Goal: Task Accomplishment & Management: Complete application form

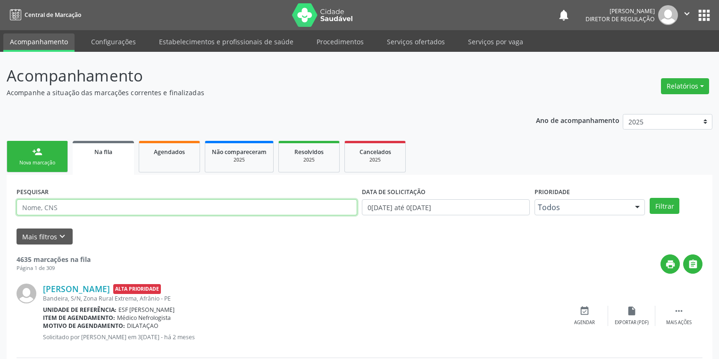
click at [48, 210] on input "text" at bounding box center [187, 207] width 340 height 16
click at [92, 157] on link "Na fila" at bounding box center [103, 158] width 61 height 34
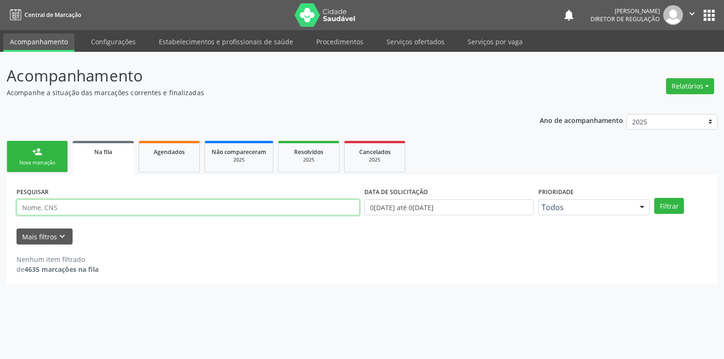
click at [62, 210] on input "text" at bounding box center [188, 207] width 343 height 16
type input "11204844488"
click at [664, 204] on button "Filtrar" at bounding box center [670, 206] width 30 height 16
drag, startPoint x: 50, startPoint y: 213, endPoint x: 2, endPoint y: 207, distance: 48.0
click at [0, 207] on div "Acompanhamento Acompanhe a situação das marcações correntes e finalizadas Relat…" at bounding box center [362, 205] width 724 height 307
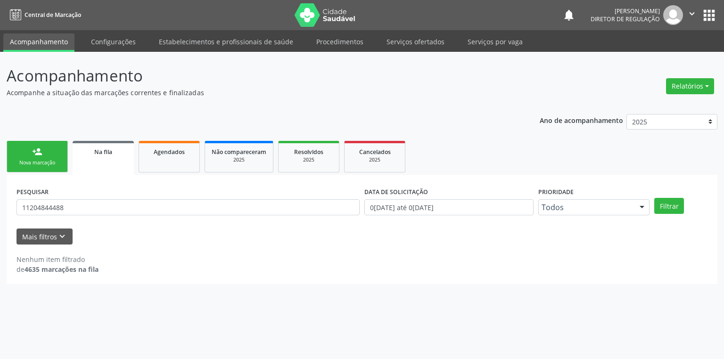
click at [36, 164] on div "Nova marcação" at bounding box center [37, 162] width 47 height 7
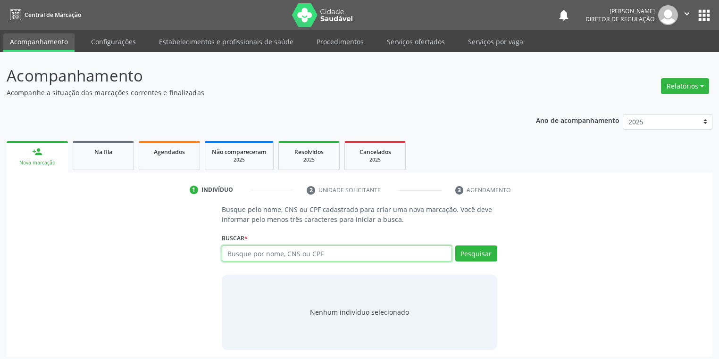
click at [227, 253] on input "text" at bounding box center [337, 254] width 230 height 16
paste input "11204844488"
type input "11204844488"
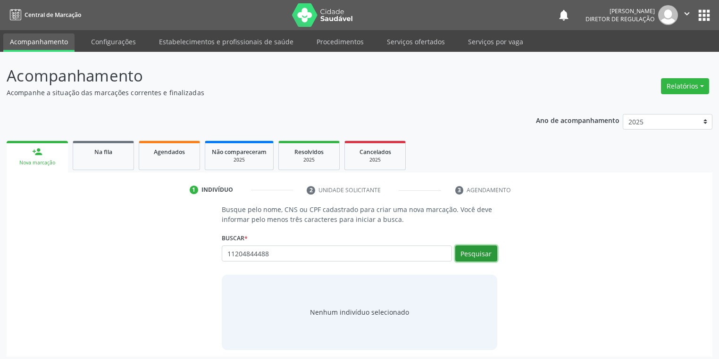
click at [474, 249] on button "Pesquisar" at bounding box center [476, 254] width 42 height 16
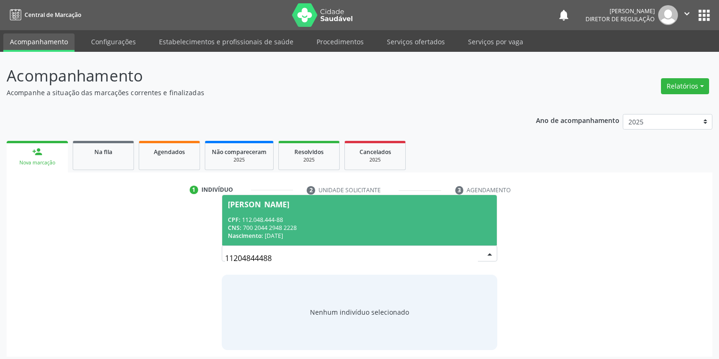
click at [312, 216] on div "CPF: 112.048.444-88" at bounding box center [359, 220] width 263 height 8
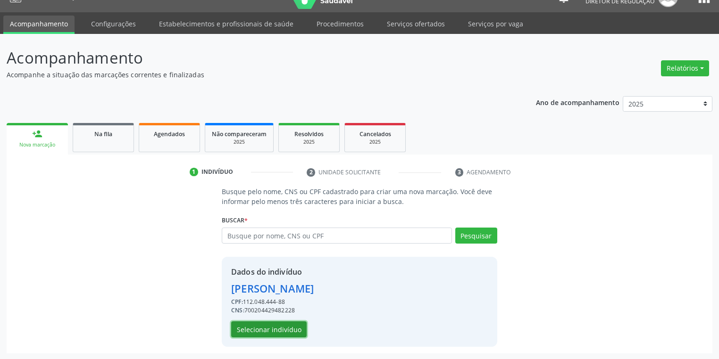
click at [269, 327] on button "Selecionar indivíduo" at bounding box center [268, 330] width 75 height 16
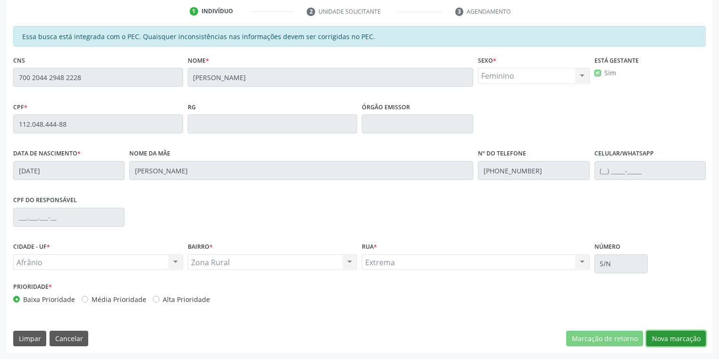
click at [660, 336] on button "Nova marcação" at bounding box center [675, 339] width 59 height 16
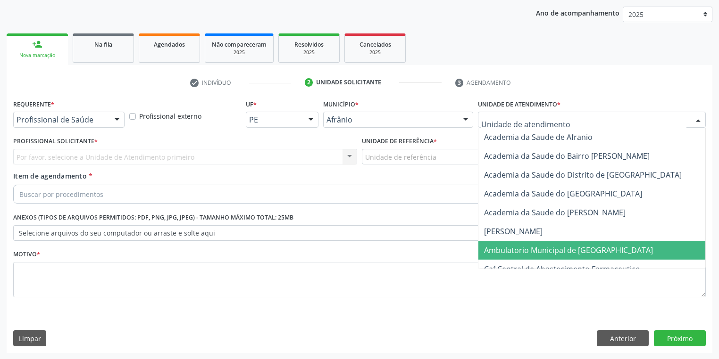
click at [501, 247] on span "Ambulatorio Municipal de [GEOGRAPHIC_DATA]" at bounding box center [568, 250] width 169 height 10
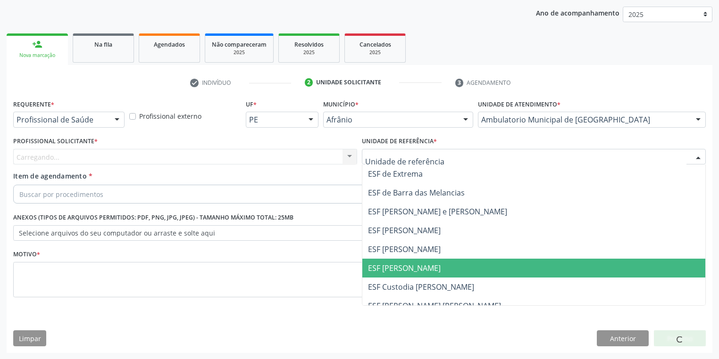
drag, startPoint x: 394, startPoint y: 260, endPoint x: 358, endPoint y: 237, distance: 42.2
click at [393, 260] on span "ESF [PERSON_NAME]" at bounding box center [533, 268] width 343 height 19
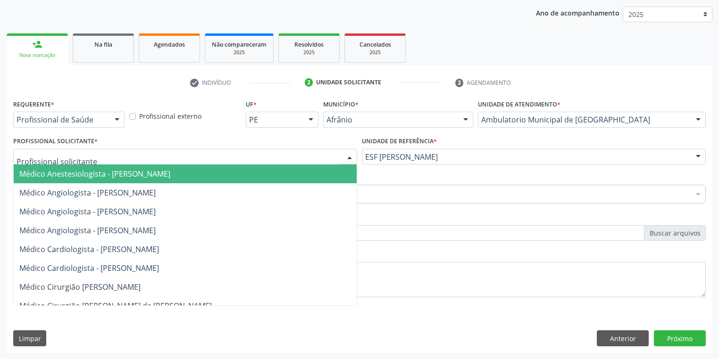
drag, startPoint x: 69, startPoint y: 157, endPoint x: 70, endPoint y: 171, distance: 14.2
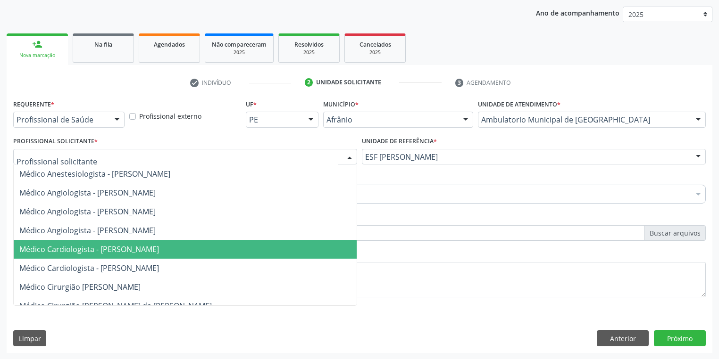
click at [66, 256] on span "Médico Cardiologista - [PERSON_NAME]" at bounding box center [185, 249] width 343 height 19
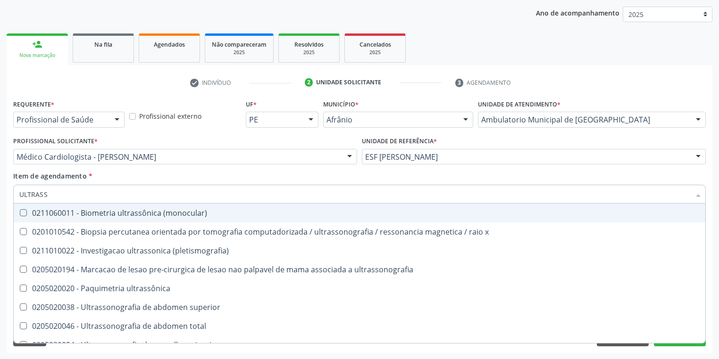
type input "ULTRASS"
click at [62, 183] on div "Item de agendamento * ULTRASS Selecionar todos 0211060011 - Biometria ultrassôn…" at bounding box center [359, 186] width 692 height 30
click at [53, 196] on input "ULTRASS" at bounding box center [354, 194] width 671 height 19
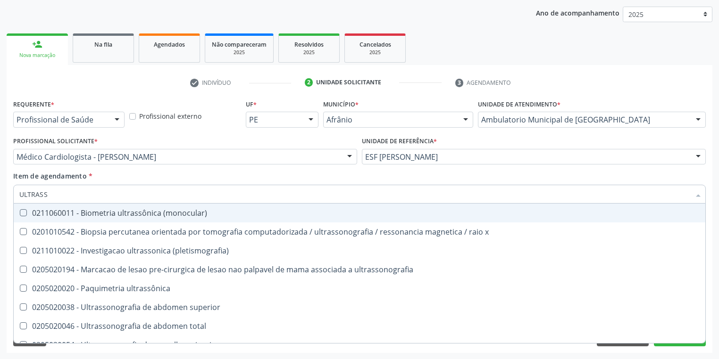
click at [53, 196] on input "ULTRASS" at bounding box center [354, 194] width 671 height 19
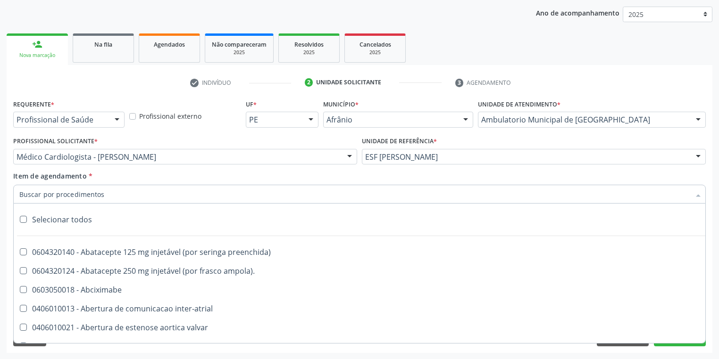
scroll to position [415, 0]
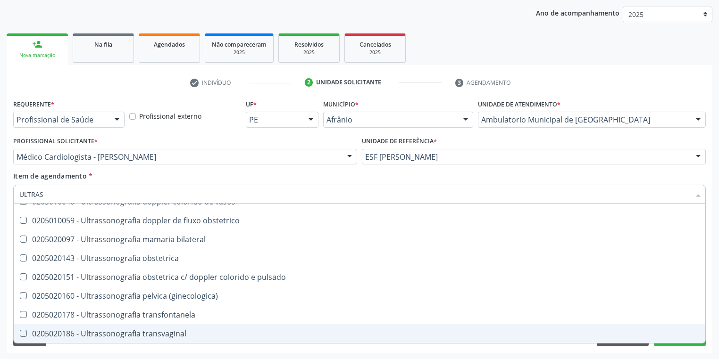
type input "ULTRASS"
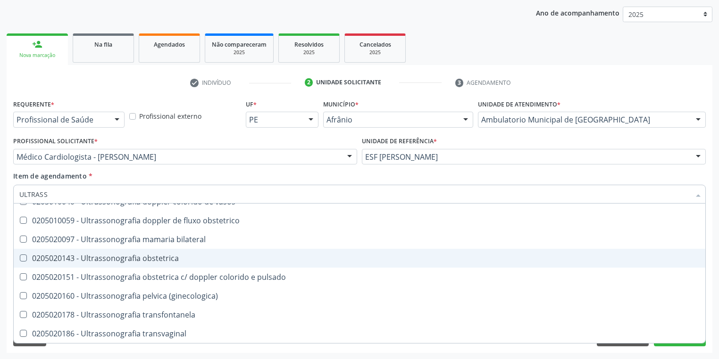
click at [149, 257] on div "0205020143 - Ultrassonografia obstetrica" at bounding box center [359, 259] width 680 height 8
checkbox obstetrica "true"
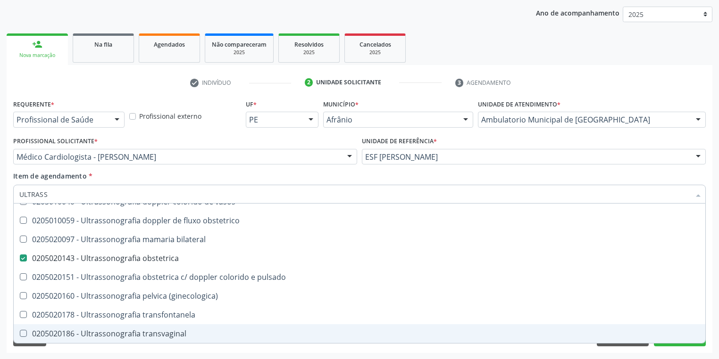
click at [48, 356] on div "Acompanhamento Acompanhe a situação das marcações correntes e finalizadas Relat…" at bounding box center [359, 151] width 719 height 415
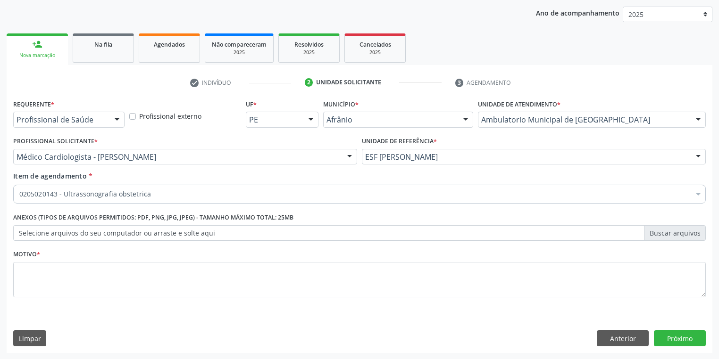
scroll to position [0, 0]
click at [38, 276] on textarea at bounding box center [359, 280] width 692 height 36
type textarea "*"
click at [678, 339] on button "Próximo" at bounding box center [680, 339] width 52 height 16
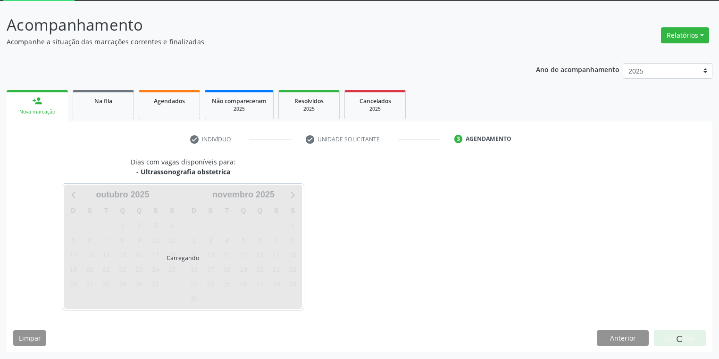
scroll to position [50, 0]
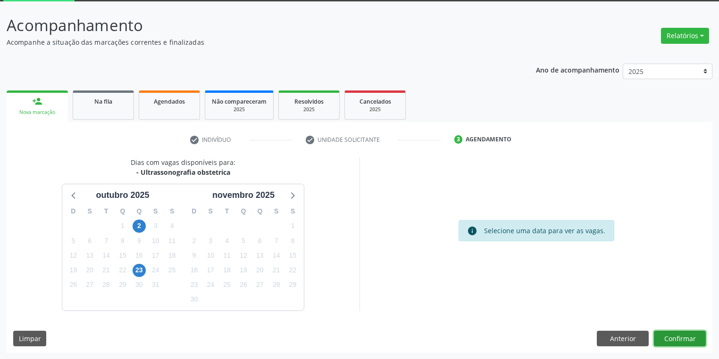
click at [674, 337] on button "Confirmar" at bounding box center [680, 339] width 52 height 16
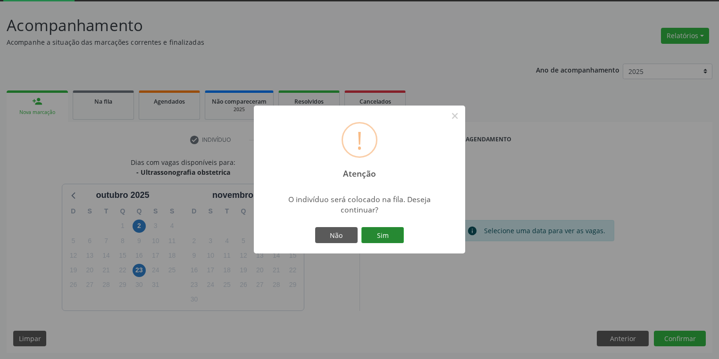
click at [385, 238] on button "Sim" at bounding box center [382, 235] width 42 height 16
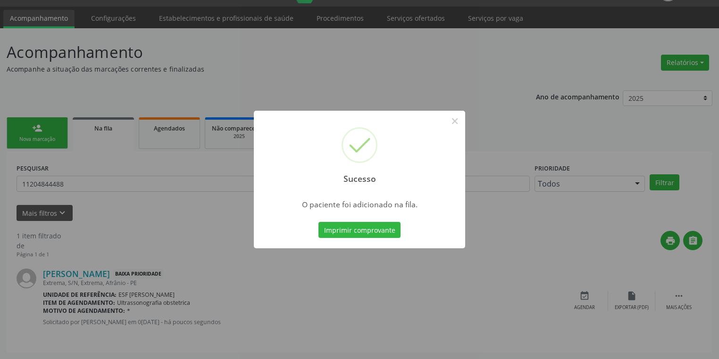
scroll to position [0, 0]
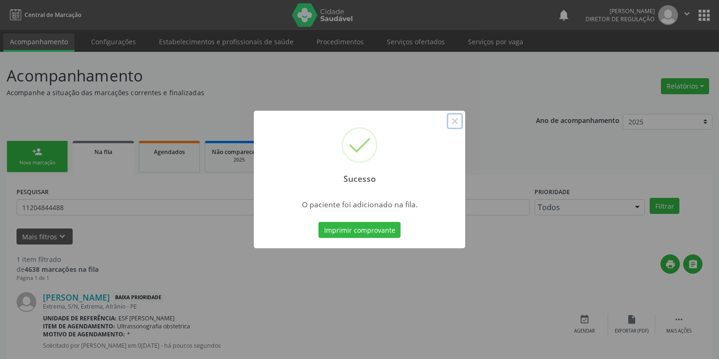
click at [457, 121] on button "×" at bounding box center [455, 121] width 16 height 16
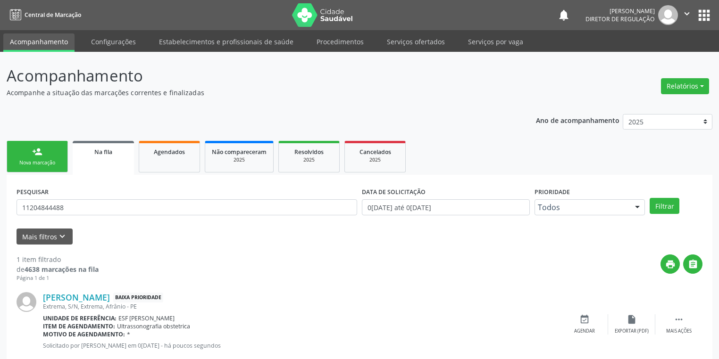
click at [39, 167] on link "person_add Nova marcação" at bounding box center [37, 157] width 61 height 32
click at [39, 166] on link "person_add Nova marcação" at bounding box center [37, 157] width 61 height 32
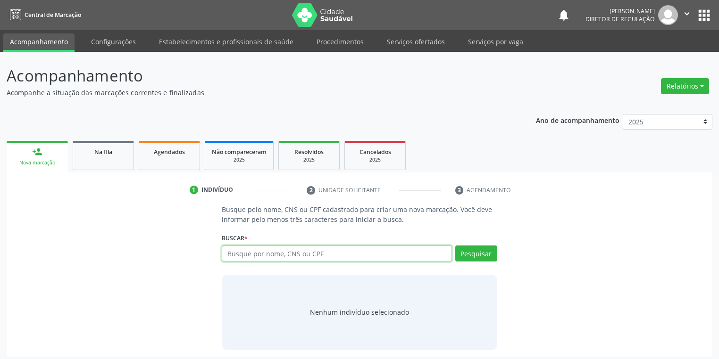
click at [245, 251] on input "text" at bounding box center [337, 254] width 230 height 16
type input "708102579714331"
click at [462, 257] on button "Pesquisar" at bounding box center [476, 254] width 42 height 16
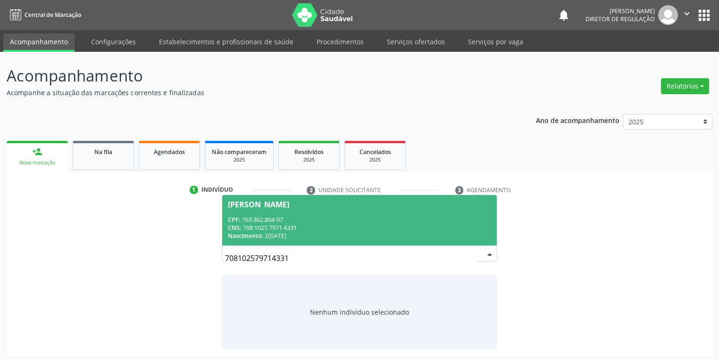
click at [287, 224] on div "CNS: 708 1025 7971 4331" at bounding box center [359, 228] width 263 height 8
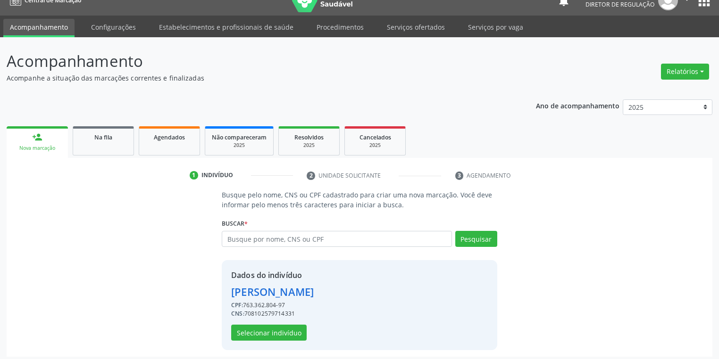
scroll to position [18, 0]
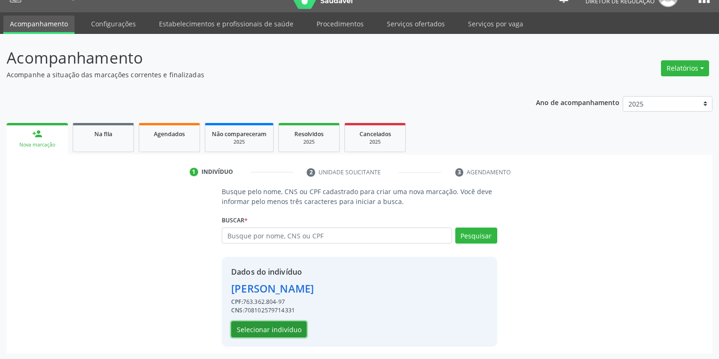
click at [257, 331] on button "Selecionar indivíduo" at bounding box center [268, 330] width 75 height 16
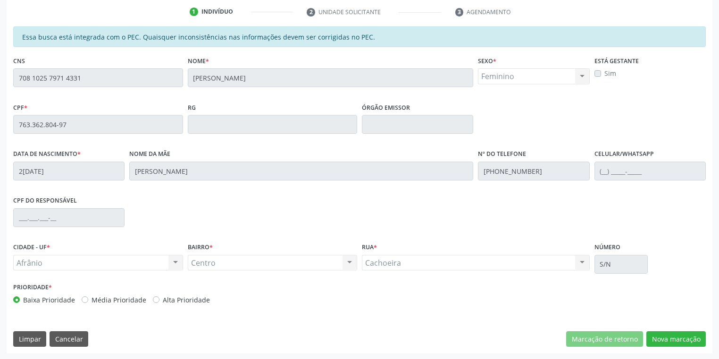
scroll to position [179, 0]
click at [660, 340] on button "Nova marcação" at bounding box center [675, 339] width 59 height 16
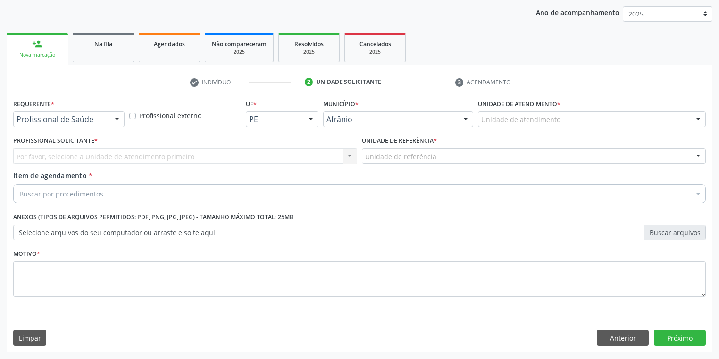
scroll to position [108, 0]
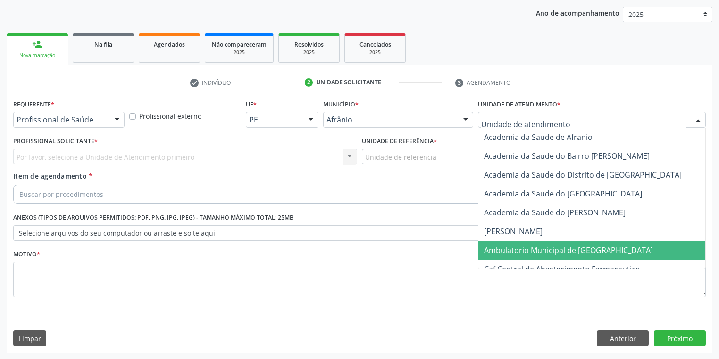
click at [500, 248] on span "Ambulatorio Municipal de [GEOGRAPHIC_DATA]" at bounding box center [568, 250] width 169 height 10
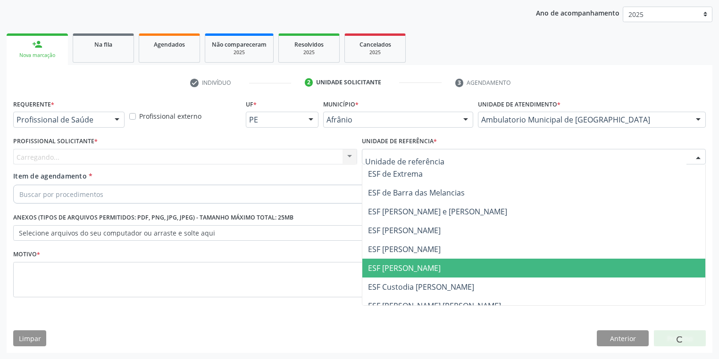
click at [395, 272] on span "ESF [PERSON_NAME]" at bounding box center [404, 268] width 73 height 10
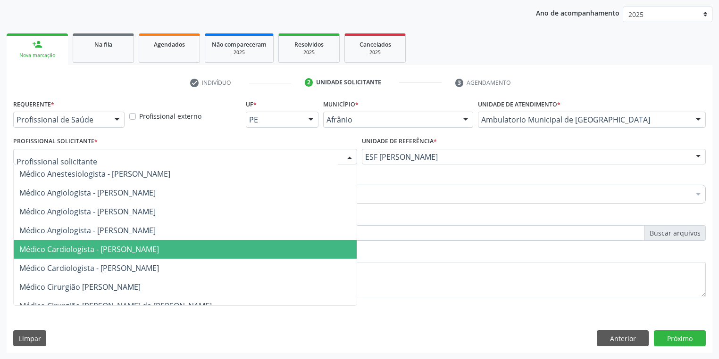
drag, startPoint x: 81, startPoint y: 252, endPoint x: 77, endPoint y: 242, distance: 10.2
click at [81, 252] on span "Médico Cardiologista - [PERSON_NAME]" at bounding box center [89, 249] width 140 height 10
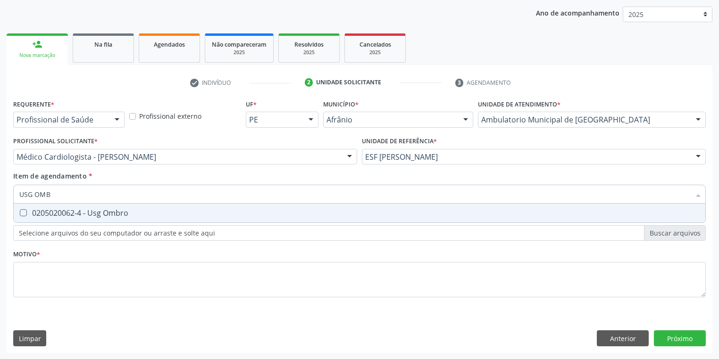
type input "USG OMBR"
drag, startPoint x: 53, startPoint y: 213, endPoint x: 48, endPoint y: 217, distance: 7.1
click at [53, 213] on div "0205020062-4 - Usg Ombro" at bounding box center [359, 213] width 680 height 8
checkbox Ombro "true"
click at [44, 279] on div "Requerente * Profissional de Saúde Profissional de Saúde Paciente Nenhum result…" at bounding box center [359, 204] width 692 height 214
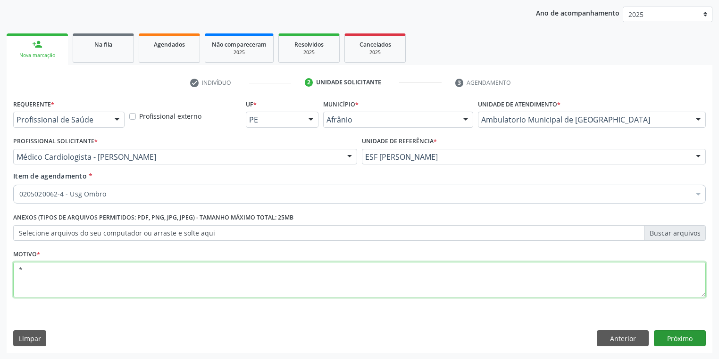
type textarea "*"
click at [674, 336] on button "Próximo" at bounding box center [680, 339] width 52 height 16
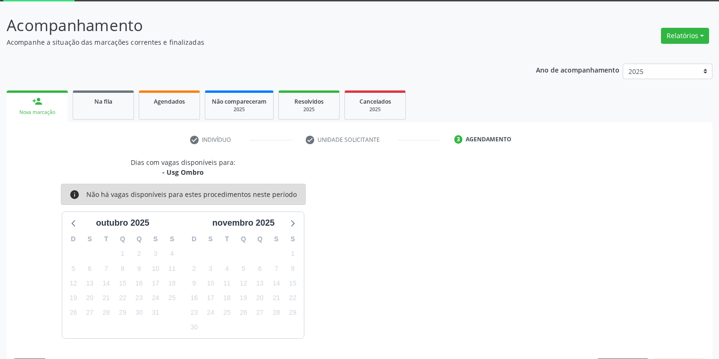
scroll to position [78, 0]
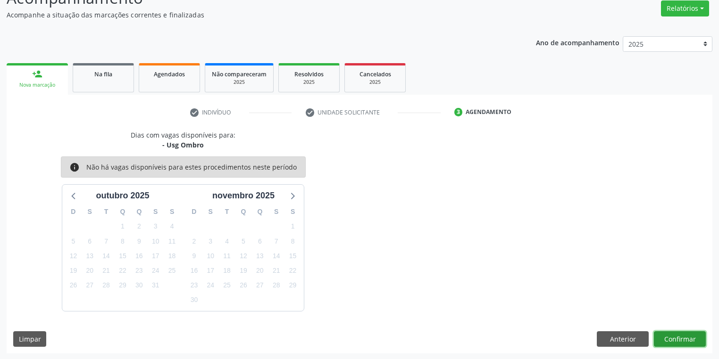
click at [683, 337] on button "Confirmar" at bounding box center [680, 340] width 52 height 16
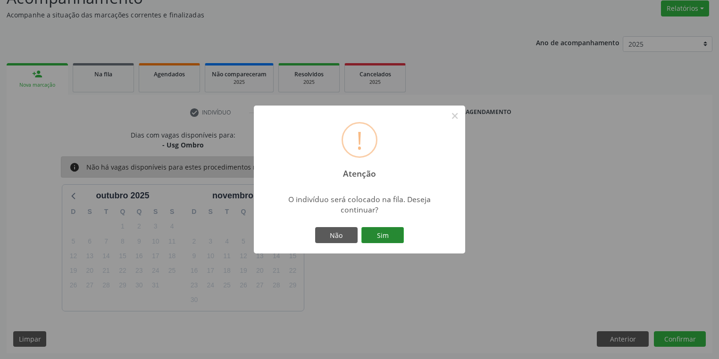
click at [378, 236] on button "Sim" at bounding box center [382, 235] width 42 height 16
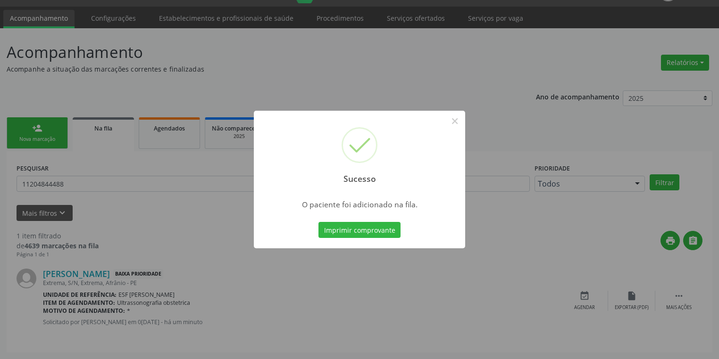
scroll to position [0, 0]
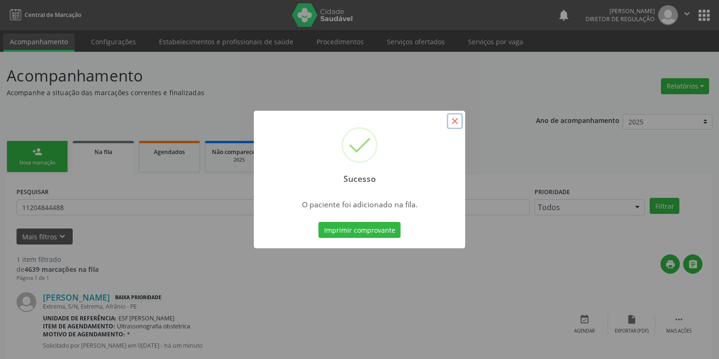
drag, startPoint x: 460, startPoint y: 123, endPoint x: 431, endPoint y: 124, distance: 28.8
click at [460, 123] on button "×" at bounding box center [455, 121] width 16 height 16
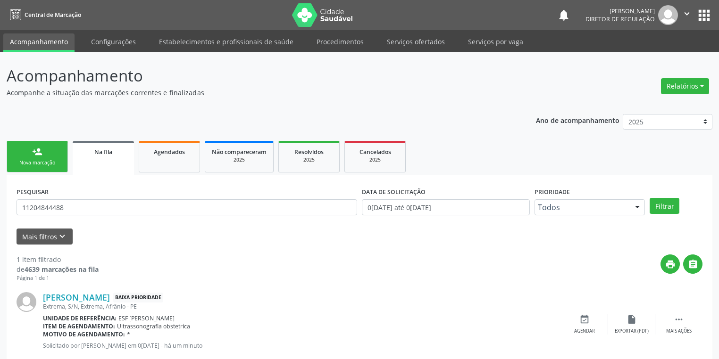
click at [33, 155] on div "person_add" at bounding box center [37, 152] width 10 height 10
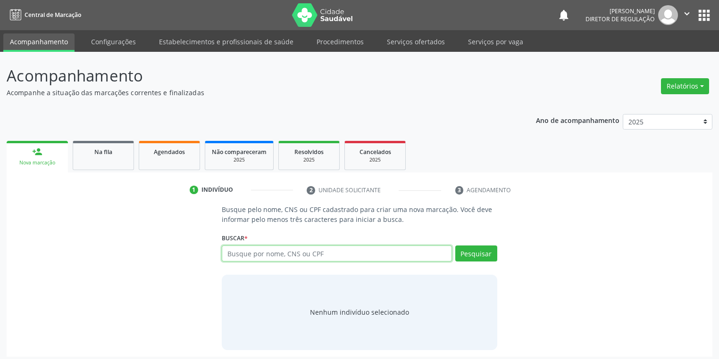
click at [239, 255] on input "text" at bounding box center [337, 254] width 230 height 16
type input "707600248146994"
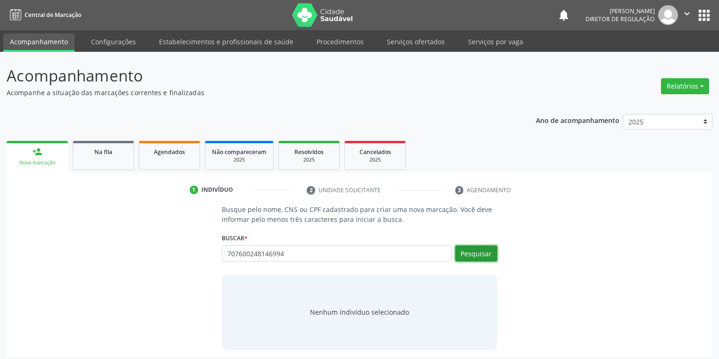
click at [464, 254] on button "Pesquisar" at bounding box center [476, 254] width 42 height 16
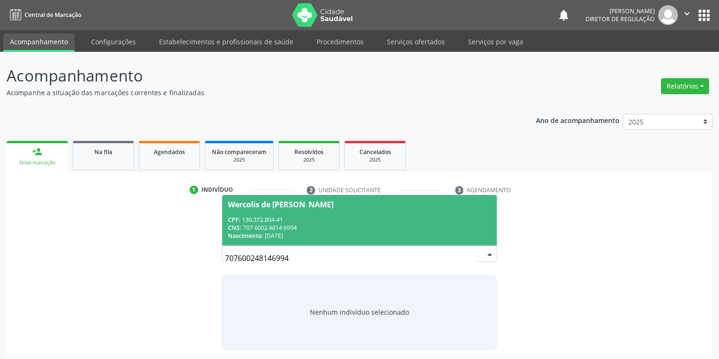
click at [298, 207] on div "Wercolis de Souza Teles" at bounding box center [281, 205] width 106 height 8
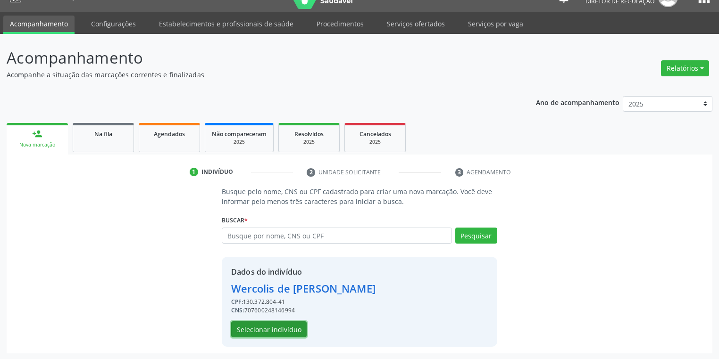
click at [274, 328] on button "Selecionar indivíduo" at bounding box center [268, 330] width 75 height 16
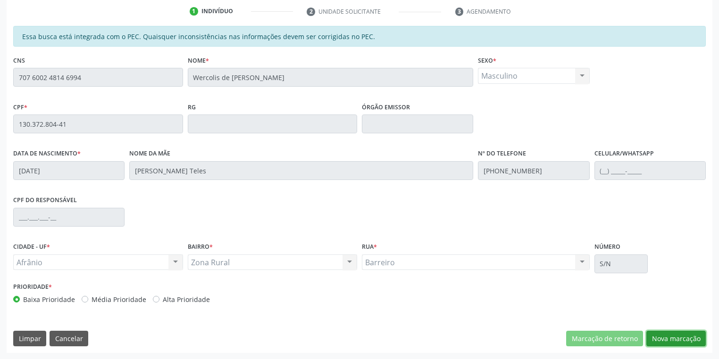
click at [660, 336] on button "Nova marcação" at bounding box center [675, 339] width 59 height 16
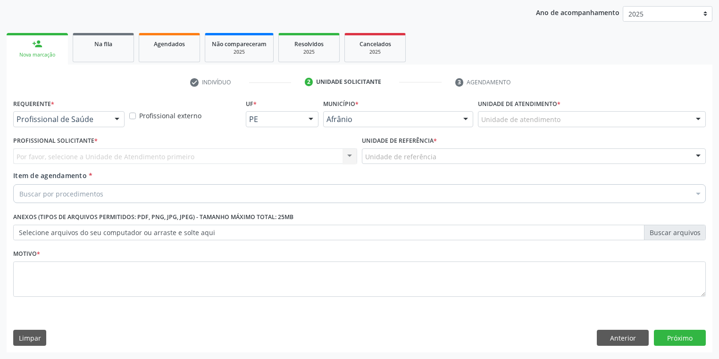
scroll to position [108, 0]
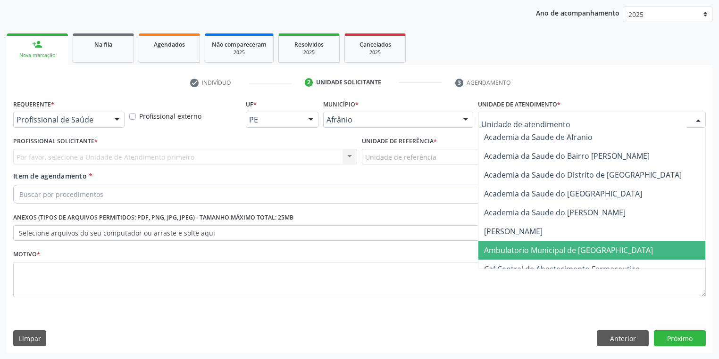
click at [519, 246] on span "Ambulatorio Municipal de [GEOGRAPHIC_DATA]" at bounding box center [568, 250] width 169 height 10
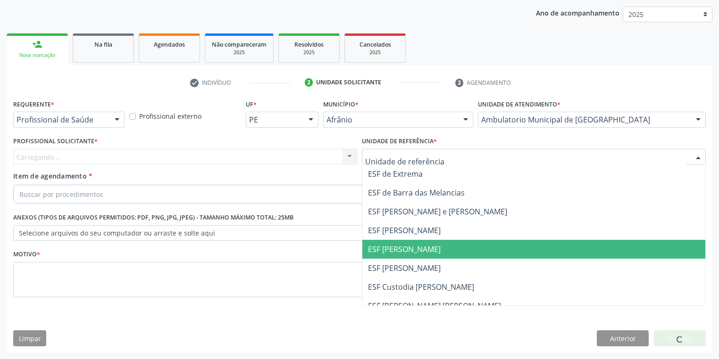
click at [393, 257] on span "ESF [PERSON_NAME]" at bounding box center [533, 249] width 343 height 19
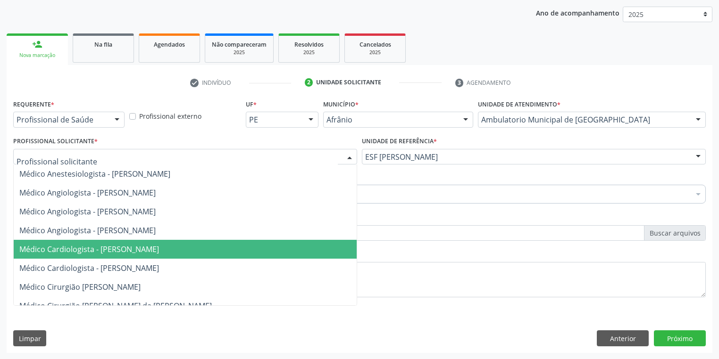
drag, startPoint x: 106, startPoint y: 253, endPoint x: 98, endPoint y: 244, distance: 12.0
click at [106, 250] on span "Médico Cardiologista - [PERSON_NAME]" at bounding box center [89, 249] width 140 height 10
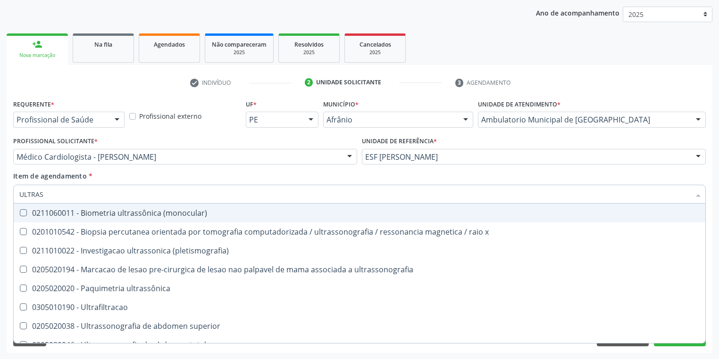
type input "ULTRASS"
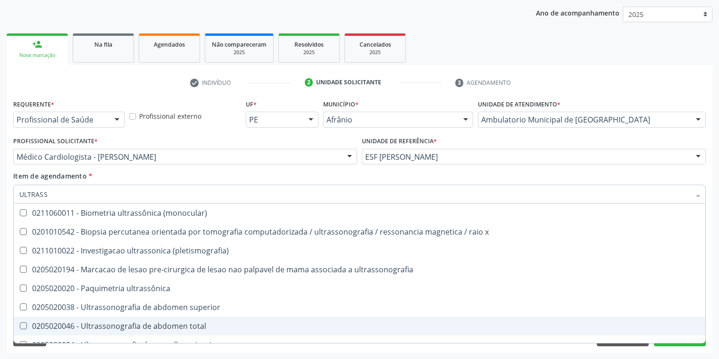
click at [164, 329] on div "0205020046 - Ultrassonografia de abdomen total" at bounding box center [359, 327] width 680 height 8
checkbox total "true"
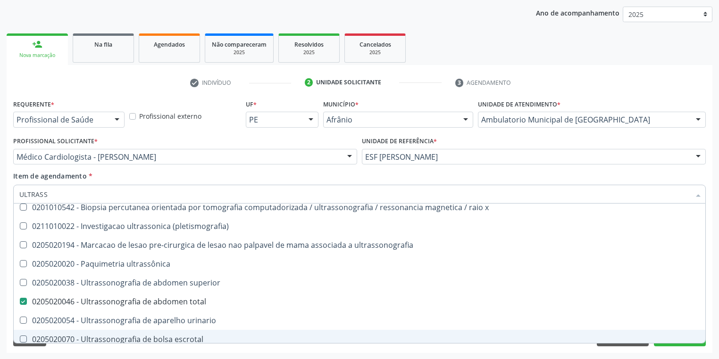
scroll to position [38, 0]
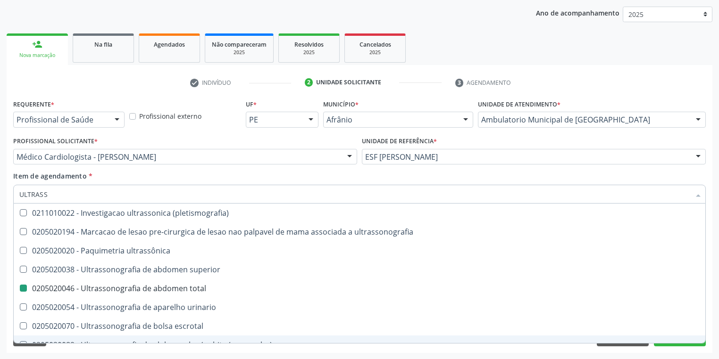
click at [83, 354] on div "Acompanhamento Acompanhe a situação das marcações correntes e finalizadas Relat…" at bounding box center [359, 151] width 719 height 415
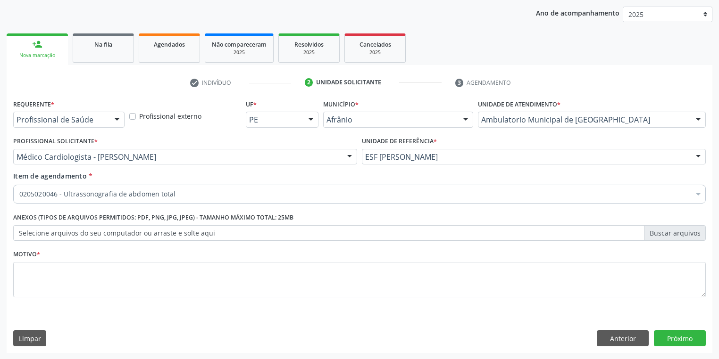
scroll to position [0, 0]
click at [35, 281] on textarea at bounding box center [359, 280] width 692 height 36
type textarea "*"
click at [674, 340] on button "Próximo" at bounding box center [680, 339] width 52 height 16
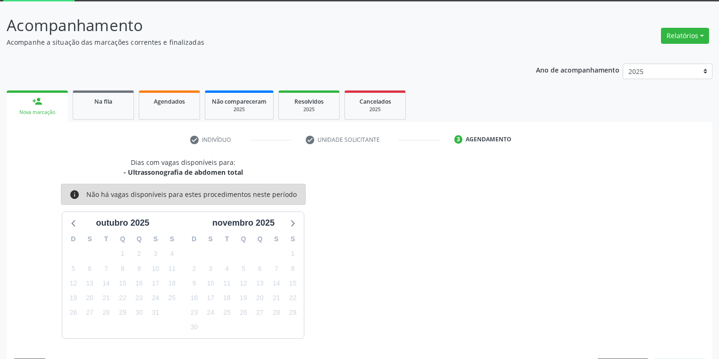
scroll to position [78, 0]
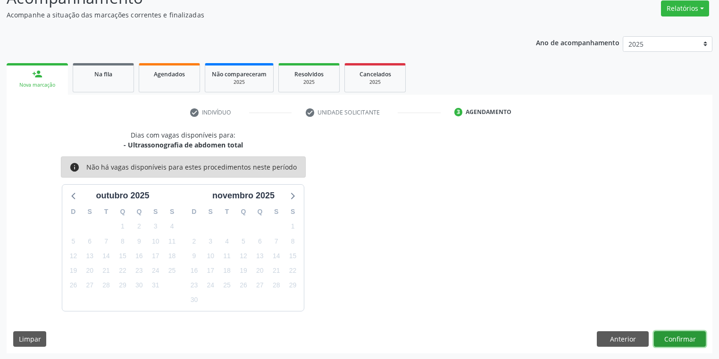
click at [669, 339] on button "Confirmar" at bounding box center [680, 340] width 52 height 16
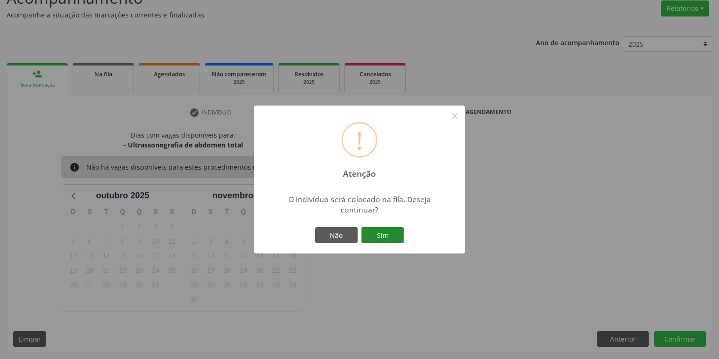
click at [382, 237] on button "Sim" at bounding box center [382, 235] width 42 height 16
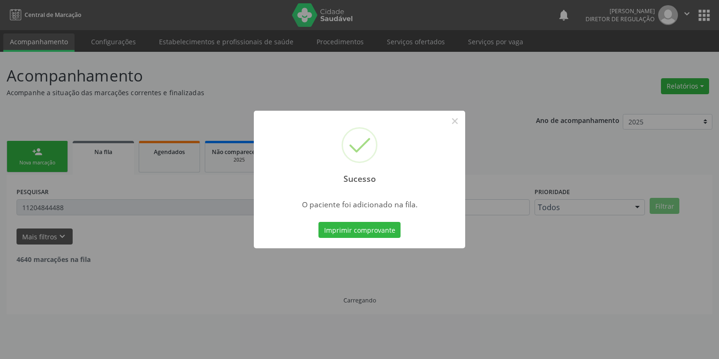
scroll to position [0, 0]
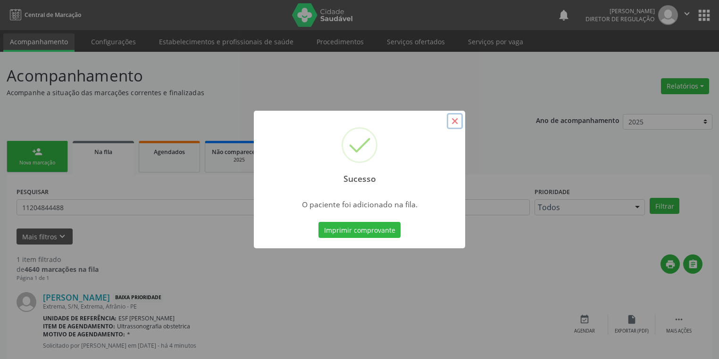
click at [455, 121] on button "×" at bounding box center [455, 121] width 16 height 16
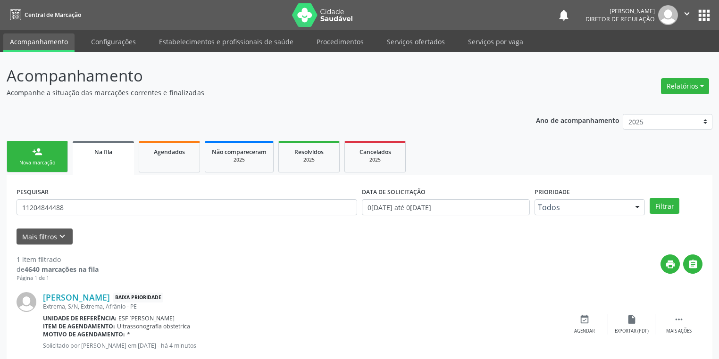
click at [43, 157] on link "person_add Nova marcação" at bounding box center [37, 157] width 61 height 32
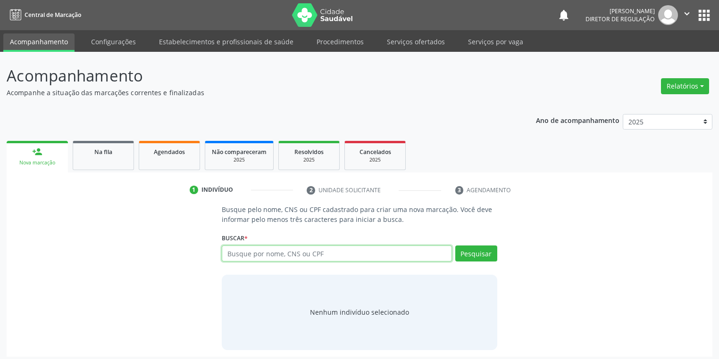
click at [243, 251] on input "text" at bounding box center [337, 254] width 230 height 16
type input "00938777491"
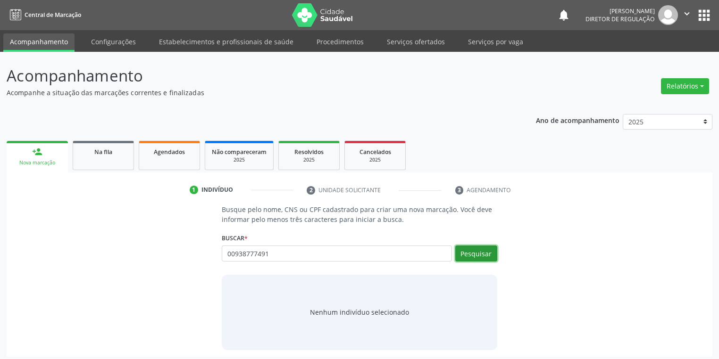
click at [475, 251] on button "Pesquisar" at bounding box center [476, 254] width 42 height 16
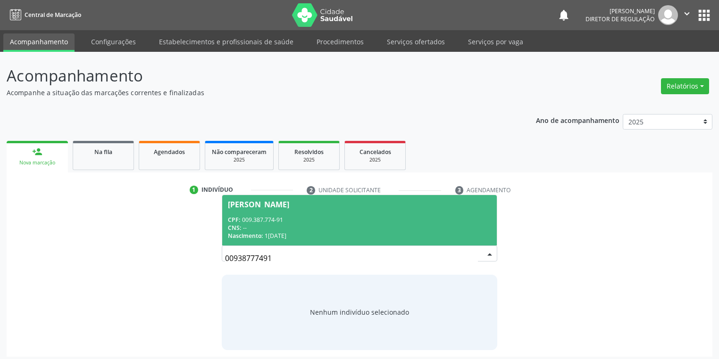
click at [290, 226] on div "CNS: --" at bounding box center [359, 228] width 263 height 8
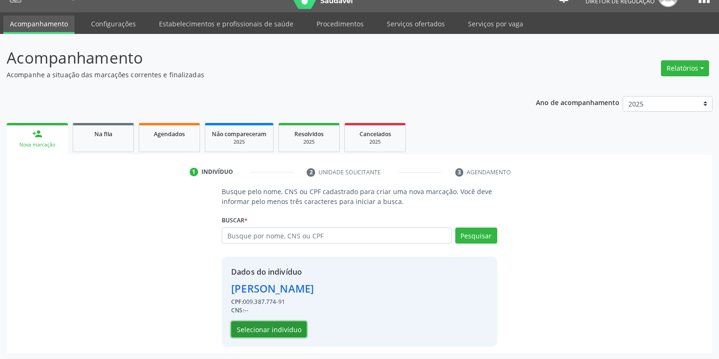
click at [277, 328] on button "Selecionar indivíduo" at bounding box center [268, 330] width 75 height 16
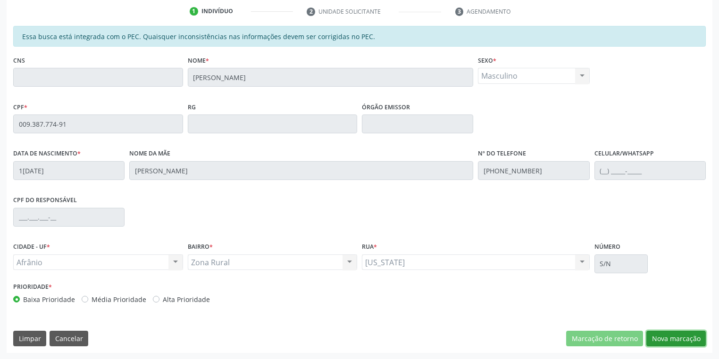
click at [666, 340] on button "Nova marcação" at bounding box center [675, 339] width 59 height 16
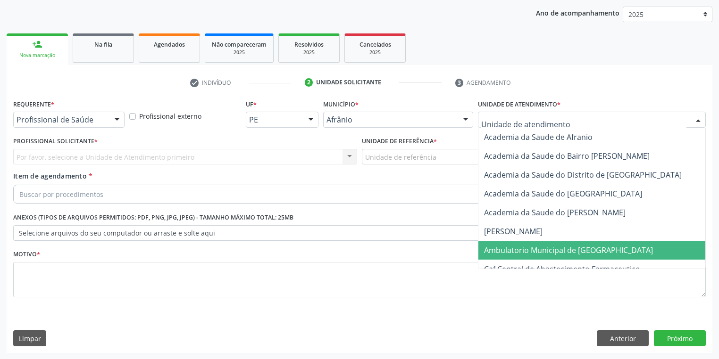
click at [498, 249] on span "Ambulatorio Municipal de [GEOGRAPHIC_DATA]" at bounding box center [568, 250] width 169 height 10
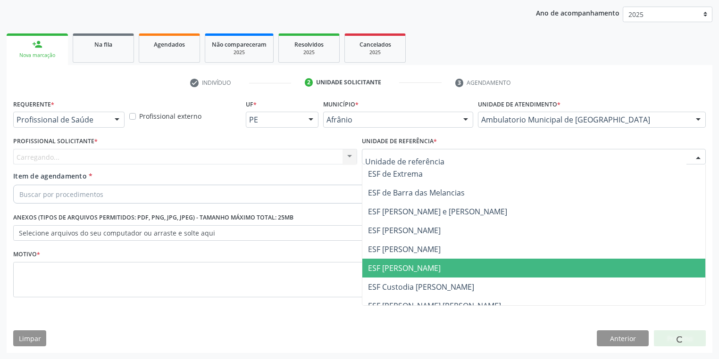
click at [394, 268] on span "ESF [PERSON_NAME]" at bounding box center [404, 268] width 73 height 10
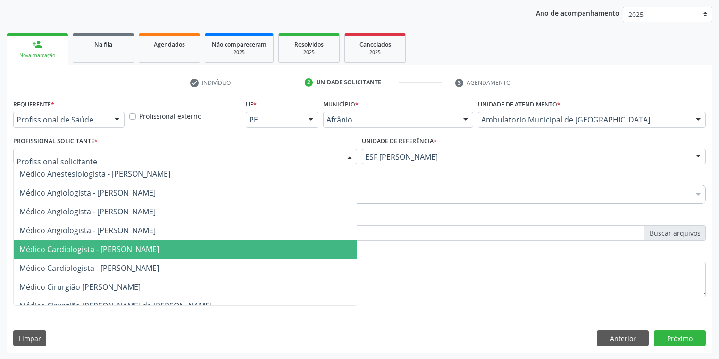
click at [89, 243] on span "Médico Cardiologista - [PERSON_NAME]" at bounding box center [185, 249] width 343 height 19
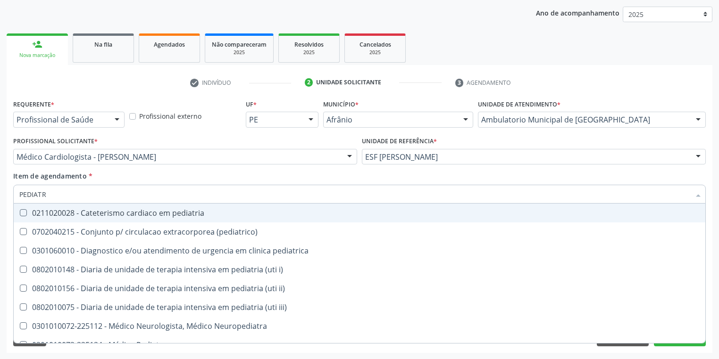
type input "PEDIATRA"
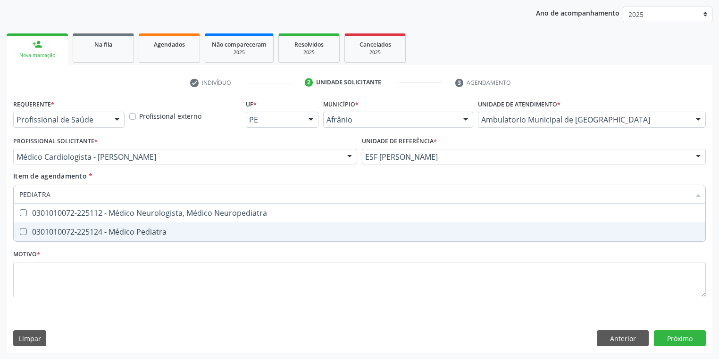
click at [52, 235] on div "0301010072-225124 - Médico Pediatra" at bounding box center [359, 232] width 680 height 8
checkbox Pediatra "true"
click at [60, 282] on div "Requerente * Profissional de Saúde Profissional de Saúde Paciente Nenhum result…" at bounding box center [359, 204] width 692 height 214
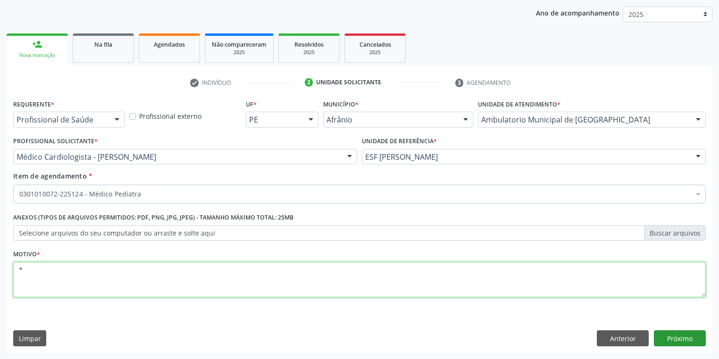
type textarea "*"
click at [668, 339] on button "Próximo" at bounding box center [680, 339] width 52 height 16
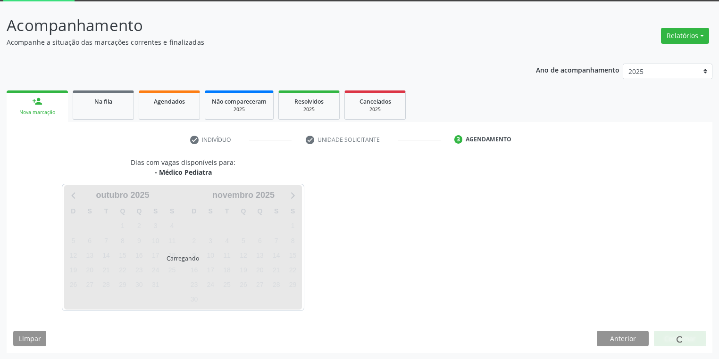
scroll to position [78, 0]
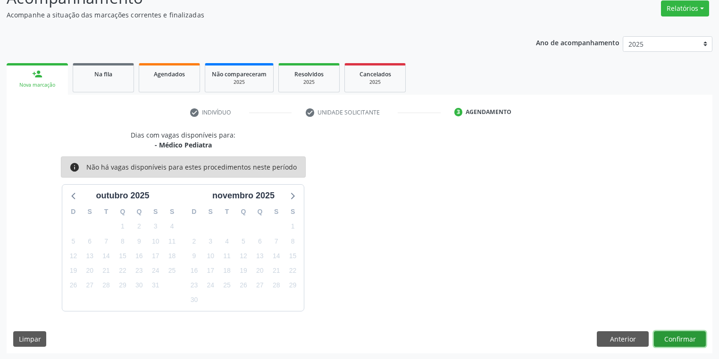
click at [680, 338] on button "Confirmar" at bounding box center [680, 340] width 52 height 16
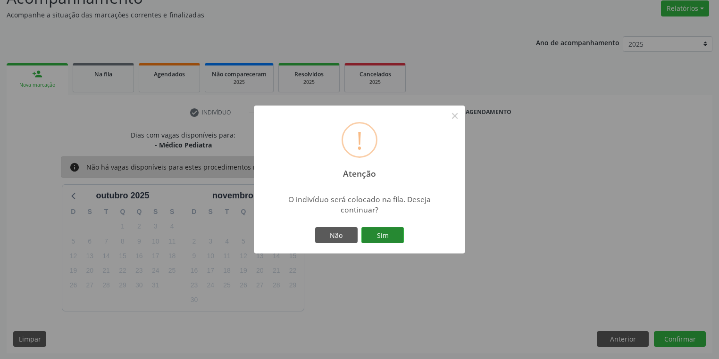
click at [381, 230] on button "Sim" at bounding box center [382, 235] width 42 height 16
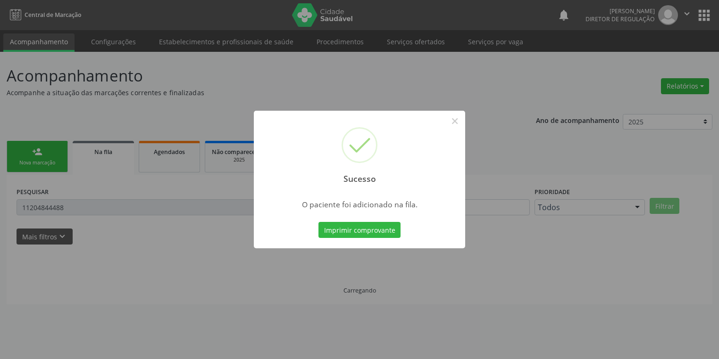
scroll to position [0, 0]
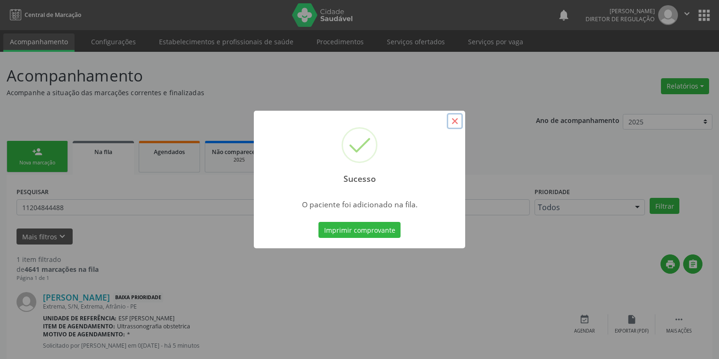
click at [451, 121] on button "×" at bounding box center [455, 121] width 16 height 16
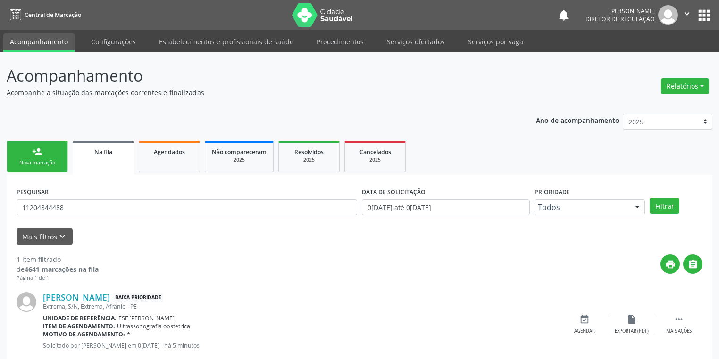
click at [34, 161] on div "Nova marcação" at bounding box center [37, 162] width 47 height 7
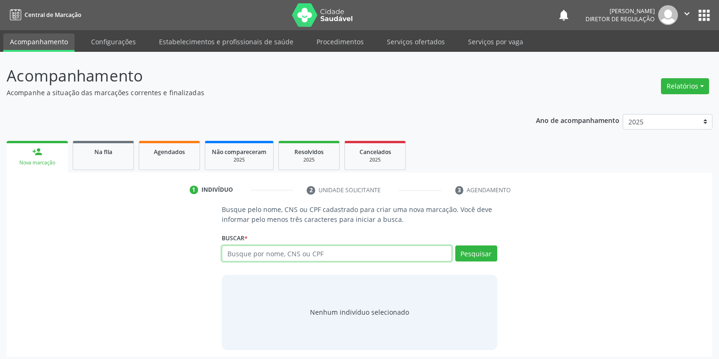
click at [263, 251] on input "text" at bounding box center [337, 254] width 230 height 16
type input "04725682489"
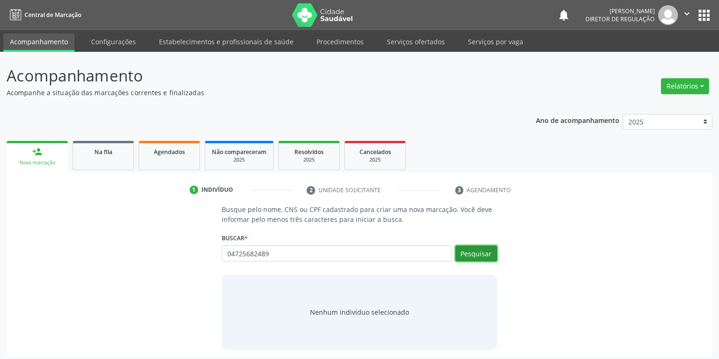
click at [469, 256] on button "Pesquisar" at bounding box center [476, 254] width 42 height 16
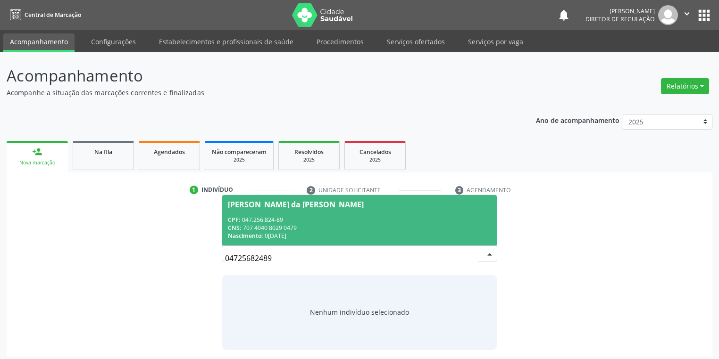
click at [264, 216] on div "CPF: 047.256.824-89" at bounding box center [359, 220] width 263 height 8
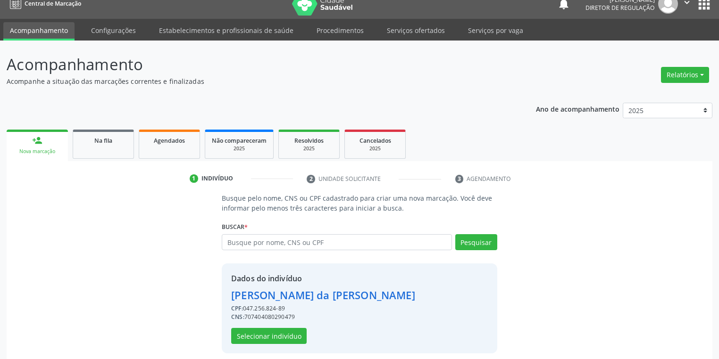
scroll to position [18, 0]
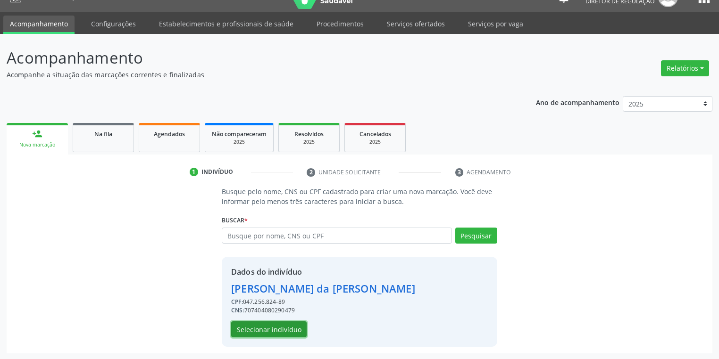
click at [268, 326] on button "Selecionar indivíduo" at bounding box center [268, 330] width 75 height 16
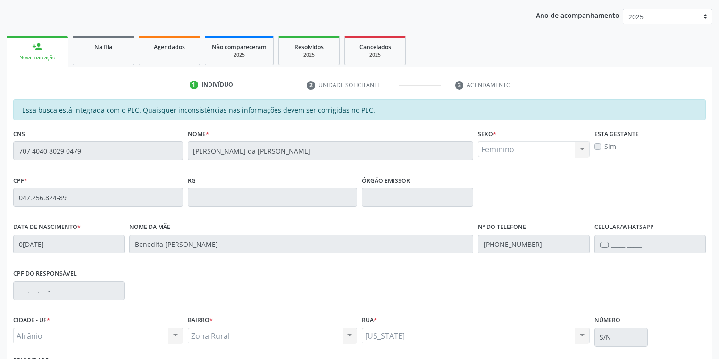
scroll to position [179, 0]
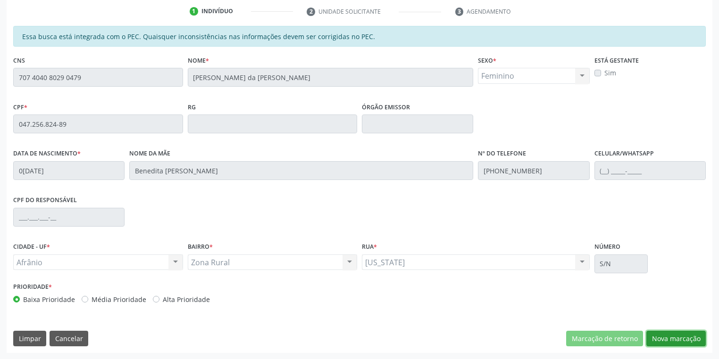
drag, startPoint x: 675, startPoint y: 341, endPoint x: 664, endPoint y: 338, distance: 11.3
click at [674, 341] on button "Nova marcação" at bounding box center [675, 339] width 59 height 16
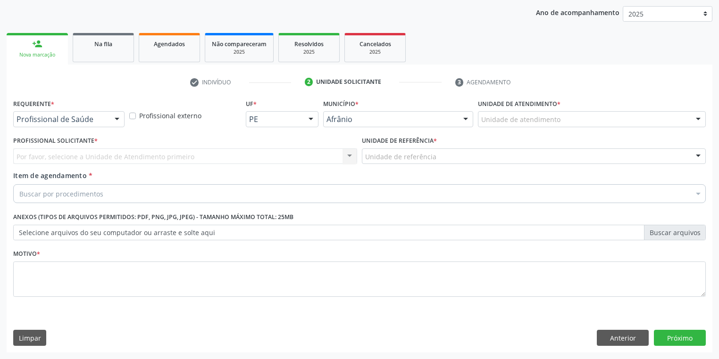
scroll to position [108, 0]
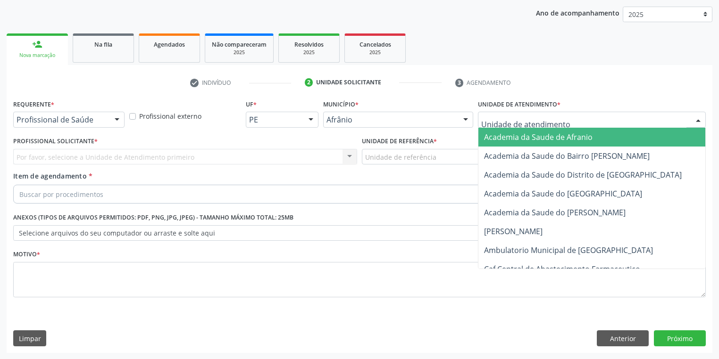
drag, startPoint x: 486, startPoint y: 116, endPoint x: 485, endPoint y: 206, distance: 89.6
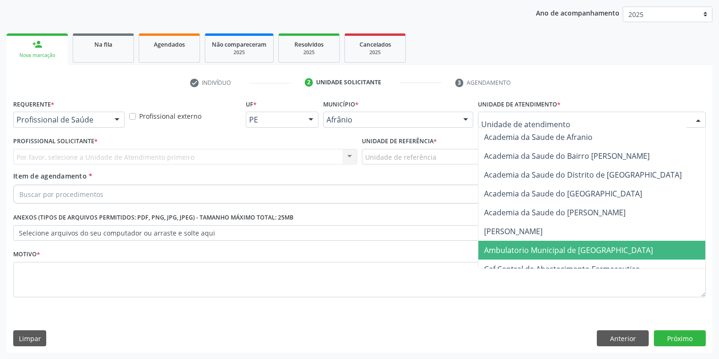
drag, startPoint x: 488, startPoint y: 253, endPoint x: 475, endPoint y: 244, distance: 16.0
click at [488, 253] on span "Ambulatorio Municipal de [GEOGRAPHIC_DATA]" at bounding box center [568, 250] width 169 height 10
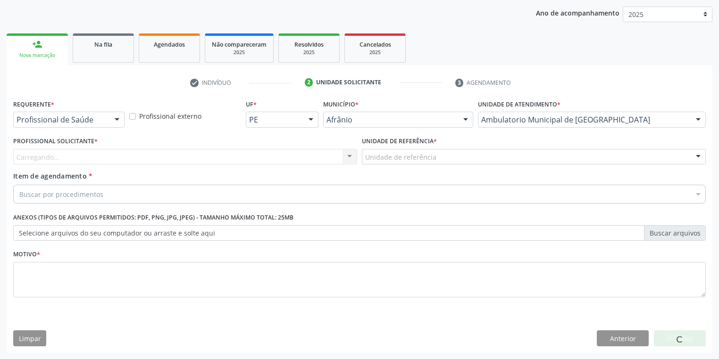
drag, startPoint x: 374, startPoint y: 154, endPoint x: 374, endPoint y: 184, distance: 29.7
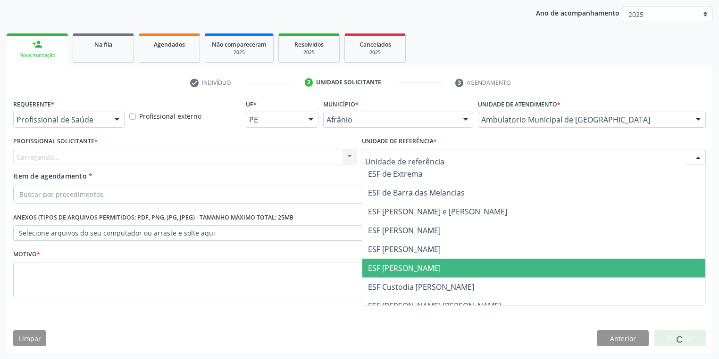
click at [379, 274] on span "ESF [PERSON_NAME]" at bounding box center [533, 268] width 343 height 19
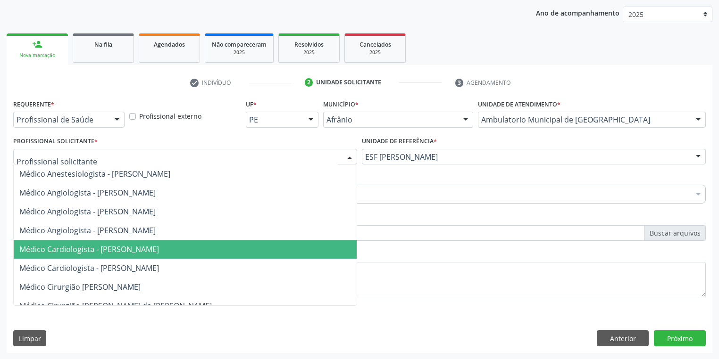
drag, startPoint x: 77, startPoint y: 249, endPoint x: 79, endPoint y: 232, distance: 16.6
click at [77, 249] on span "Médico Cardiologista - [PERSON_NAME]" at bounding box center [89, 249] width 140 height 10
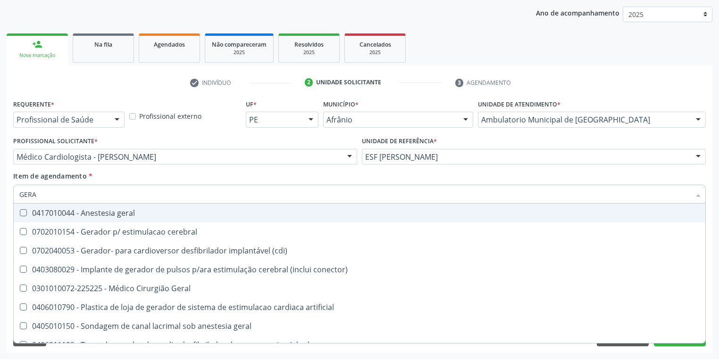
type input "GERAL"
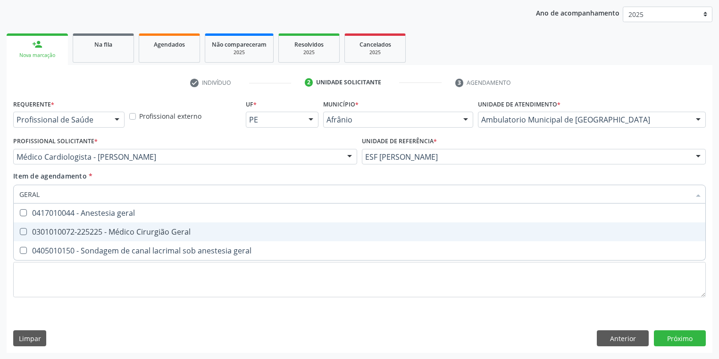
click at [79, 235] on div "0301010072-225225 - Médico Cirurgião Geral" at bounding box center [359, 232] width 680 height 8
checkbox Geral "true"
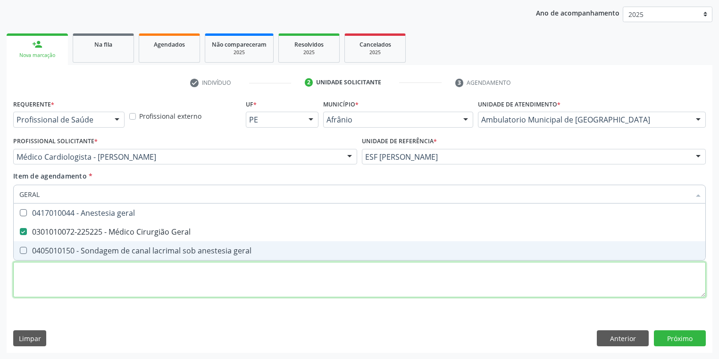
drag, startPoint x: 65, startPoint y: 290, endPoint x: 60, endPoint y: 283, distance: 7.8
click at [63, 289] on div "Requerente * Profissional de Saúde Profissional de Saúde Paciente Nenhum result…" at bounding box center [359, 204] width 692 height 214
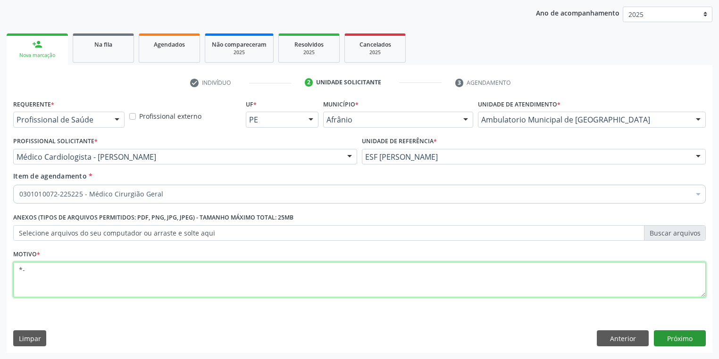
type textarea "*-"
click at [666, 336] on button "Próximo" at bounding box center [680, 339] width 52 height 16
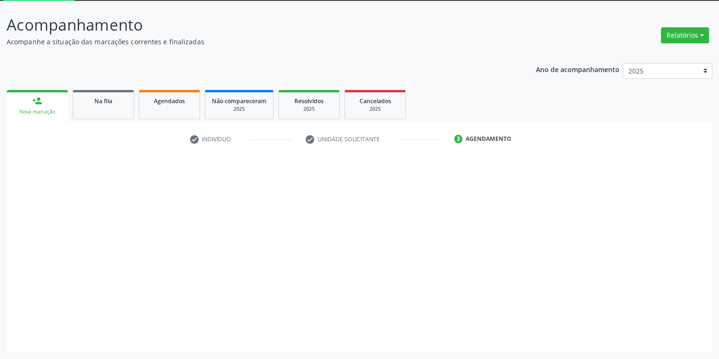
scroll to position [50, 0]
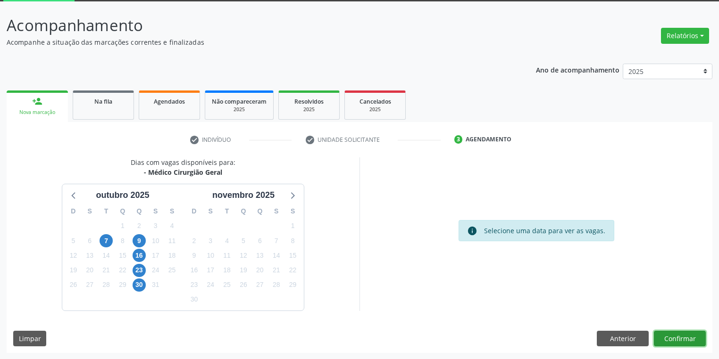
click at [682, 339] on button "Confirmar" at bounding box center [680, 339] width 52 height 16
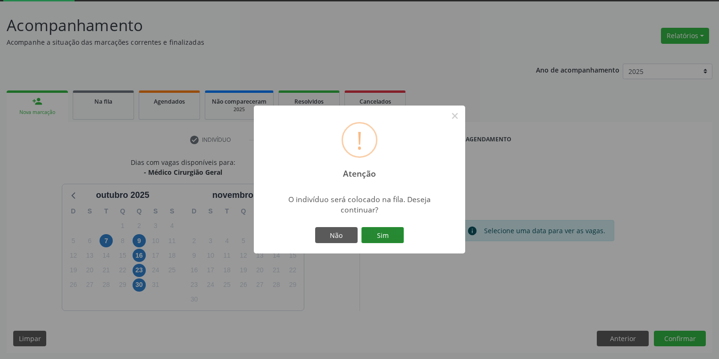
click at [391, 236] on button "Sim" at bounding box center [382, 235] width 42 height 16
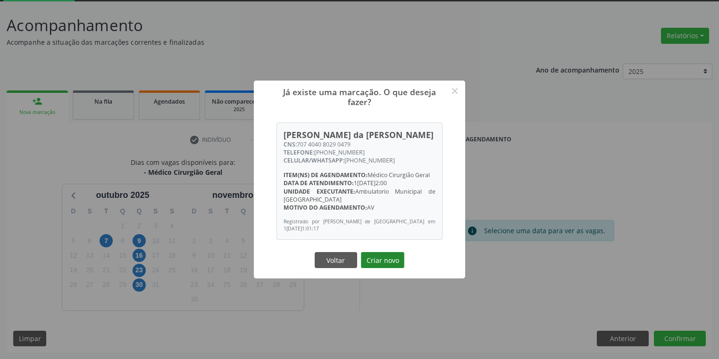
click at [387, 256] on button "Criar novo" at bounding box center [382, 260] width 43 height 16
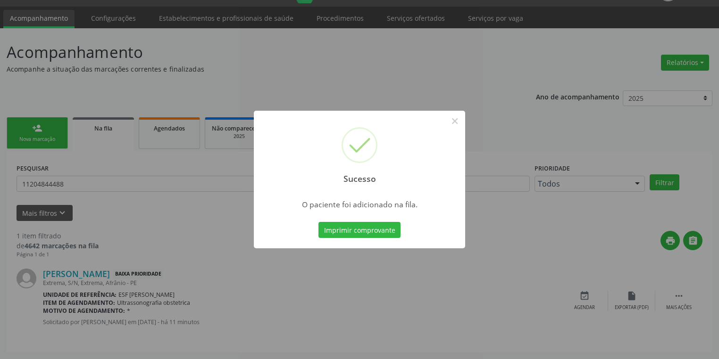
scroll to position [0, 0]
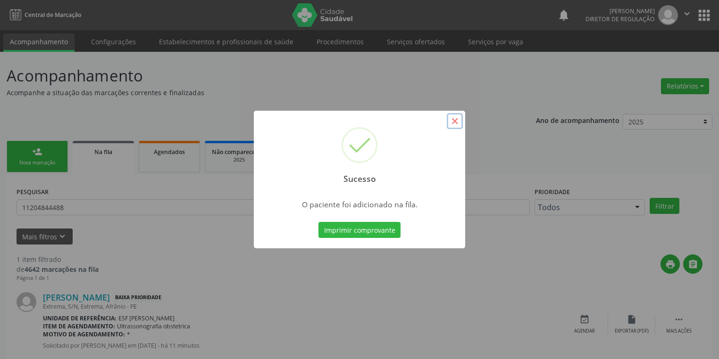
click at [450, 121] on button "×" at bounding box center [455, 121] width 16 height 16
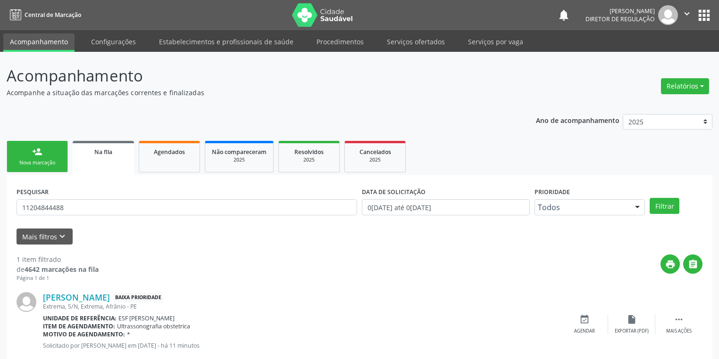
click at [50, 156] on link "person_add Nova marcação" at bounding box center [37, 157] width 61 height 32
click at [42, 159] on div "Nova marcação" at bounding box center [37, 162] width 47 height 7
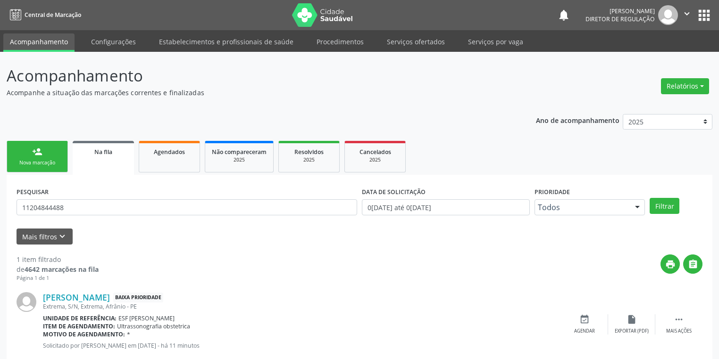
click at [42, 159] on div "Nova marcação" at bounding box center [37, 162] width 47 height 7
click at [43, 168] on link "person_add Nova marcação" at bounding box center [37, 157] width 61 height 32
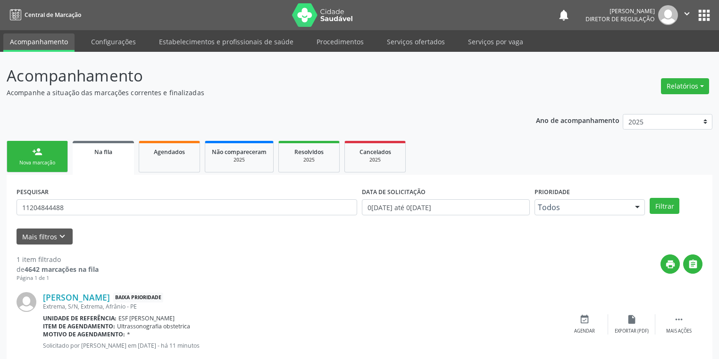
click at [44, 161] on div "Nova marcação" at bounding box center [37, 162] width 47 height 7
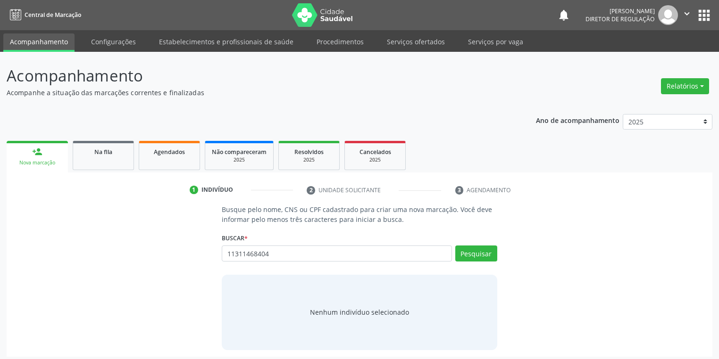
type input "11311468404"
click at [468, 255] on button "Pesquisar" at bounding box center [476, 254] width 42 height 16
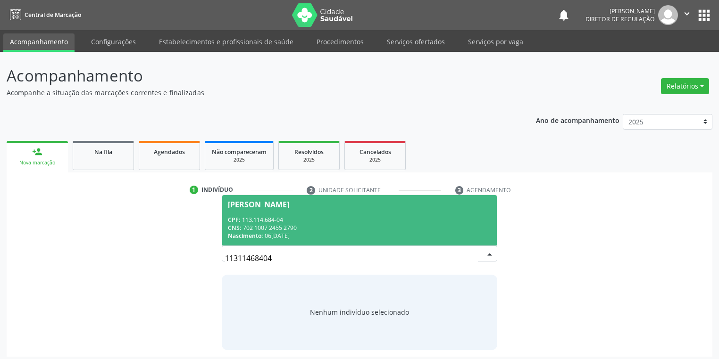
click at [303, 220] on div "CPF: 113.114.684-04" at bounding box center [359, 220] width 263 height 8
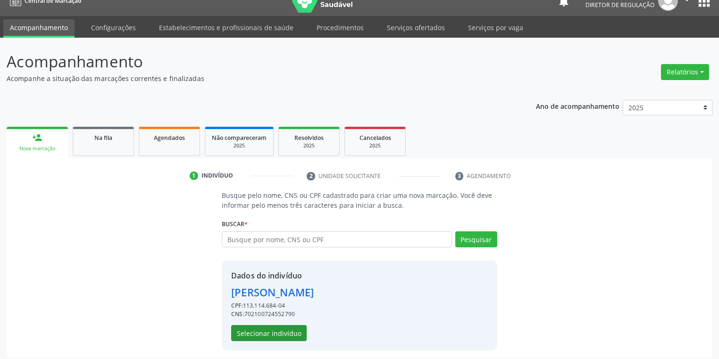
scroll to position [18, 0]
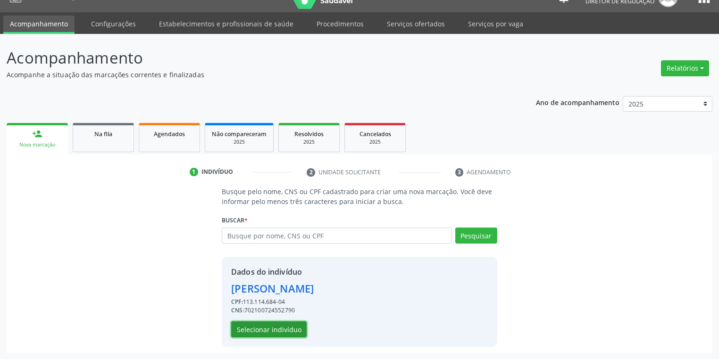
click at [265, 331] on button "Selecionar indivíduo" at bounding box center [268, 330] width 75 height 16
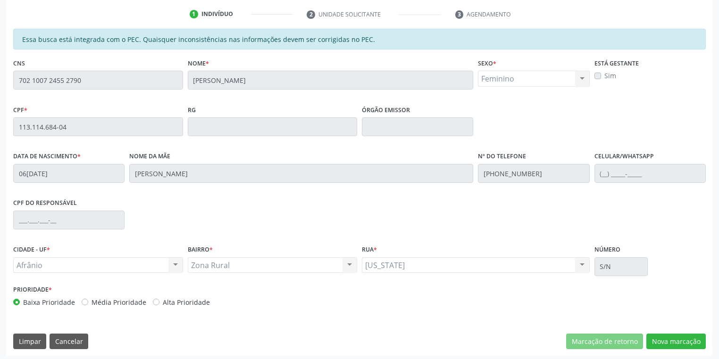
scroll to position [179, 0]
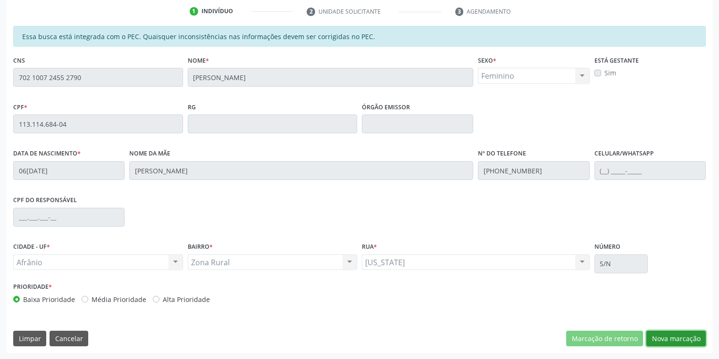
click at [665, 338] on button "Nova marcação" at bounding box center [675, 339] width 59 height 16
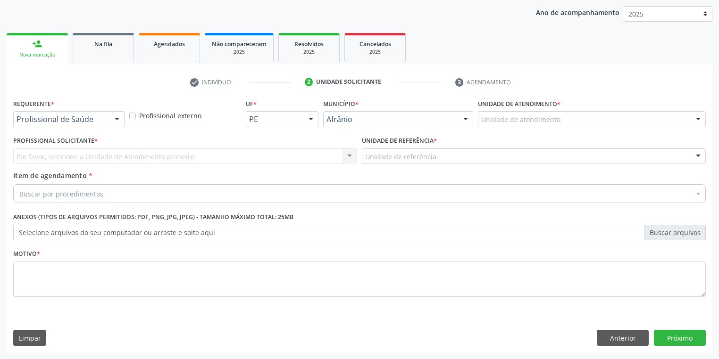
scroll to position [108, 0]
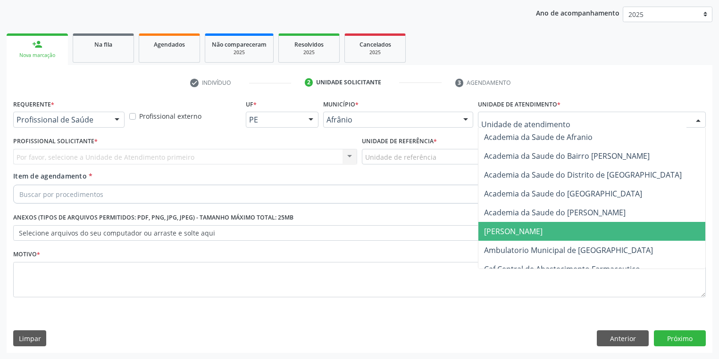
click at [500, 238] on span "[PERSON_NAME]" at bounding box center [593, 231] width 230 height 19
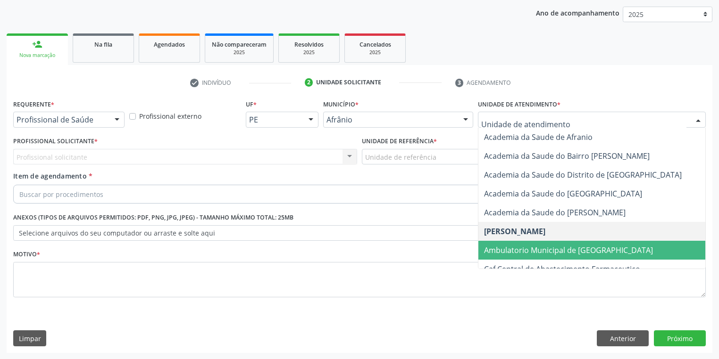
drag, startPoint x: 508, startPoint y: 251, endPoint x: 482, endPoint y: 228, distance: 34.7
click at [508, 251] on span "Ambulatorio Municipal de [GEOGRAPHIC_DATA]" at bounding box center [568, 250] width 169 height 10
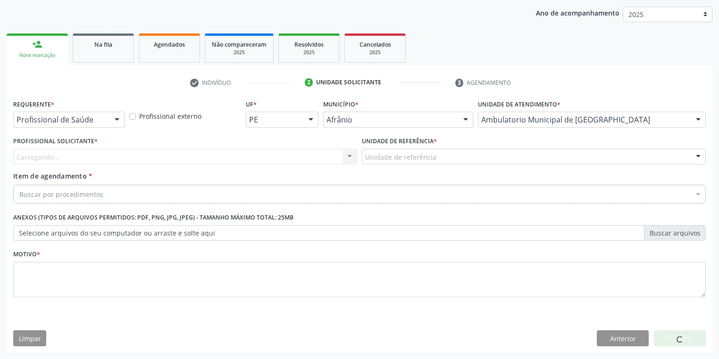
click at [390, 163] on div "Unidade de referência" at bounding box center [534, 157] width 344 height 16
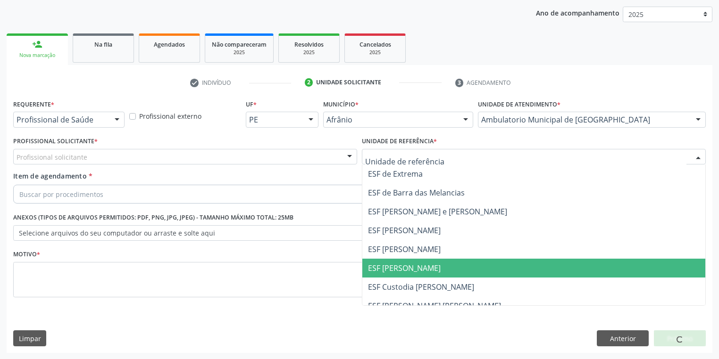
click at [394, 267] on span "ESF [PERSON_NAME]" at bounding box center [404, 268] width 73 height 10
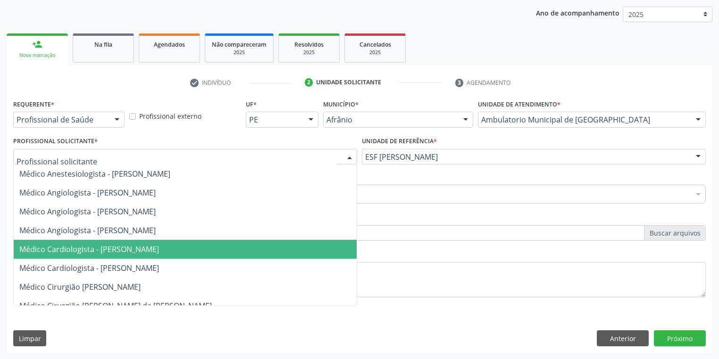
click at [83, 253] on span "Médico Cardiologista - [PERSON_NAME]" at bounding box center [89, 249] width 140 height 10
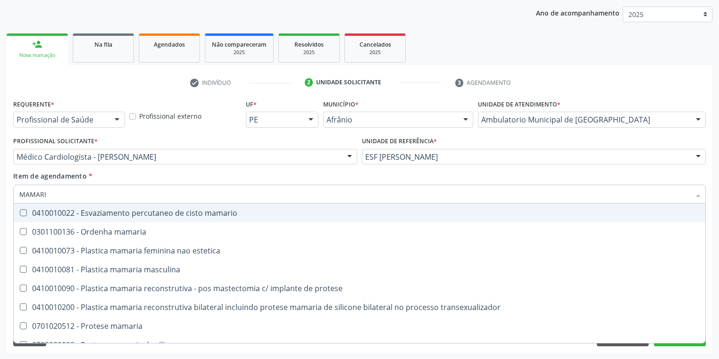
type input "MAMARIA"
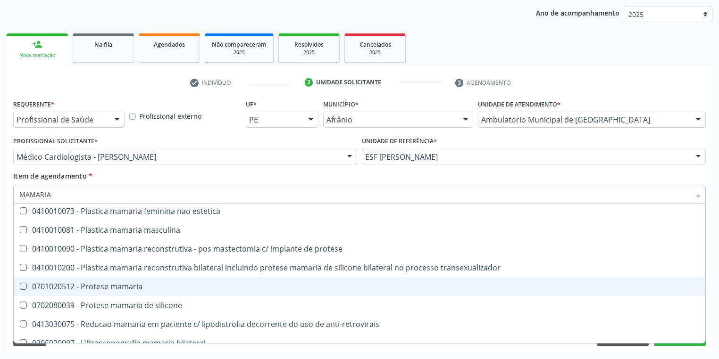
scroll to position [30, 0]
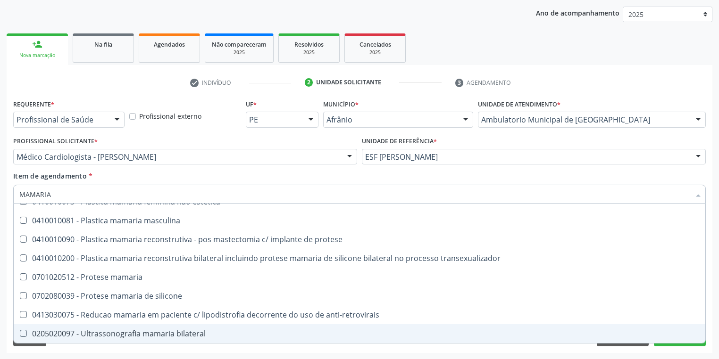
click at [100, 331] on div "0205020097 - Ultrassonografia mamaria bilateral" at bounding box center [359, 334] width 680 height 8
checkbox bilateral "true"
click at [86, 351] on div "Requerente * Profissional de Saúde Profissional de Saúde Paciente Nenhum result…" at bounding box center [359, 225] width 705 height 256
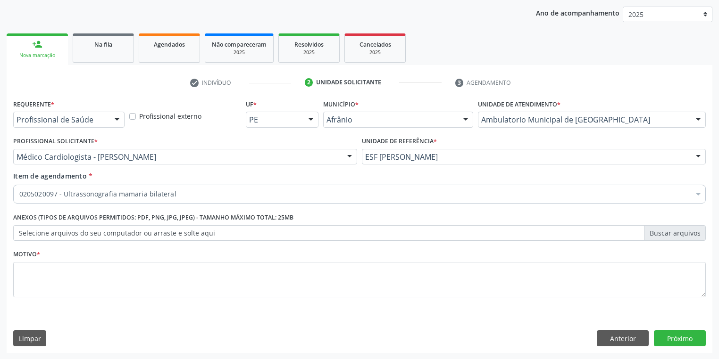
scroll to position [0, 0]
click at [45, 276] on textarea at bounding box center [359, 280] width 692 height 36
type textarea "*"
click at [675, 340] on button "Próximo" at bounding box center [680, 339] width 52 height 16
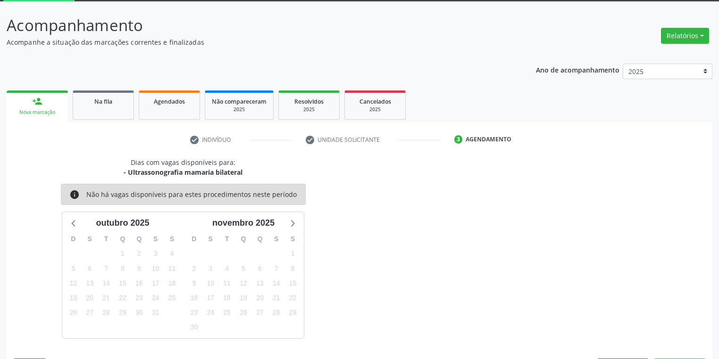
scroll to position [78, 0]
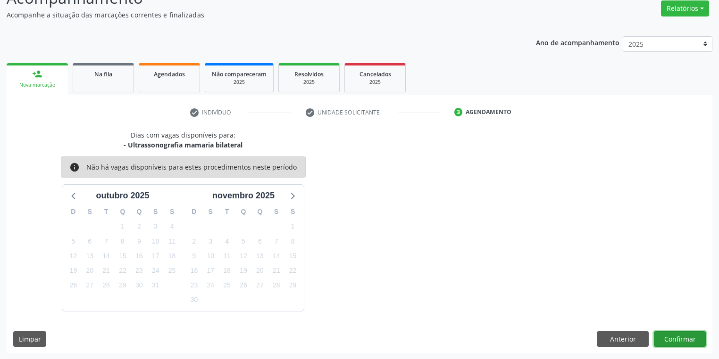
click at [672, 336] on button "Confirmar" at bounding box center [680, 340] width 52 height 16
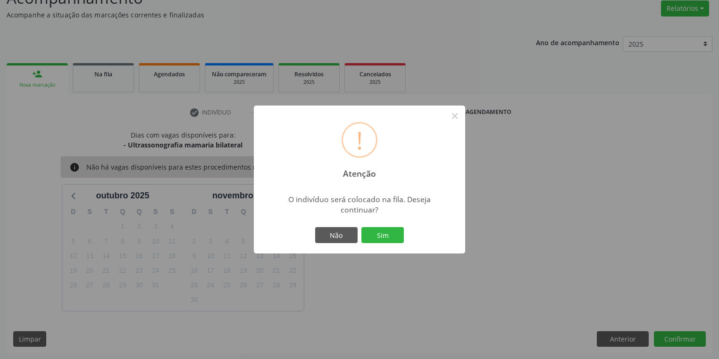
click at [379, 232] on button "Sim" at bounding box center [382, 235] width 42 height 16
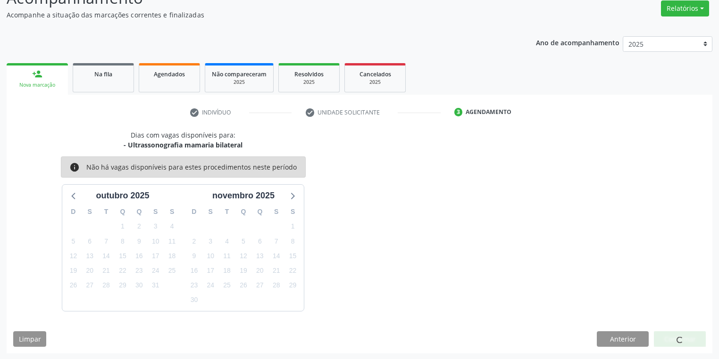
scroll to position [0, 0]
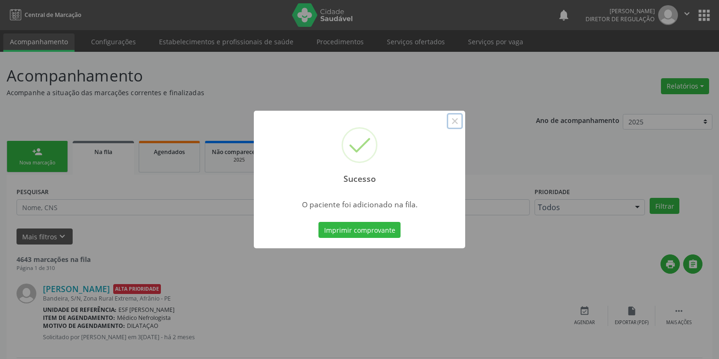
drag, startPoint x: 458, startPoint y: 124, endPoint x: 381, endPoint y: 124, distance: 77.8
click at [458, 123] on button "×" at bounding box center [455, 121] width 16 height 16
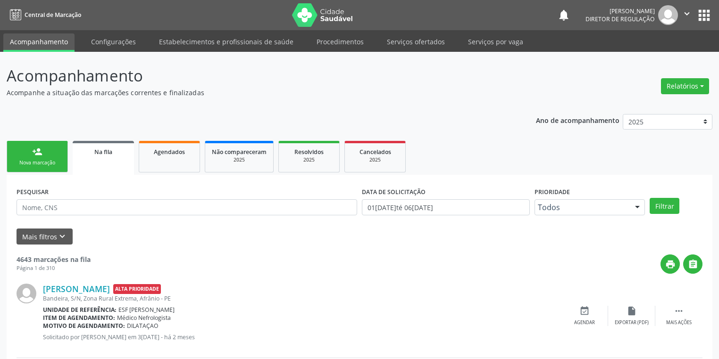
click at [56, 153] on link "person_add Nova marcação" at bounding box center [37, 157] width 61 height 32
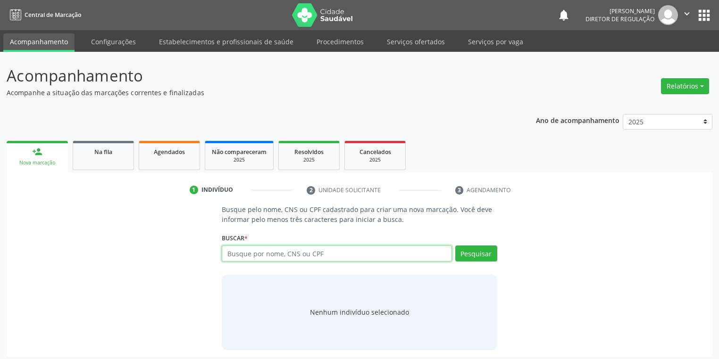
click at [240, 251] on input "text" at bounding box center [337, 254] width 230 height 16
type input "702304577174020"
click at [475, 251] on button "Pesquisar" at bounding box center [476, 254] width 42 height 16
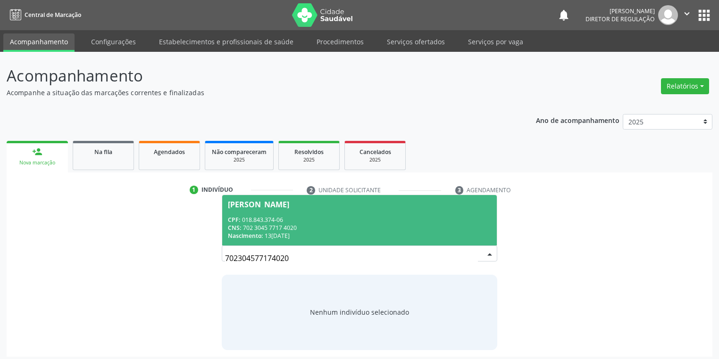
click at [279, 219] on div "CPF: 018.843.374-06" at bounding box center [359, 220] width 263 height 8
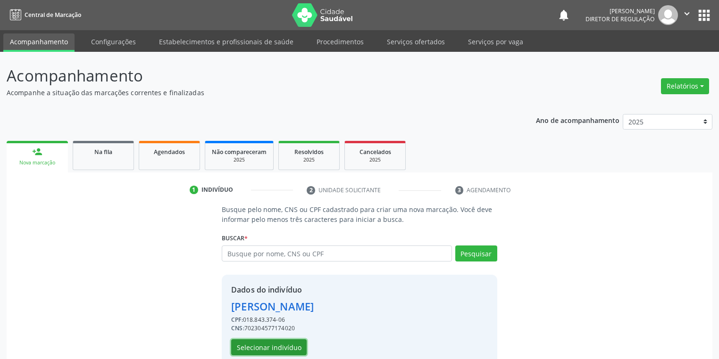
click at [272, 350] on button "Selecionar indivíduo" at bounding box center [268, 348] width 75 height 16
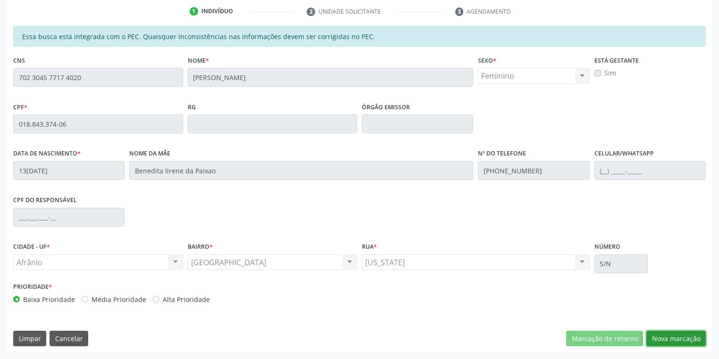
click at [671, 340] on button "Nova marcação" at bounding box center [675, 339] width 59 height 16
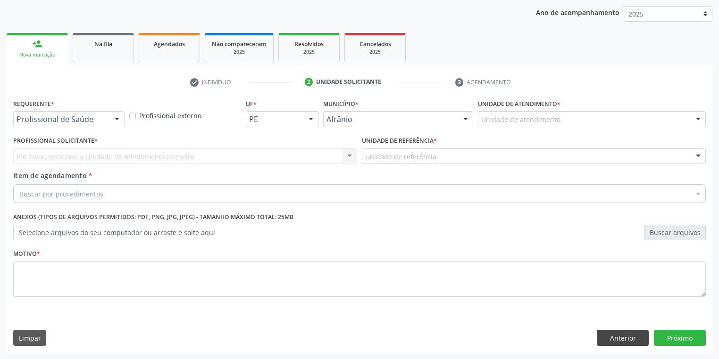
scroll to position [108, 0]
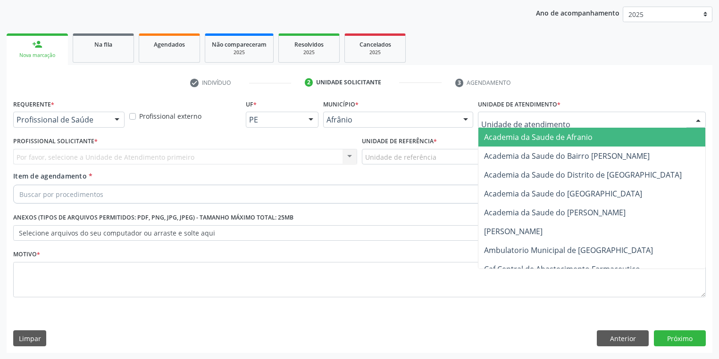
drag, startPoint x: 497, startPoint y: 121, endPoint x: 509, endPoint y: 196, distance: 76.4
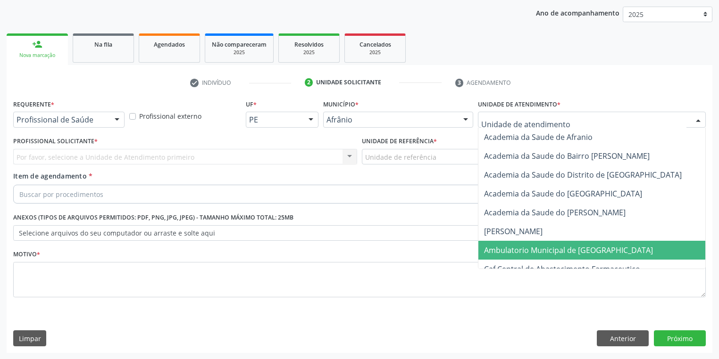
drag, startPoint x: 508, startPoint y: 255, endPoint x: 480, endPoint y: 241, distance: 31.7
click at [508, 255] on span "Ambulatorio Municipal de [GEOGRAPHIC_DATA]" at bounding box center [593, 250] width 230 height 19
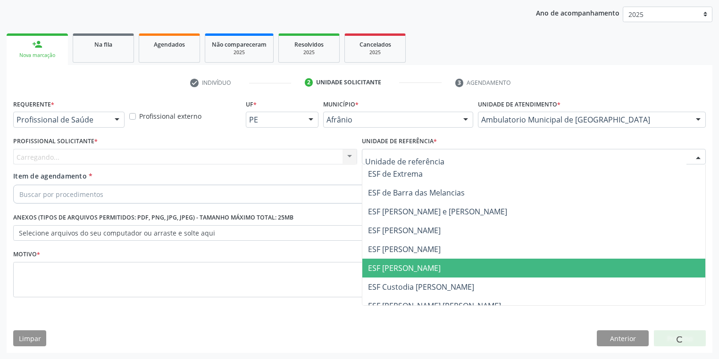
drag, startPoint x: 398, startPoint y: 268, endPoint x: 269, endPoint y: 242, distance: 131.3
click at [398, 268] on span "ESF [PERSON_NAME]" at bounding box center [404, 268] width 73 height 10
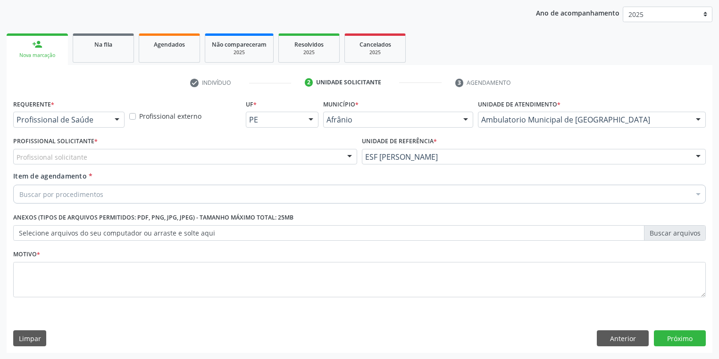
drag, startPoint x: 46, startPoint y: 157, endPoint x: 60, endPoint y: 188, distance: 33.5
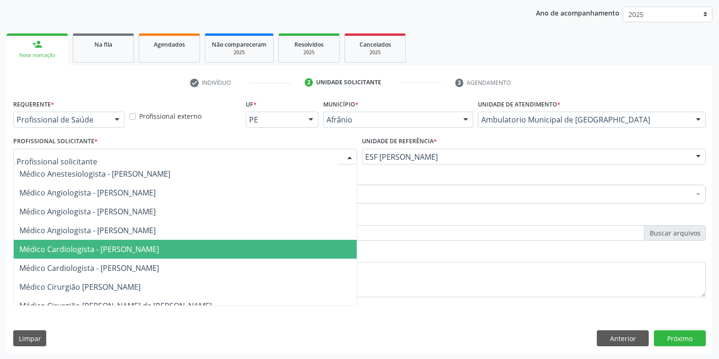
click at [94, 255] on span "Médico Cardiologista - [PERSON_NAME]" at bounding box center [185, 249] width 343 height 19
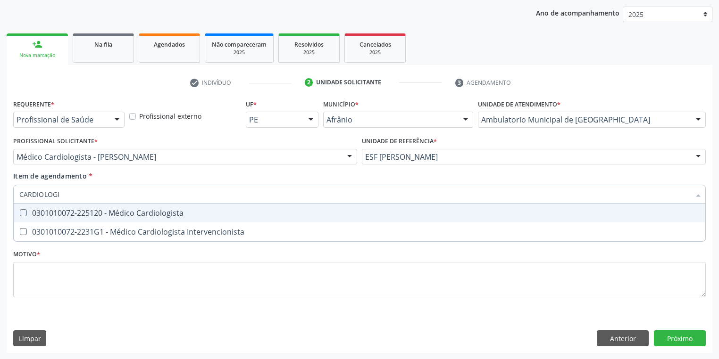
type input "CARDIOLOGIS"
click at [75, 214] on div "0301010072-225120 - Médico Cardiologista" at bounding box center [359, 213] width 680 height 8
checkbox Cardiologista "true"
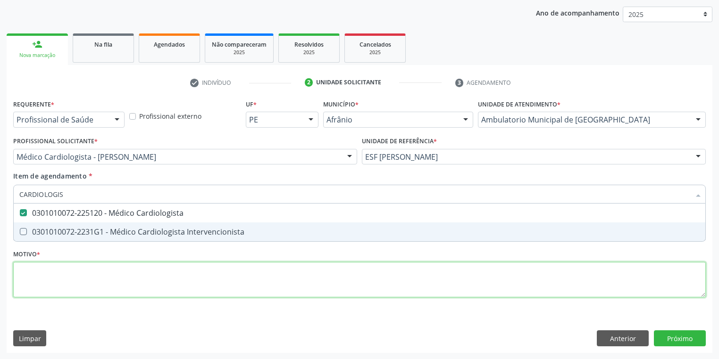
click at [33, 277] on div "Requerente * Profissional de Saúde Profissional de Saúde Paciente Nenhum result…" at bounding box center [359, 204] width 692 height 214
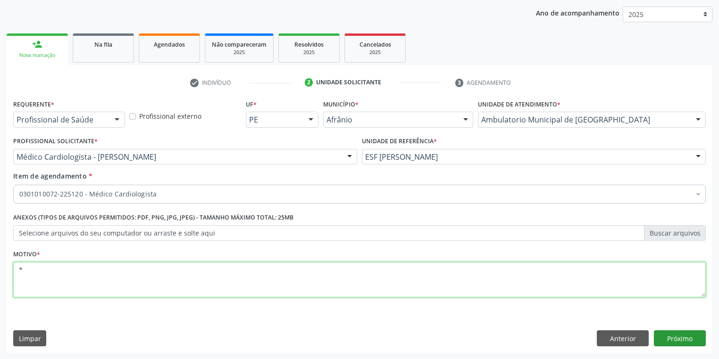
type textarea "*"
click at [658, 332] on button "Próximo" at bounding box center [680, 339] width 52 height 16
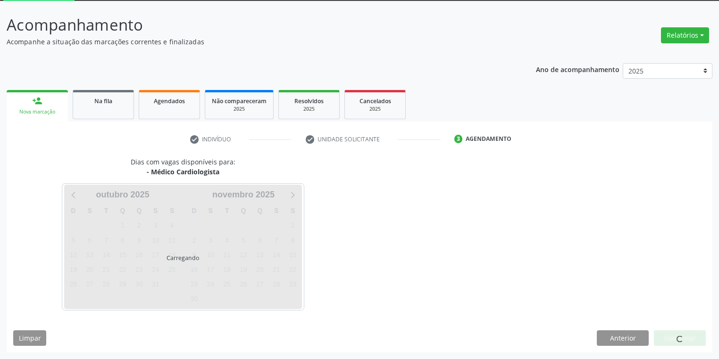
scroll to position [50, 0]
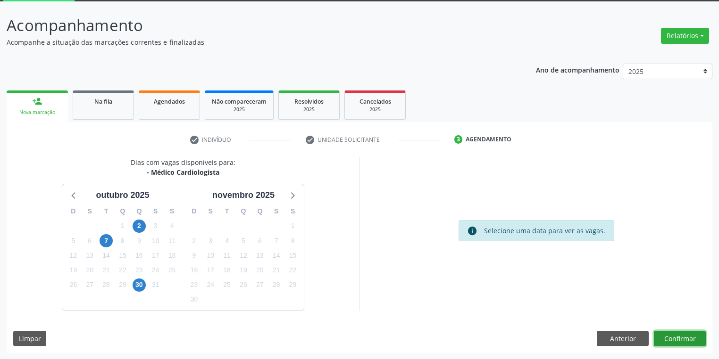
click at [660, 335] on button "Confirmar" at bounding box center [680, 339] width 52 height 16
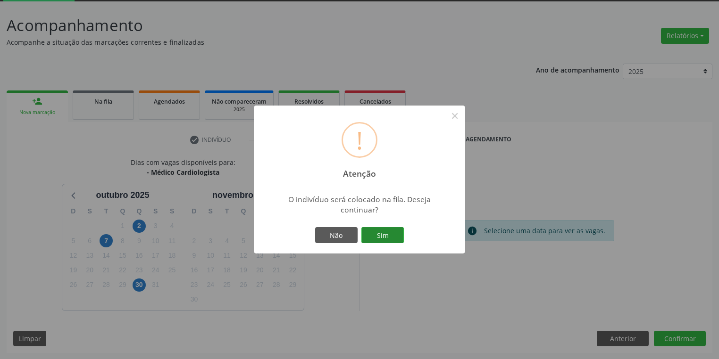
click at [379, 233] on button "Sim" at bounding box center [382, 235] width 42 height 16
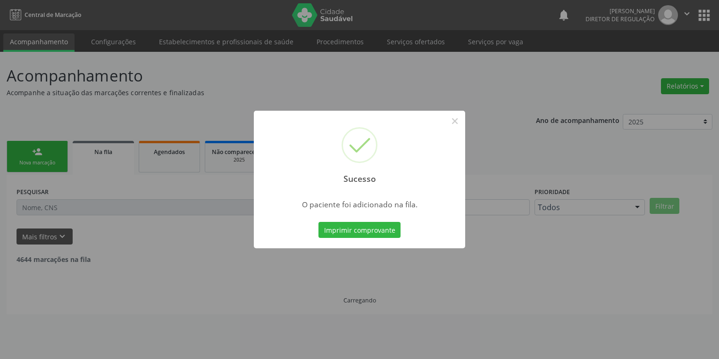
scroll to position [0, 0]
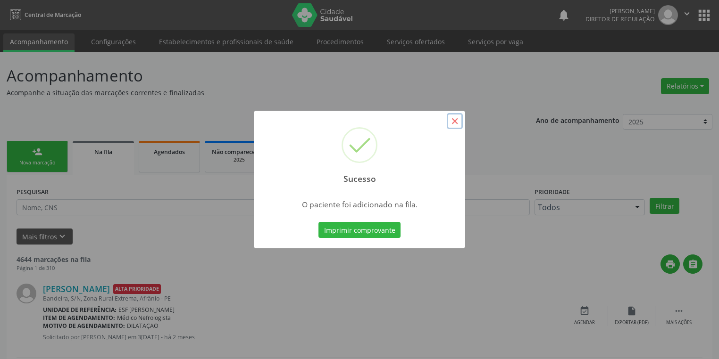
click at [455, 121] on button "×" at bounding box center [455, 121] width 16 height 16
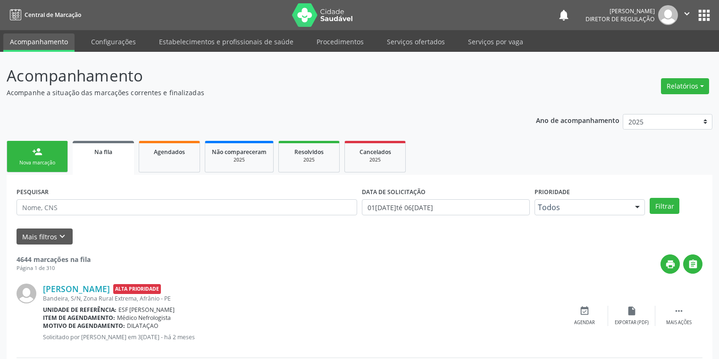
click at [26, 168] on link "person_add Nova marcação" at bounding box center [37, 157] width 61 height 32
drag, startPoint x: 26, startPoint y: 168, endPoint x: 79, endPoint y: 170, distance: 52.8
click at [27, 168] on link "person_add Nova marcação" at bounding box center [37, 157] width 61 height 32
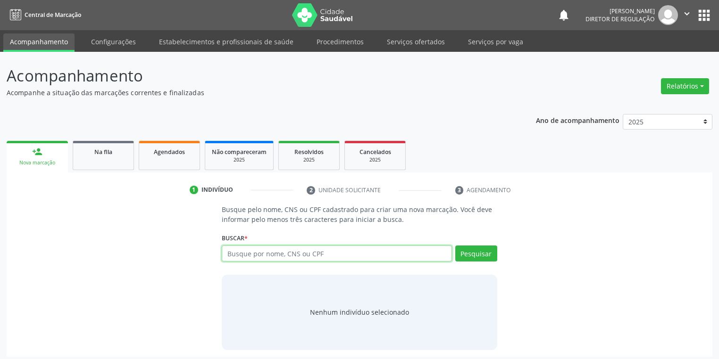
click at [234, 256] on input "text" at bounding box center [337, 254] width 230 height 16
type input "02958693481"
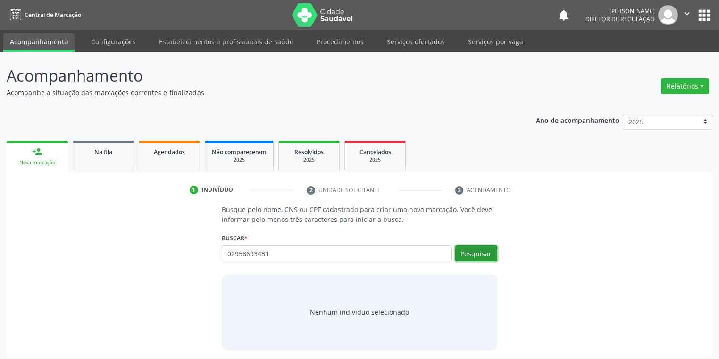
click at [465, 252] on button "Pesquisar" at bounding box center [476, 254] width 42 height 16
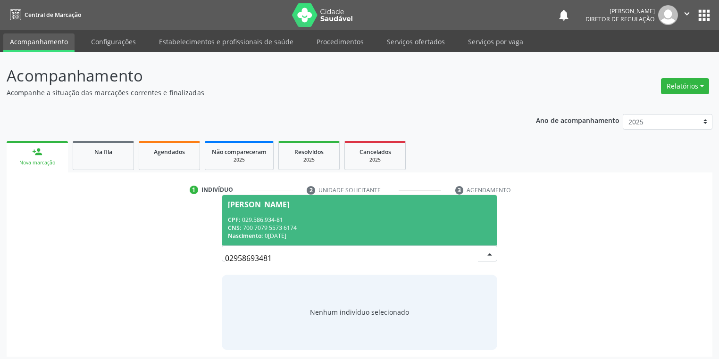
click at [327, 215] on span "Maria Aparecida de Macedo CPF: 029.586.934-81 CNS: 700 7079 5573 6174 Nasciment…" at bounding box center [359, 220] width 274 height 50
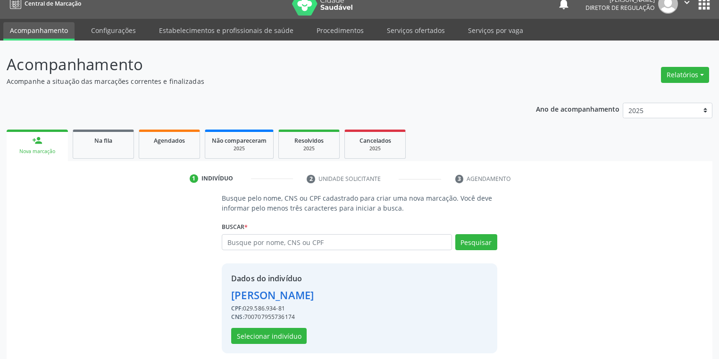
scroll to position [18, 0]
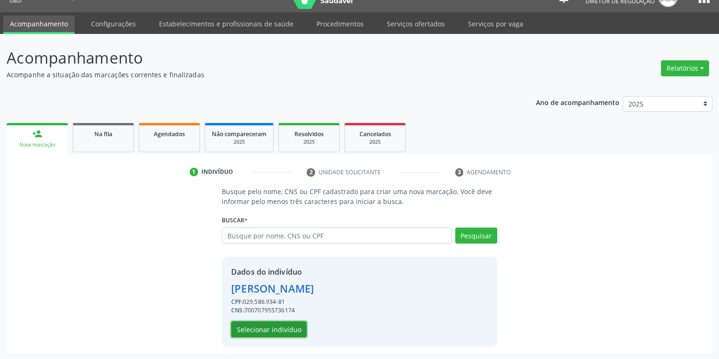
click at [276, 327] on button "Selecionar indivíduo" at bounding box center [268, 330] width 75 height 16
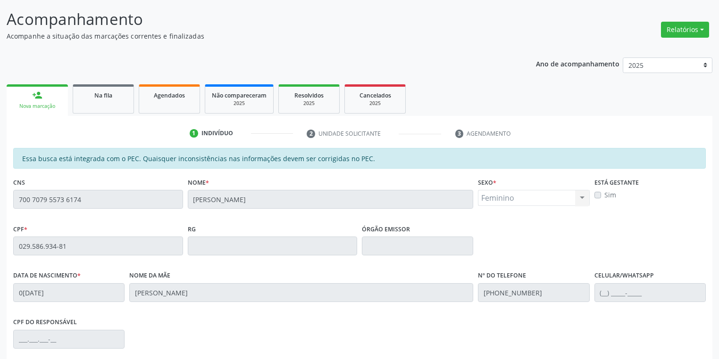
scroll to position [179, 0]
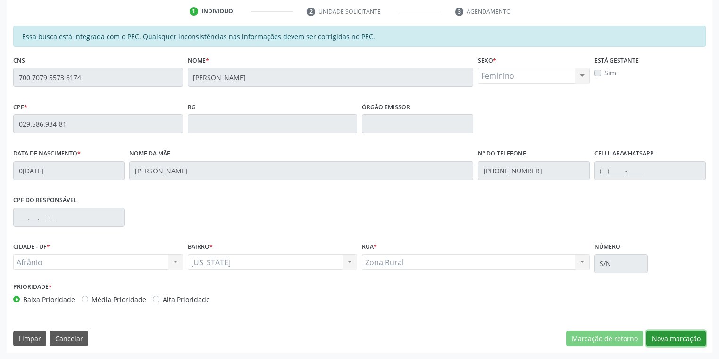
click at [667, 345] on button "Nova marcação" at bounding box center [675, 339] width 59 height 16
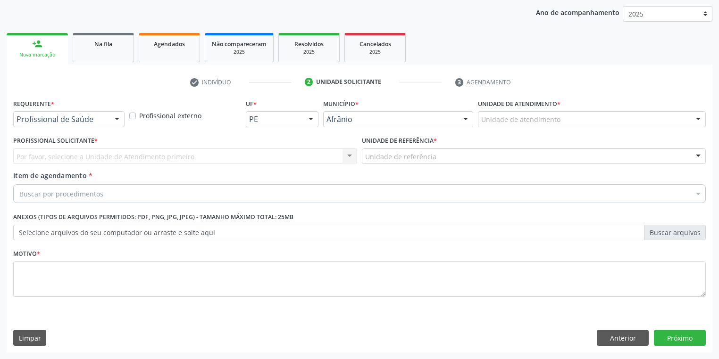
scroll to position [108, 0]
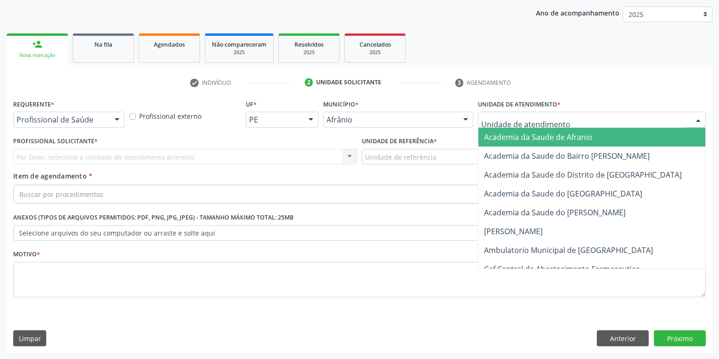
drag, startPoint x: 505, startPoint y: 118, endPoint x: 501, endPoint y: 168, distance: 49.7
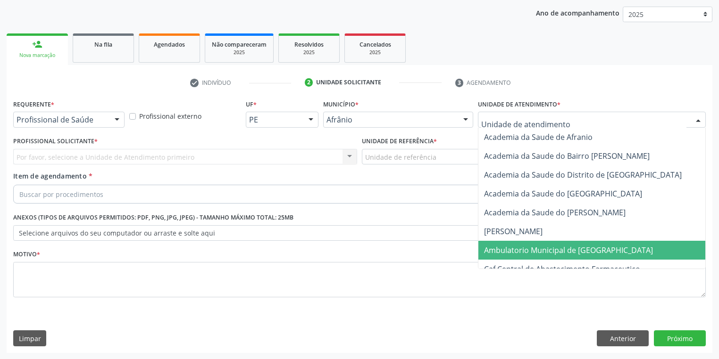
drag, startPoint x: 507, startPoint y: 248, endPoint x: 466, endPoint y: 228, distance: 46.0
click at [506, 247] on span "Ambulatorio Municipal de [GEOGRAPHIC_DATA]" at bounding box center [568, 250] width 169 height 10
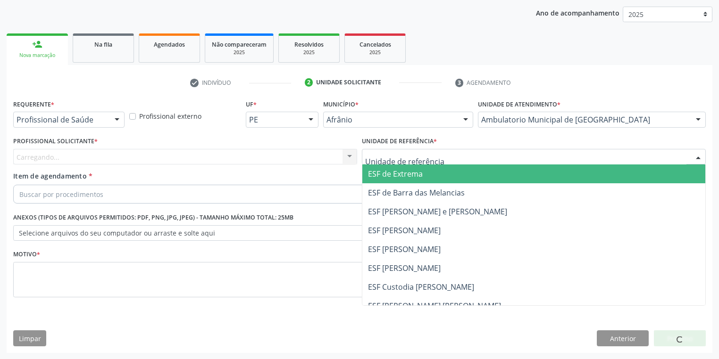
drag, startPoint x: 389, startPoint y: 158, endPoint x: 391, endPoint y: 224, distance: 66.1
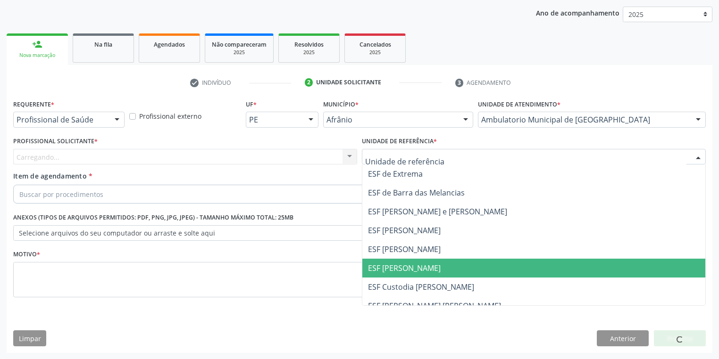
drag, startPoint x: 402, startPoint y: 268, endPoint x: 217, endPoint y: 211, distance: 193.3
click at [402, 267] on span "ESF [PERSON_NAME]" at bounding box center [404, 268] width 73 height 10
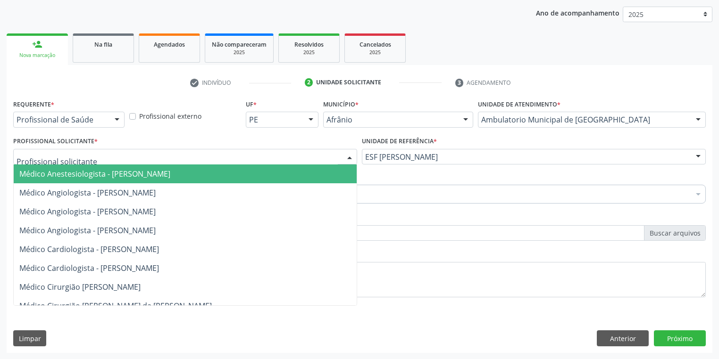
drag, startPoint x: 71, startPoint y: 160, endPoint x: 77, endPoint y: 191, distance: 31.3
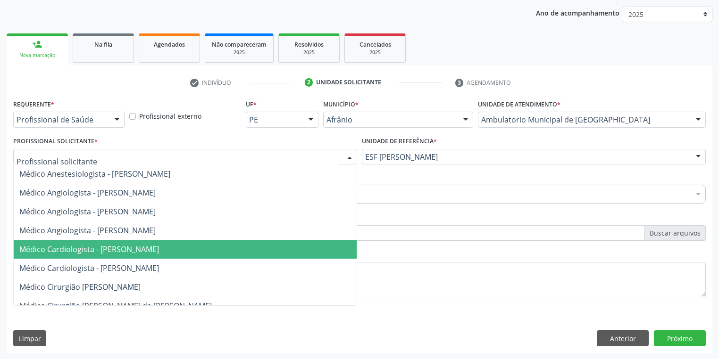
click at [89, 248] on span "Médico Cardiologista - [PERSON_NAME]" at bounding box center [89, 249] width 140 height 10
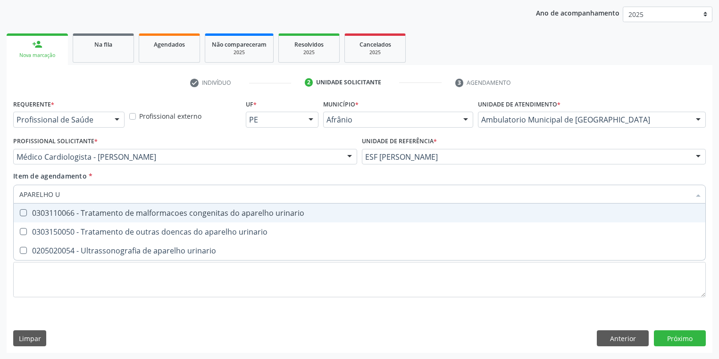
type input "APARELHO UR"
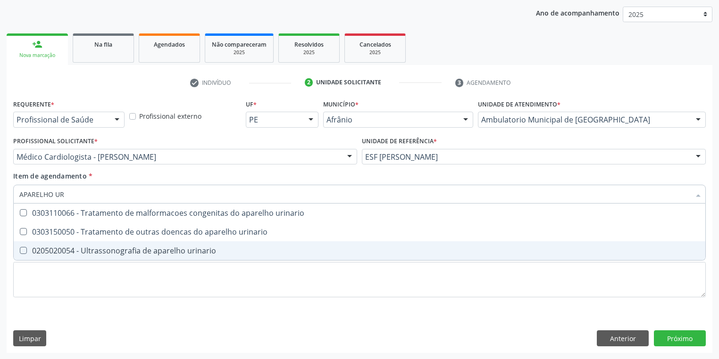
click at [42, 248] on div "0205020054 - Ultrassonografia de aparelho urinario" at bounding box center [359, 251] width 680 height 8
checkbox urinario "true"
click at [53, 285] on div "Requerente * Profissional de Saúde Profissional de Saúde Paciente Nenhum result…" at bounding box center [359, 204] width 692 height 214
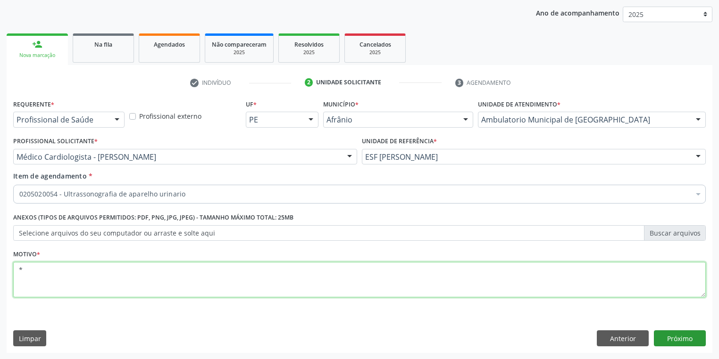
type textarea "*"
click at [665, 339] on button "Próximo" at bounding box center [680, 339] width 52 height 16
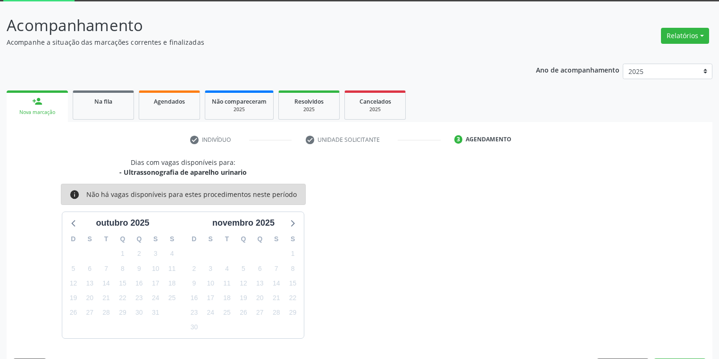
scroll to position [78, 0]
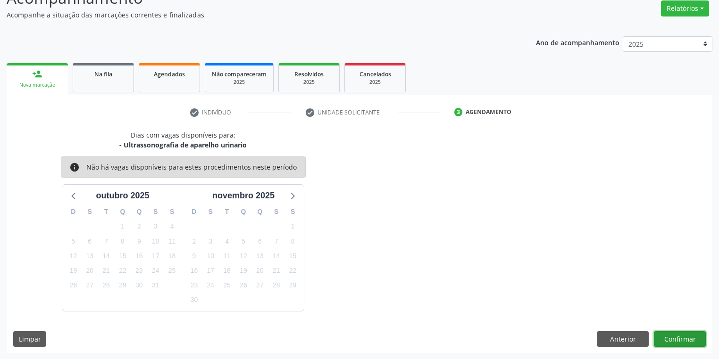
click at [676, 336] on button "Confirmar" at bounding box center [680, 340] width 52 height 16
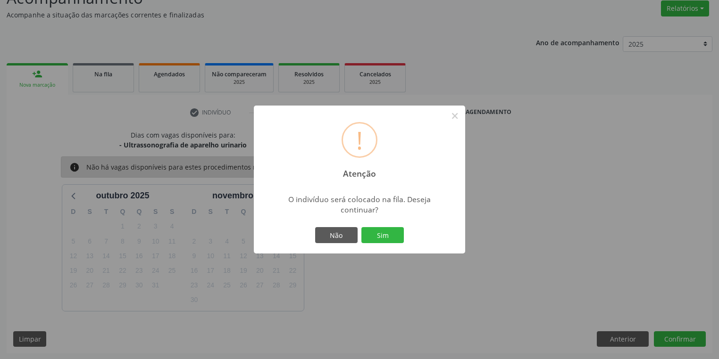
click at [386, 234] on button "Sim" at bounding box center [382, 235] width 42 height 16
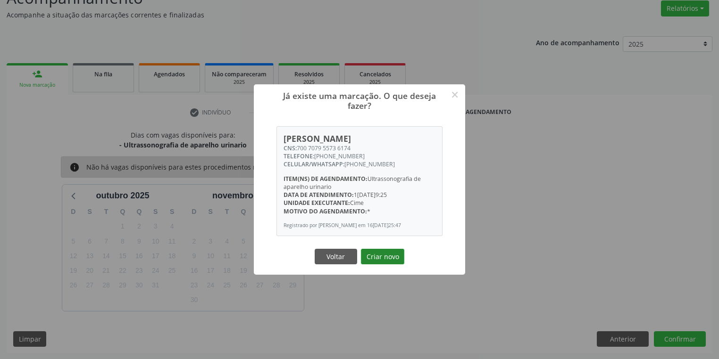
click at [377, 263] on button "Criar novo" at bounding box center [382, 257] width 43 height 16
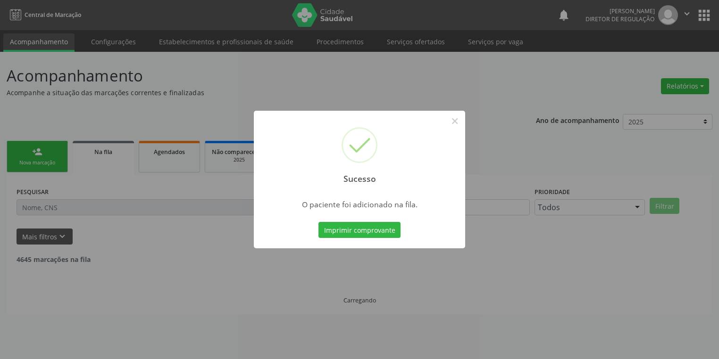
scroll to position [0, 0]
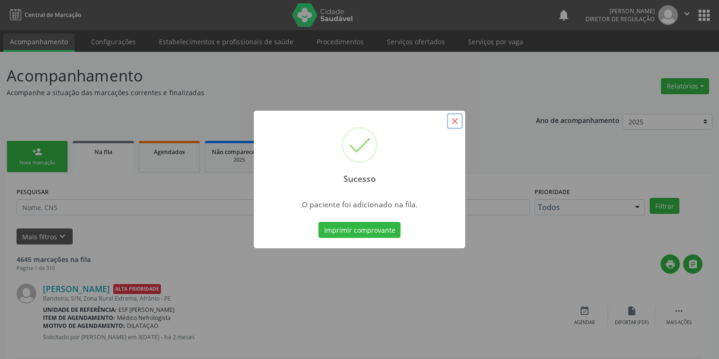
click at [456, 124] on button "×" at bounding box center [455, 121] width 16 height 16
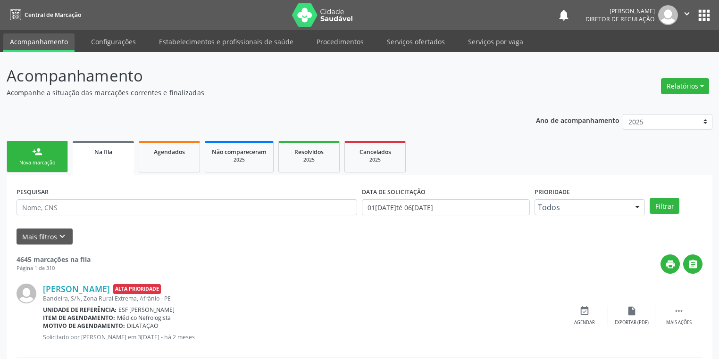
click at [49, 160] on div "Nova marcação" at bounding box center [37, 162] width 47 height 7
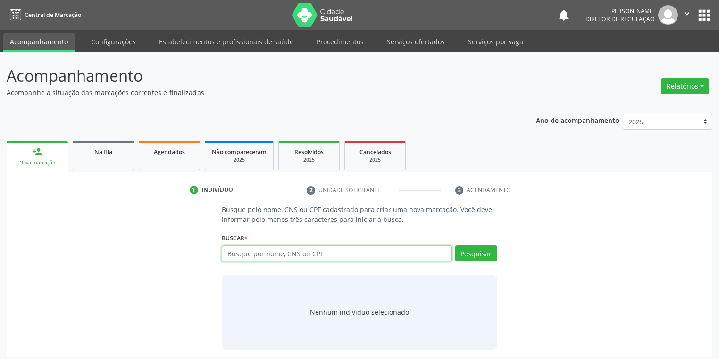
click at [249, 260] on input "text" at bounding box center [337, 254] width 230 height 16
type input "02958693481"
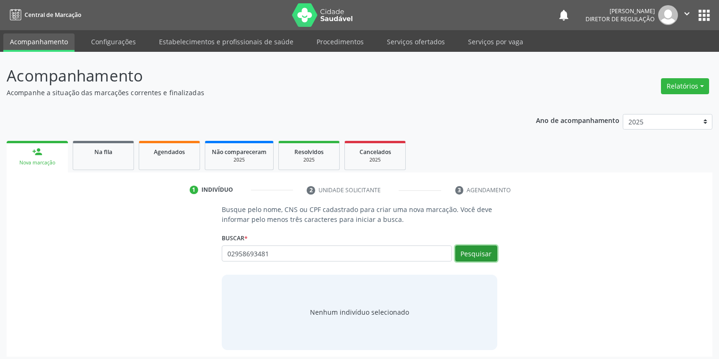
click at [464, 254] on button "Pesquisar" at bounding box center [476, 254] width 42 height 16
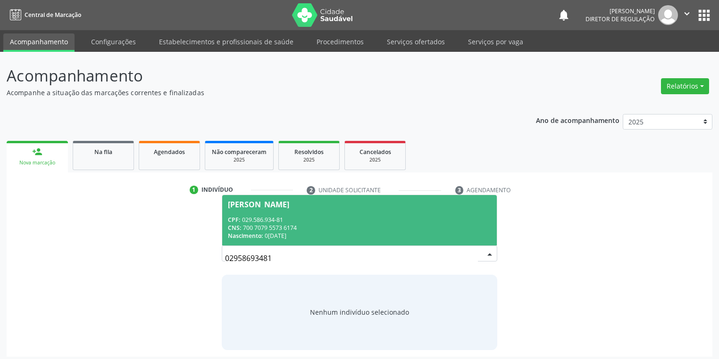
click at [306, 222] on div "CPF: 029.586.934-81" at bounding box center [359, 220] width 263 height 8
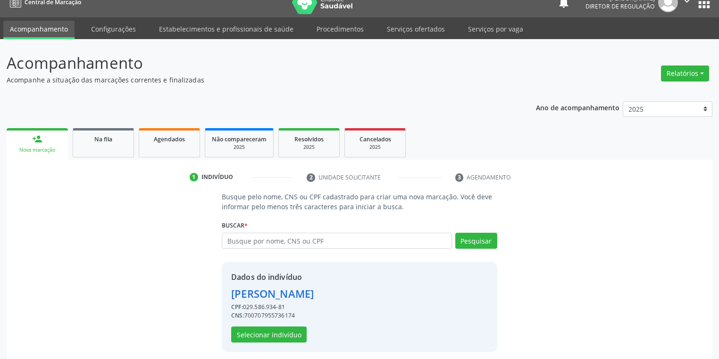
scroll to position [18, 0]
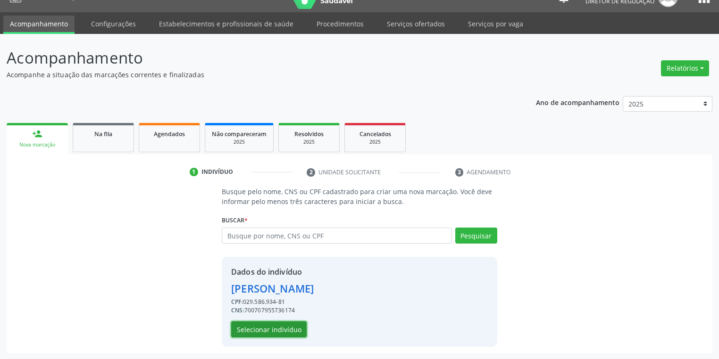
click at [257, 326] on button "Selecionar indivíduo" at bounding box center [268, 330] width 75 height 16
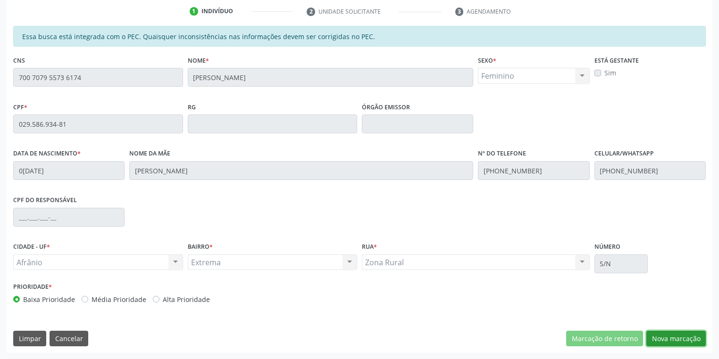
click at [661, 341] on button "Nova marcação" at bounding box center [675, 339] width 59 height 16
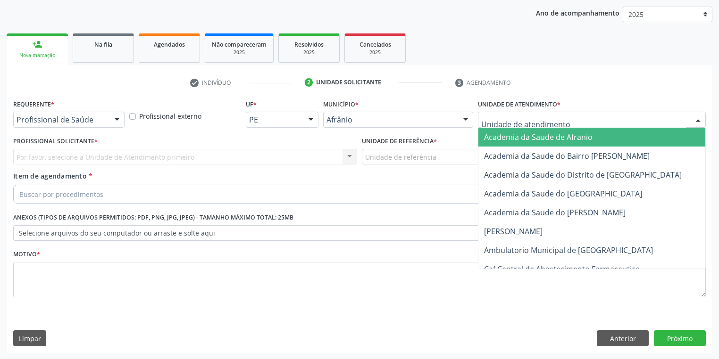
drag, startPoint x: 493, startPoint y: 121, endPoint x: 499, endPoint y: 180, distance: 59.7
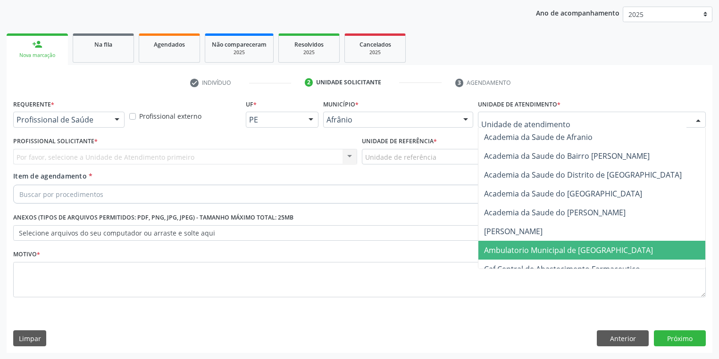
click at [507, 248] on span "Ambulatorio Municipal de [GEOGRAPHIC_DATA]" at bounding box center [568, 250] width 169 height 10
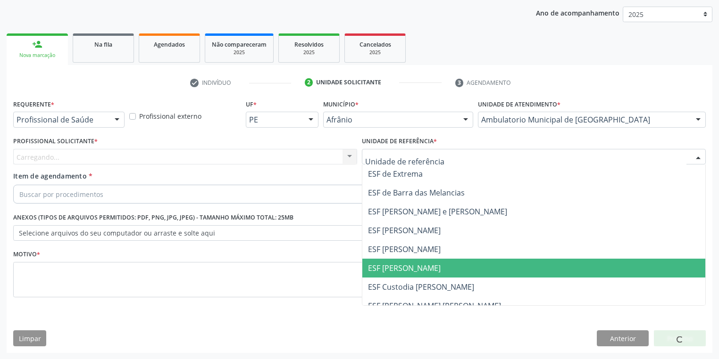
click at [410, 275] on span "ESF [PERSON_NAME]" at bounding box center [533, 268] width 343 height 19
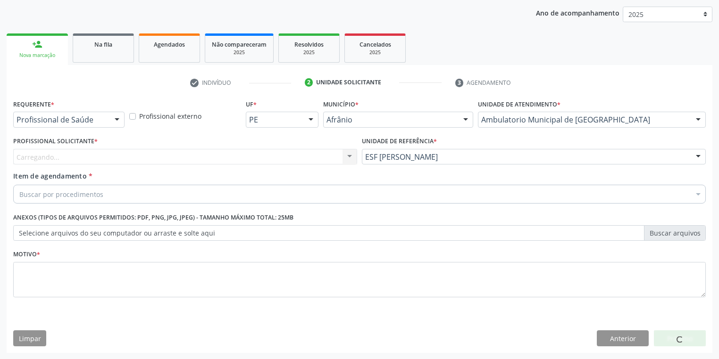
drag, startPoint x: 85, startPoint y: 154, endPoint x: 91, endPoint y: 176, distance: 22.4
click at [85, 155] on div "Carregando... Nenhum resultado encontrado para: " " Não há nenhuma opção para s…" at bounding box center [185, 157] width 344 height 16
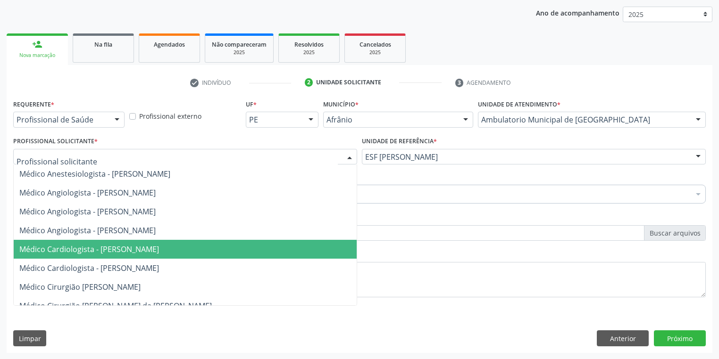
drag, startPoint x: 104, startPoint y: 249, endPoint x: 94, endPoint y: 234, distance: 18.3
click at [104, 249] on span "Médico Cardiologista - [PERSON_NAME]" at bounding box center [89, 249] width 140 height 10
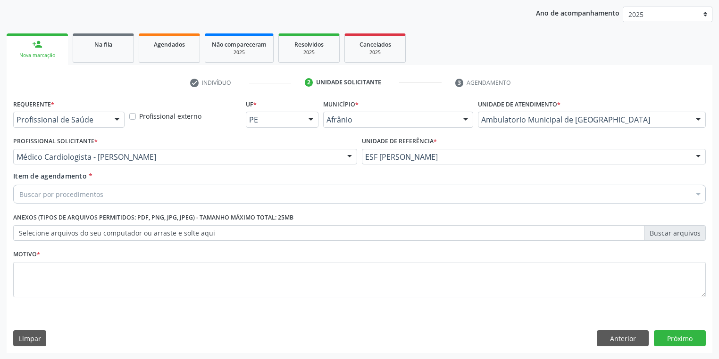
click at [63, 188] on div "Buscar por procedimentos" at bounding box center [359, 194] width 692 height 19
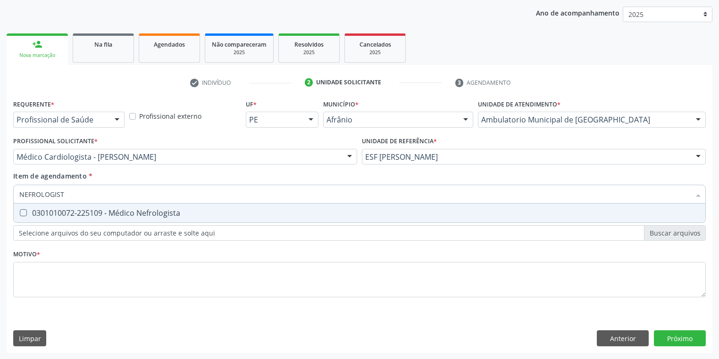
type input "NEFROLOGISTA"
click at [58, 216] on div "0301010072-225109 - Médico Nefrologista" at bounding box center [359, 213] width 680 height 8
checkbox Nefrologista "true"
click at [44, 273] on div "Requerente * Profissional de Saúde Profissional de Saúde Paciente Nenhum result…" at bounding box center [359, 204] width 692 height 214
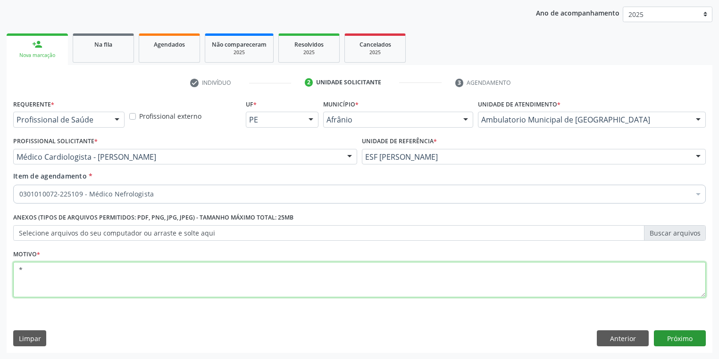
type textarea "*"
click at [673, 334] on button "Próximo" at bounding box center [680, 339] width 52 height 16
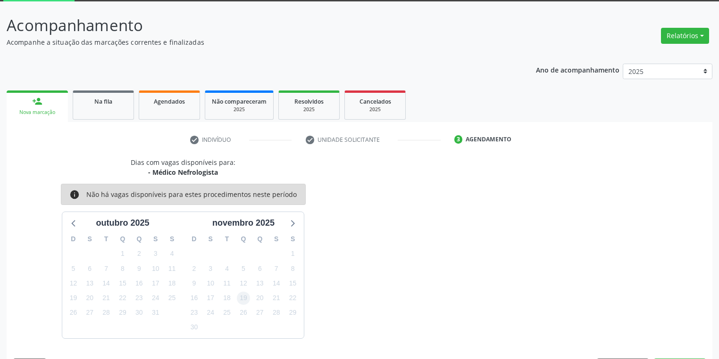
scroll to position [78, 0]
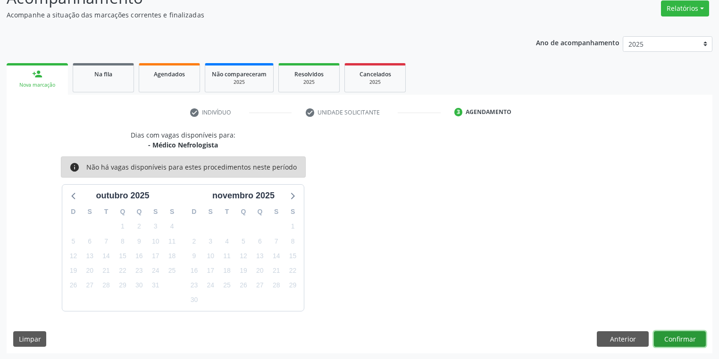
click at [673, 337] on button "Confirmar" at bounding box center [680, 340] width 52 height 16
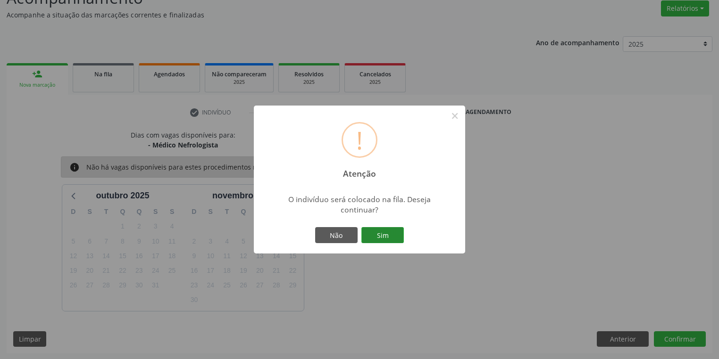
click at [387, 235] on button "Sim" at bounding box center [382, 235] width 42 height 16
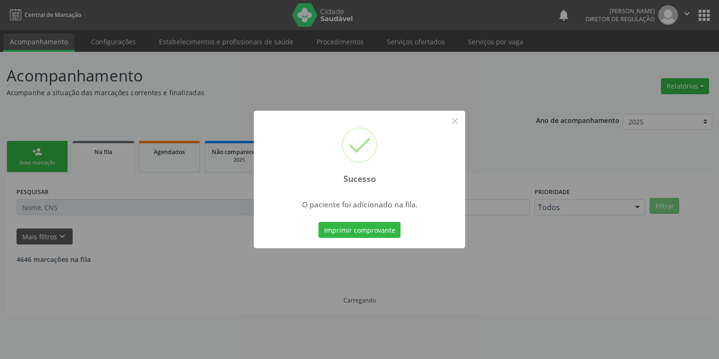
scroll to position [0, 0]
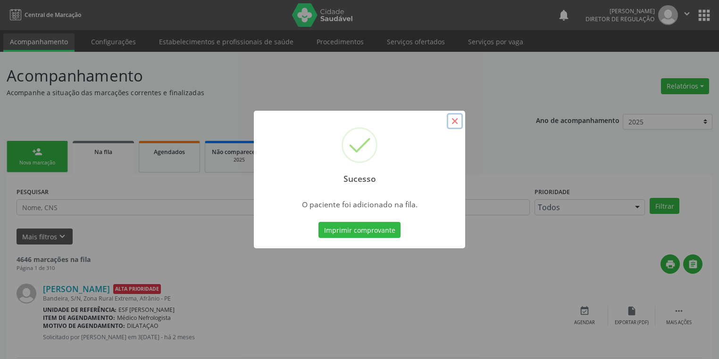
click at [451, 123] on button "×" at bounding box center [455, 121] width 16 height 16
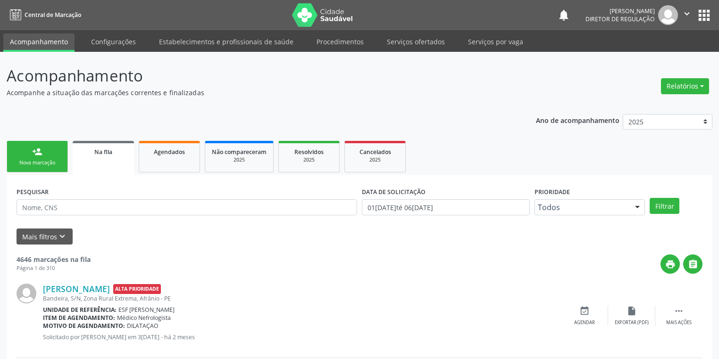
click at [54, 155] on link "person_add Nova marcação" at bounding box center [37, 157] width 61 height 32
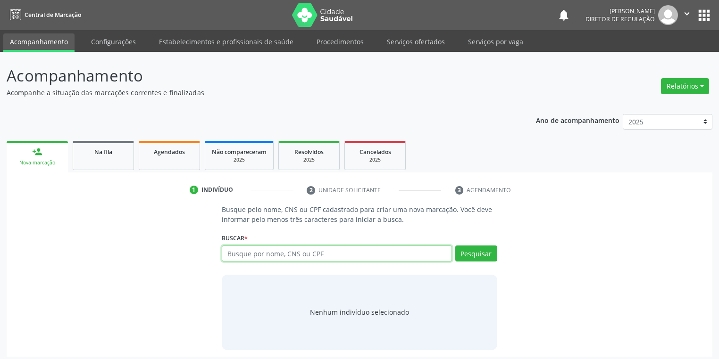
click at [253, 254] on input "text" at bounding box center [337, 254] width 230 height 16
type input "18308036465"
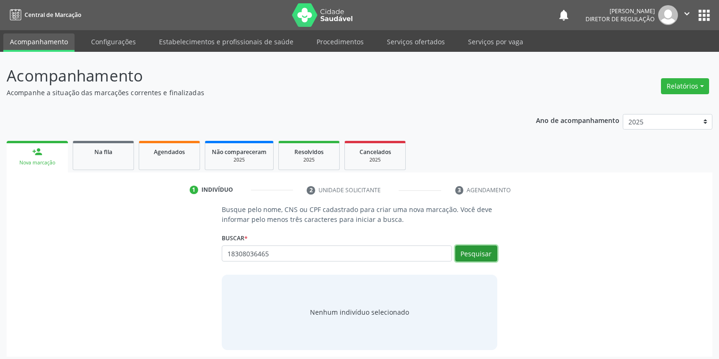
click at [473, 252] on button "Pesquisar" at bounding box center [476, 254] width 42 height 16
type input "18308036465"
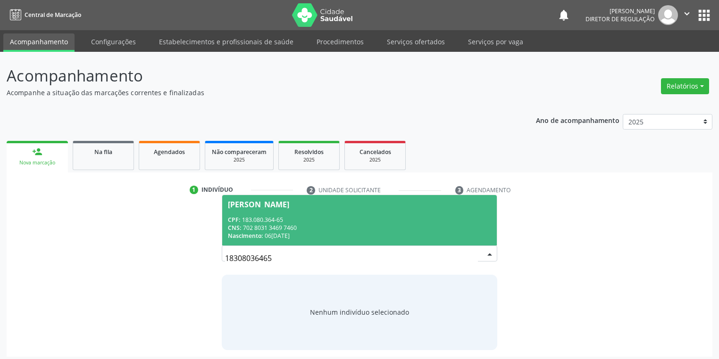
click at [326, 229] on div "CNS: 702 8031 3469 7460" at bounding box center [359, 228] width 263 height 8
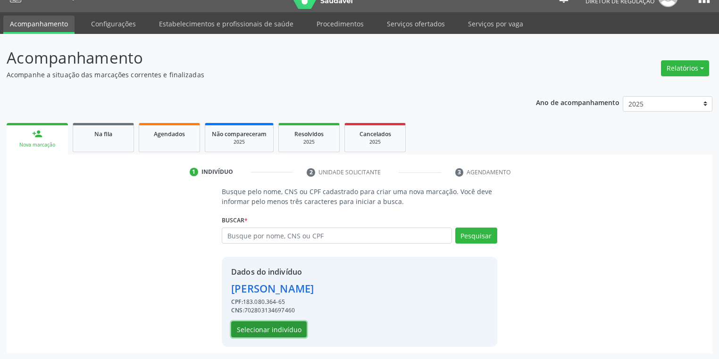
click at [269, 331] on button "Selecionar indivíduo" at bounding box center [268, 330] width 75 height 16
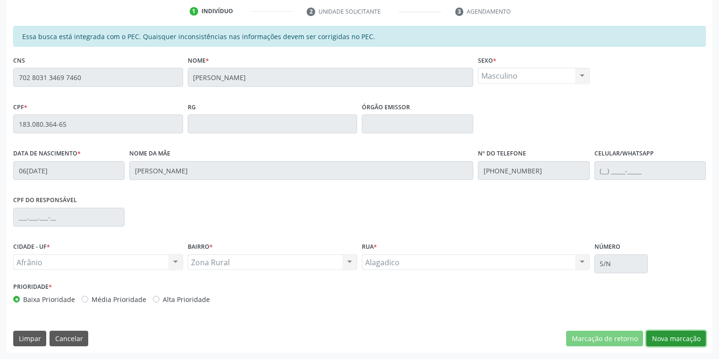
click at [655, 336] on button "Nova marcação" at bounding box center [675, 339] width 59 height 16
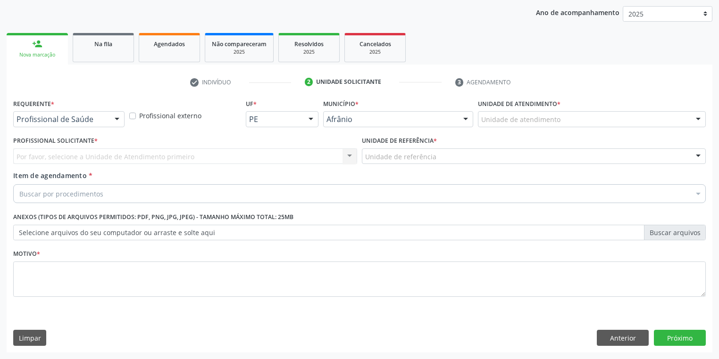
scroll to position [108, 0]
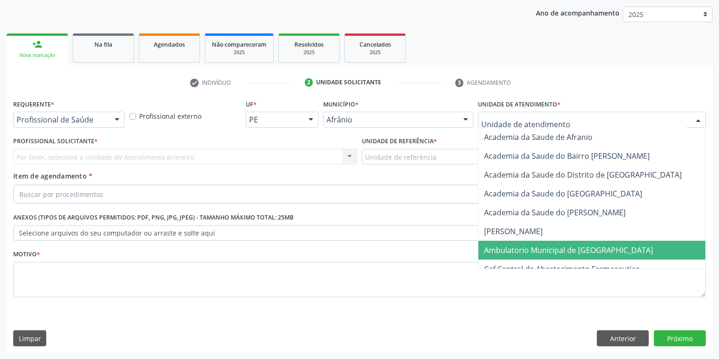
click at [490, 249] on span "Ambulatorio Municipal de [GEOGRAPHIC_DATA]" at bounding box center [568, 250] width 169 height 10
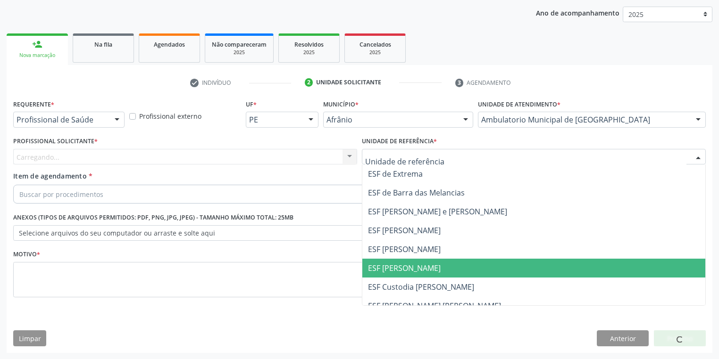
click at [382, 267] on span "ESF [PERSON_NAME]" at bounding box center [404, 268] width 73 height 10
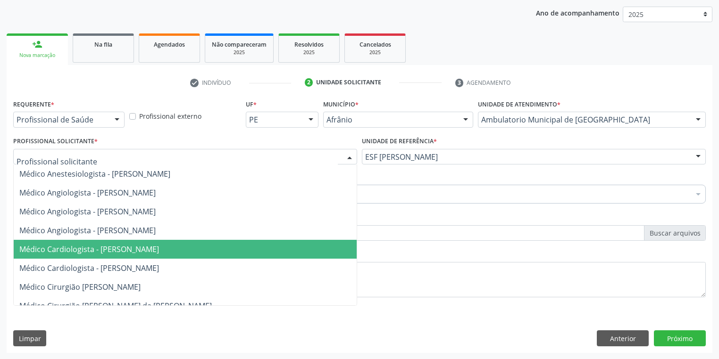
click at [82, 256] on span "Médico Cardiologista - [PERSON_NAME]" at bounding box center [185, 249] width 343 height 19
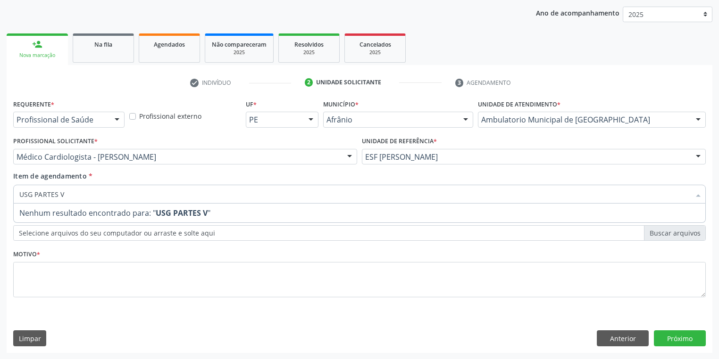
type input "USG PARTES"
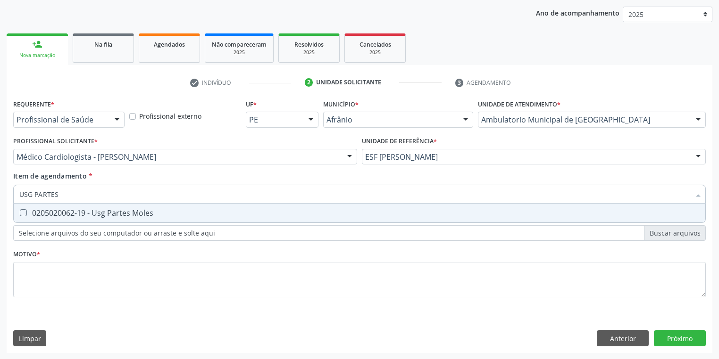
click at [38, 215] on div "0205020062-19 - Usg Partes Moles" at bounding box center [359, 213] width 680 height 8
checkbox Moles "true"
click at [33, 278] on div "Requerente * Profissional de Saúde Profissional de Saúde Paciente Nenhum result…" at bounding box center [359, 204] width 692 height 214
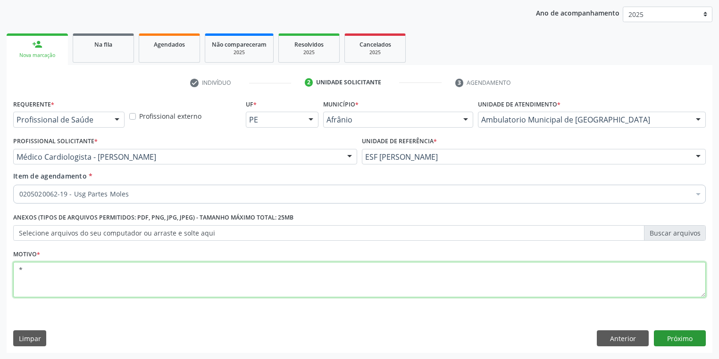
type textarea "*"
click at [670, 339] on button "Próximo" at bounding box center [680, 339] width 52 height 16
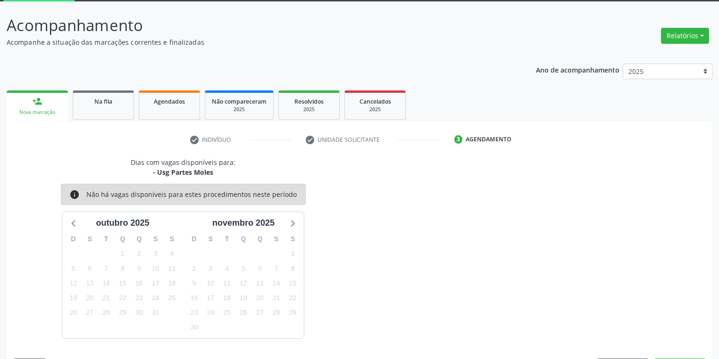
scroll to position [78, 0]
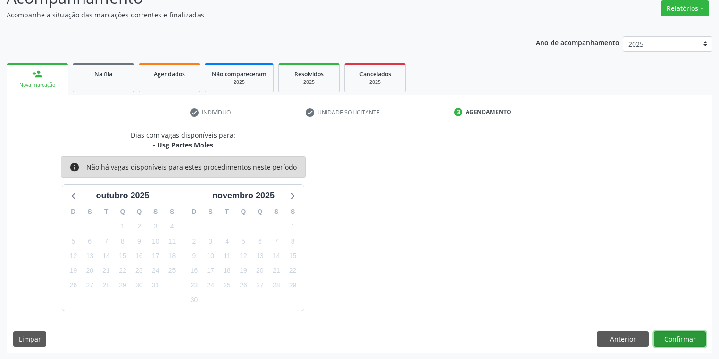
click at [660, 336] on button "Confirmar" at bounding box center [680, 340] width 52 height 16
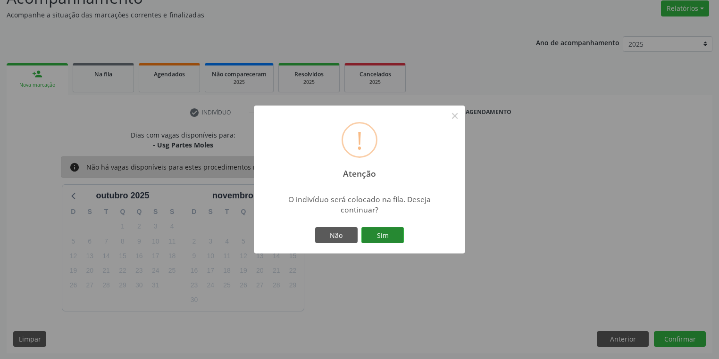
click at [383, 237] on button "Sim" at bounding box center [382, 235] width 42 height 16
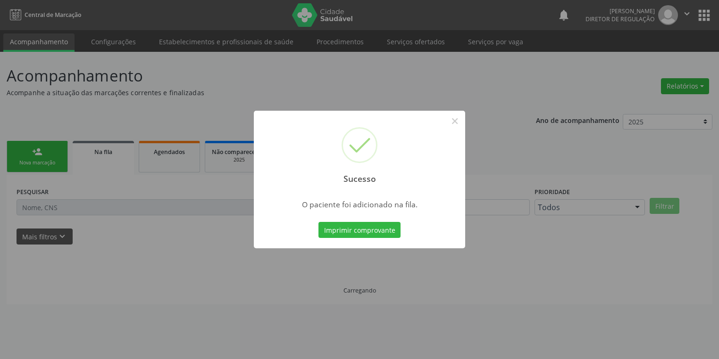
scroll to position [0, 0]
click at [457, 123] on button "×" at bounding box center [457, 121] width 16 height 16
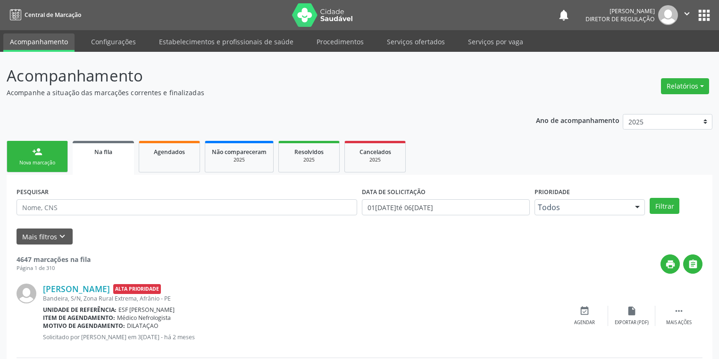
click at [46, 159] on div "Nova marcação" at bounding box center [37, 162] width 47 height 7
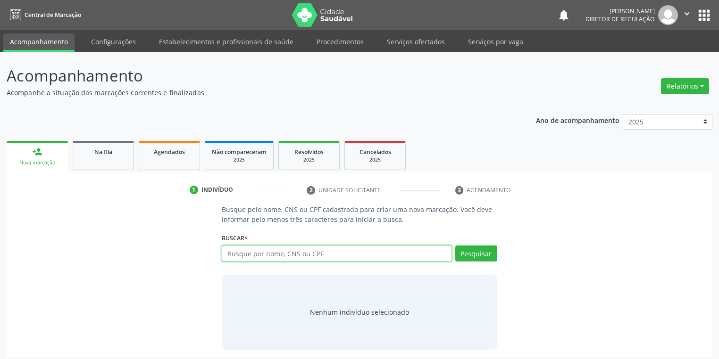
click at [246, 248] on input "text" at bounding box center [337, 254] width 230 height 16
type input "7002004811711323"
click at [477, 253] on button "Pesquisar" at bounding box center [476, 254] width 42 height 16
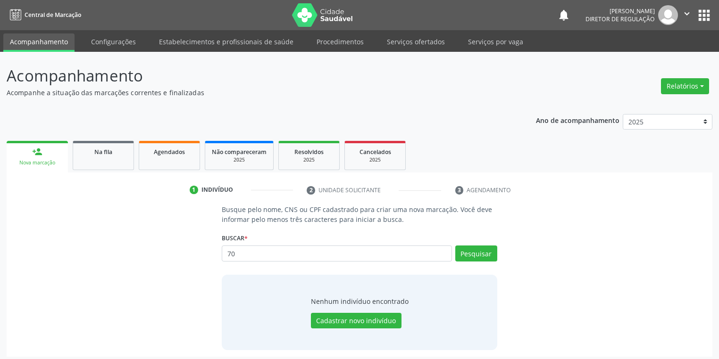
type input "7"
type input "VALDENICIO"
click at [470, 250] on button "Pesquisar" at bounding box center [476, 254] width 42 height 16
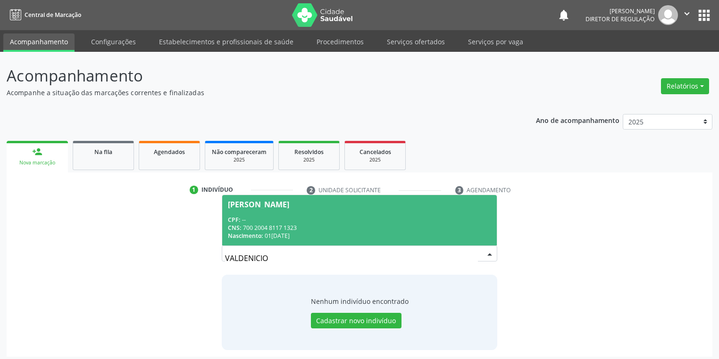
click at [319, 231] on div "CNS: 700 2004 8117 1323" at bounding box center [359, 228] width 263 height 8
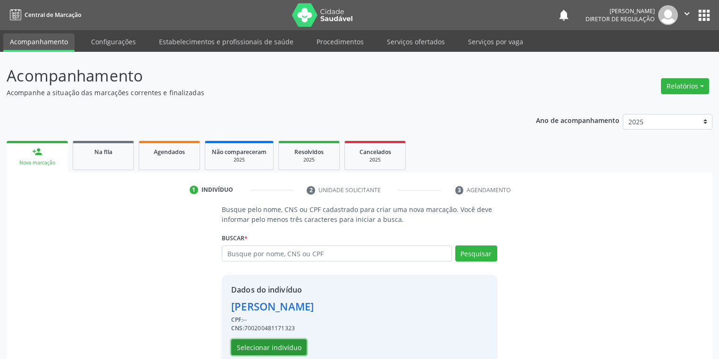
click at [262, 340] on button "Selecionar indivíduo" at bounding box center [268, 348] width 75 height 16
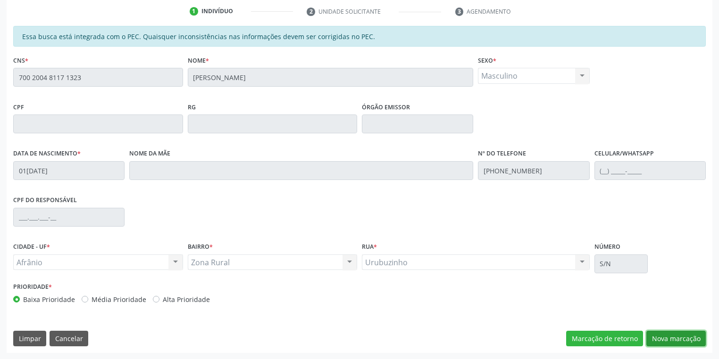
click at [661, 338] on button "Nova marcação" at bounding box center [675, 339] width 59 height 16
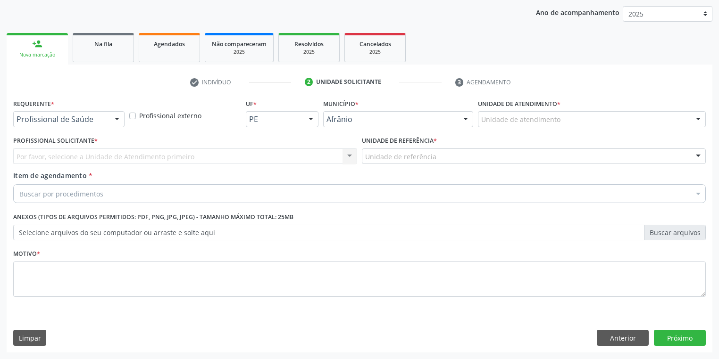
scroll to position [108, 0]
drag, startPoint x: 504, startPoint y: 120, endPoint x: 501, endPoint y: 199, distance: 79.3
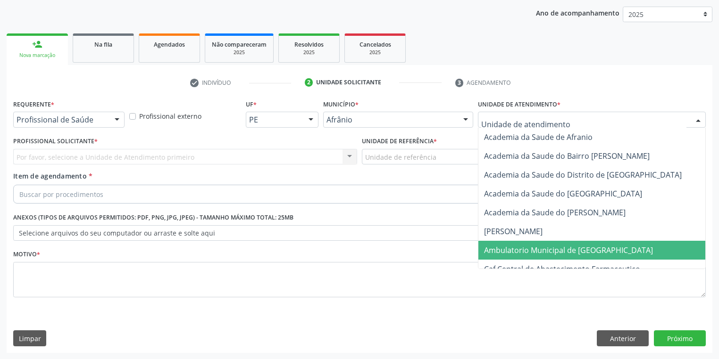
drag, startPoint x: 506, startPoint y: 249, endPoint x: 413, endPoint y: 184, distance: 114.5
click at [506, 249] on span "Ambulatorio Municipal de [GEOGRAPHIC_DATA]" at bounding box center [568, 250] width 169 height 10
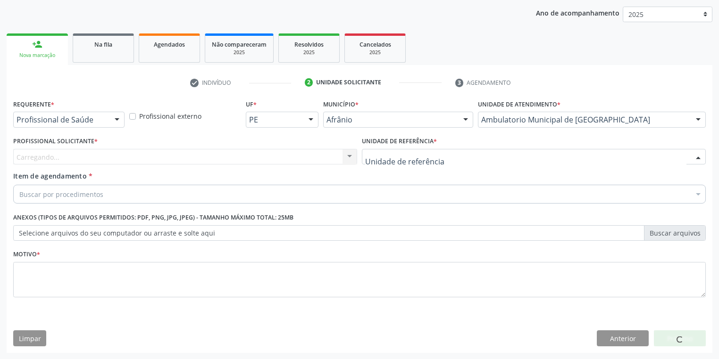
drag, startPoint x: 382, startPoint y: 155, endPoint x: 387, endPoint y: 211, distance: 56.8
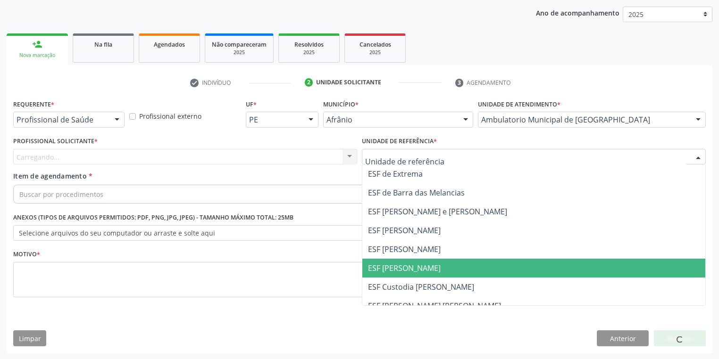
click at [395, 270] on span "ESF [PERSON_NAME]" at bounding box center [404, 268] width 73 height 10
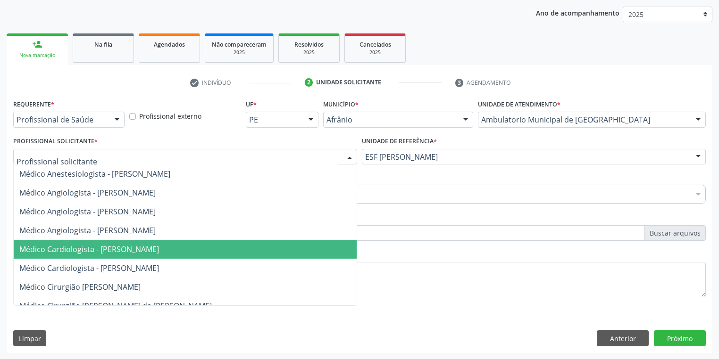
click at [57, 249] on span "Médico Cardiologista - [PERSON_NAME]" at bounding box center [89, 249] width 140 height 10
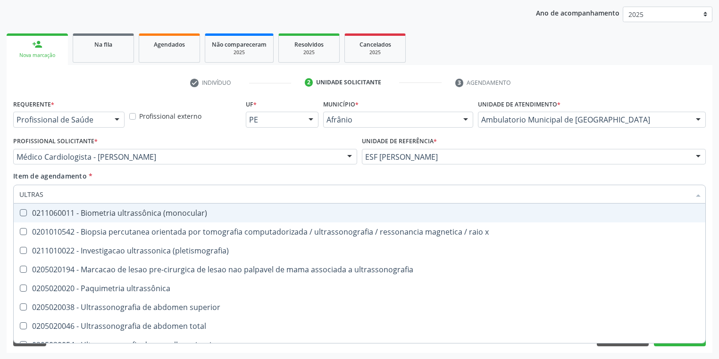
type input "ULTRASS"
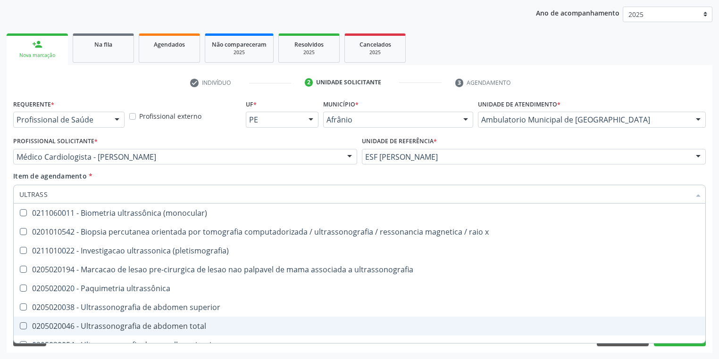
click at [84, 320] on span "0205020046 - Ultrassonografia de abdomen total" at bounding box center [359, 326] width 691 height 19
checkbox total "true"
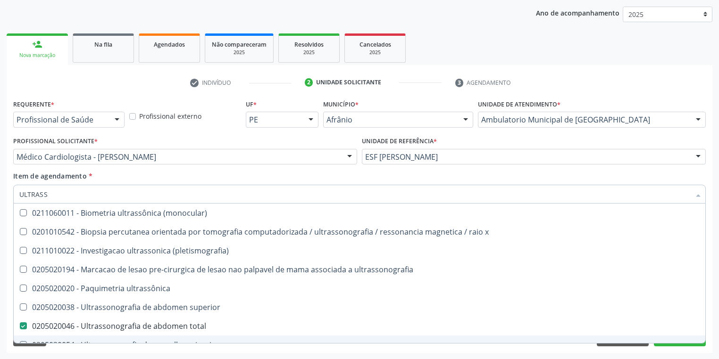
click at [52, 355] on div "Acompanhamento Acompanhe a situação das marcações correntes e finalizadas Relat…" at bounding box center [359, 151] width 719 height 415
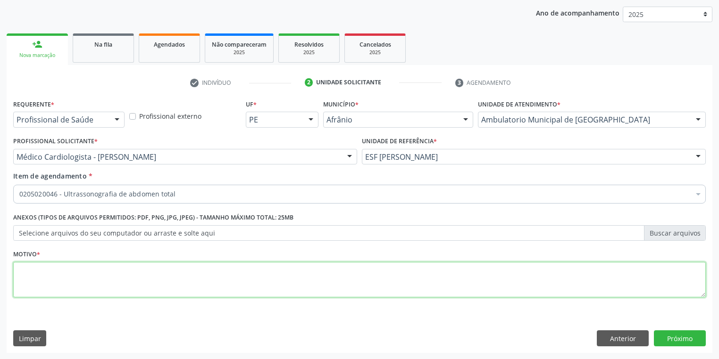
click at [58, 280] on textarea at bounding box center [359, 280] width 692 height 36
type textarea "*"
click at [675, 338] on button "Próximo" at bounding box center [680, 339] width 52 height 16
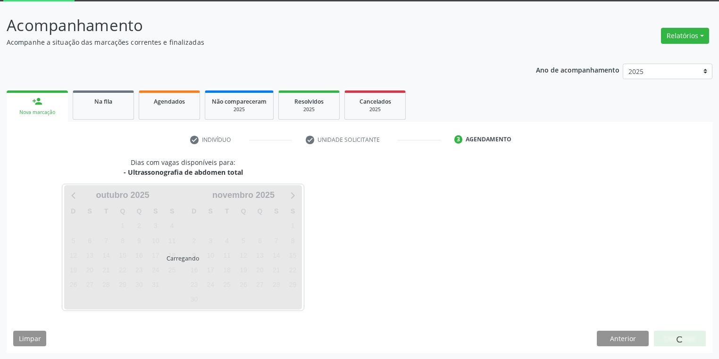
scroll to position [78, 0]
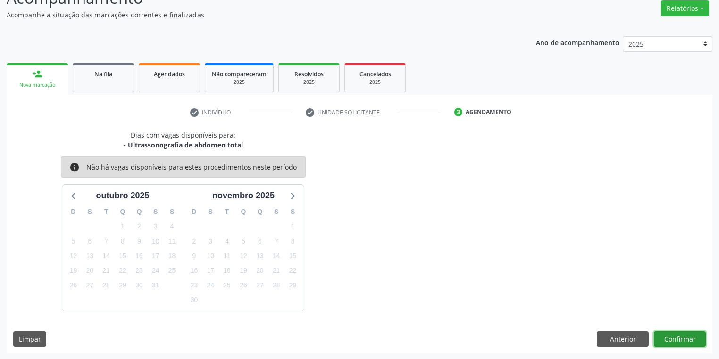
click at [662, 336] on button "Confirmar" at bounding box center [680, 340] width 52 height 16
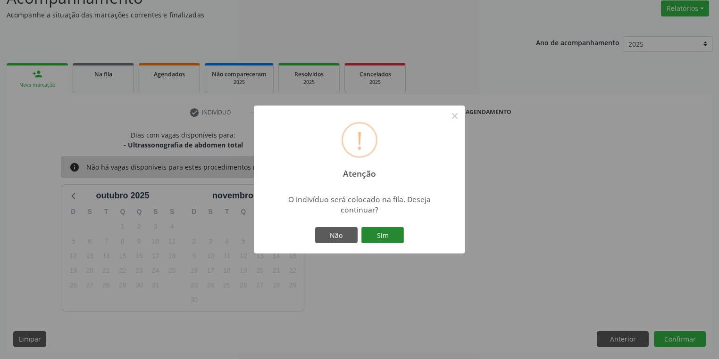
click at [391, 232] on button "Sim" at bounding box center [382, 235] width 42 height 16
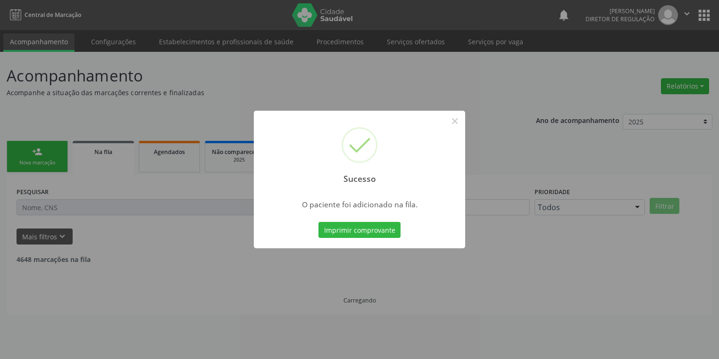
scroll to position [0, 0]
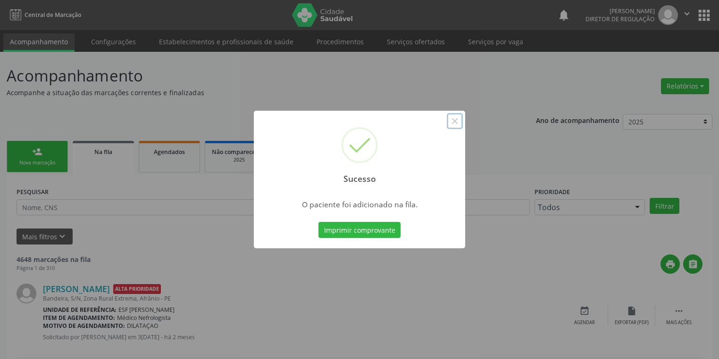
drag, startPoint x: 455, startPoint y: 121, endPoint x: 448, endPoint y: 121, distance: 7.1
click at [455, 121] on button "×" at bounding box center [455, 121] width 16 height 16
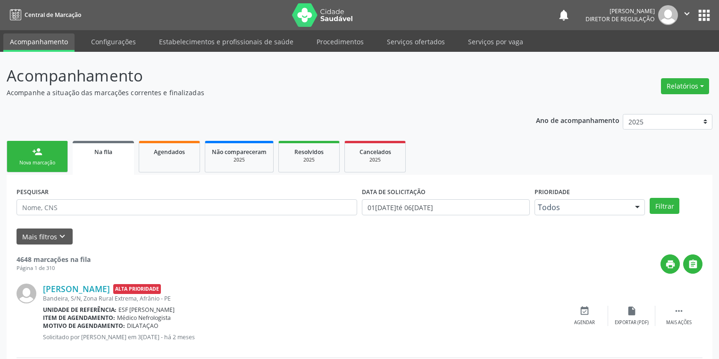
click at [51, 160] on div "Nova marcação" at bounding box center [37, 162] width 47 height 7
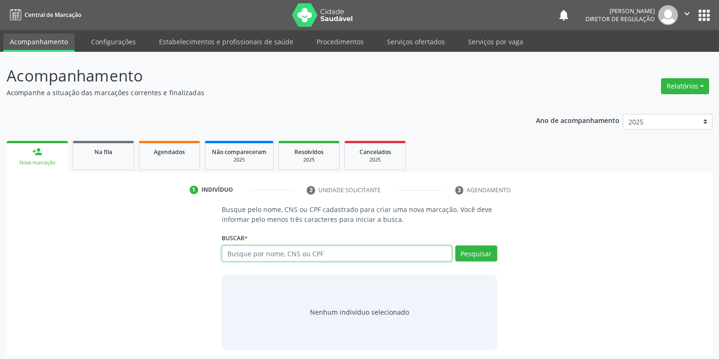
click at [235, 252] on input "text" at bounding box center [337, 254] width 230 height 16
type input "VALDENCIO RODRIGUES"
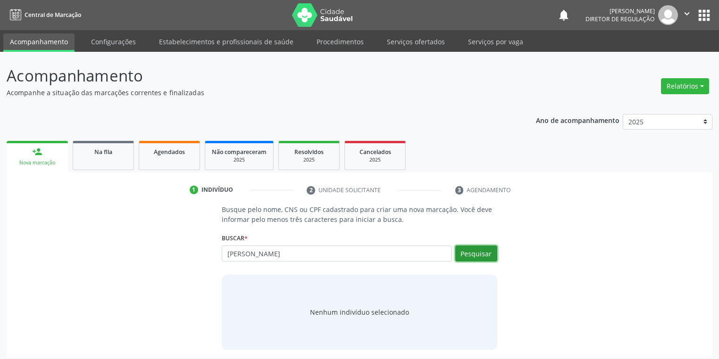
click at [478, 254] on button "Pesquisar" at bounding box center [476, 254] width 42 height 16
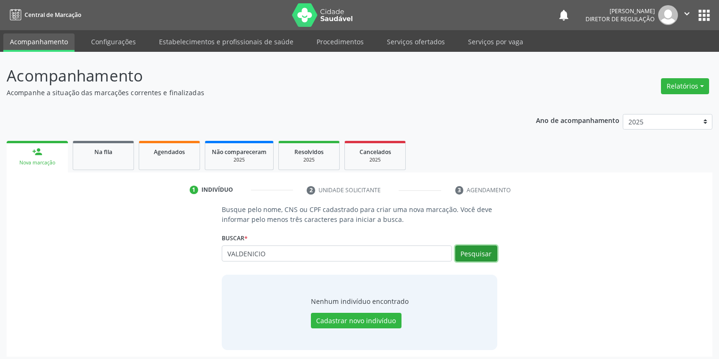
click at [472, 253] on button "Pesquisar" at bounding box center [476, 254] width 42 height 16
click at [468, 254] on button "Pesquisar" at bounding box center [476, 254] width 42 height 16
click at [275, 252] on input "VALDENICIO" at bounding box center [337, 254] width 230 height 16
type input "VALDENICIO"
click at [473, 250] on button "Pesquisar" at bounding box center [476, 254] width 42 height 16
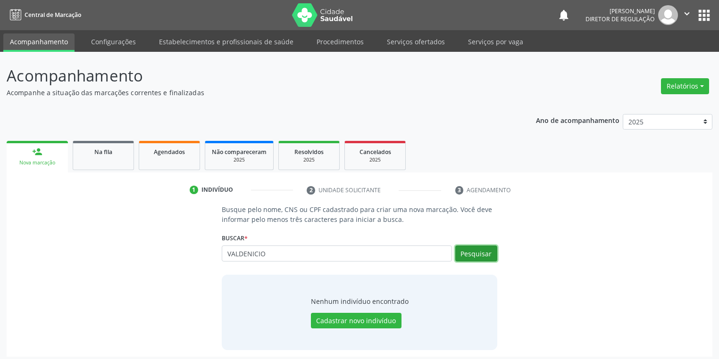
click at [473, 252] on button "Pesquisar" at bounding box center [476, 254] width 42 height 16
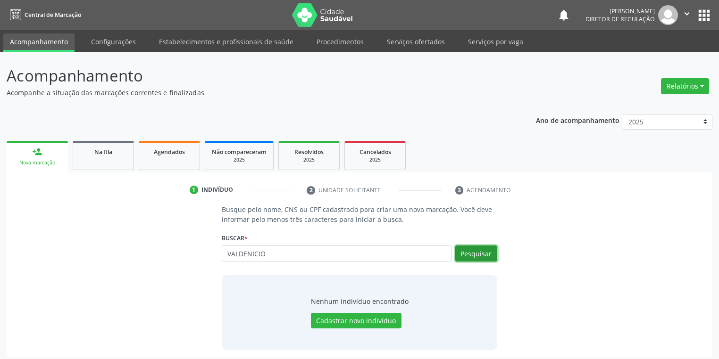
click at [473, 252] on button "Pesquisar" at bounding box center [476, 254] width 42 height 16
click at [465, 252] on button "Pesquisar" at bounding box center [476, 254] width 42 height 16
click at [466, 253] on button "Pesquisar" at bounding box center [476, 254] width 42 height 16
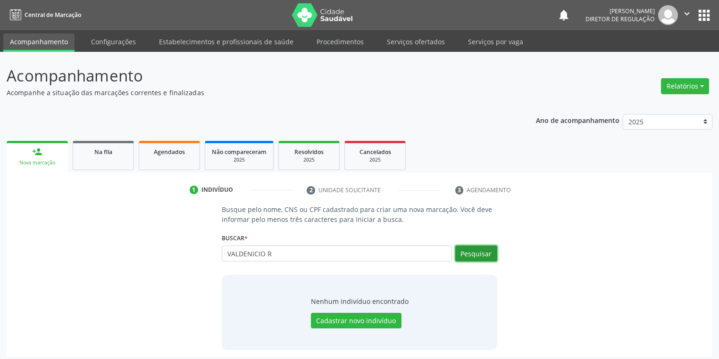
click at [466, 253] on button "Pesquisar" at bounding box center [476, 254] width 42 height 16
click at [294, 251] on input "VALDENICIO R" at bounding box center [337, 254] width 230 height 16
click at [464, 254] on button "Pesquisar" at bounding box center [476, 254] width 42 height 16
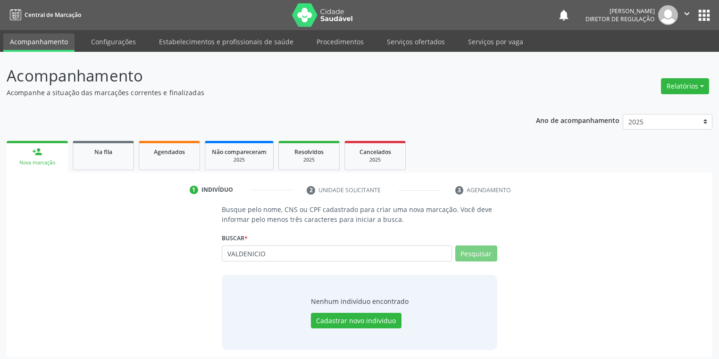
click at [464, 253] on button "Pesquisar" at bounding box center [476, 254] width 42 height 16
click at [276, 251] on input "VALDENICIO" at bounding box center [337, 254] width 230 height 16
type input "V"
type input "700200481171323"
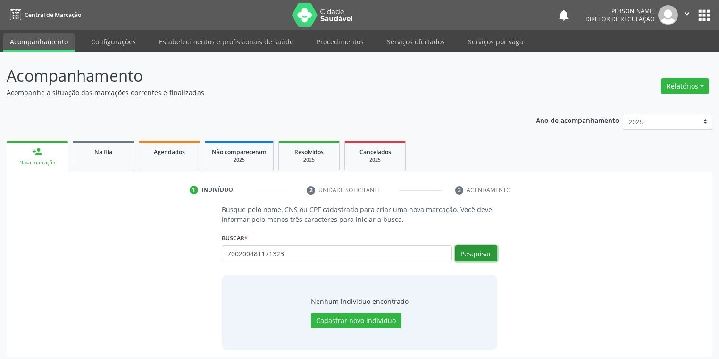
click at [475, 255] on button "Pesquisar" at bounding box center [476, 254] width 42 height 16
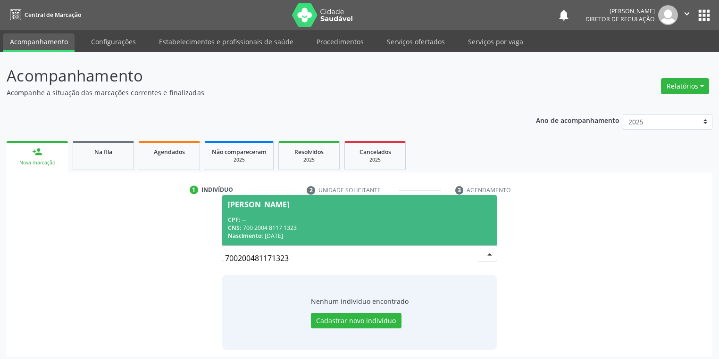
click at [275, 224] on div "CNS: 700 2004 8117 1323" at bounding box center [359, 228] width 263 height 8
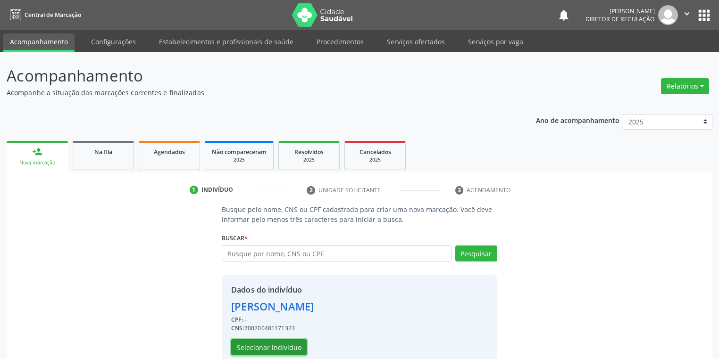
click at [268, 349] on button "Selecionar indivíduo" at bounding box center [268, 348] width 75 height 16
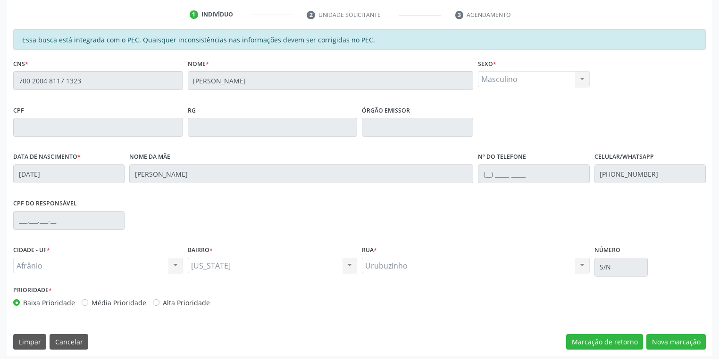
scroll to position [179, 0]
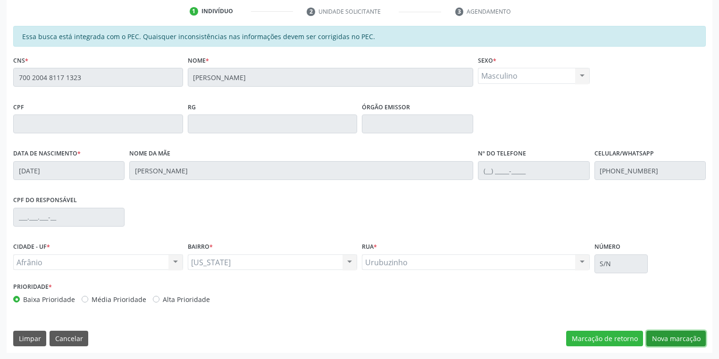
drag, startPoint x: 672, startPoint y: 342, endPoint x: 663, endPoint y: 335, distance: 12.1
click at [671, 341] on button "Nova marcação" at bounding box center [675, 339] width 59 height 16
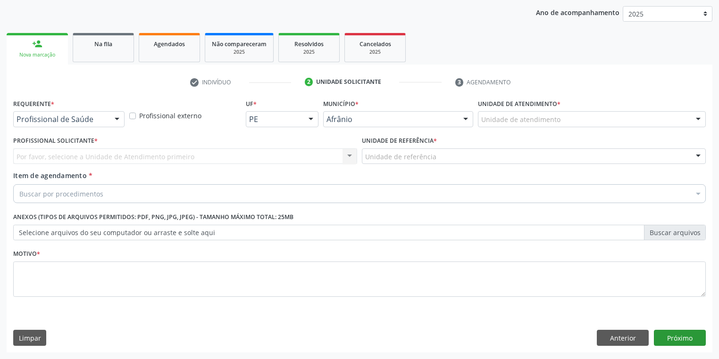
scroll to position [108, 0]
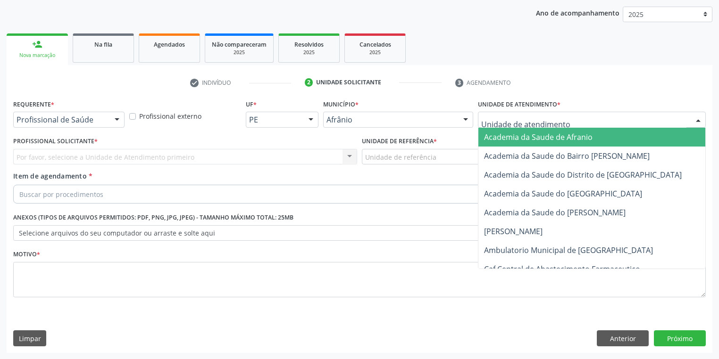
drag, startPoint x: 485, startPoint y: 114, endPoint x: 501, endPoint y: 179, distance: 67.0
click at [485, 115] on div at bounding box center [592, 120] width 228 height 16
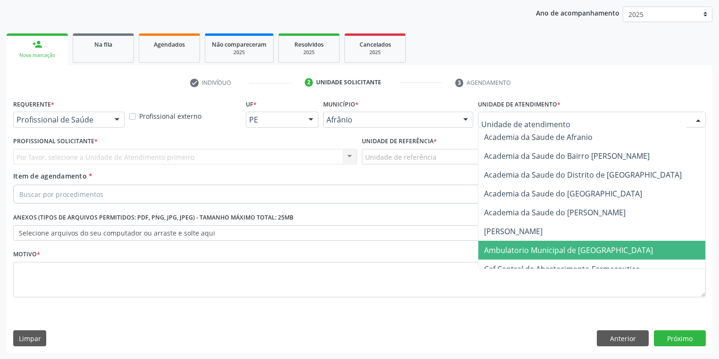
drag, startPoint x: 511, startPoint y: 246, endPoint x: 425, endPoint y: 191, distance: 101.4
click at [510, 245] on span "Ambulatorio Municipal de [GEOGRAPHIC_DATA]" at bounding box center [568, 250] width 169 height 10
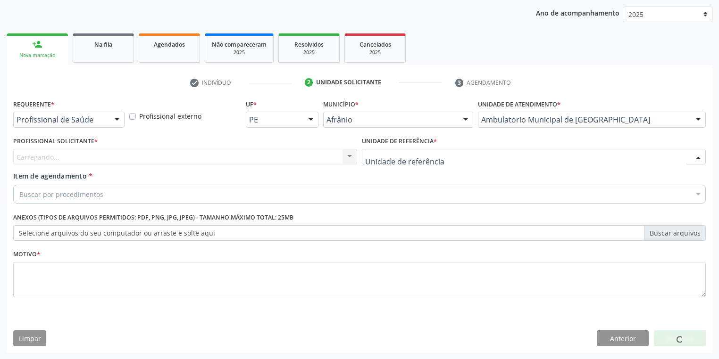
drag, startPoint x: 396, startPoint y: 163, endPoint x: 393, endPoint y: 198, distance: 35.0
click at [395, 165] on div "ESF de Extrema ESF de Barra das Melancias ESF Jose e Maria Rodrigues de Macedo …" at bounding box center [534, 157] width 344 height 16
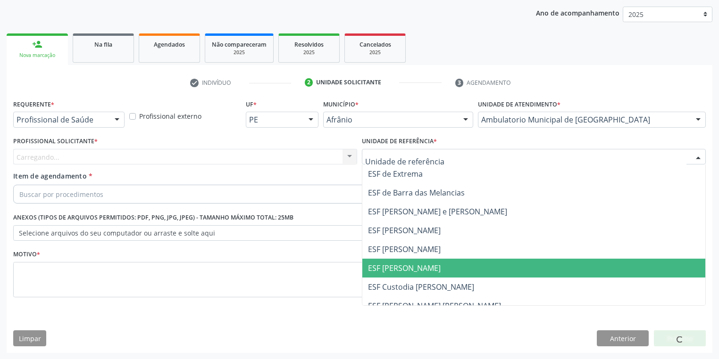
click at [401, 268] on span "ESF [PERSON_NAME]" at bounding box center [404, 268] width 73 height 10
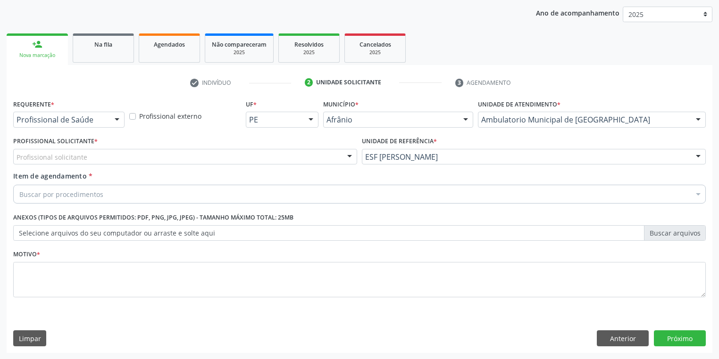
drag, startPoint x: 113, startPoint y: 158, endPoint x: 111, endPoint y: 189, distance: 30.2
click at [113, 161] on div "Profissional solicitante" at bounding box center [185, 157] width 344 height 16
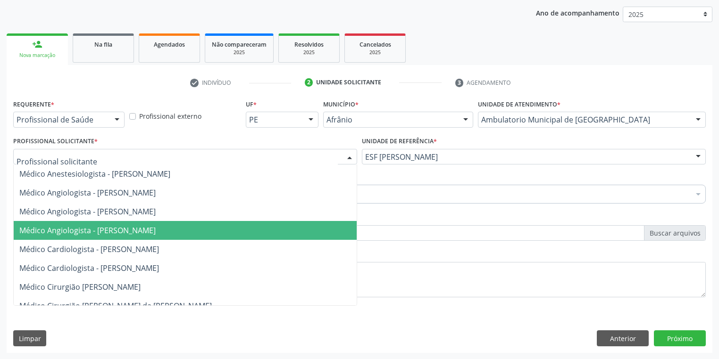
click at [107, 233] on span "Médico Angiologista - [PERSON_NAME]" at bounding box center [87, 230] width 136 height 10
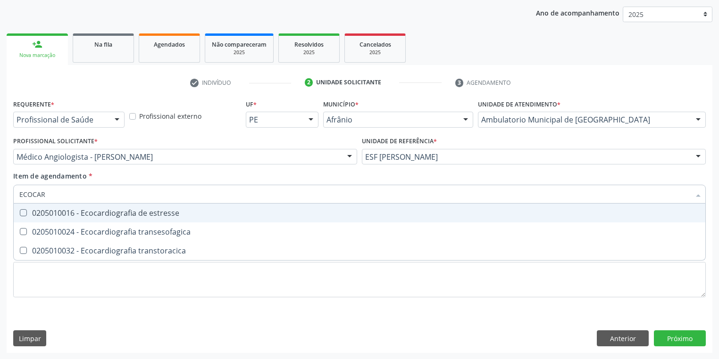
type input "ECOCARD"
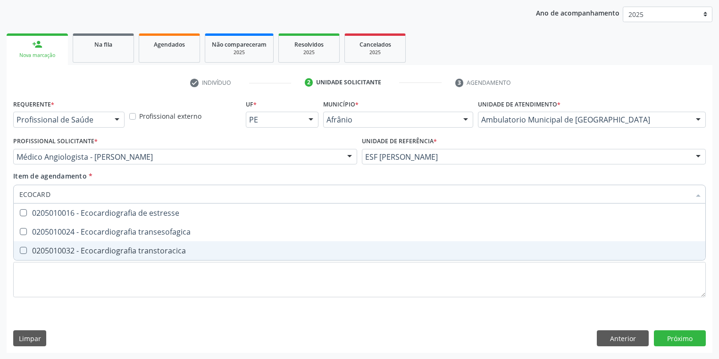
click at [89, 252] on div "0205010032 - Ecocardiografia transtoracica" at bounding box center [359, 251] width 680 height 8
checkbox transtoracica "true"
drag, startPoint x: 44, startPoint y: 273, endPoint x: 32, endPoint y: 265, distance: 14.2
click at [42, 272] on div "Requerente * Profissional de Saúde Profissional de Saúde Paciente Nenhum result…" at bounding box center [359, 204] width 692 height 214
checkbox transesofagica "true"
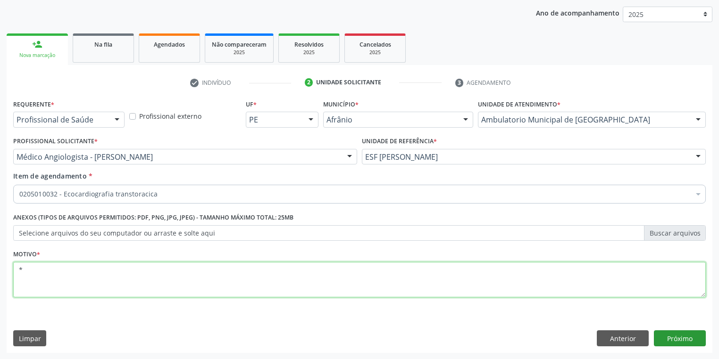
type textarea "*"
click at [667, 338] on button "Próximo" at bounding box center [680, 339] width 52 height 16
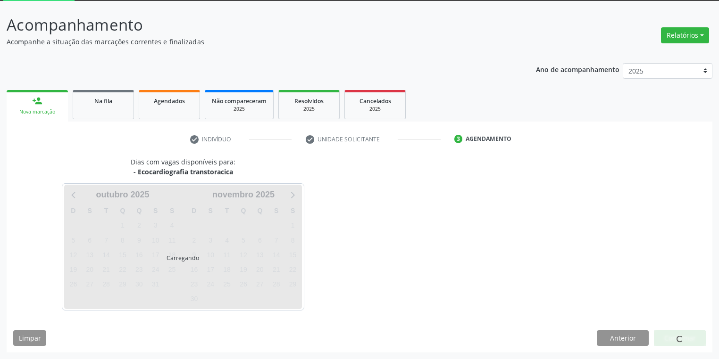
scroll to position [50, 0]
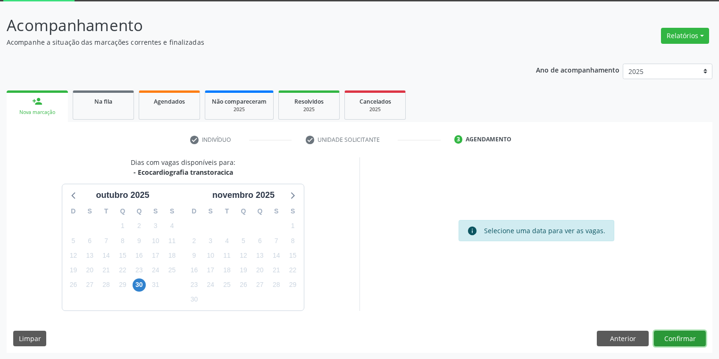
click at [675, 335] on button "Confirmar" at bounding box center [680, 339] width 52 height 16
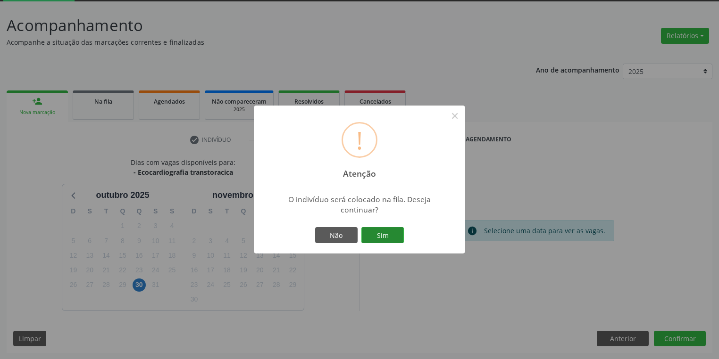
click at [394, 237] on button "Sim" at bounding box center [382, 235] width 42 height 16
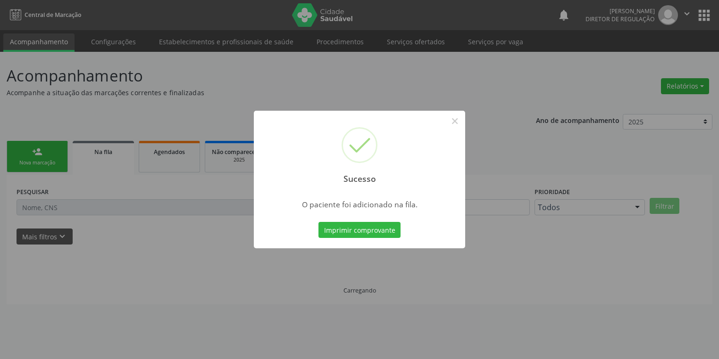
scroll to position [0, 0]
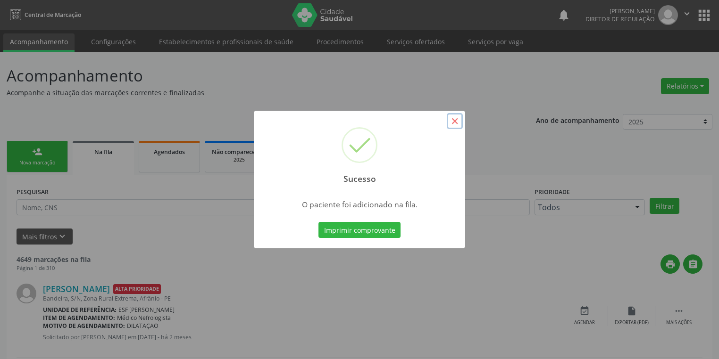
click at [456, 124] on button "×" at bounding box center [455, 121] width 16 height 16
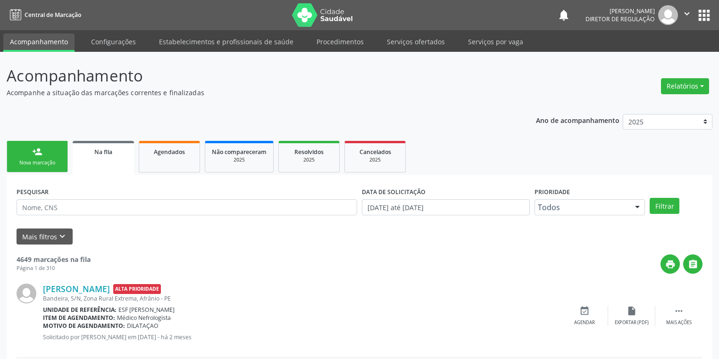
click at [41, 156] on div "person_add" at bounding box center [37, 152] width 10 height 10
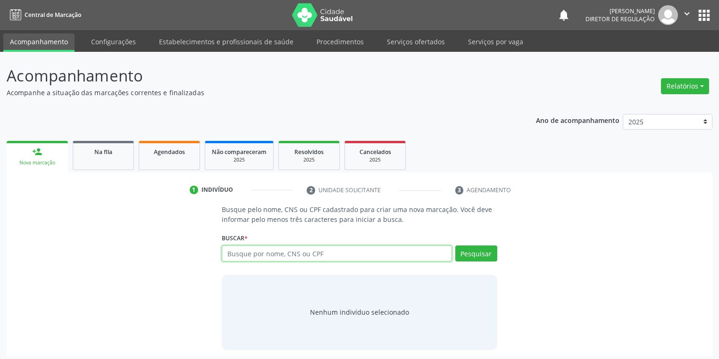
click at [279, 249] on input "text" at bounding box center [337, 254] width 230 height 16
type input "16426180475"
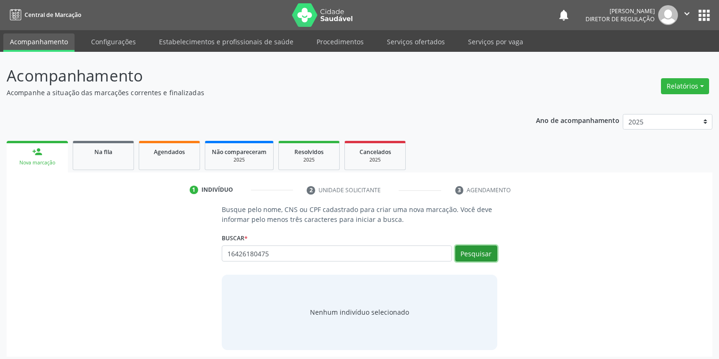
click at [478, 254] on button "Pesquisar" at bounding box center [476, 254] width 42 height 16
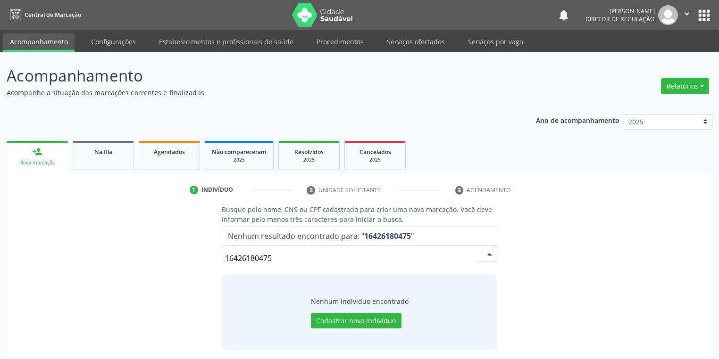
click at [294, 257] on input "16426180475" at bounding box center [351, 258] width 253 height 19
type input "1"
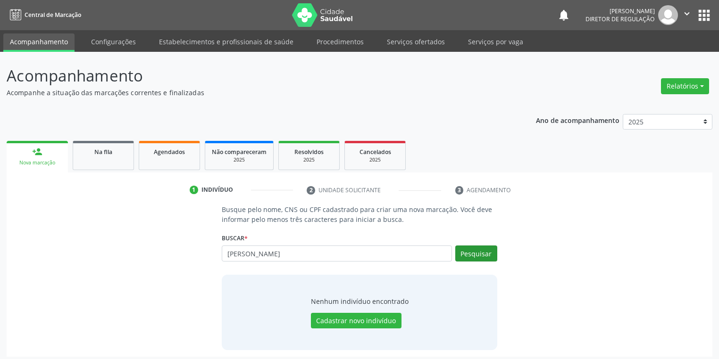
type input "GABRIEL DE SOUSA"
click at [463, 254] on button "Pesquisar" at bounding box center [476, 254] width 42 height 16
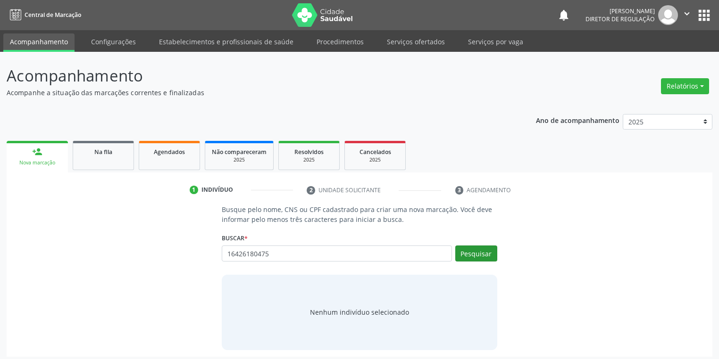
type input "16426180475"
click at [476, 253] on button "Pesquisar" at bounding box center [476, 254] width 42 height 16
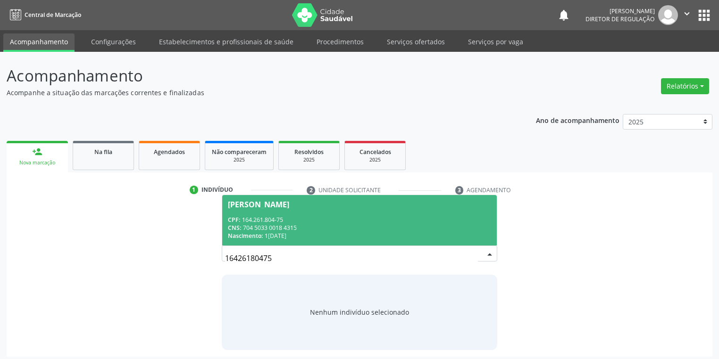
click at [329, 215] on span "[PERSON_NAME] CPF: 164.261.804-75 CNS: 704 5033 0018 4315 Nascimento: 1[DATE]" at bounding box center [359, 220] width 274 height 50
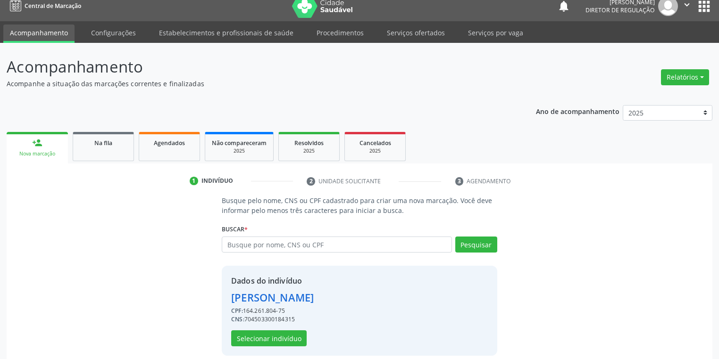
scroll to position [18, 0]
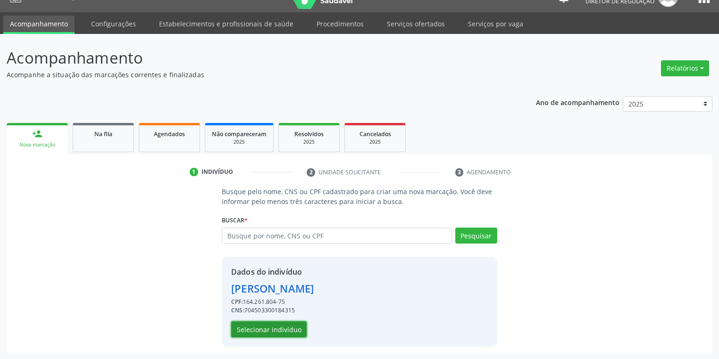
click at [262, 330] on button "Selecionar indivíduo" at bounding box center [268, 330] width 75 height 16
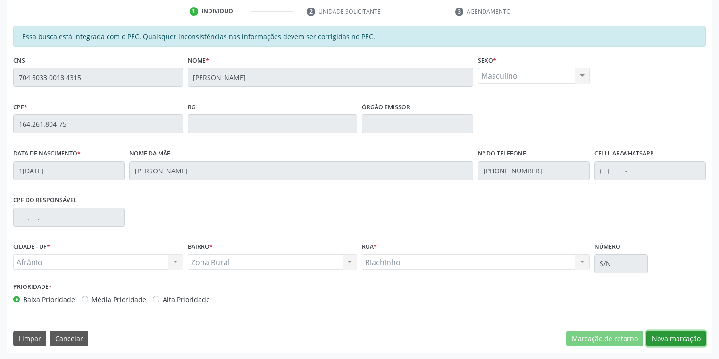
click at [661, 338] on button "Nova marcação" at bounding box center [675, 339] width 59 height 16
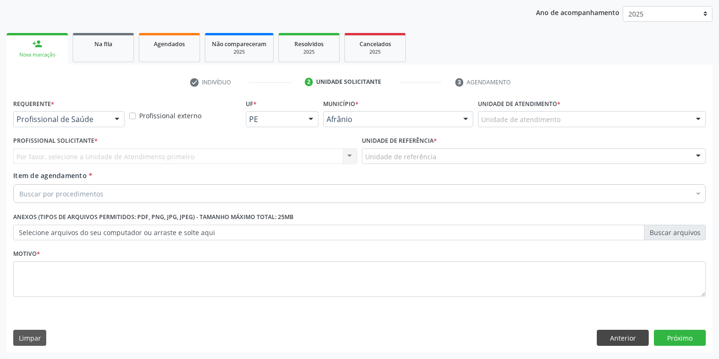
scroll to position [108, 0]
click at [502, 125] on div "Unidade de atendimento" at bounding box center [592, 120] width 228 height 16
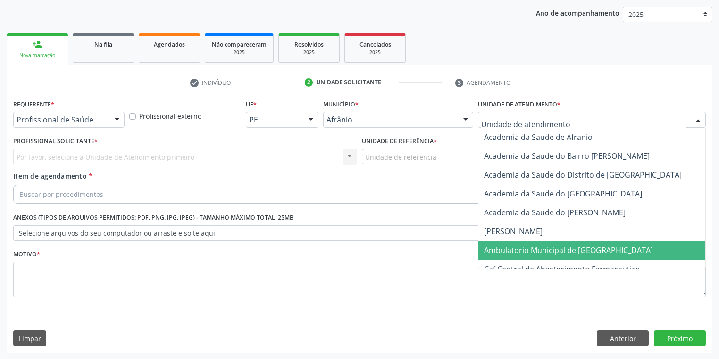
drag, startPoint x: 515, startPoint y: 245, endPoint x: 451, endPoint y: 201, distance: 77.7
click at [514, 243] on span "Ambulatorio Municipal de [GEOGRAPHIC_DATA]" at bounding box center [593, 250] width 230 height 19
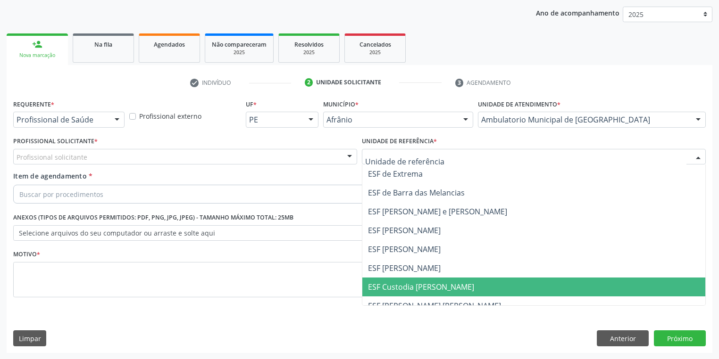
drag, startPoint x: 396, startPoint y: 290, endPoint x: 332, endPoint y: 264, distance: 68.7
click at [395, 289] on span "ESF Custodia [PERSON_NAME]" at bounding box center [421, 287] width 106 height 10
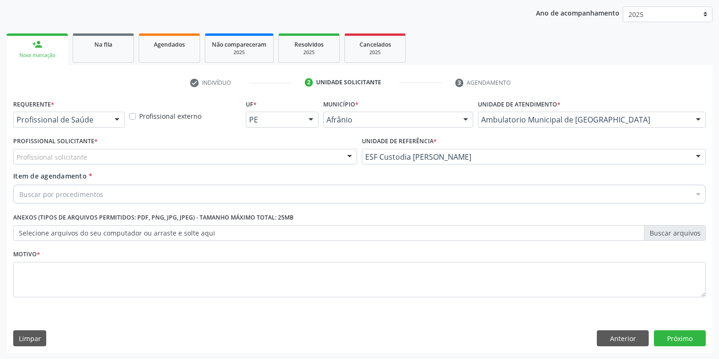
drag, startPoint x: 88, startPoint y: 159, endPoint x: 86, endPoint y: 176, distance: 16.6
click at [87, 161] on div "Profissional solicitante" at bounding box center [185, 157] width 344 height 16
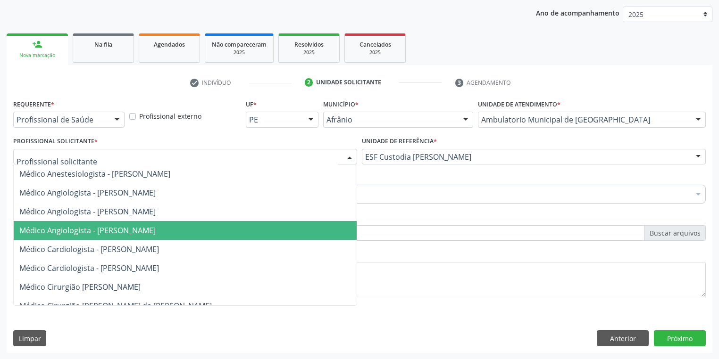
click at [92, 232] on span "Médico Angiologista - [PERSON_NAME]" at bounding box center [87, 230] width 136 height 10
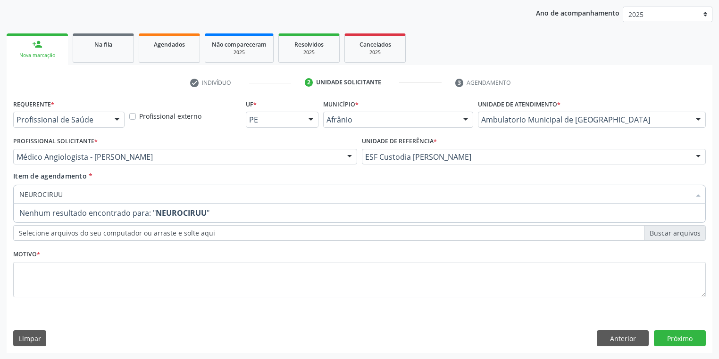
type input "NEUROCIRU"
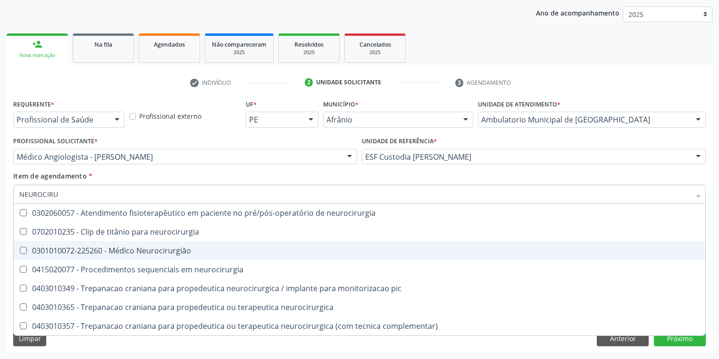
click at [33, 255] on div "0301010072-225260 - Médico Neurocirurgião" at bounding box center [359, 251] width 680 height 8
checkbox Neurocirurgião "true"
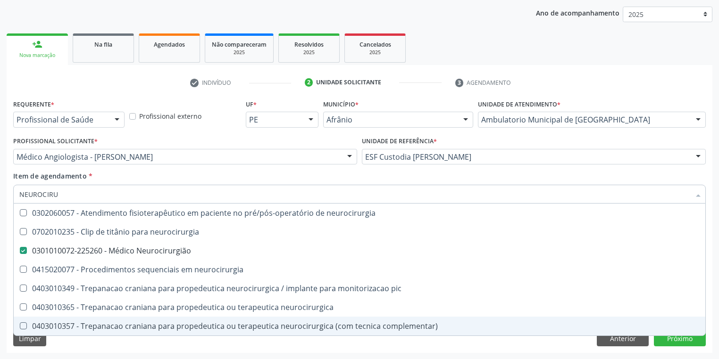
click at [59, 343] on div "Requerente * Profissional de Saúde Profissional de Saúde Paciente Nenhum result…" at bounding box center [359, 225] width 705 height 256
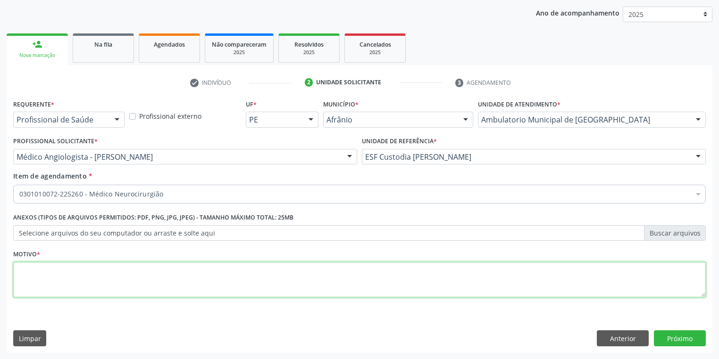
click at [51, 277] on textarea at bounding box center [359, 280] width 692 height 36
type textarea "*"
click at [662, 335] on button "Próximo" at bounding box center [680, 339] width 52 height 16
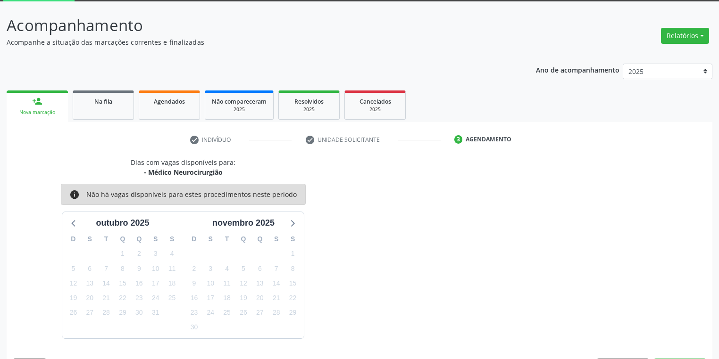
scroll to position [78, 0]
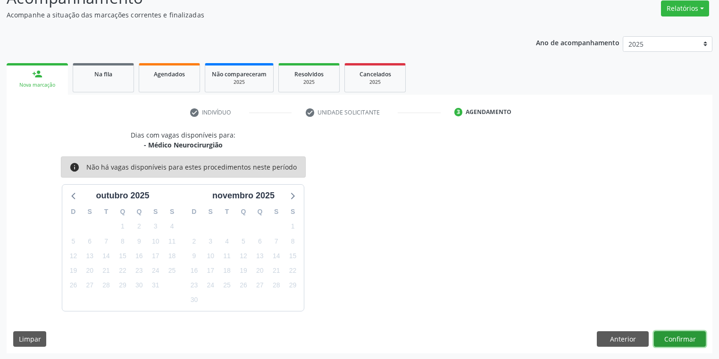
click at [668, 335] on button "Confirmar" at bounding box center [680, 340] width 52 height 16
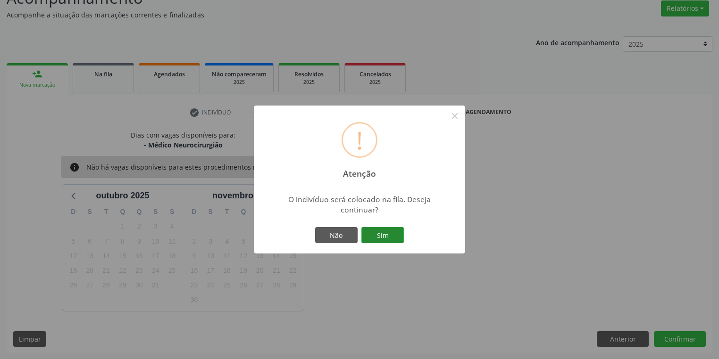
click at [377, 234] on button "Sim" at bounding box center [382, 235] width 42 height 16
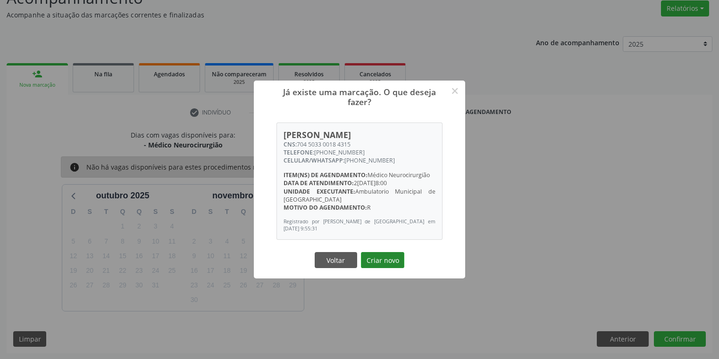
click at [380, 267] on button "Criar novo" at bounding box center [382, 260] width 43 height 16
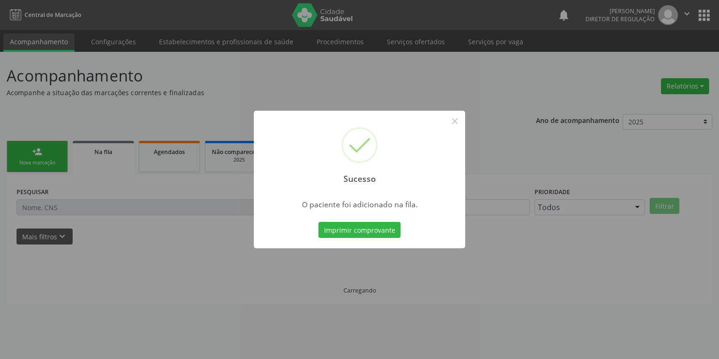
scroll to position [0, 0]
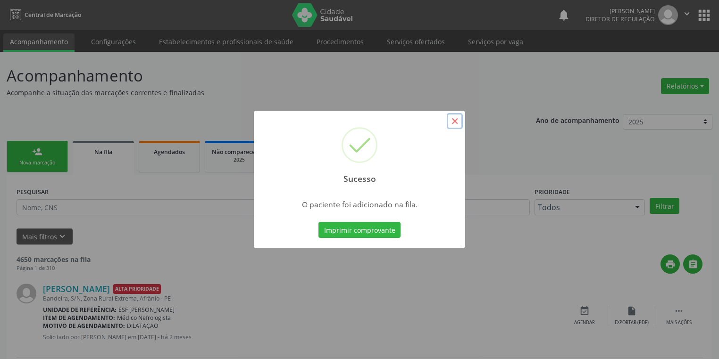
drag, startPoint x: 457, startPoint y: 121, endPoint x: 450, endPoint y: 122, distance: 7.2
click at [457, 122] on button "×" at bounding box center [455, 121] width 16 height 16
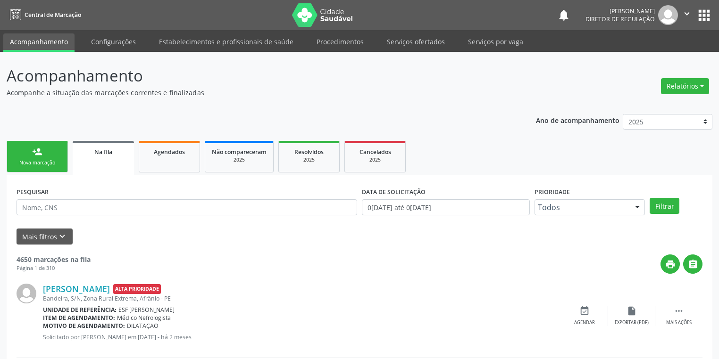
click at [38, 153] on div "person_add" at bounding box center [37, 152] width 10 height 10
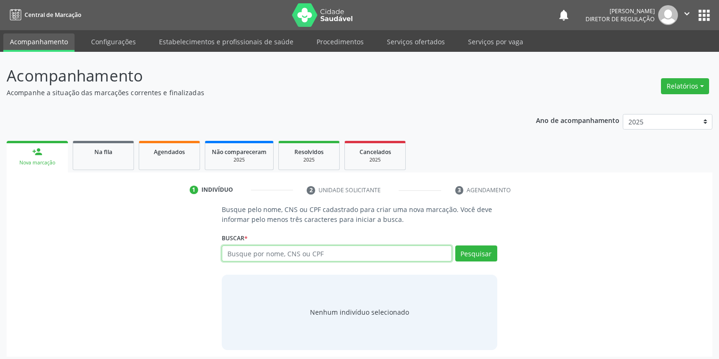
click at [251, 247] on input "text" at bounding box center [337, 254] width 230 height 16
type input "704102162874373"
click at [469, 251] on button "Pesquisar" at bounding box center [476, 254] width 42 height 16
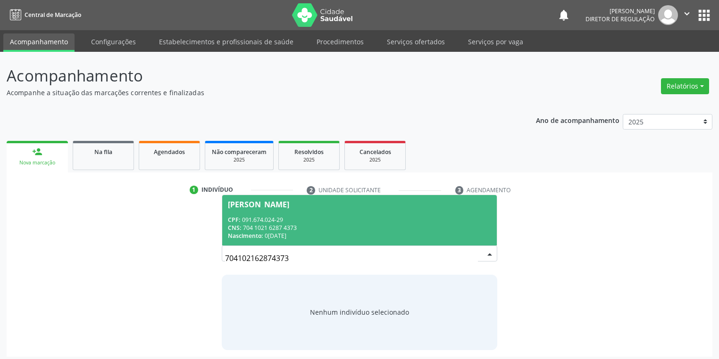
click at [331, 222] on div "CPF: 091.674.024-29" at bounding box center [359, 220] width 263 height 8
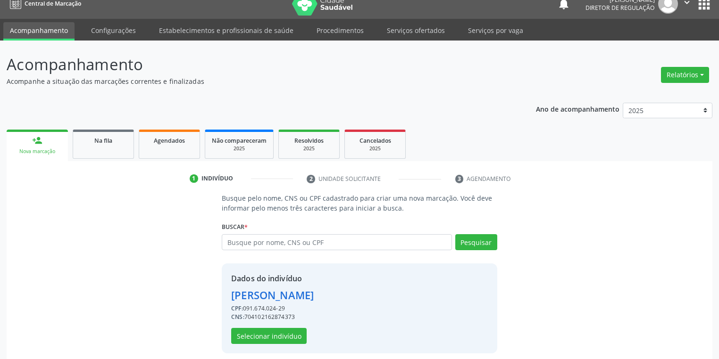
scroll to position [18, 0]
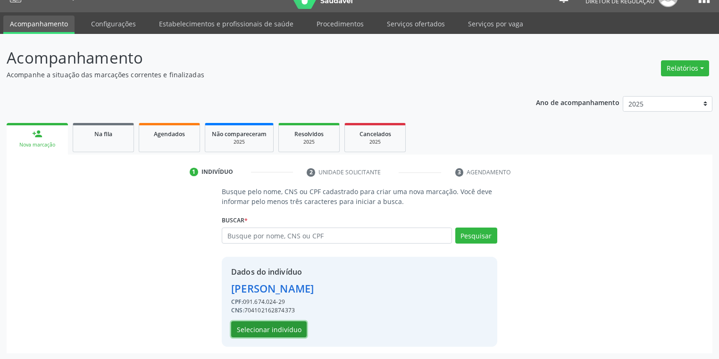
click at [268, 328] on button "Selecionar indivíduo" at bounding box center [268, 330] width 75 height 16
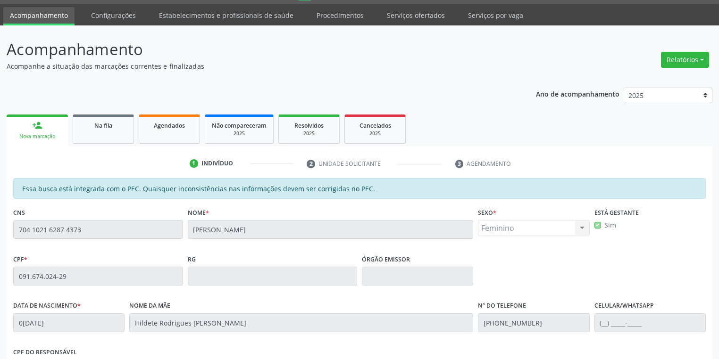
scroll to position [179, 0]
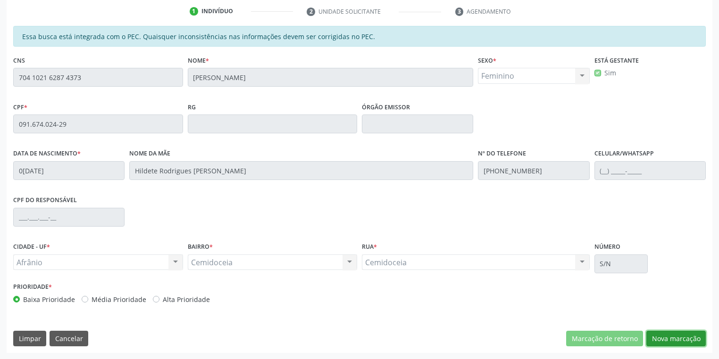
click at [661, 335] on button "Nova marcação" at bounding box center [675, 339] width 59 height 16
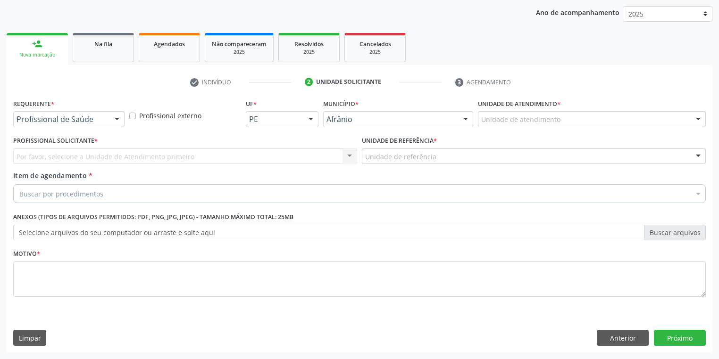
scroll to position [108, 0]
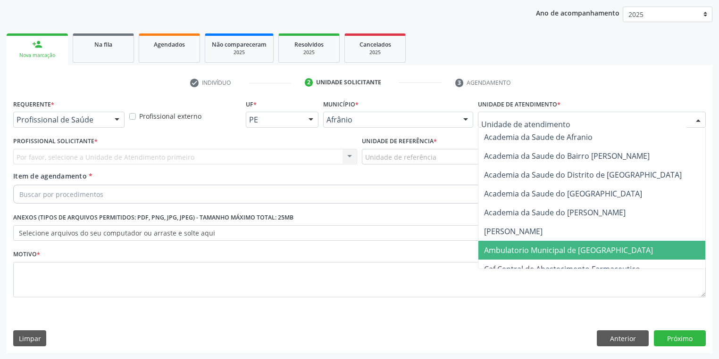
drag, startPoint x: 507, startPoint y: 245, endPoint x: 411, endPoint y: 188, distance: 111.8
click at [506, 245] on span "Ambulatorio Municipal de [GEOGRAPHIC_DATA]" at bounding box center [568, 250] width 169 height 10
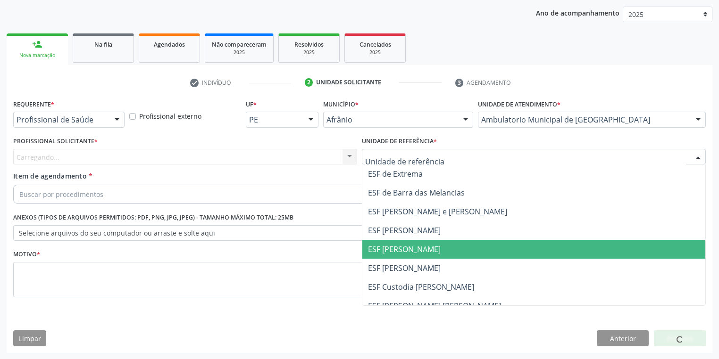
drag, startPoint x: 396, startPoint y: 249, endPoint x: 310, endPoint y: 222, distance: 89.9
click at [394, 247] on span "ESF [PERSON_NAME]" at bounding box center [404, 249] width 73 height 10
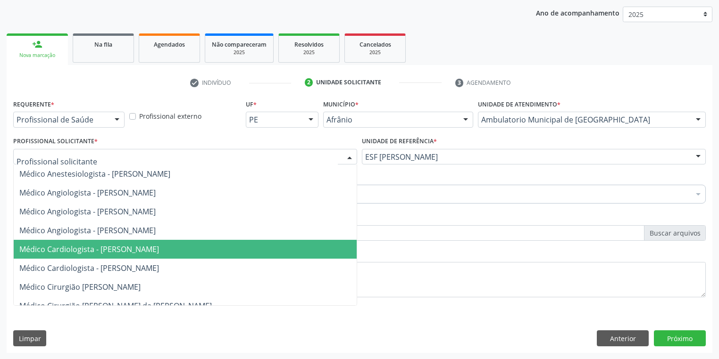
click at [85, 243] on span "Médico Cardiologista - [PERSON_NAME]" at bounding box center [185, 249] width 343 height 19
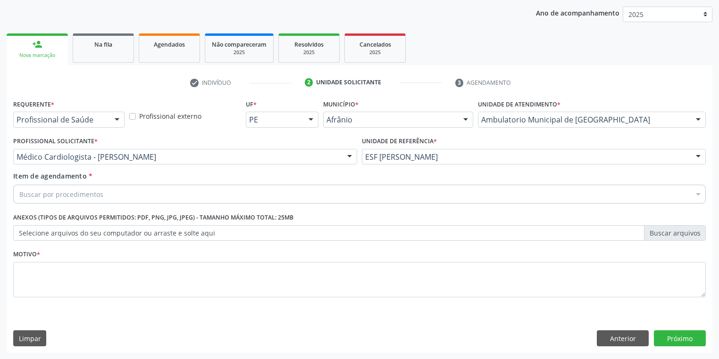
click at [48, 183] on div "Item de agendamento * Buscar por procedimentos Selecionar todos 0604320140 - Ab…" at bounding box center [359, 186] width 692 height 30
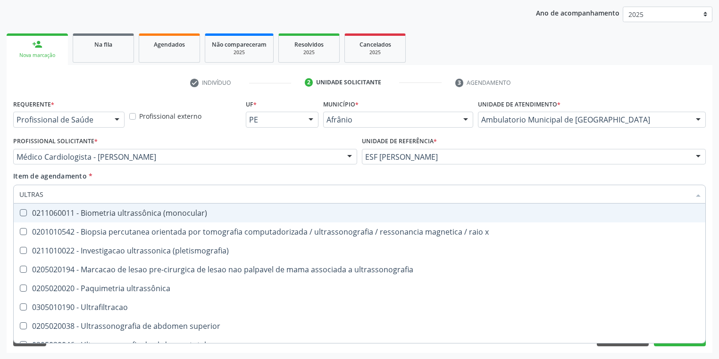
type input "ULTRASS"
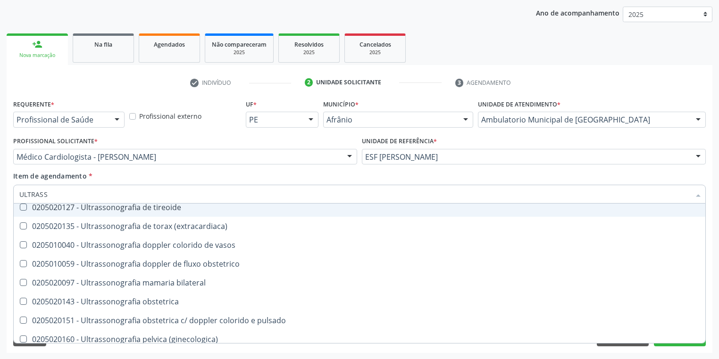
scroll to position [264, 0]
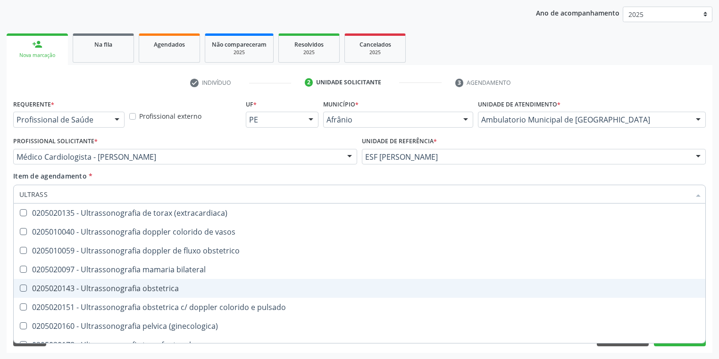
click at [133, 291] on div "0205020143 - Ultrassonografia obstetrica" at bounding box center [359, 289] width 680 height 8
checkbox obstetrica "true"
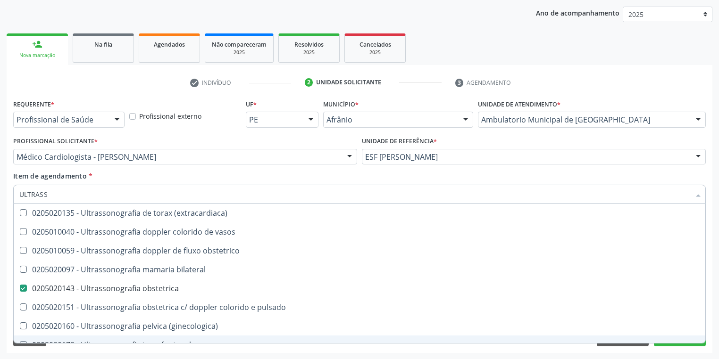
click at [109, 347] on div "Requerente * Profissional de Saúde Profissional de Saúde Paciente Nenhum result…" at bounding box center [359, 225] width 705 height 256
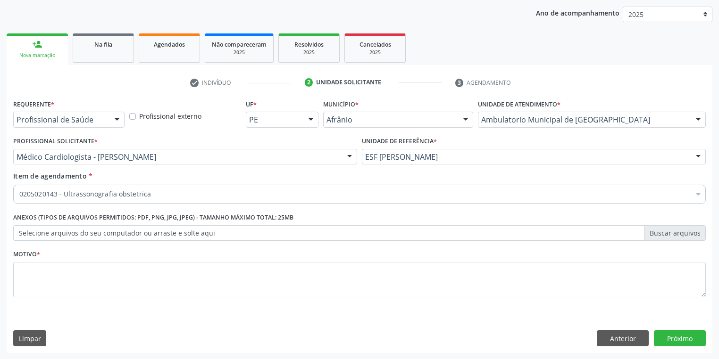
scroll to position [0, 0]
click at [86, 321] on div "Requerente * Profissional de Saúde Profissional de Saúde Paciente Nenhum result…" at bounding box center [359, 225] width 705 height 256
click at [39, 281] on textarea at bounding box center [359, 280] width 692 height 36
type textarea "*"
drag, startPoint x: 671, startPoint y: 334, endPoint x: 500, endPoint y: 99, distance: 291.0
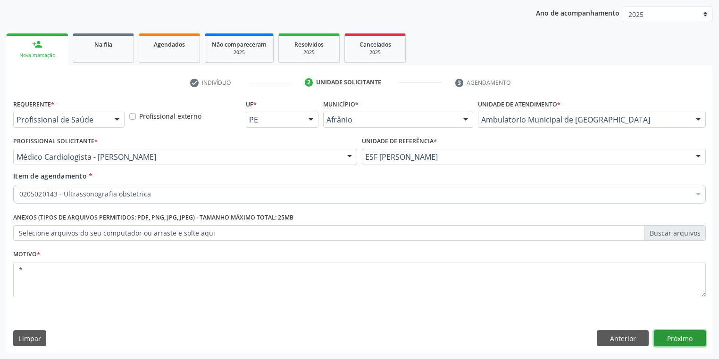
click at [671, 334] on button "Próximo" at bounding box center [680, 339] width 52 height 16
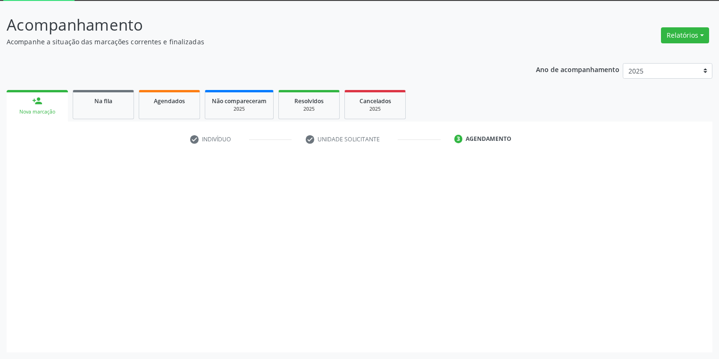
scroll to position [50, 0]
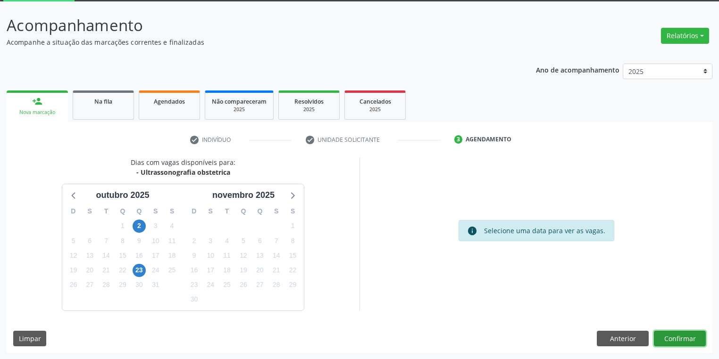
click at [677, 334] on button "Confirmar" at bounding box center [680, 339] width 52 height 16
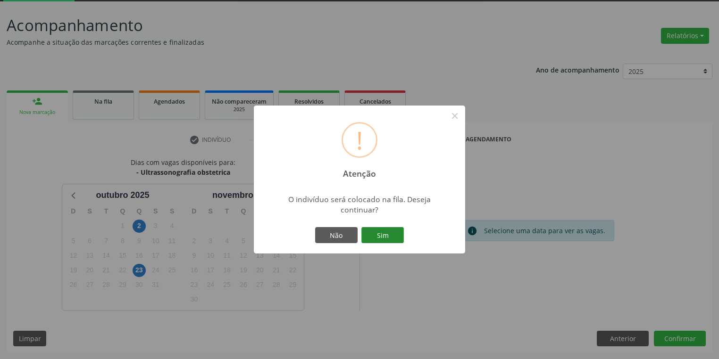
click at [385, 233] on button "Sim" at bounding box center [382, 235] width 42 height 16
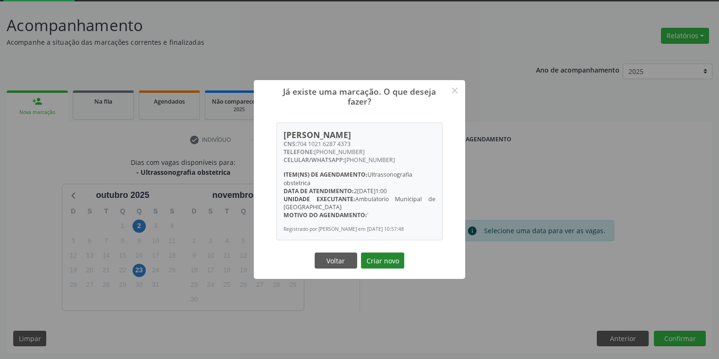
click at [375, 259] on button "Criar novo" at bounding box center [382, 261] width 43 height 16
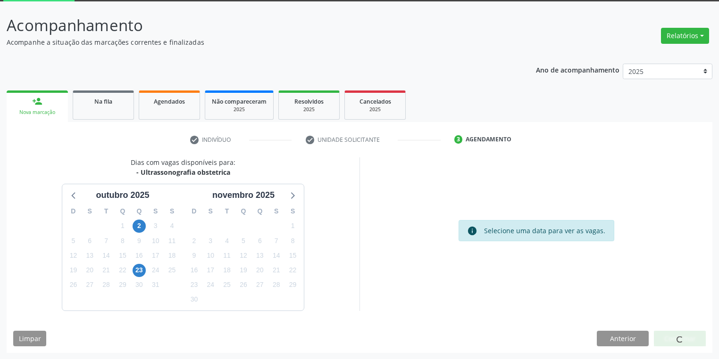
scroll to position [0, 0]
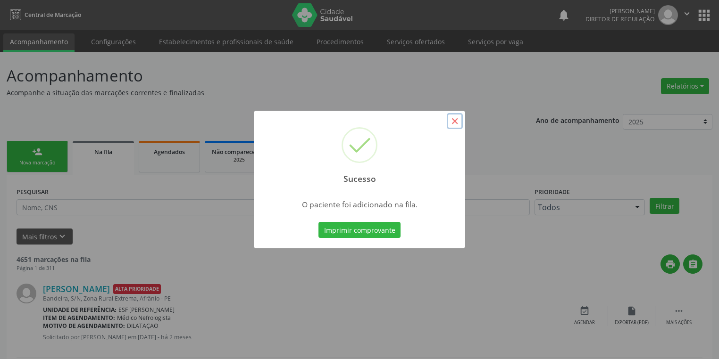
click at [454, 123] on button "×" at bounding box center [455, 121] width 16 height 16
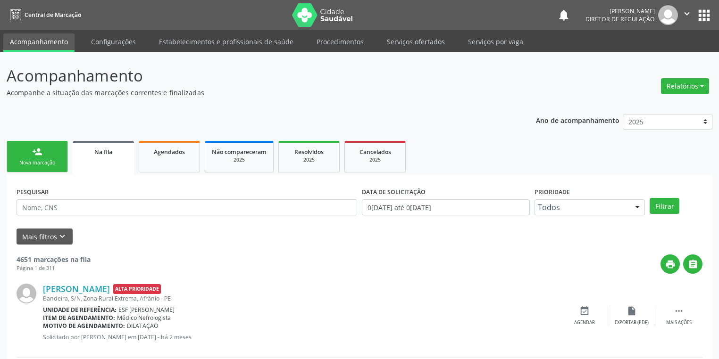
click at [36, 160] on div "Nova marcação" at bounding box center [37, 162] width 47 height 7
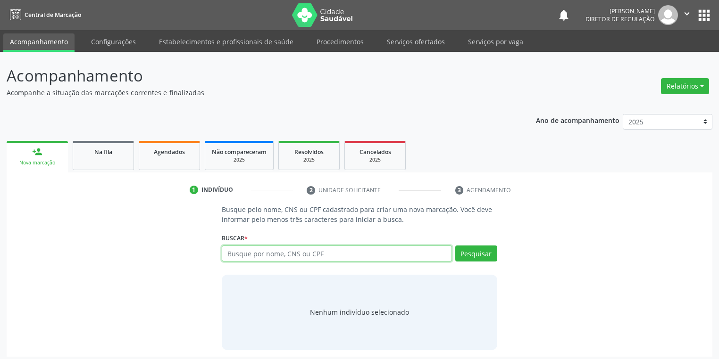
click at [264, 253] on input "text" at bounding box center [337, 254] width 230 height 16
type input "709801077463694"
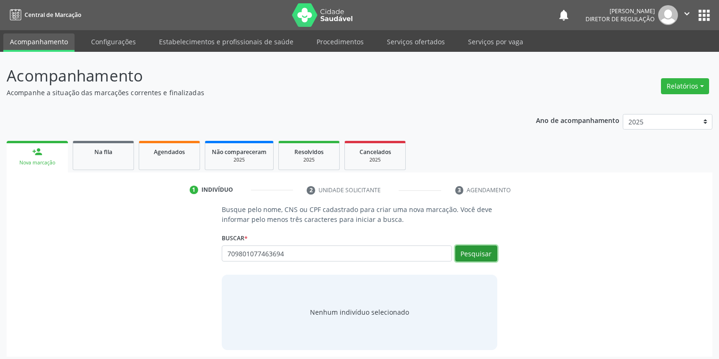
click at [477, 253] on button "Pesquisar" at bounding box center [476, 254] width 42 height 16
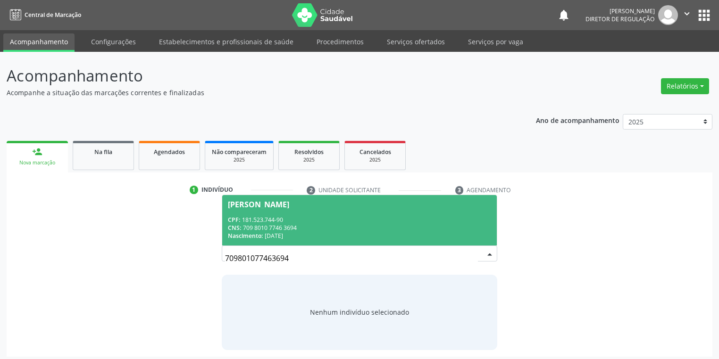
click at [315, 222] on div "CPF: 181.523.744-90" at bounding box center [359, 220] width 263 height 8
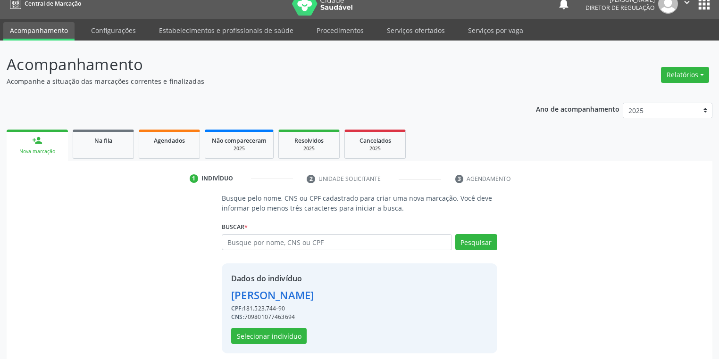
scroll to position [18, 0]
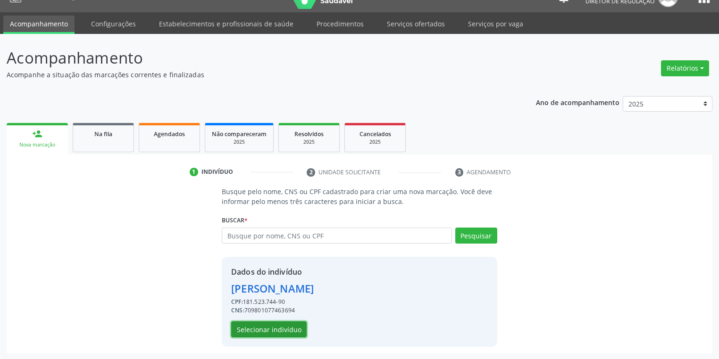
click at [276, 324] on button "Selecionar indivíduo" at bounding box center [268, 330] width 75 height 16
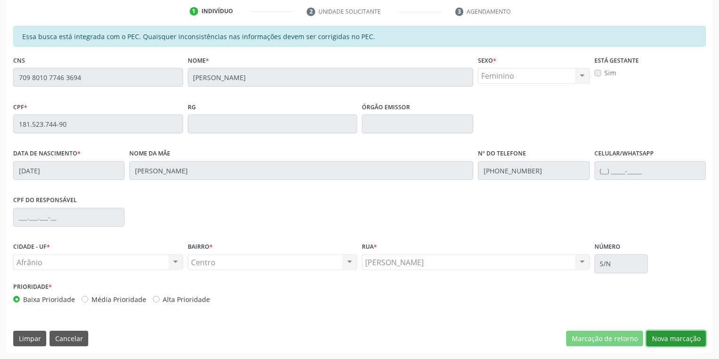
click at [653, 339] on button "Nova marcação" at bounding box center [675, 339] width 59 height 16
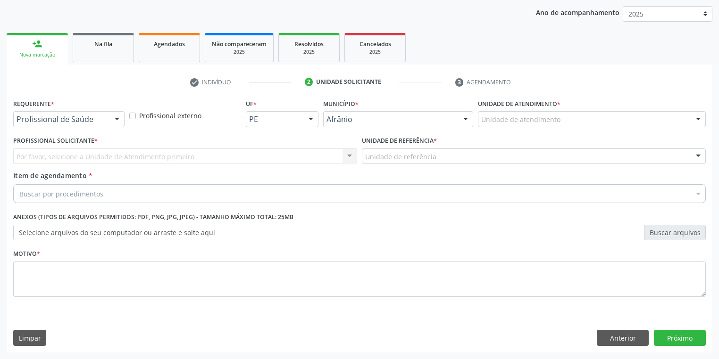
scroll to position [108, 0]
drag, startPoint x: 494, startPoint y: 121, endPoint x: 490, endPoint y: 144, distance: 23.3
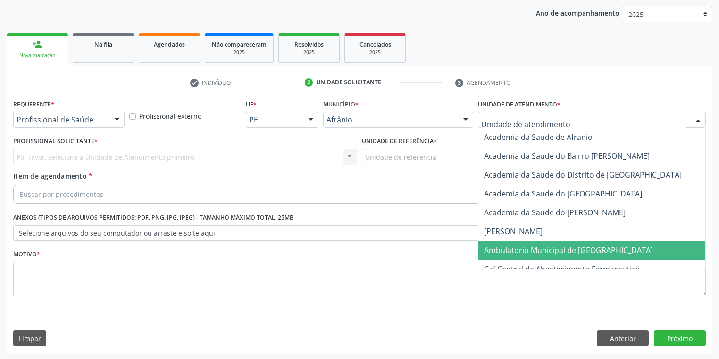
drag, startPoint x: 510, startPoint y: 244, endPoint x: 435, endPoint y: 202, distance: 85.9
click at [507, 243] on span "Ambulatorio Municipal de [GEOGRAPHIC_DATA]" at bounding box center [593, 250] width 230 height 19
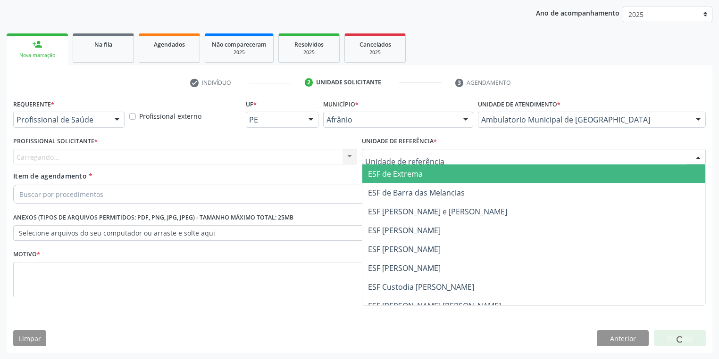
drag, startPoint x: 373, startPoint y: 153, endPoint x: 380, endPoint y: 225, distance: 72.4
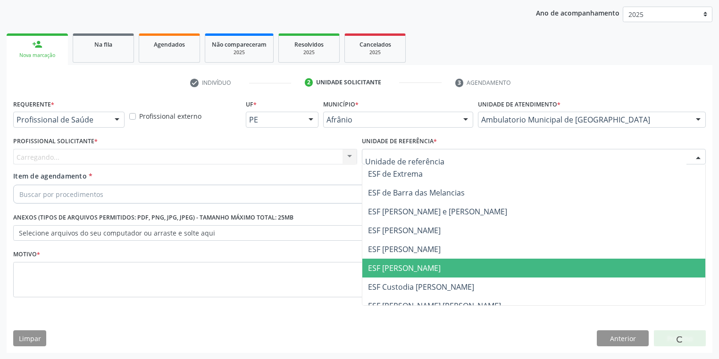
click at [388, 264] on span "ESF [PERSON_NAME]" at bounding box center [404, 268] width 73 height 10
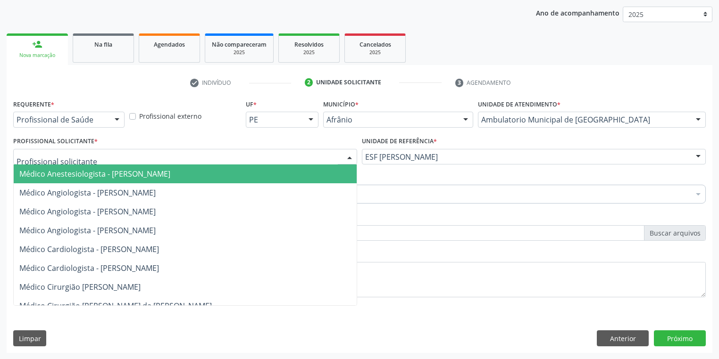
drag, startPoint x: 44, startPoint y: 163, endPoint x: 51, endPoint y: 177, distance: 15.8
click at [44, 164] on div "Médico Anestesiologista - Julianna Ferreira Obara Médico Angiologista - Glauber…" at bounding box center [185, 157] width 344 height 16
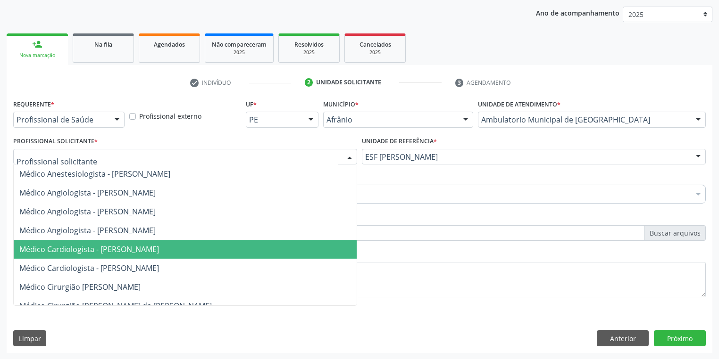
drag, startPoint x: 81, startPoint y: 249, endPoint x: 71, endPoint y: 219, distance: 31.9
click at [81, 248] on span "Médico Cardiologista - [PERSON_NAME]" at bounding box center [89, 249] width 140 height 10
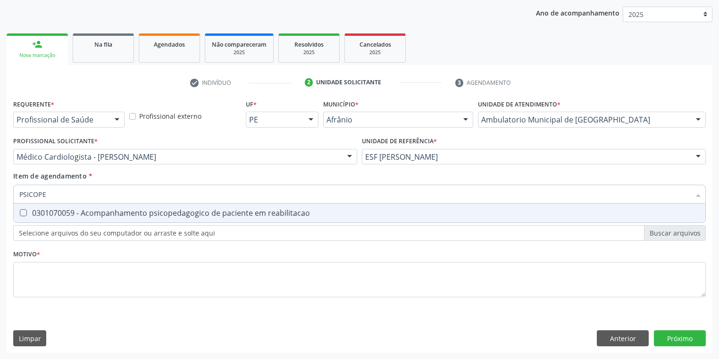
type input "PSICOPED"
click at [73, 209] on div "0301070059 - Acompanhamento psicopedagogico de paciente em reabilitacao" at bounding box center [359, 213] width 680 height 8
checkbox reabilitacao "true"
click at [55, 282] on div "Requerente * Profissional de Saúde Profissional de Saúde Paciente Nenhum result…" at bounding box center [359, 204] width 692 height 214
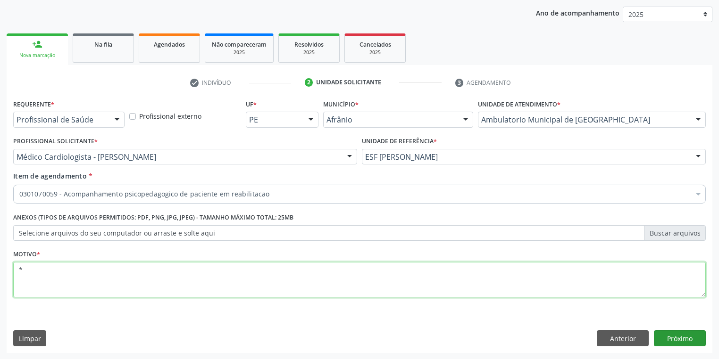
type textarea "*"
click at [682, 336] on button "Próximo" at bounding box center [680, 339] width 52 height 16
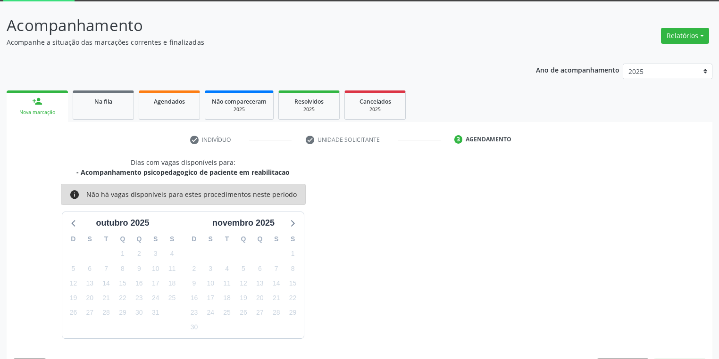
scroll to position [78, 0]
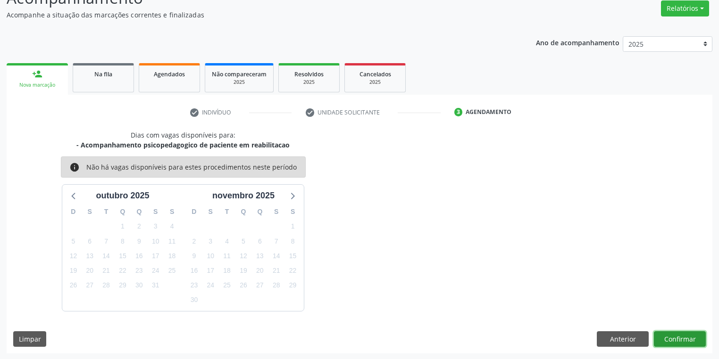
click at [676, 334] on button "Confirmar" at bounding box center [680, 340] width 52 height 16
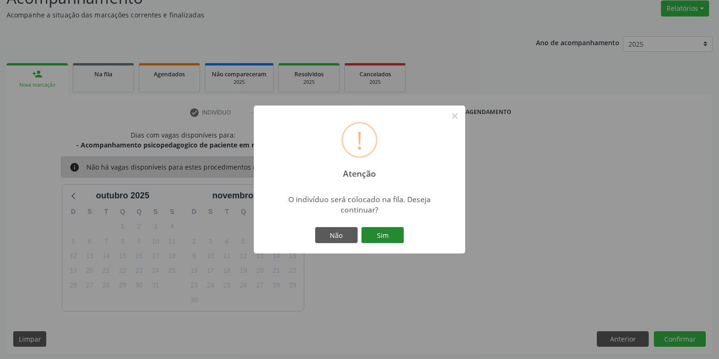
click at [374, 233] on button "Sim" at bounding box center [382, 235] width 42 height 16
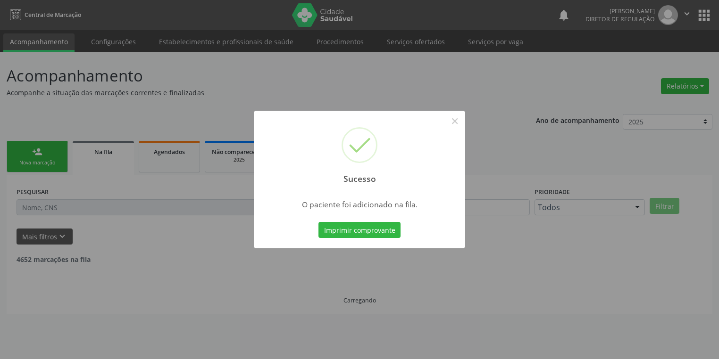
scroll to position [0, 0]
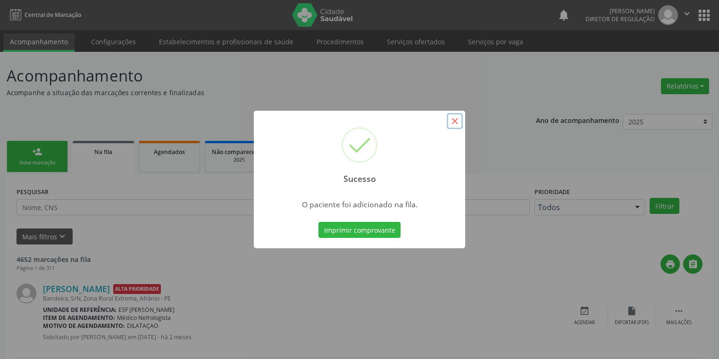
click at [452, 121] on button "×" at bounding box center [455, 121] width 16 height 16
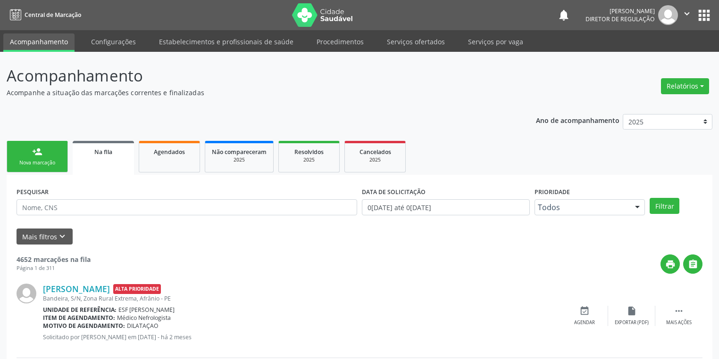
click at [52, 160] on div "Nova marcação" at bounding box center [37, 162] width 47 height 7
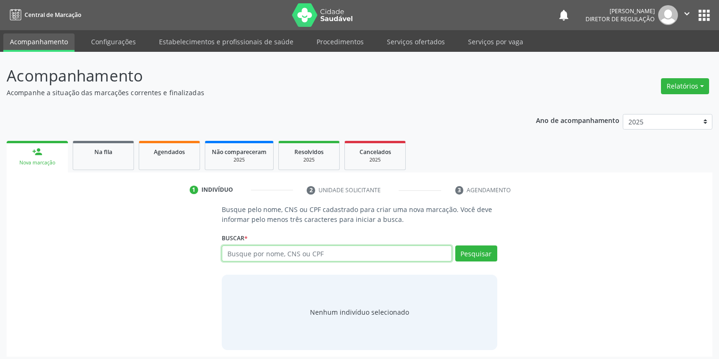
click at [252, 249] on input "text" at bounding box center [337, 254] width 230 height 16
click at [450, 256] on input "700205984765627" at bounding box center [337, 254] width 230 height 16
type input "700205984765627"
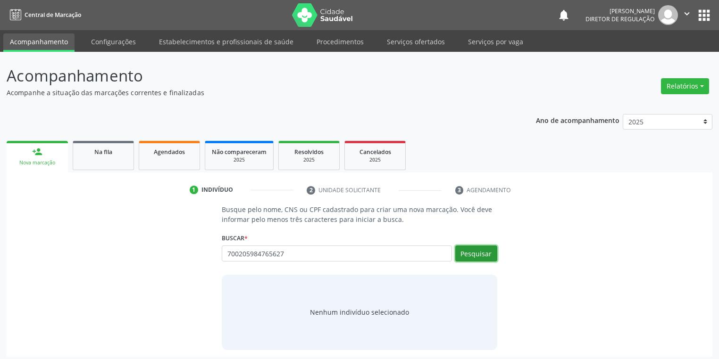
click at [463, 256] on button "Pesquisar" at bounding box center [476, 254] width 42 height 16
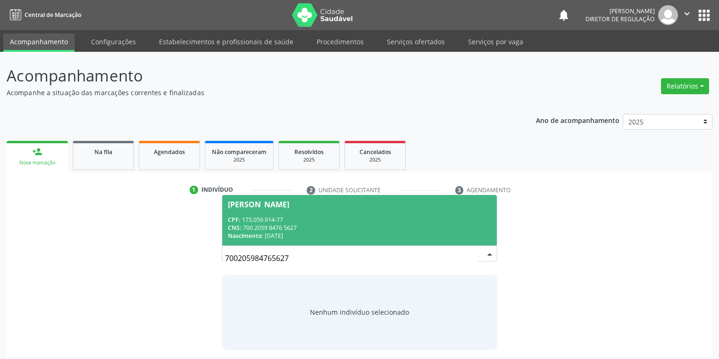
click at [335, 223] on div "CPF: 175.059.914-77" at bounding box center [359, 220] width 263 height 8
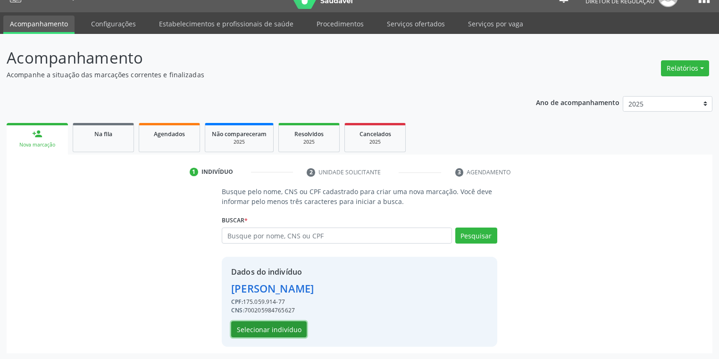
click at [268, 332] on button "Selecionar indivíduo" at bounding box center [268, 330] width 75 height 16
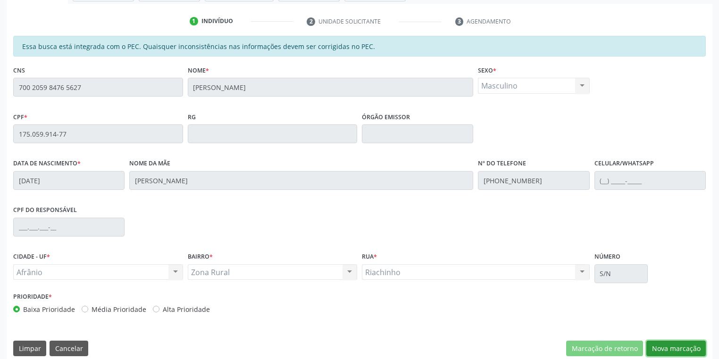
click at [667, 351] on button "Nova marcação" at bounding box center [675, 349] width 59 height 16
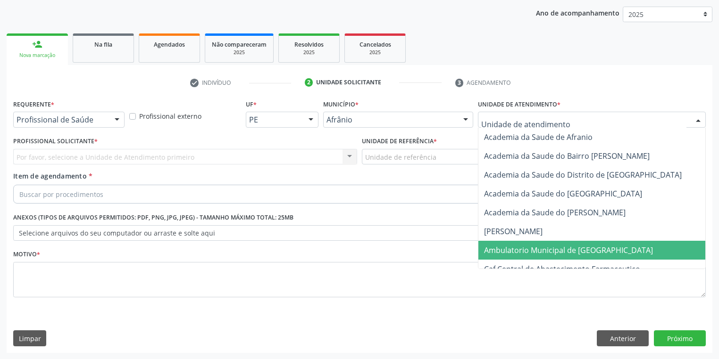
drag, startPoint x: 498, startPoint y: 248, endPoint x: 438, endPoint y: 204, distance: 74.6
click at [495, 243] on span "Ambulatorio Municipal de [GEOGRAPHIC_DATA]" at bounding box center [593, 250] width 230 height 19
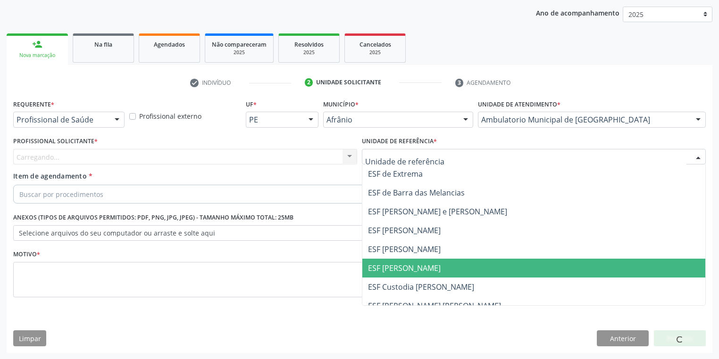
drag, startPoint x: 390, startPoint y: 265, endPoint x: 343, endPoint y: 246, distance: 49.9
click at [389, 265] on span "ESF [PERSON_NAME]" at bounding box center [404, 268] width 73 height 10
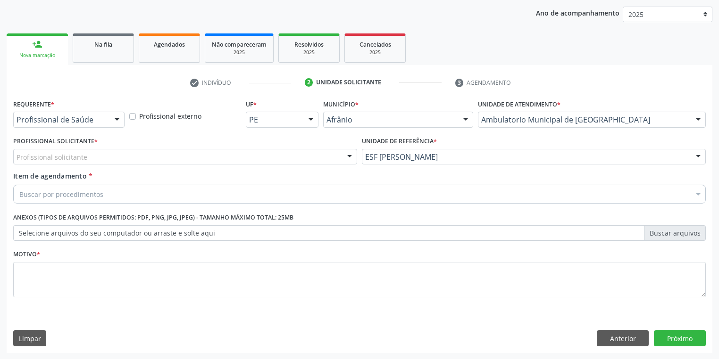
drag, startPoint x: 70, startPoint y: 160, endPoint x: 73, endPoint y: 188, distance: 27.5
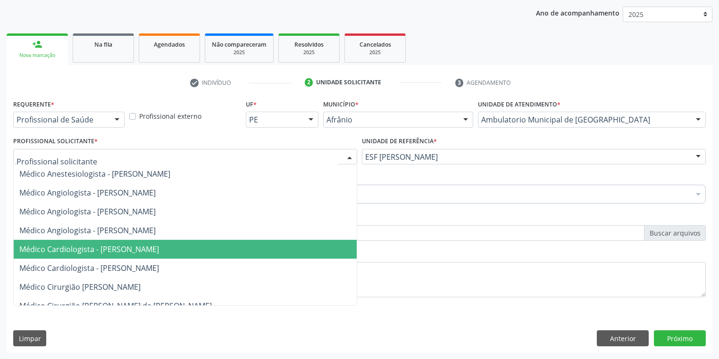
click at [79, 249] on span "Médico Cardiologista - [PERSON_NAME]" at bounding box center [89, 249] width 140 height 10
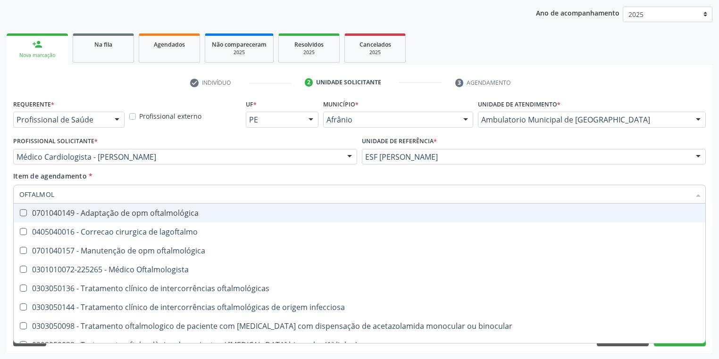
type input "OFTALMOLO"
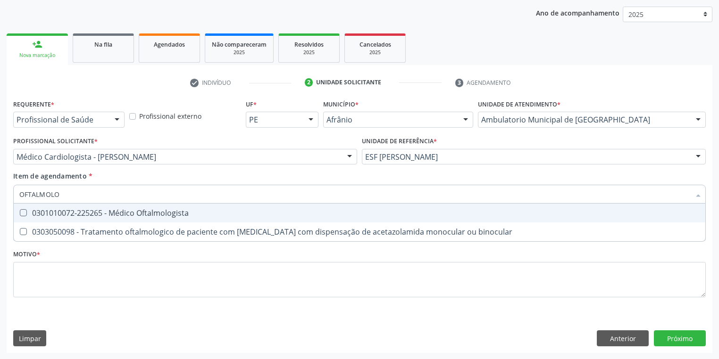
click at [71, 219] on span "0301010072-225265 - Médico Oftalmologista" at bounding box center [359, 213] width 691 height 19
checkbox Oftalmologista "true"
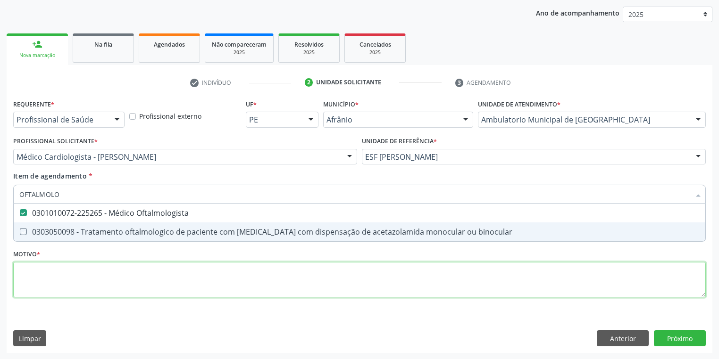
click at [62, 275] on div "Requerente * Profissional de Saúde Profissional de Saúde Paciente Nenhum result…" at bounding box center [359, 204] width 692 height 214
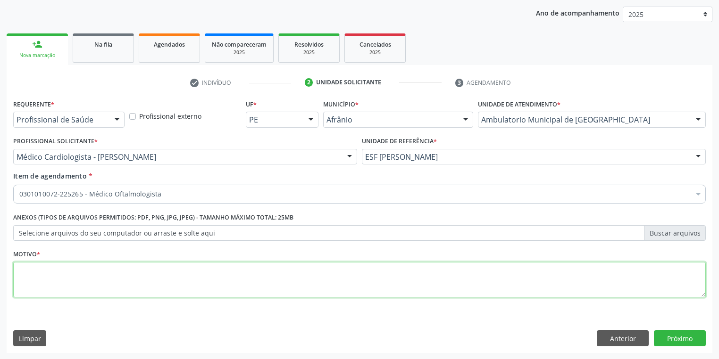
checkbox Oftalmologista "true"
type textarea "98"
click at [667, 336] on button "Próximo" at bounding box center [680, 339] width 52 height 16
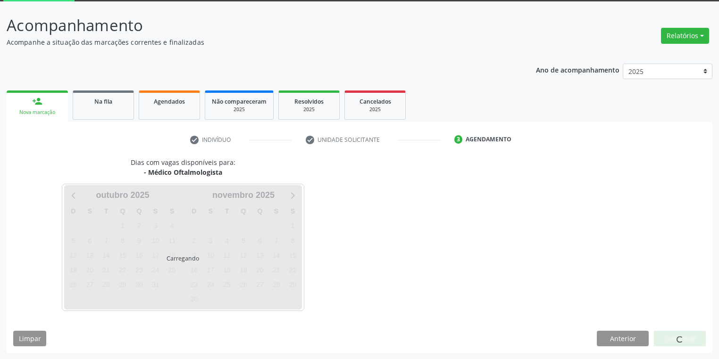
scroll to position [78, 0]
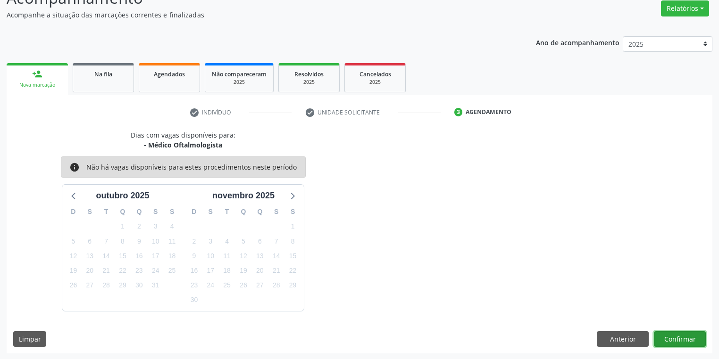
click at [683, 336] on button "Confirmar" at bounding box center [680, 340] width 52 height 16
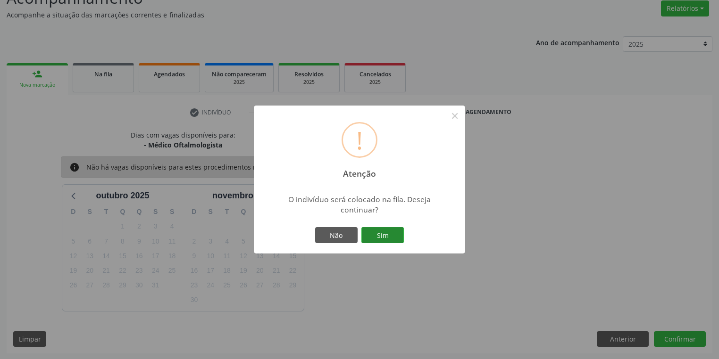
click at [379, 234] on button "Sim" at bounding box center [382, 235] width 42 height 16
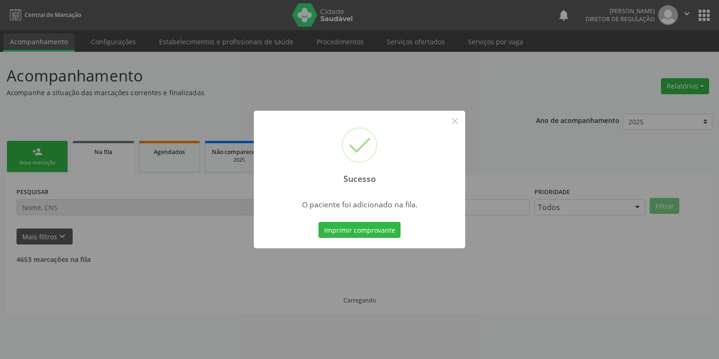
scroll to position [0, 0]
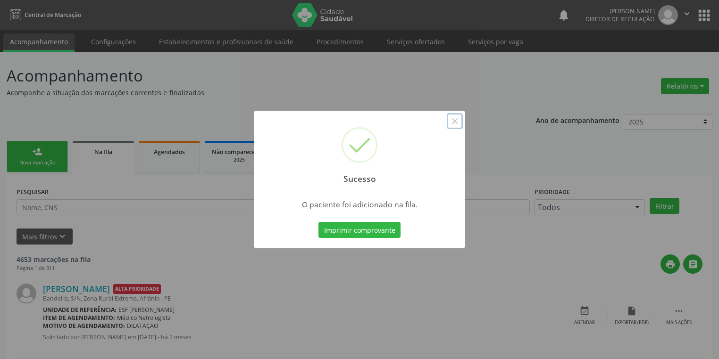
drag, startPoint x: 456, startPoint y: 123, endPoint x: 269, endPoint y: 129, distance: 186.8
click at [443, 125] on div "Sucesso ×" at bounding box center [359, 151] width 211 height 81
drag, startPoint x: 449, startPoint y: 119, endPoint x: 424, endPoint y: 119, distance: 25.0
click at [448, 119] on button "×" at bounding box center [455, 121] width 16 height 16
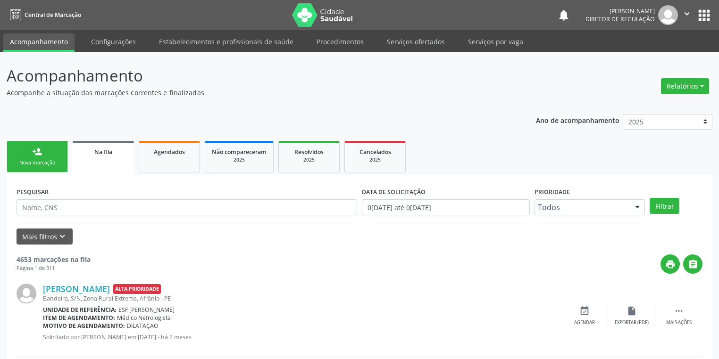
click at [38, 152] on div "person_add" at bounding box center [37, 152] width 10 height 10
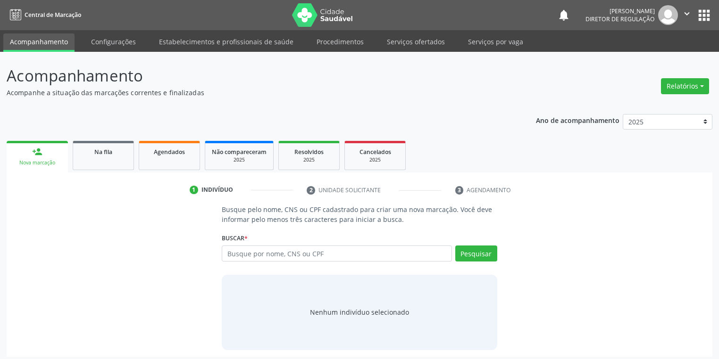
click at [38, 152] on div "person_add" at bounding box center [37, 152] width 10 height 10
click at [245, 255] on input "text" at bounding box center [337, 254] width 230 height 16
click at [277, 254] on input "139195834936" at bounding box center [337, 254] width 230 height 16
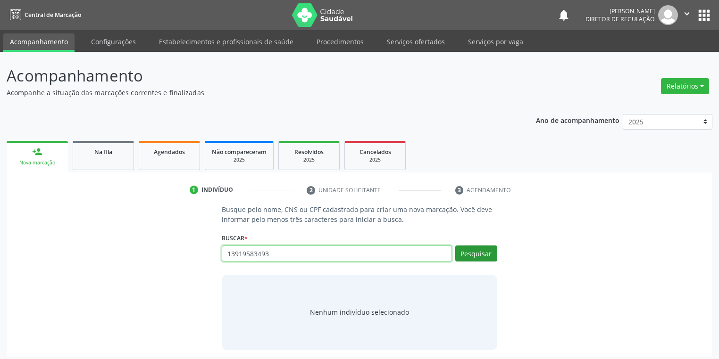
type input "13919583493"
click at [481, 255] on button "Pesquisar" at bounding box center [476, 254] width 42 height 16
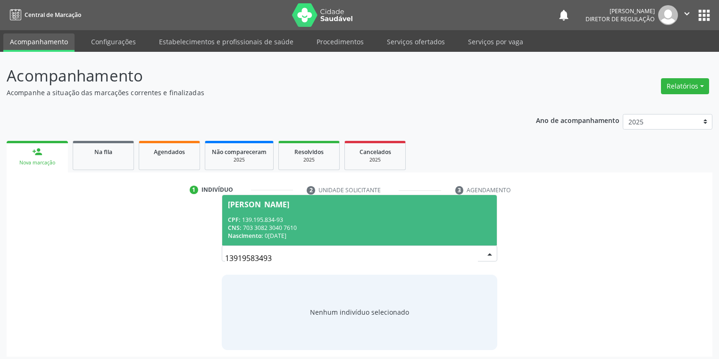
drag, startPoint x: 385, startPoint y: 238, endPoint x: 373, endPoint y: 240, distance: 11.5
click at [384, 238] on div "Nascimento: 02/07/2007" at bounding box center [359, 236] width 263 height 8
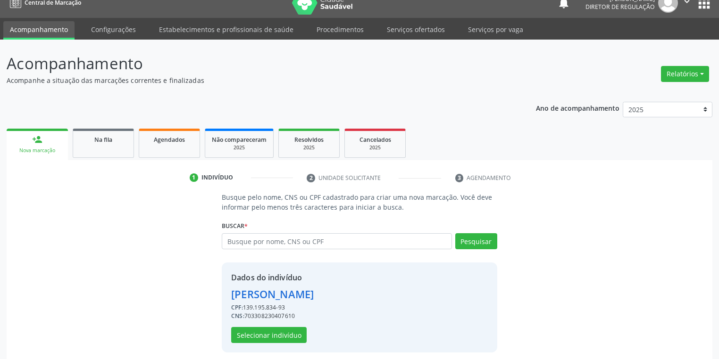
scroll to position [18, 0]
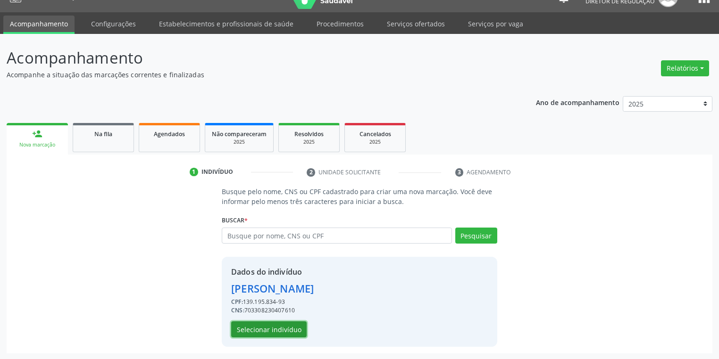
click at [245, 328] on button "Selecionar indivíduo" at bounding box center [268, 330] width 75 height 16
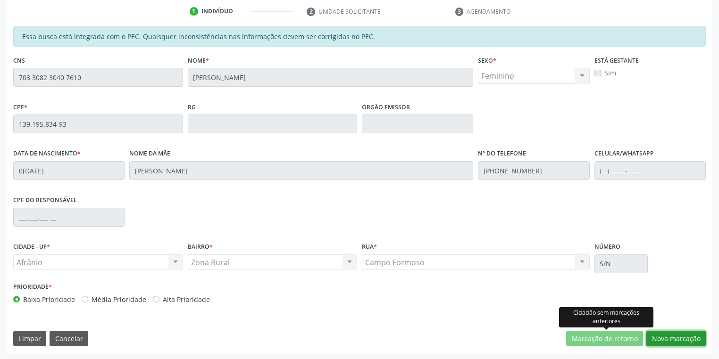
click at [657, 336] on button "Nova marcação" at bounding box center [675, 339] width 59 height 16
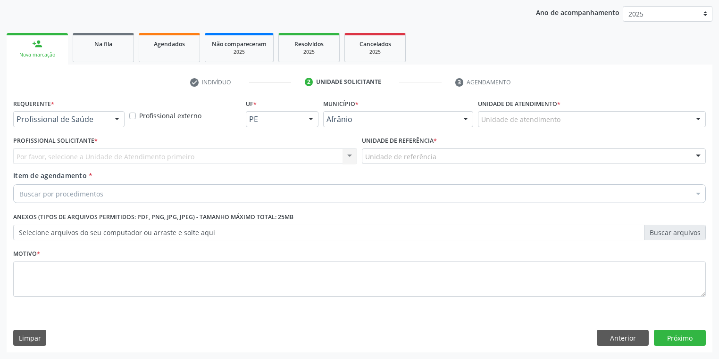
scroll to position [108, 0]
drag, startPoint x: 481, startPoint y: 117, endPoint x: 483, endPoint y: 129, distance: 12.3
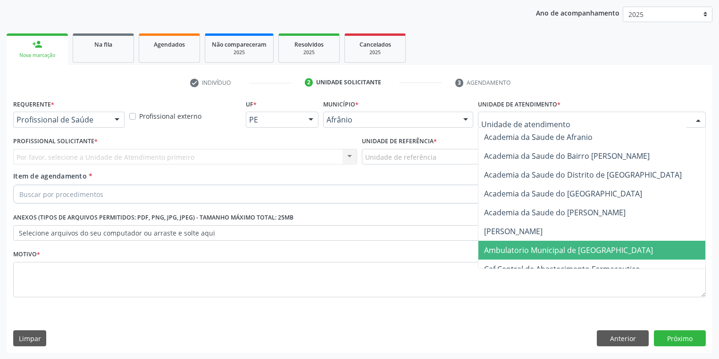
drag, startPoint x: 511, startPoint y: 250, endPoint x: 482, endPoint y: 245, distance: 29.2
click at [511, 251] on span "Ambulatorio Municipal de [GEOGRAPHIC_DATA]" at bounding box center [568, 250] width 169 height 10
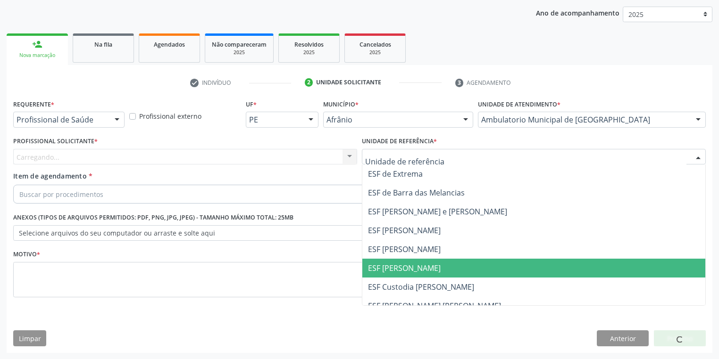
click at [387, 266] on span "ESF [PERSON_NAME]" at bounding box center [404, 268] width 73 height 10
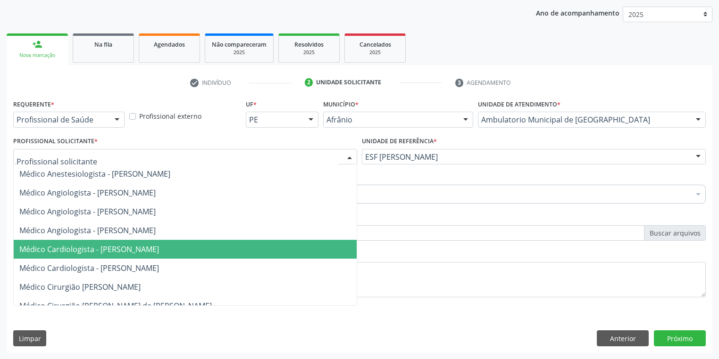
click at [114, 253] on span "Médico Cardiologista - [PERSON_NAME]" at bounding box center [89, 249] width 140 height 10
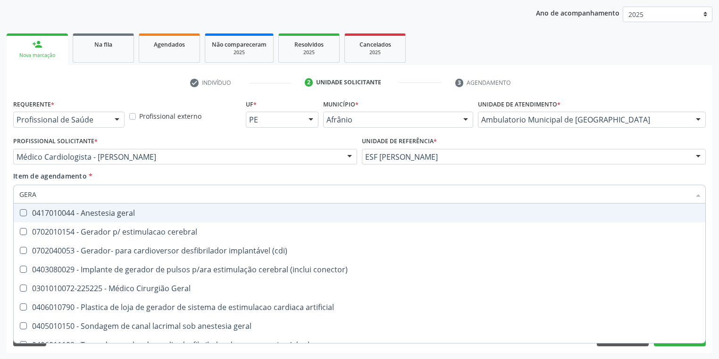
type input "GERAL"
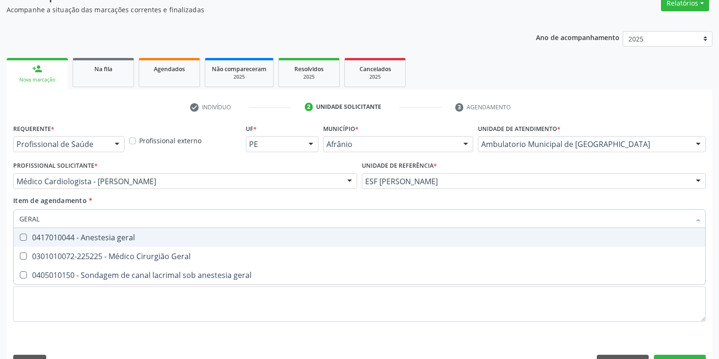
scroll to position [70, 0]
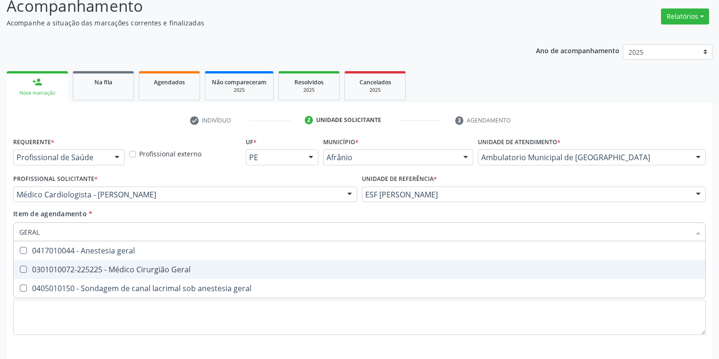
click at [62, 273] on div "0301010072-225225 - Médico Cirurgião Geral" at bounding box center [359, 270] width 680 height 8
checkbox Geral "true"
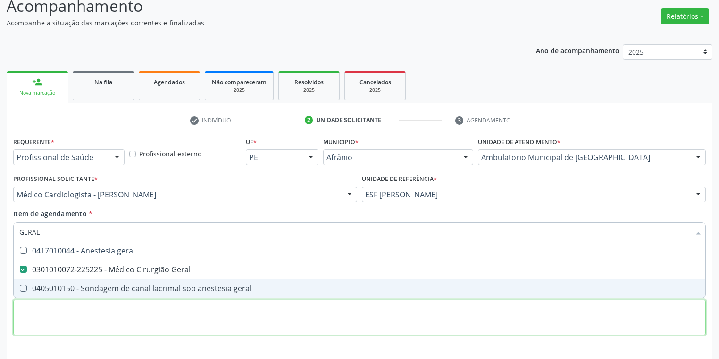
click at [53, 310] on div "Requerente * Profissional de Saúde Profissional de Saúde Paciente Nenhum result…" at bounding box center [359, 242] width 692 height 214
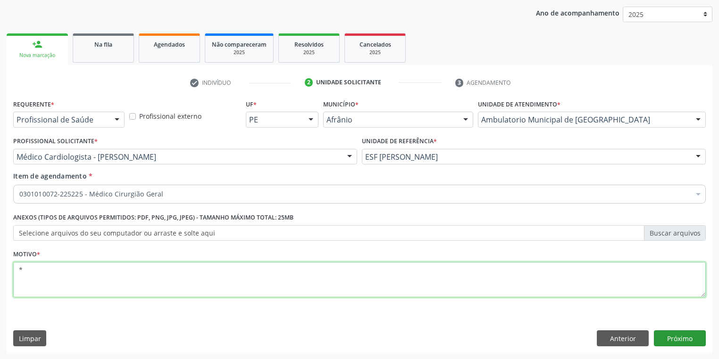
type textarea "*"
click at [679, 339] on button "Próximo" at bounding box center [680, 339] width 52 height 16
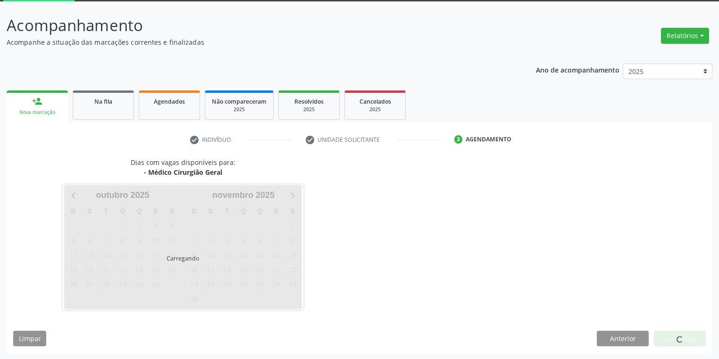
scroll to position [50, 0]
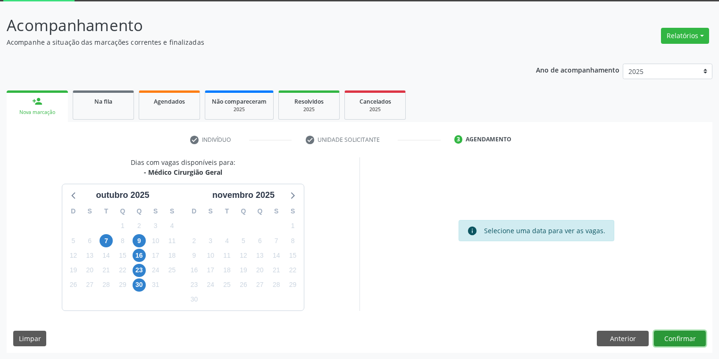
click at [673, 340] on button "Confirmar" at bounding box center [680, 339] width 52 height 16
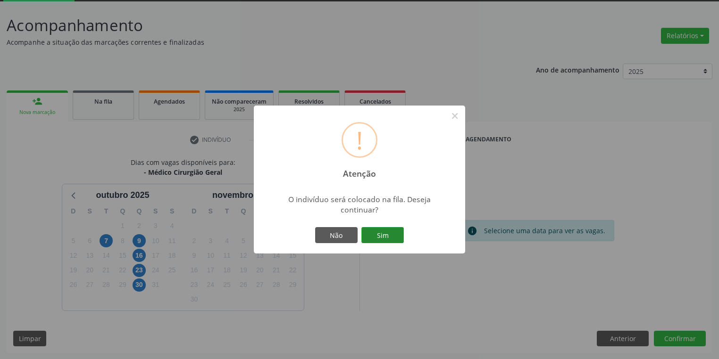
drag, startPoint x: 379, startPoint y: 232, endPoint x: 391, endPoint y: 238, distance: 13.7
click at [379, 232] on button "Sim" at bounding box center [382, 235] width 42 height 16
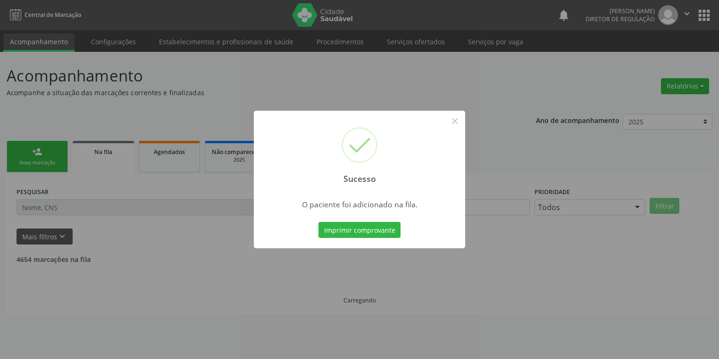
scroll to position [0, 0]
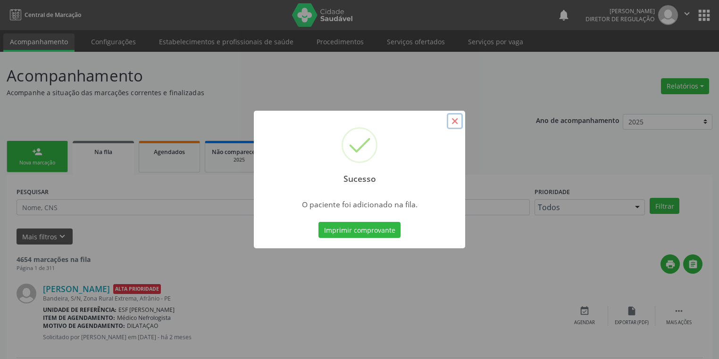
click at [455, 120] on button "×" at bounding box center [455, 121] width 16 height 16
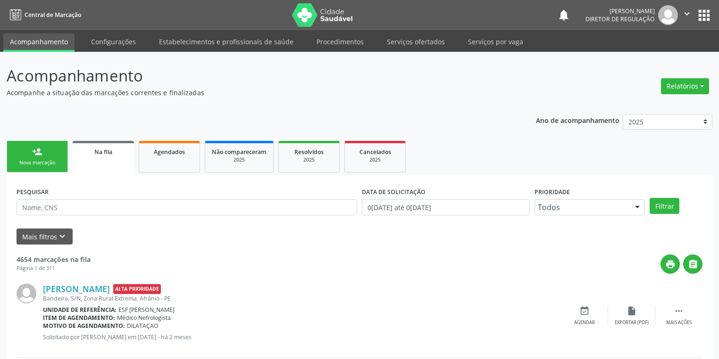
click at [41, 157] on link "person_add Nova marcação" at bounding box center [37, 157] width 61 height 32
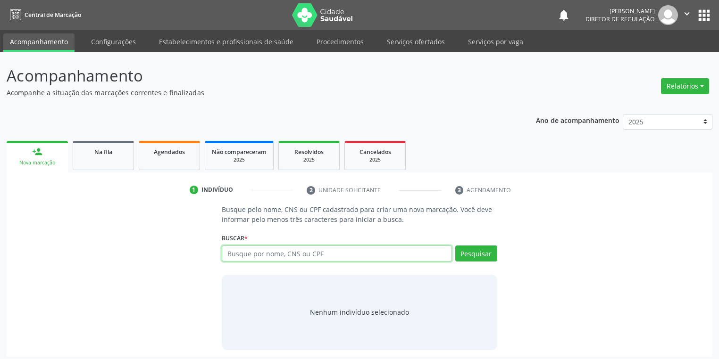
click at [265, 247] on input "text" at bounding box center [337, 254] width 230 height 16
type input "07618273405"
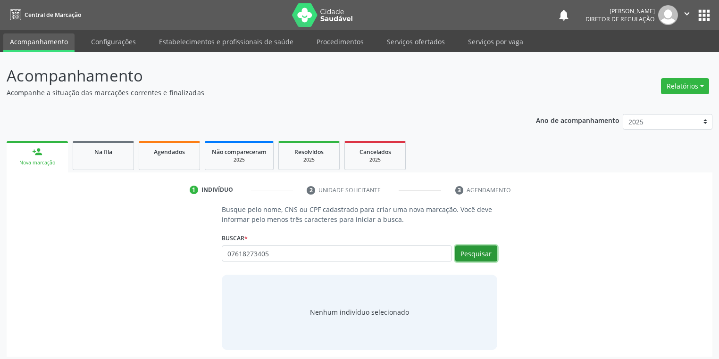
click at [472, 255] on button "Pesquisar" at bounding box center [476, 254] width 42 height 16
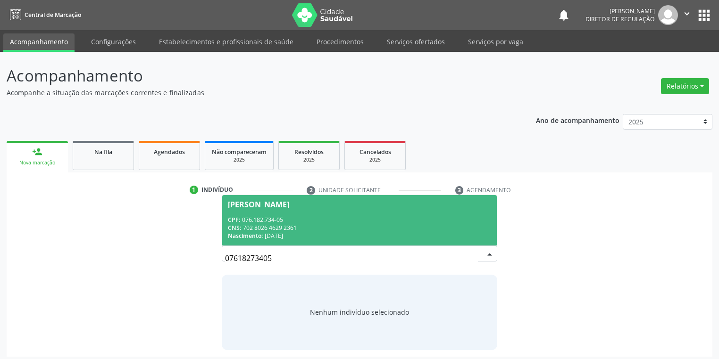
click at [304, 215] on span "Jailson Rodrigues Coelho CPF: 076.182.734-05 CNS: 702 8026 4629 2361 Nascimento…" at bounding box center [359, 220] width 274 height 50
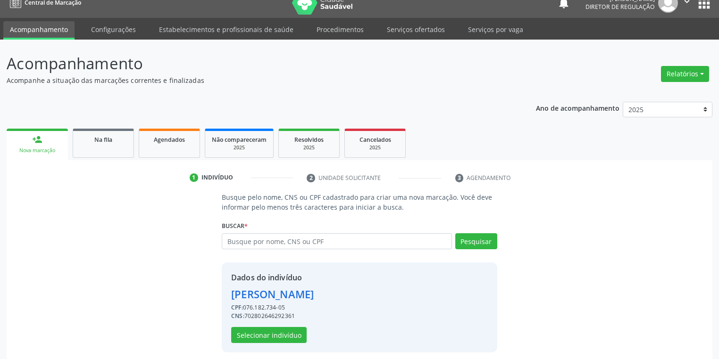
scroll to position [18, 0]
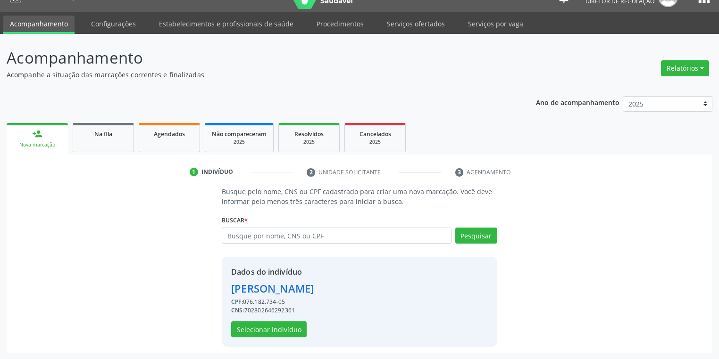
click at [281, 320] on div "Dados do indivíduo Jailson Rodrigues Coelho CPF: 076.182.734-05 CNS: 7028026462…" at bounding box center [272, 301] width 83 height 71
click at [286, 326] on button "Selecionar indivíduo" at bounding box center [268, 330] width 75 height 16
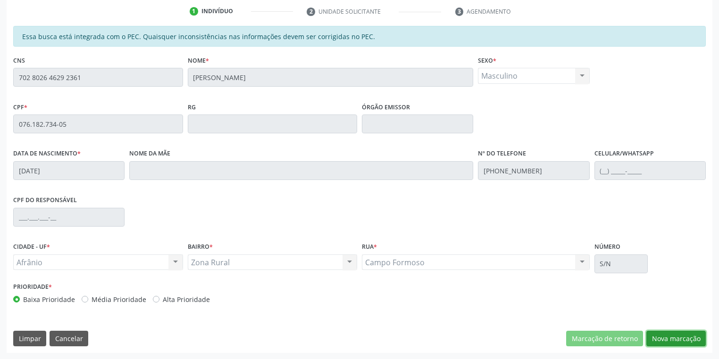
click at [663, 340] on button "Nova marcação" at bounding box center [675, 339] width 59 height 16
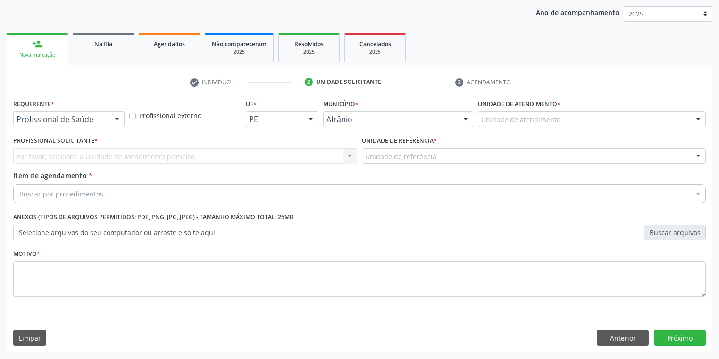
scroll to position [108, 0]
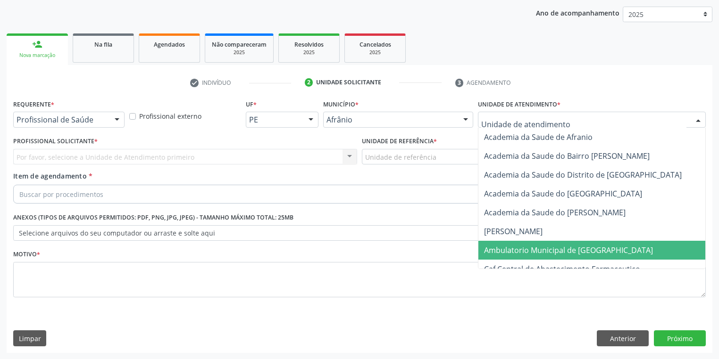
drag, startPoint x: 495, startPoint y: 247, endPoint x: 416, endPoint y: 186, distance: 99.8
click at [494, 245] on span "Ambulatorio Municipal de [GEOGRAPHIC_DATA]" at bounding box center [568, 250] width 169 height 10
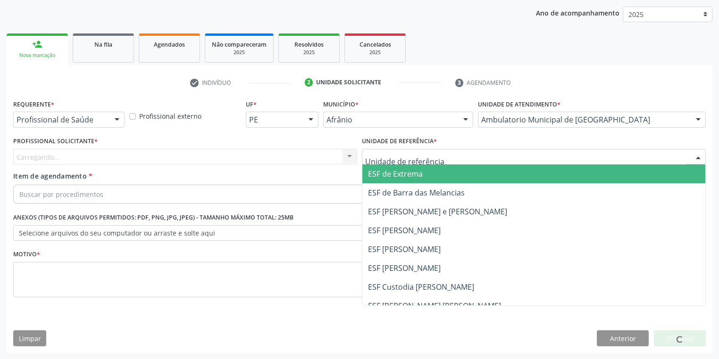
drag, startPoint x: 390, startPoint y: 156, endPoint x: 391, endPoint y: 209, distance: 52.8
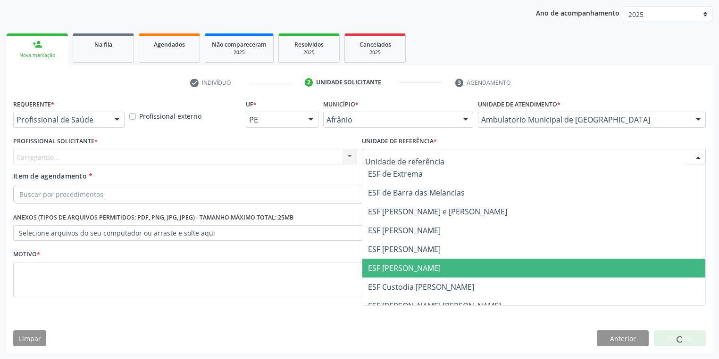
drag, startPoint x: 399, startPoint y: 274, endPoint x: 302, endPoint y: 239, distance: 103.1
click at [396, 274] on span "ESF [PERSON_NAME]" at bounding box center [533, 268] width 343 height 19
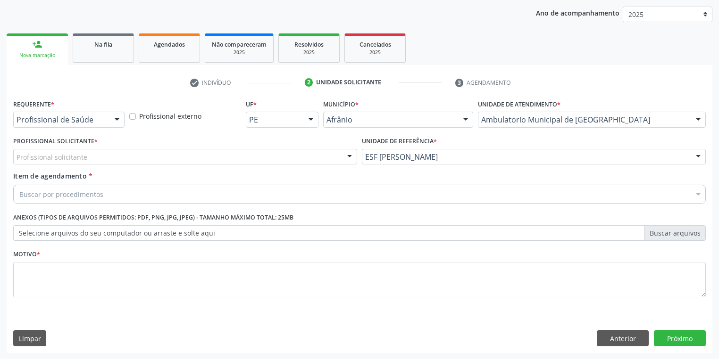
drag, startPoint x: 71, startPoint y: 153, endPoint x: 68, endPoint y: 166, distance: 13.6
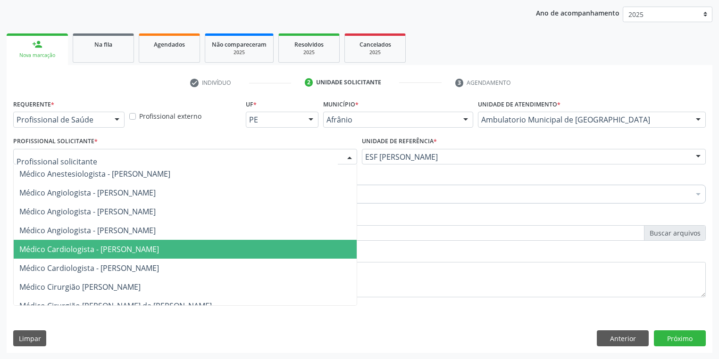
click at [80, 241] on span "Médico Cardiologista - [PERSON_NAME]" at bounding box center [185, 249] width 343 height 19
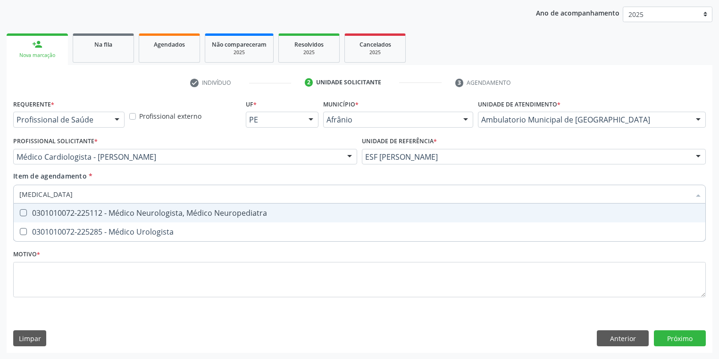
type input "UROLOGISTA"
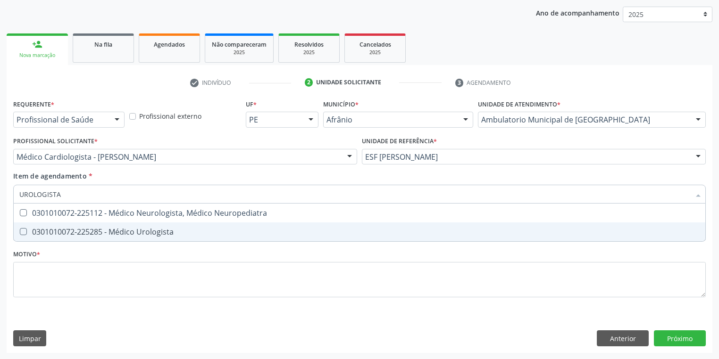
click at [52, 237] on span "0301010072-225285 - Médico Urologista" at bounding box center [359, 232] width 691 height 19
checkbox Urologista "true"
click at [41, 281] on div "Requerente * Profissional de Saúde Profissional de Saúde Paciente Nenhum result…" at bounding box center [359, 204] width 692 height 214
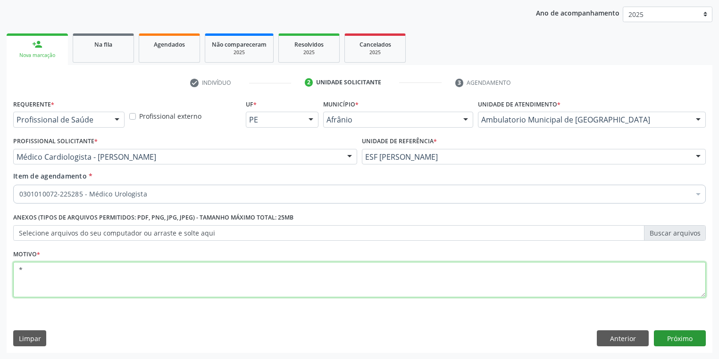
type textarea "*"
click at [669, 336] on button "Próximo" at bounding box center [680, 339] width 52 height 16
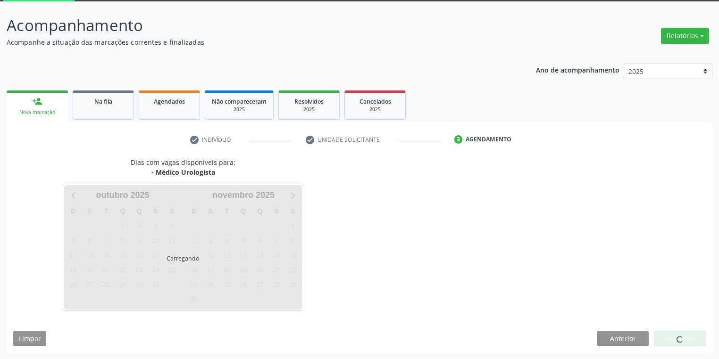
scroll to position [78, 0]
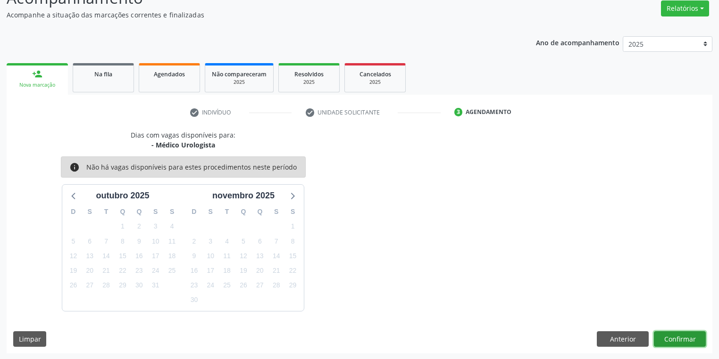
click at [672, 343] on button "Confirmar" at bounding box center [680, 340] width 52 height 16
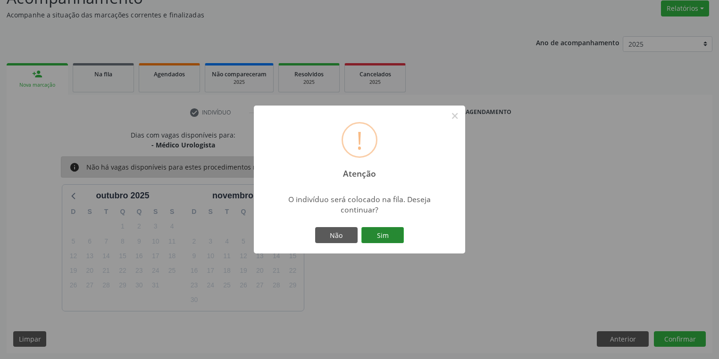
click at [394, 236] on button "Sim" at bounding box center [382, 235] width 42 height 16
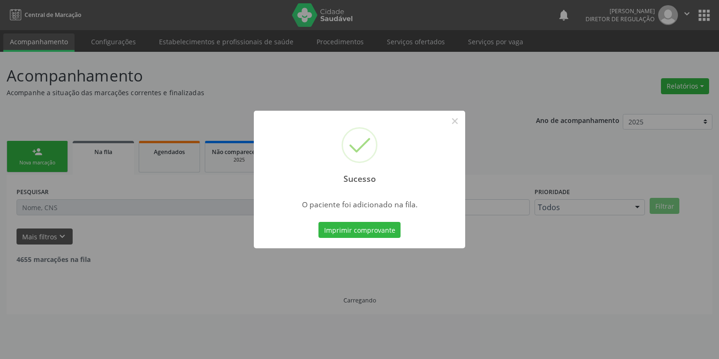
scroll to position [0, 0]
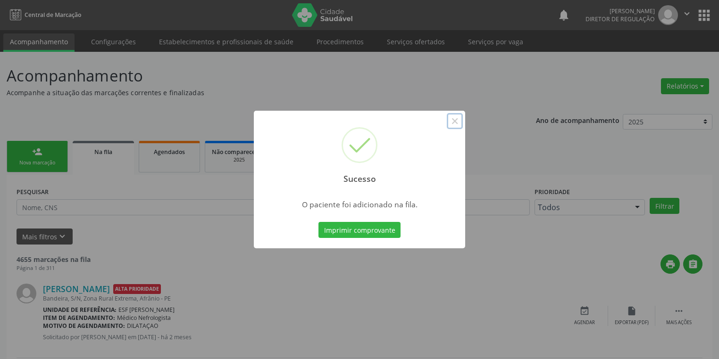
drag, startPoint x: 453, startPoint y: 121, endPoint x: 266, endPoint y: 126, distance: 186.8
click at [448, 122] on button "×" at bounding box center [455, 121] width 16 height 16
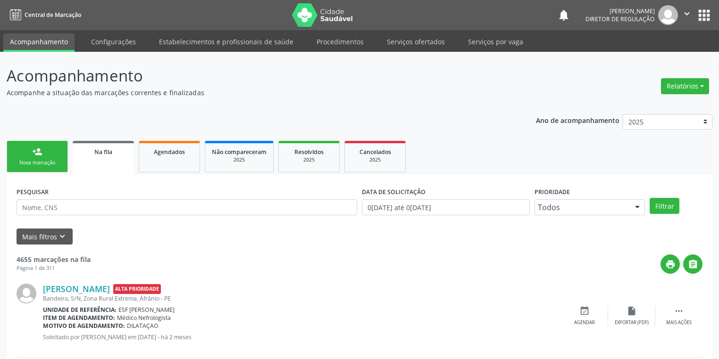
drag, startPoint x: 34, startPoint y: 153, endPoint x: 51, endPoint y: 155, distance: 17.1
click at [34, 152] on div "person_add" at bounding box center [37, 152] width 10 height 10
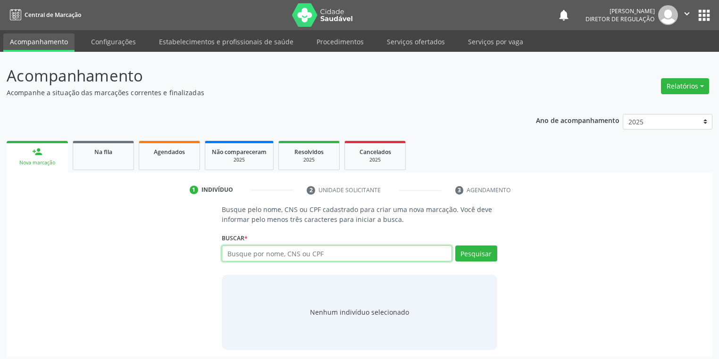
click at [252, 250] on input "text" at bounding box center [337, 254] width 230 height 16
type input "700800950320584"
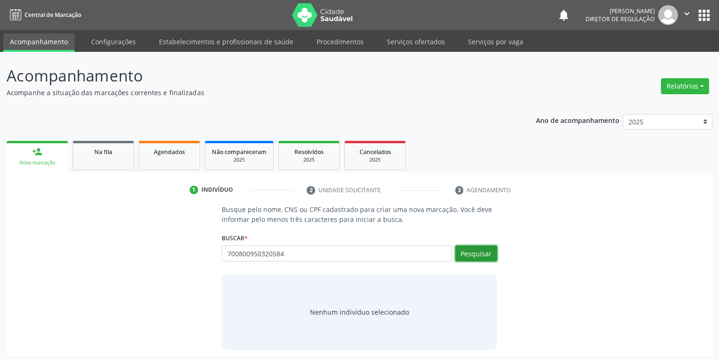
click at [471, 256] on button "Pesquisar" at bounding box center [476, 254] width 42 height 16
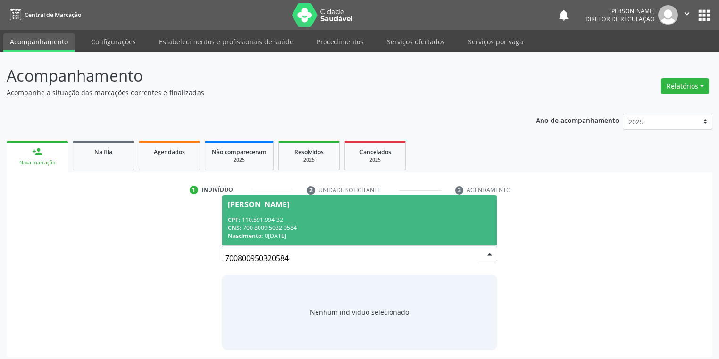
click at [310, 236] on div "Nascimento: 04/04/1992" at bounding box center [359, 236] width 263 height 8
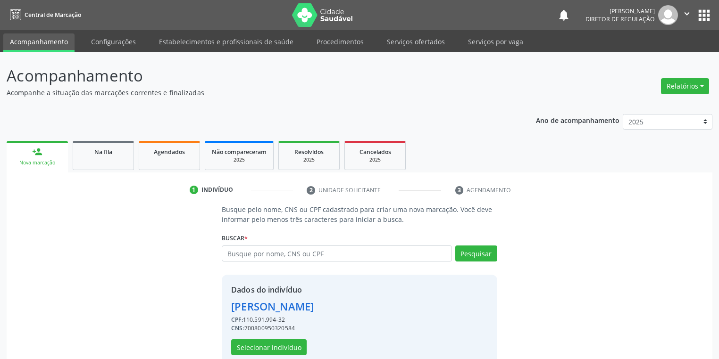
scroll to position [18, 0]
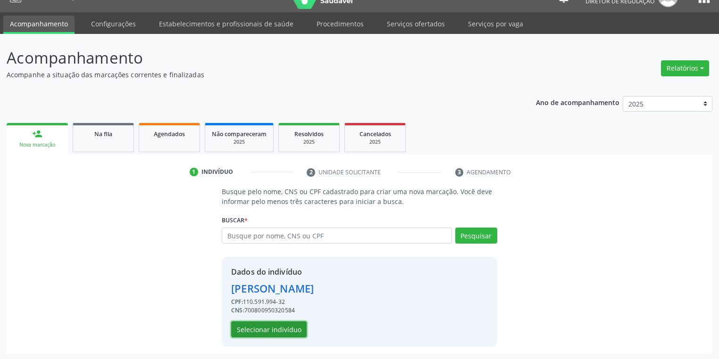
click at [268, 330] on button "Selecionar indivíduo" at bounding box center [268, 330] width 75 height 16
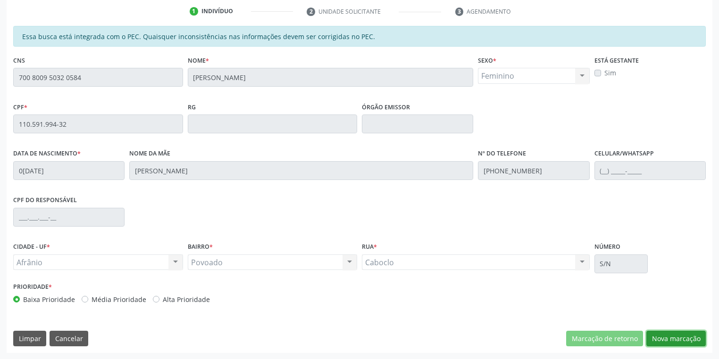
drag, startPoint x: 657, startPoint y: 340, endPoint x: 617, endPoint y: 323, distance: 43.1
click at [655, 340] on button "Nova marcação" at bounding box center [675, 339] width 59 height 16
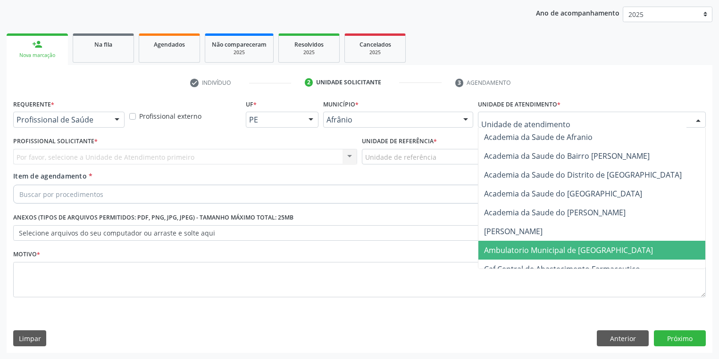
click at [487, 246] on span "Ambulatorio Municipal de [GEOGRAPHIC_DATA]" at bounding box center [568, 250] width 169 height 10
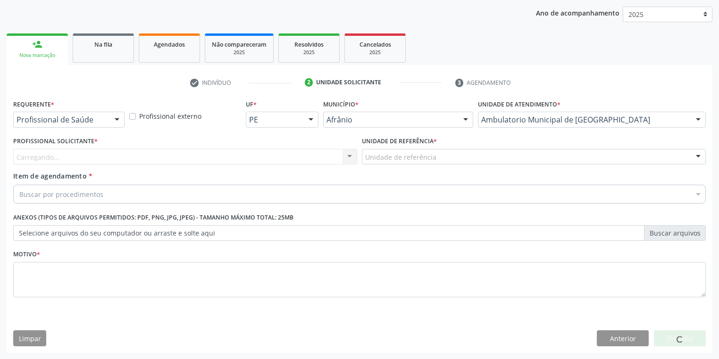
drag, startPoint x: 377, startPoint y: 153, endPoint x: 373, endPoint y: 177, distance: 24.9
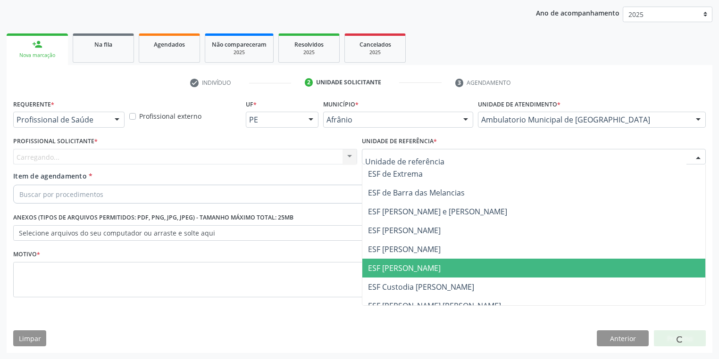
click at [383, 269] on span "ESF [PERSON_NAME]" at bounding box center [404, 268] width 73 height 10
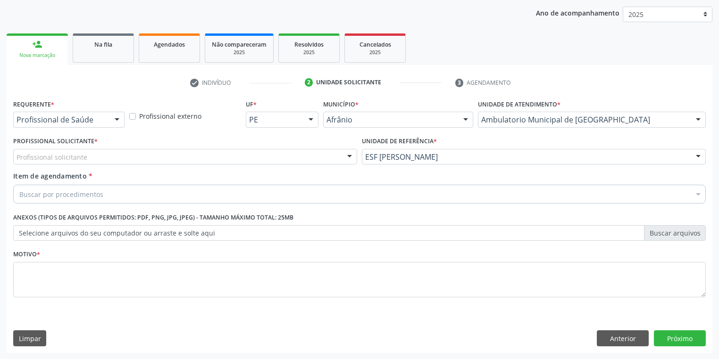
drag, startPoint x: 52, startPoint y: 160, endPoint x: 52, endPoint y: 166, distance: 6.1
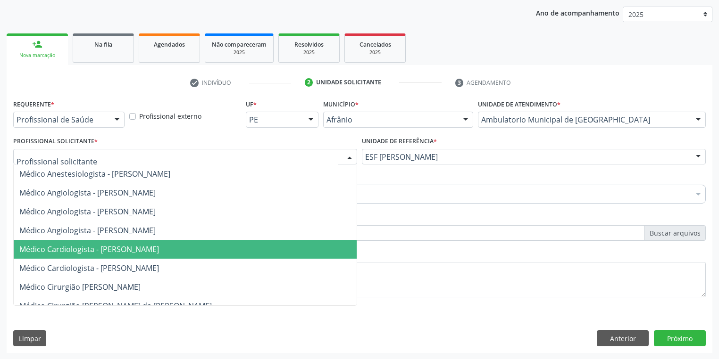
click at [85, 247] on span "Médico Cardiologista - [PERSON_NAME]" at bounding box center [89, 249] width 140 height 10
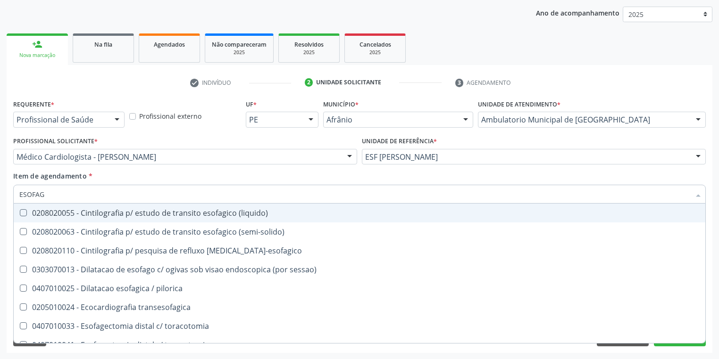
type input "ESOFA"
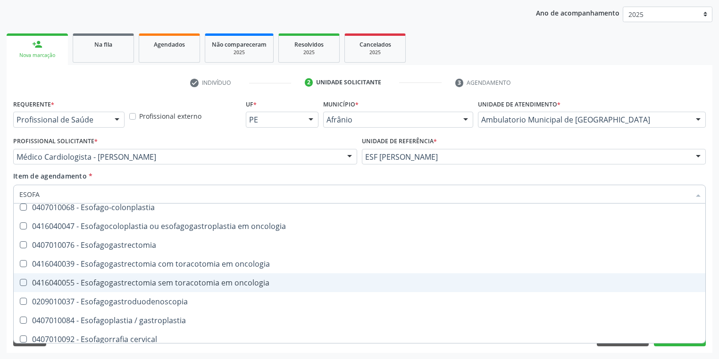
scroll to position [189, 0]
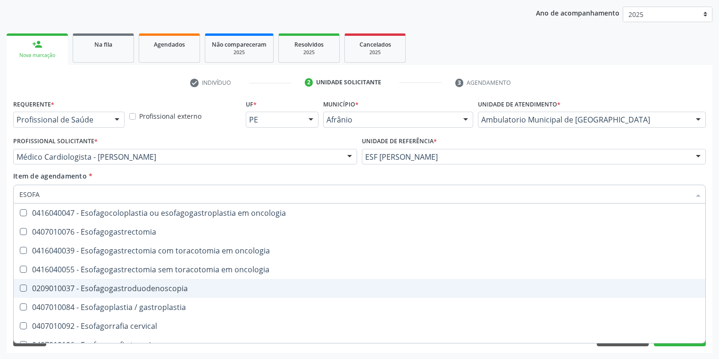
click at [138, 285] on div "0209010037 - Esofagogastroduodenoscopia" at bounding box center [359, 289] width 680 height 8
checkbox Esofagogastroduodenoscopia "true"
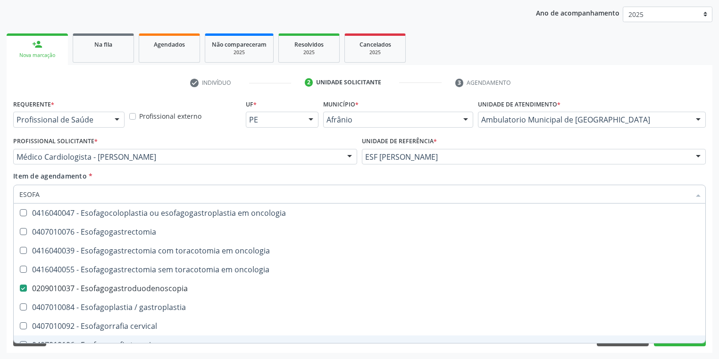
click at [110, 354] on div "Acompanhamento Acompanhe a situação das marcações correntes e finalizadas Relat…" at bounding box center [359, 151] width 719 height 415
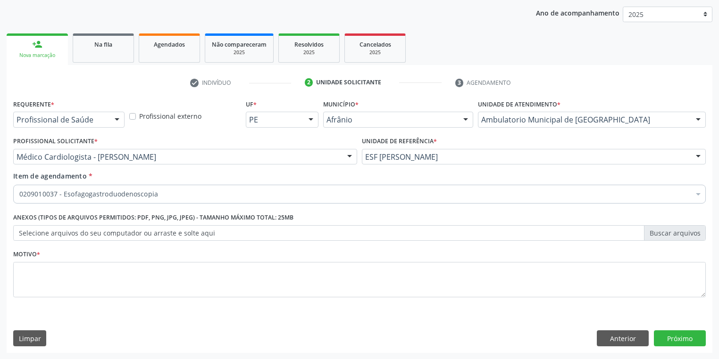
scroll to position [0, 0]
click at [52, 270] on textarea at bounding box center [359, 280] width 692 height 36
type textarea "*"
click at [680, 337] on button "Próximo" at bounding box center [680, 339] width 52 height 16
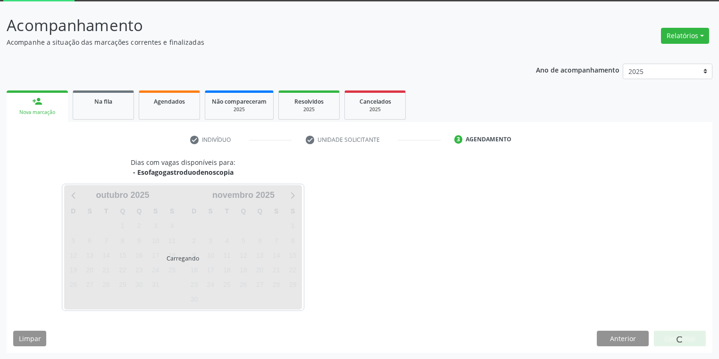
scroll to position [78, 0]
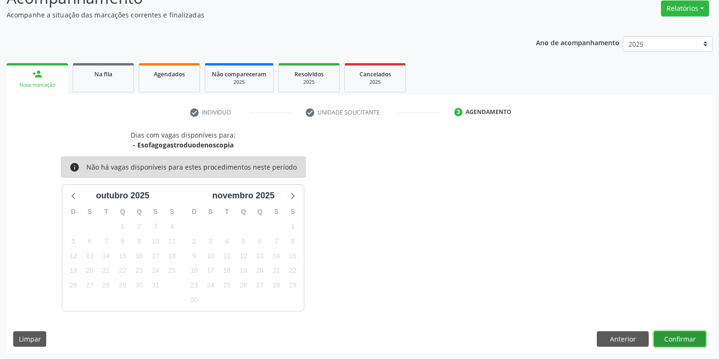
click at [667, 336] on button "Confirmar" at bounding box center [680, 340] width 52 height 16
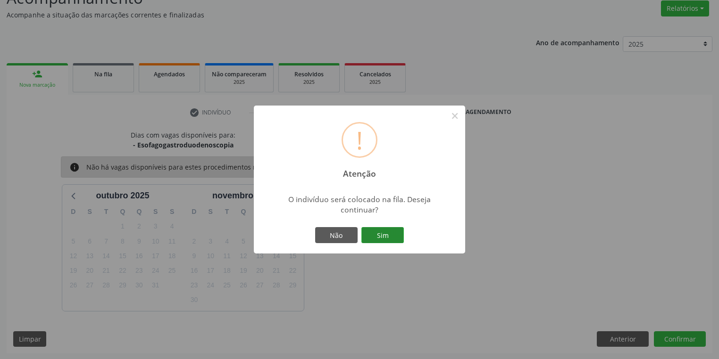
click at [387, 232] on button "Sim" at bounding box center [382, 235] width 42 height 16
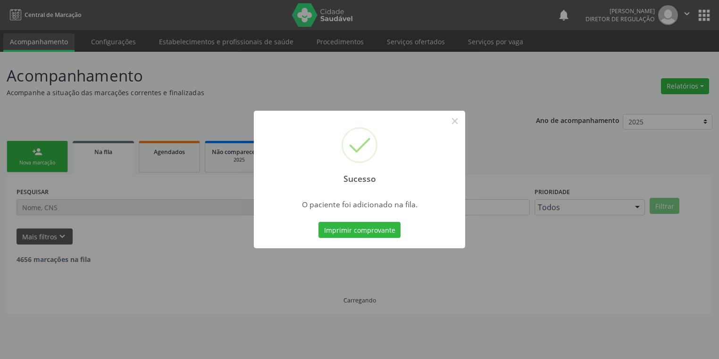
scroll to position [0, 0]
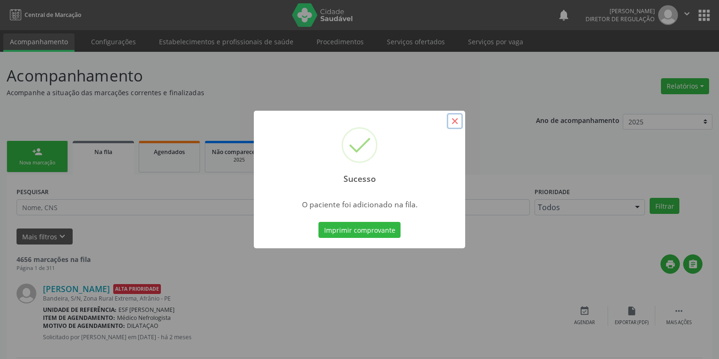
drag, startPoint x: 455, startPoint y: 123, endPoint x: 372, endPoint y: 129, distance: 83.7
click at [455, 123] on button "×" at bounding box center [455, 121] width 16 height 16
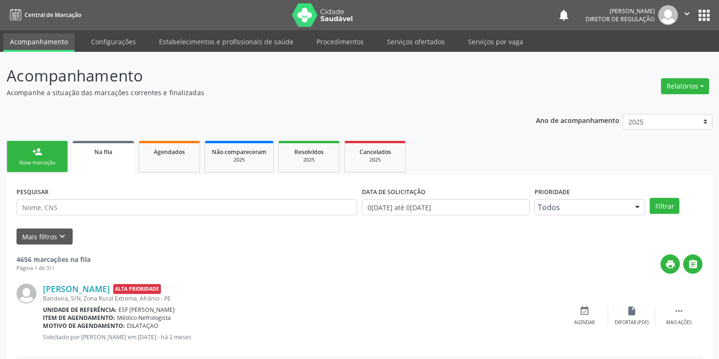
click at [25, 153] on link "person_add Nova marcação" at bounding box center [37, 157] width 61 height 32
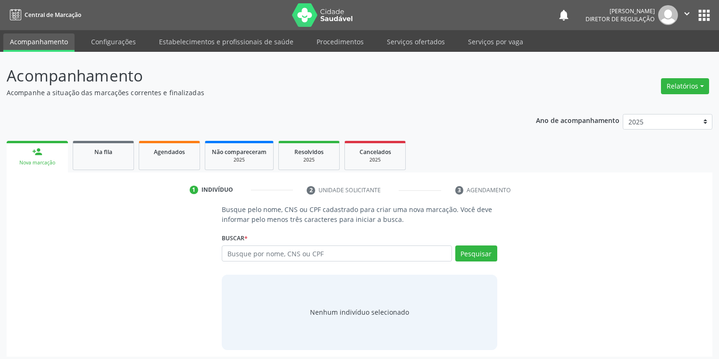
click at [25, 153] on link "person_add Nova marcação" at bounding box center [37, 157] width 61 height 32
click at [240, 253] on input "text" at bounding box center [337, 254] width 230 height 16
type input "703401576675500"
click at [477, 253] on button "Pesquisar" at bounding box center [476, 254] width 42 height 16
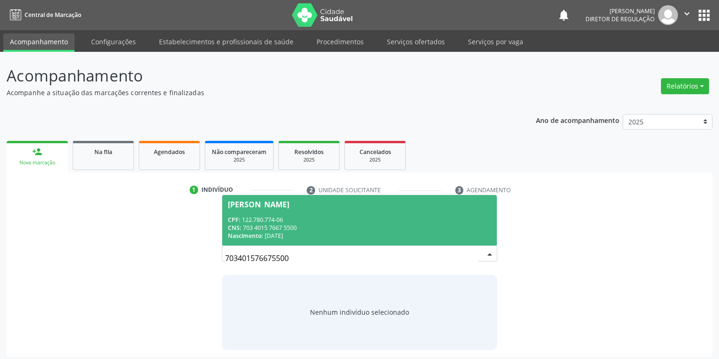
click at [300, 230] on div "CNS: 703 4015 7667 5500" at bounding box center [359, 228] width 263 height 8
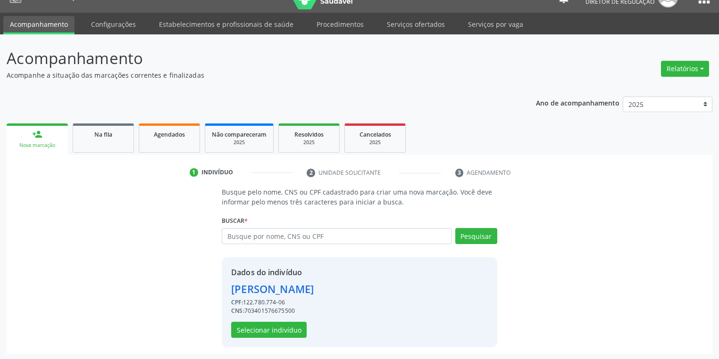
scroll to position [18, 0]
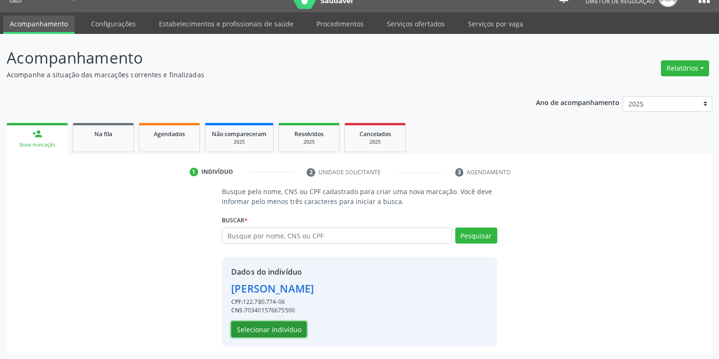
click at [276, 324] on button "Selecionar indivíduo" at bounding box center [268, 330] width 75 height 16
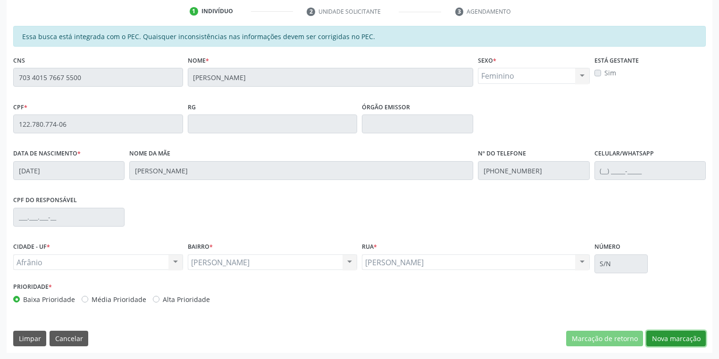
click at [660, 338] on button "Nova marcação" at bounding box center [675, 339] width 59 height 16
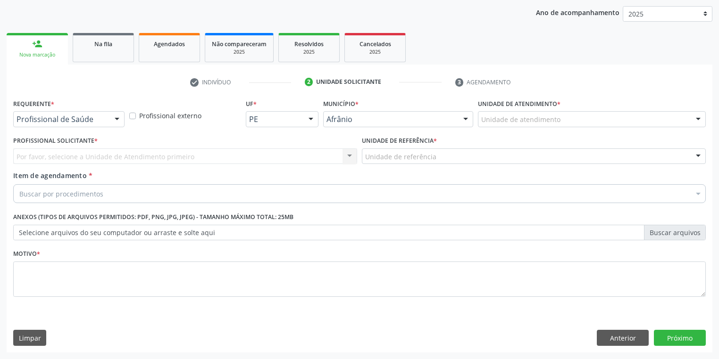
scroll to position [108, 0]
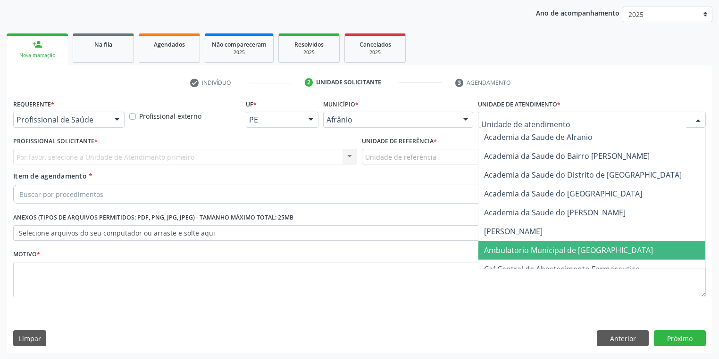
click at [493, 249] on span "Ambulatorio Municipal de [GEOGRAPHIC_DATA]" at bounding box center [568, 250] width 169 height 10
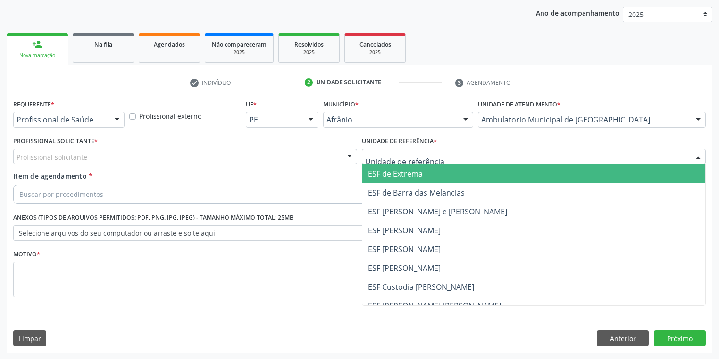
drag, startPoint x: 387, startPoint y: 157, endPoint x: 389, endPoint y: 188, distance: 31.7
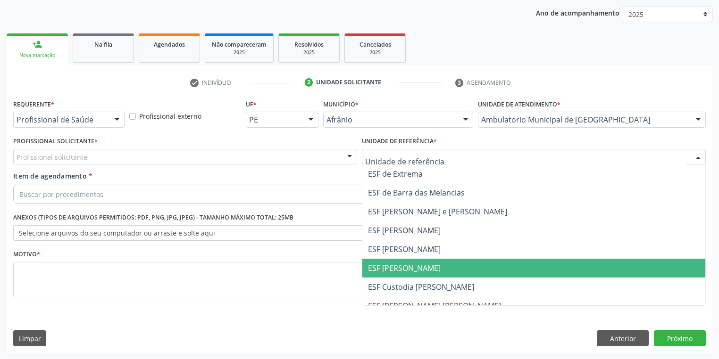
click at [399, 263] on span "ESF [PERSON_NAME]" at bounding box center [404, 268] width 73 height 10
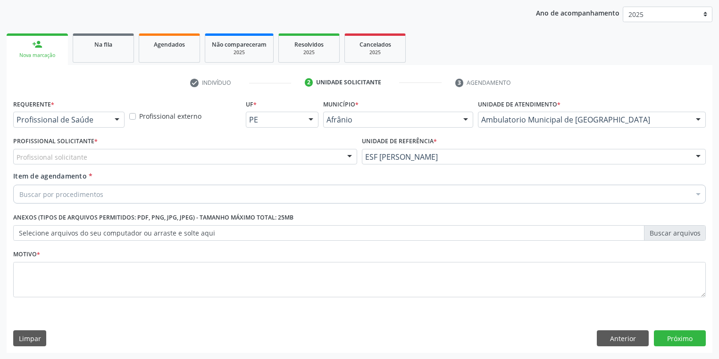
click at [96, 165] on div "Profissional Solicitante * Profissional solicitante Médico Anestesiologista - J…" at bounding box center [185, 152] width 348 height 37
click at [89, 154] on div "Profissional solicitante" at bounding box center [185, 157] width 344 height 16
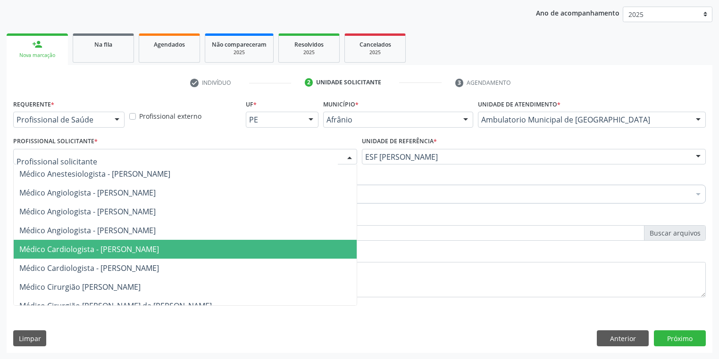
click at [105, 254] on span "Médico Cardiologista - [PERSON_NAME]" at bounding box center [185, 249] width 343 height 19
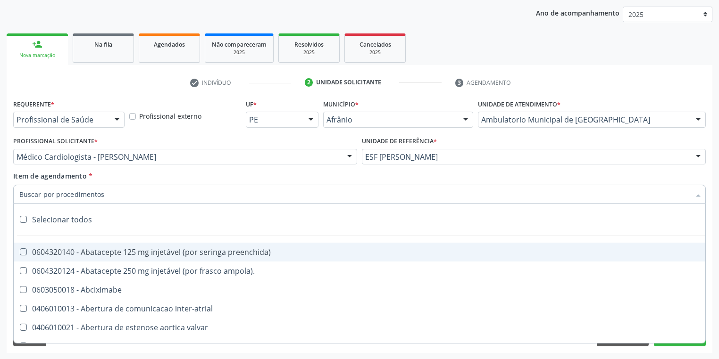
type input "U"
type input "T"
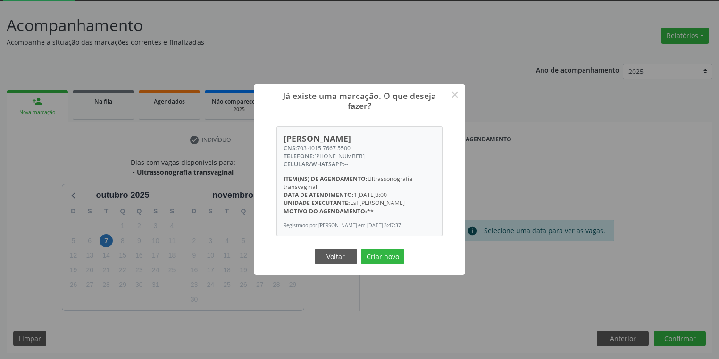
scroll to position [50, 0]
click at [396, 257] on button "Criar novo" at bounding box center [382, 257] width 43 height 16
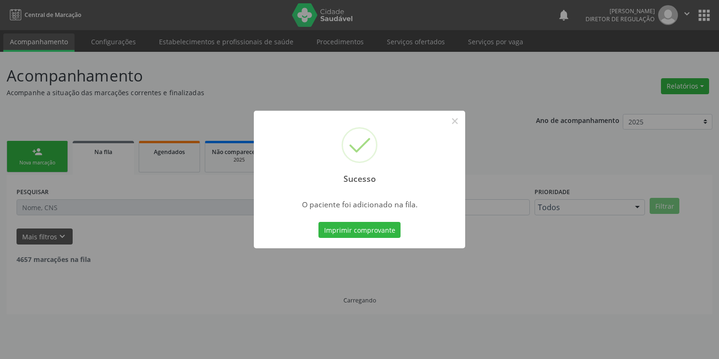
scroll to position [0, 0]
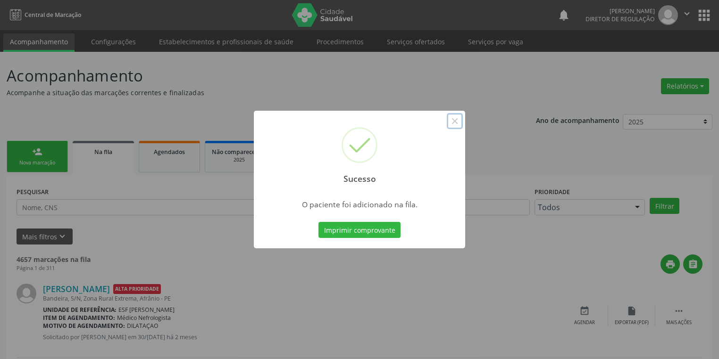
click at [453, 123] on button "×" at bounding box center [455, 121] width 16 height 16
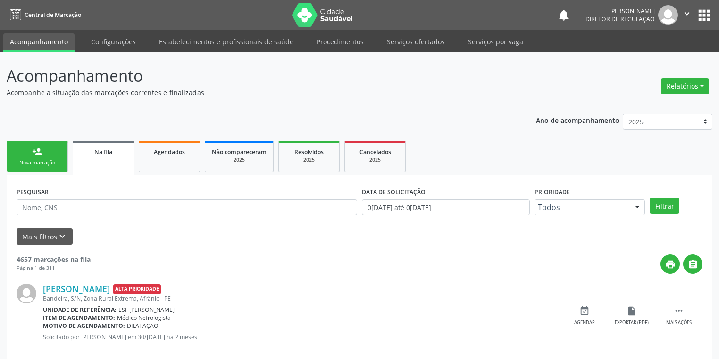
click at [49, 159] on div "Nova marcação" at bounding box center [37, 162] width 47 height 7
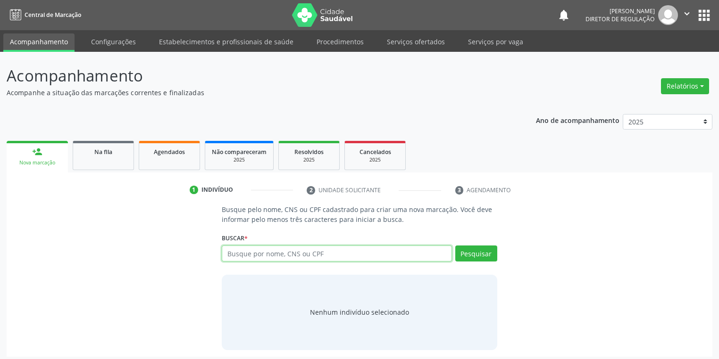
click at [242, 247] on input "text" at bounding box center [337, 254] width 230 height 16
type input "16060080480"
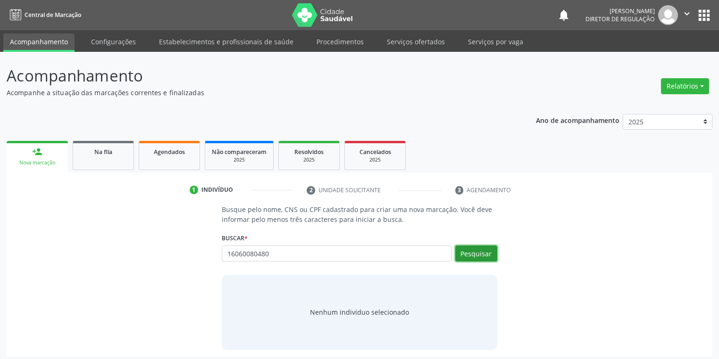
click at [476, 253] on button "Pesquisar" at bounding box center [476, 254] width 42 height 16
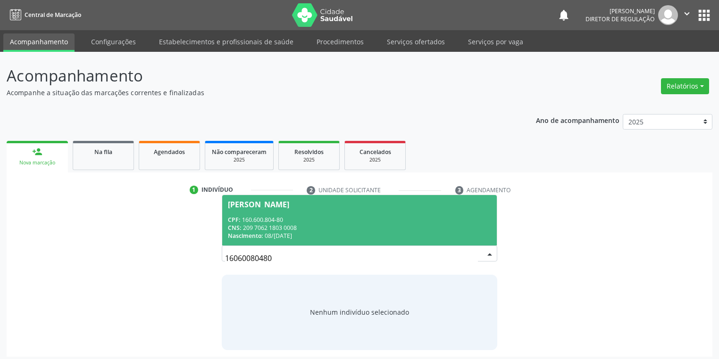
click at [359, 221] on div "CPF: 160.600.804-80" at bounding box center [359, 220] width 263 height 8
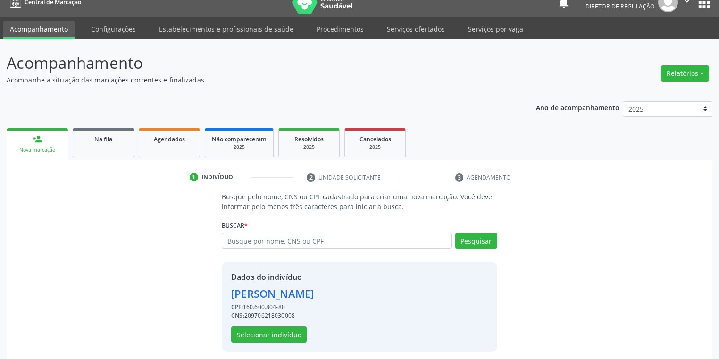
scroll to position [18, 0]
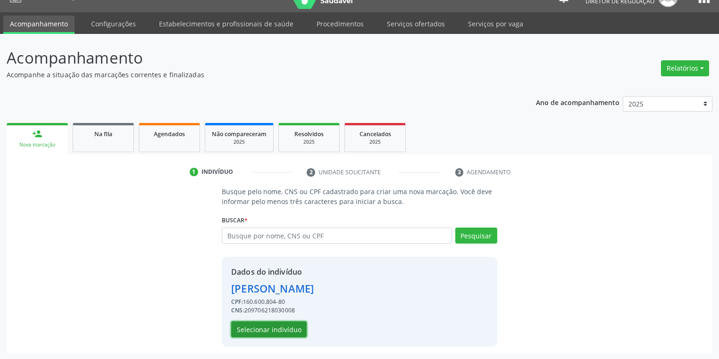
click at [260, 328] on button "Selecionar indivíduo" at bounding box center [268, 330] width 75 height 16
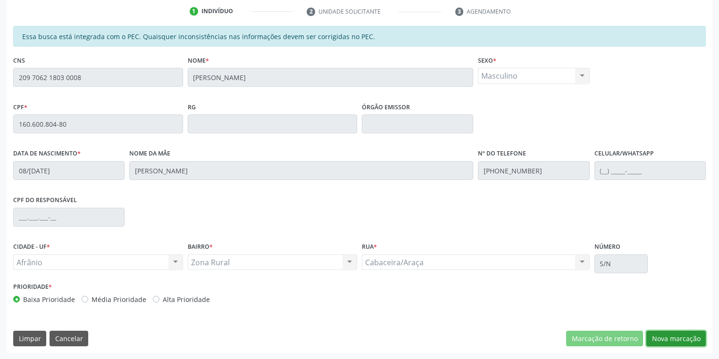
drag, startPoint x: 666, startPoint y: 338, endPoint x: 635, endPoint y: 323, distance: 35.0
click at [665, 338] on button "Nova marcação" at bounding box center [675, 339] width 59 height 16
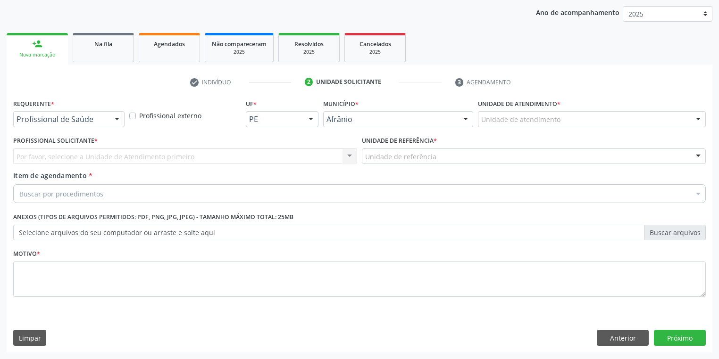
scroll to position [108, 0]
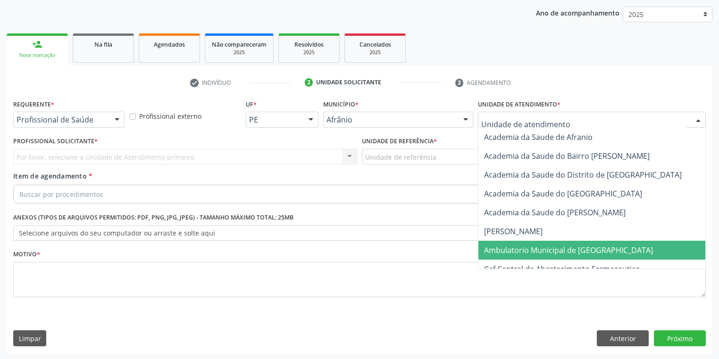
click at [491, 245] on span "Ambulatorio Municipal de [GEOGRAPHIC_DATA]" at bounding box center [568, 250] width 169 height 10
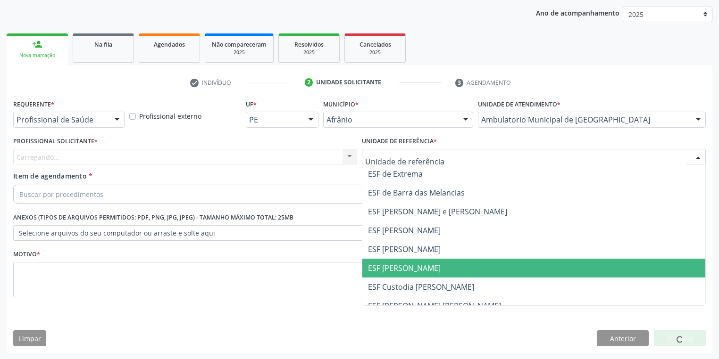
click at [417, 273] on span "ESF [PERSON_NAME]" at bounding box center [533, 268] width 343 height 19
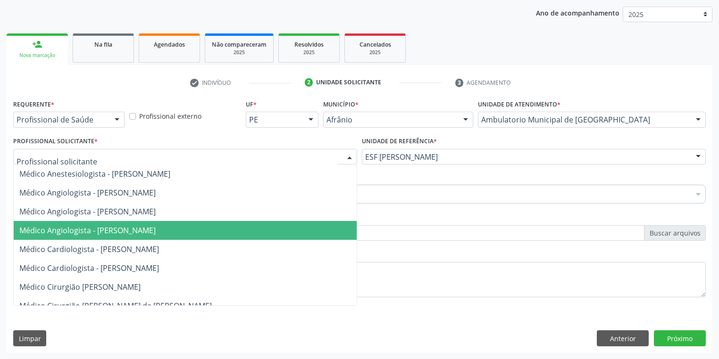
click at [95, 239] on span "Médico Angiologista - [PERSON_NAME]" at bounding box center [185, 230] width 343 height 19
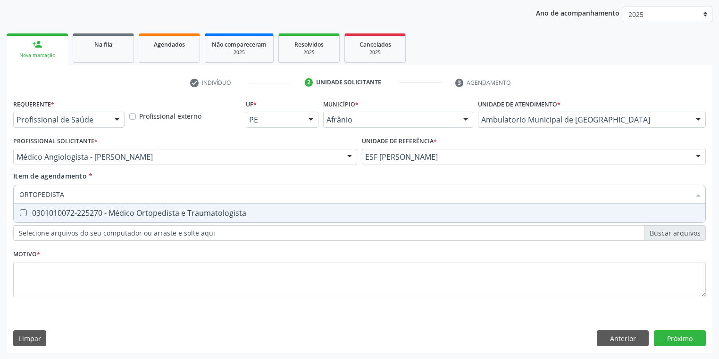
type input "ORTOPEDISTA"
click at [53, 210] on div "0301010072-225270 - Médico Ortopedista e Traumatologista" at bounding box center [359, 213] width 680 height 8
checkbox Traumatologista "true"
click at [21, 276] on div "Requerente * Profissional de Saúde Profissional de Saúde Paciente Nenhum result…" at bounding box center [359, 204] width 692 height 214
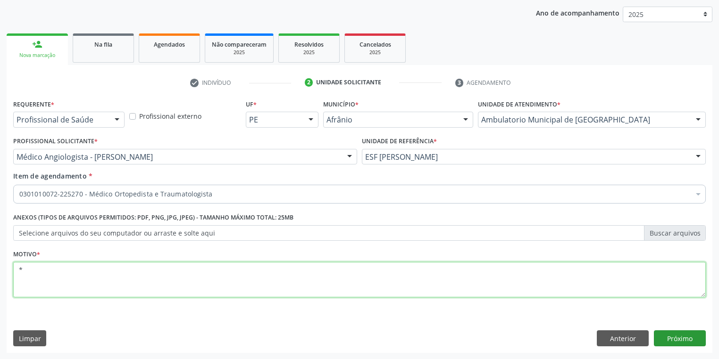
type textarea "*"
click at [669, 339] on button "Próximo" at bounding box center [680, 339] width 52 height 16
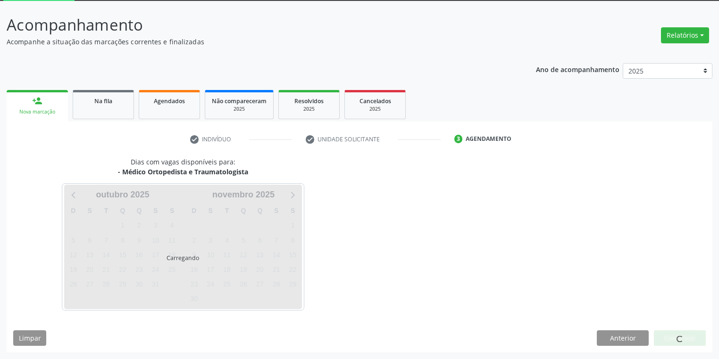
scroll to position [50, 0]
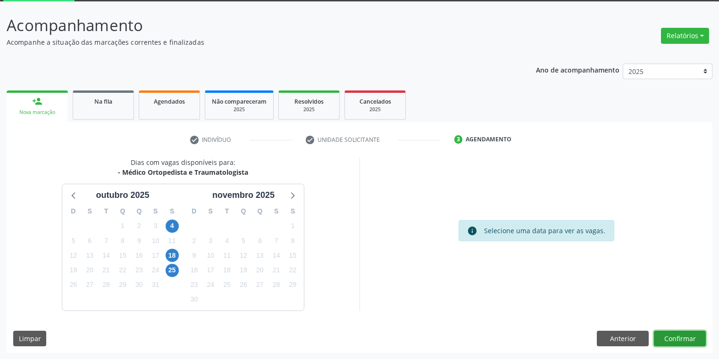
click at [664, 339] on button "Confirmar" at bounding box center [680, 339] width 52 height 16
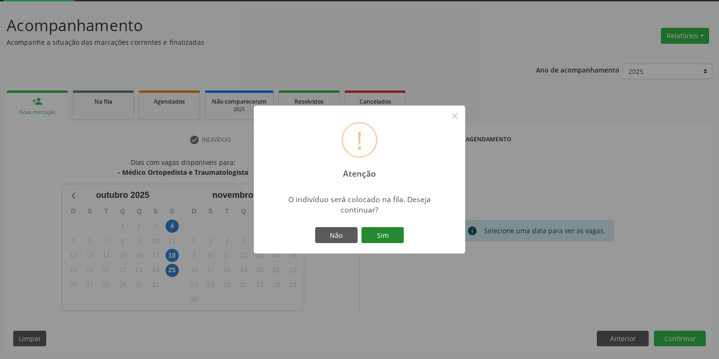
click at [385, 234] on button "Sim" at bounding box center [382, 235] width 42 height 16
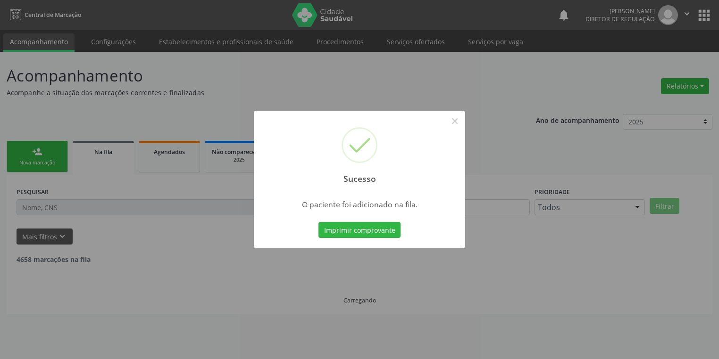
scroll to position [0, 0]
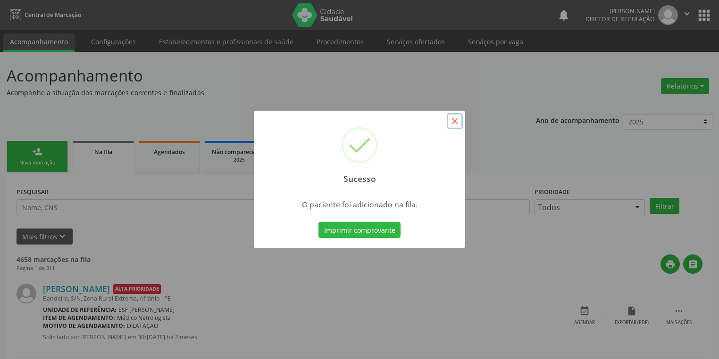
click at [454, 118] on button "×" at bounding box center [455, 121] width 16 height 16
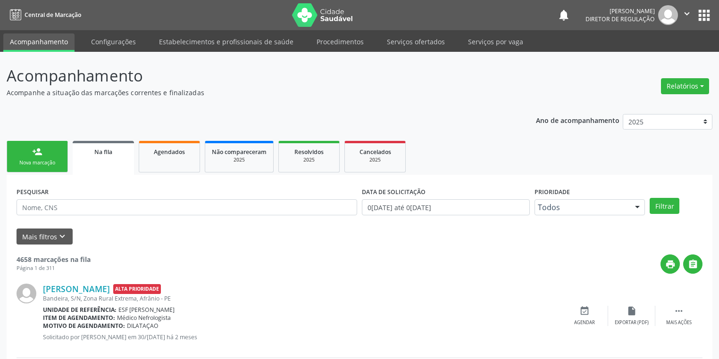
click at [23, 158] on link "person_add Nova marcação" at bounding box center [37, 157] width 61 height 32
drag, startPoint x: 23, startPoint y: 158, endPoint x: 214, endPoint y: 167, distance: 191.6
click at [23, 158] on link "person_add Nova marcação" at bounding box center [37, 157] width 61 height 32
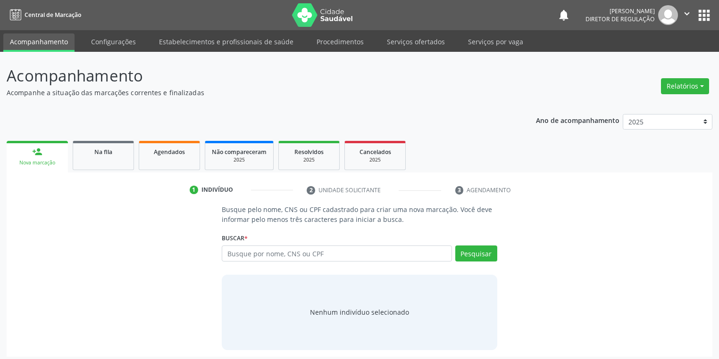
click at [254, 265] on div "Busque por nome, CNS ou CPF Nenhum resultado encontrado para: " " Digite nome, …" at bounding box center [359, 257] width 275 height 23
click at [253, 257] on input "text" at bounding box center [337, 254] width 230 height 16
type input "707006869814130"
click at [470, 252] on button "Pesquisar" at bounding box center [476, 254] width 42 height 16
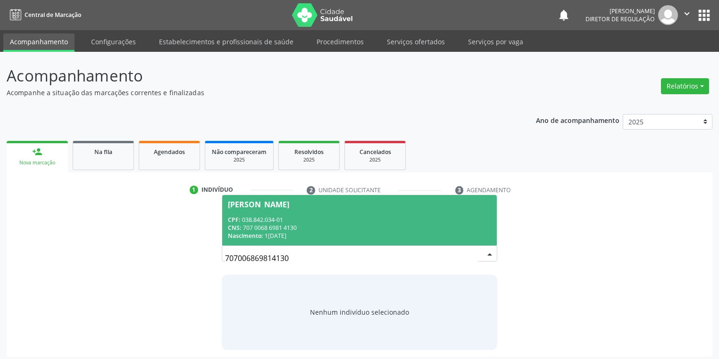
click at [322, 209] on span "[PERSON_NAME] CPF: 038.842.034-01 CNS: 707 0068 6981 4130 Nascimento: 17[DATE]" at bounding box center [359, 220] width 274 height 50
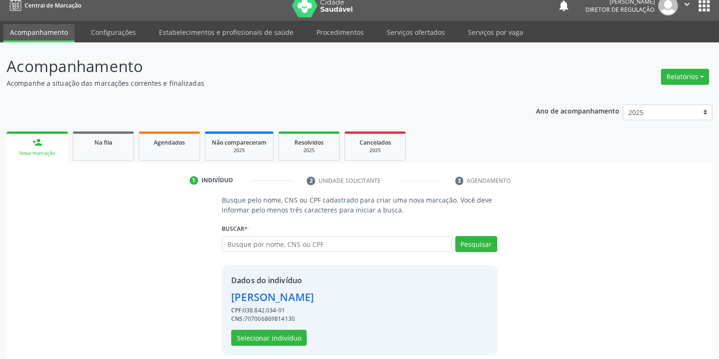
scroll to position [18, 0]
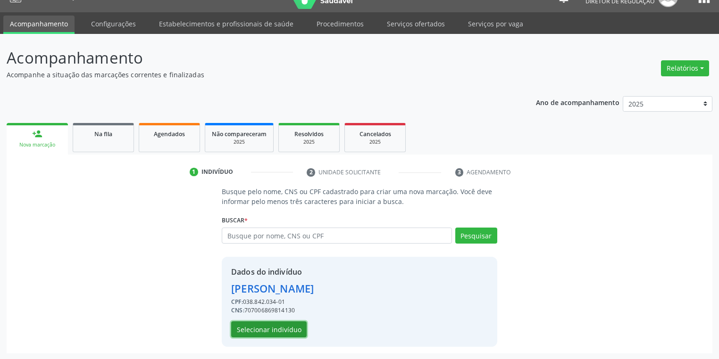
click at [286, 329] on button "Selecionar indivíduo" at bounding box center [268, 330] width 75 height 16
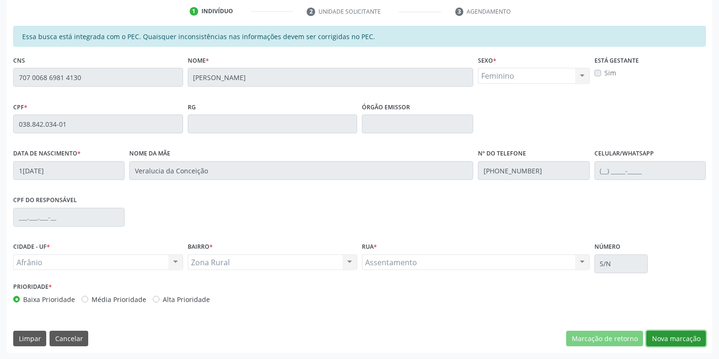
drag, startPoint x: 656, startPoint y: 336, endPoint x: 626, endPoint y: 307, distance: 42.3
click at [655, 335] on button "Nova marcação" at bounding box center [675, 339] width 59 height 16
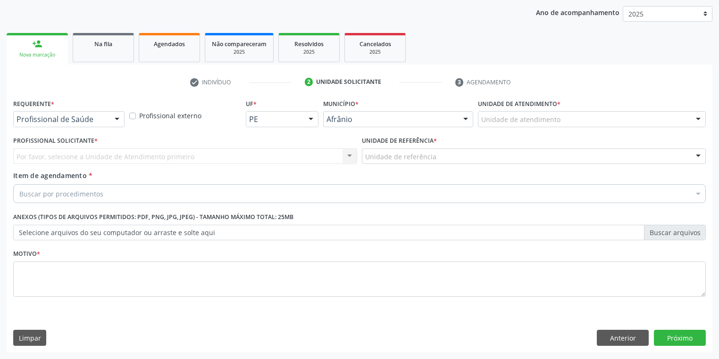
scroll to position [108, 0]
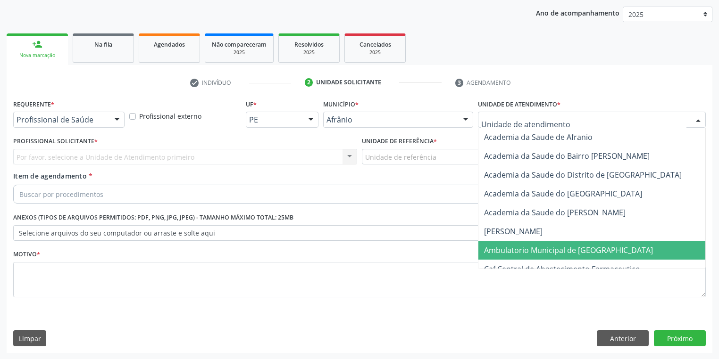
click at [510, 249] on span "Ambulatorio Municipal de [GEOGRAPHIC_DATA]" at bounding box center [568, 250] width 169 height 10
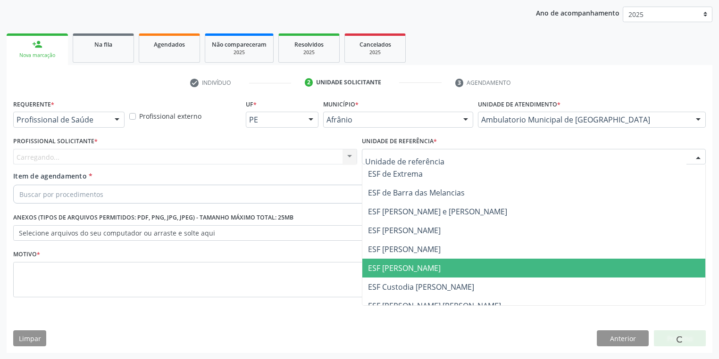
click at [393, 269] on span "ESF [PERSON_NAME]" at bounding box center [404, 268] width 73 height 10
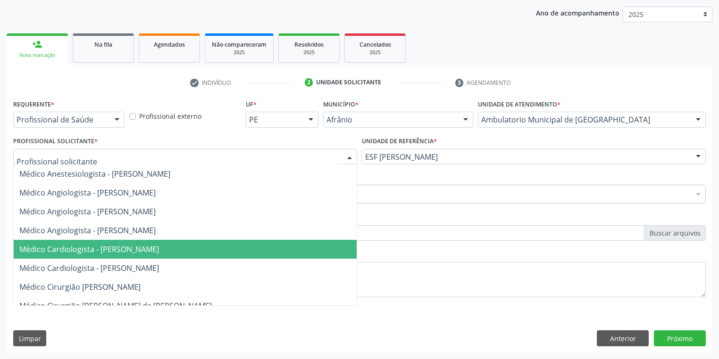
drag, startPoint x: 91, startPoint y: 249, endPoint x: 75, endPoint y: 210, distance: 41.1
click at [91, 248] on span "Médico Cardiologista - [PERSON_NAME]" at bounding box center [89, 249] width 140 height 10
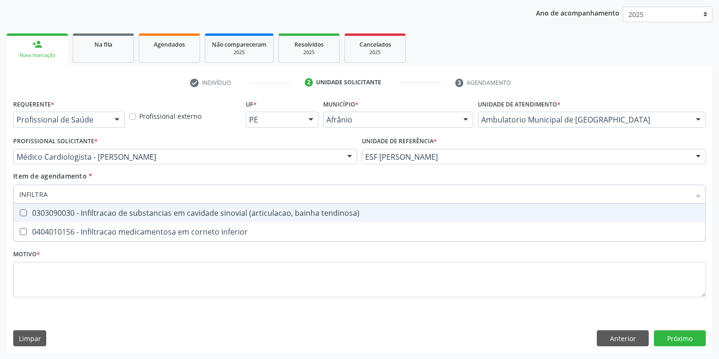
type input "INFILTR"
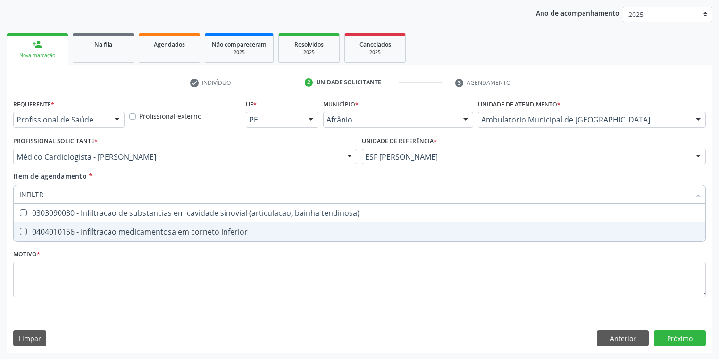
click at [75, 231] on div "0404010156 - Infiltracao medicamentosa em corneto inferior" at bounding box center [359, 232] width 680 height 8
checkbox inferior "true"
click at [60, 285] on div "Requerente * Profissional de Saúde Profissional de Saúde Paciente Nenhum result…" at bounding box center [359, 204] width 692 height 214
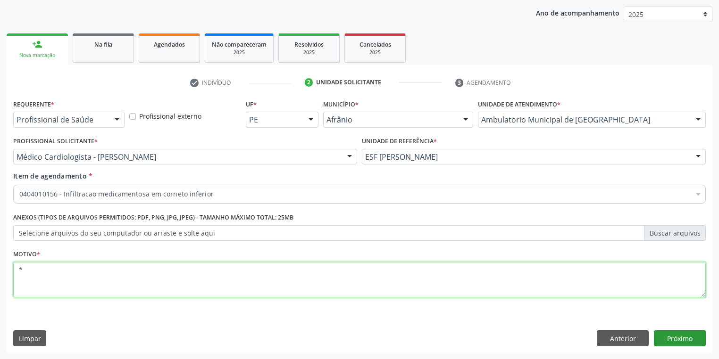
type textarea "*"
click at [677, 340] on button "Próximo" at bounding box center [680, 339] width 52 height 16
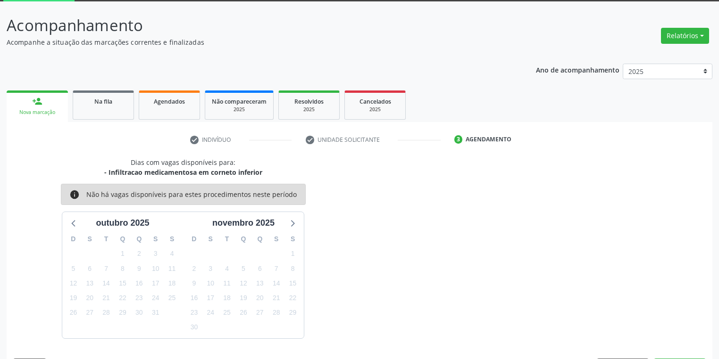
scroll to position [78, 0]
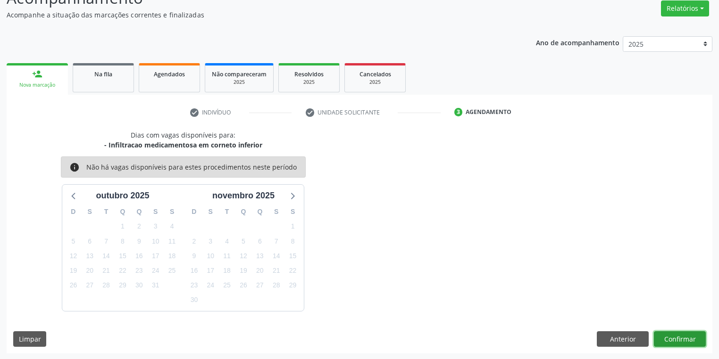
click at [658, 335] on button "Confirmar" at bounding box center [680, 340] width 52 height 16
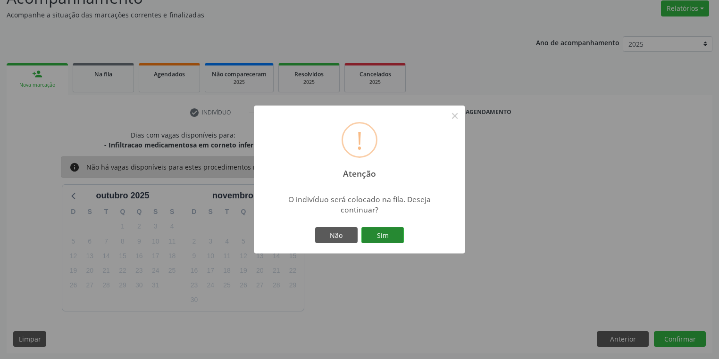
click at [385, 234] on button "Sim" at bounding box center [382, 235] width 42 height 16
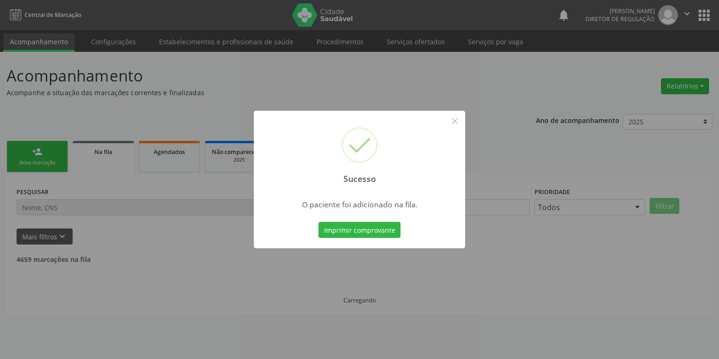
scroll to position [0, 0]
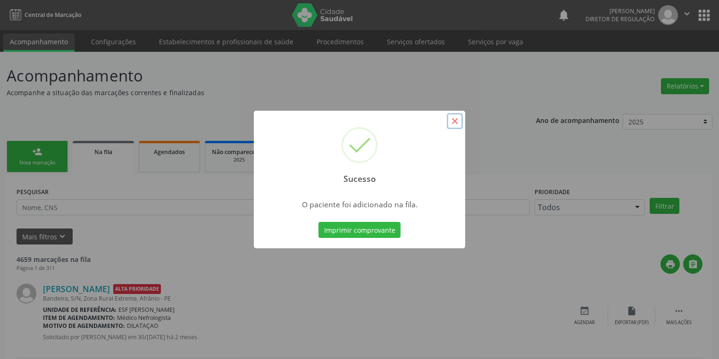
click at [453, 123] on button "×" at bounding box center [455, 121] width 16 height 16
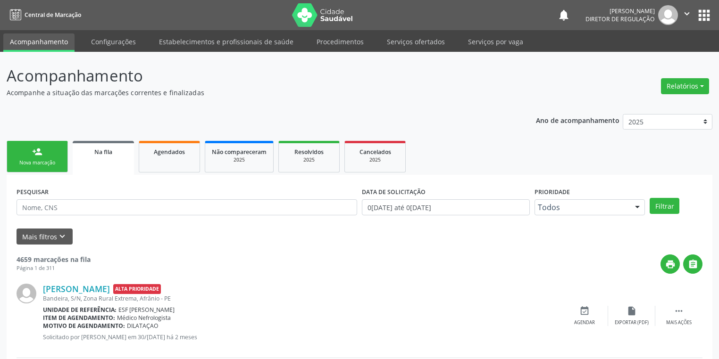
click at [25, 158] on link "person_add Nova marcação" at bounding box center [37, 157] width 61 height 32
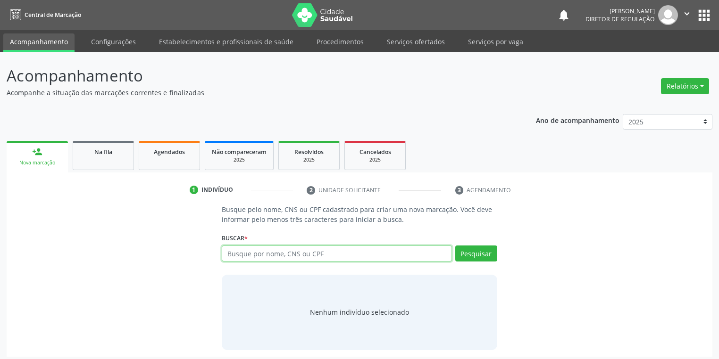
click at [232, 251] on input "text" at bounding box center [337, 254] width 230 height 16
type input "702601716967142"
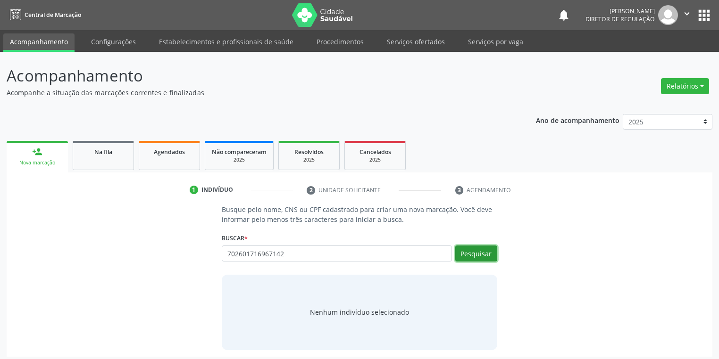
click at [464, 256] on button "Pesquisar" at bounding box center [476, 254] width 42 height 16
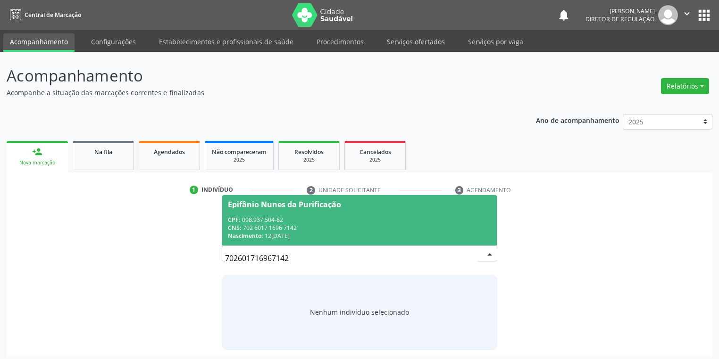
click at [307, 224] on div "CNS: 702 6017 1696 7142" at bounding box center [359, 228] width 263 height 8
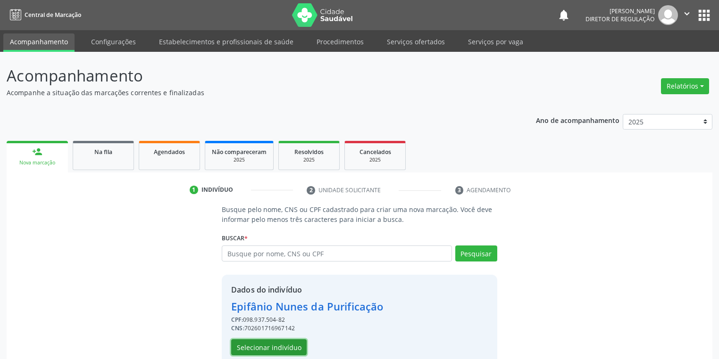
click at [276, 346] on button "Selecionar indivíduo" at bounding box center [268, 348] width 75 height 16
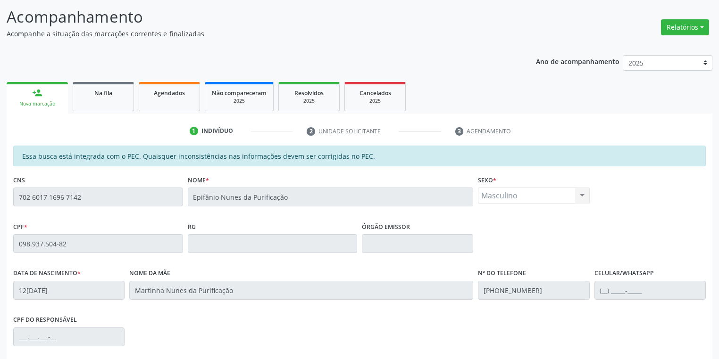
scroll to position [179, 0]
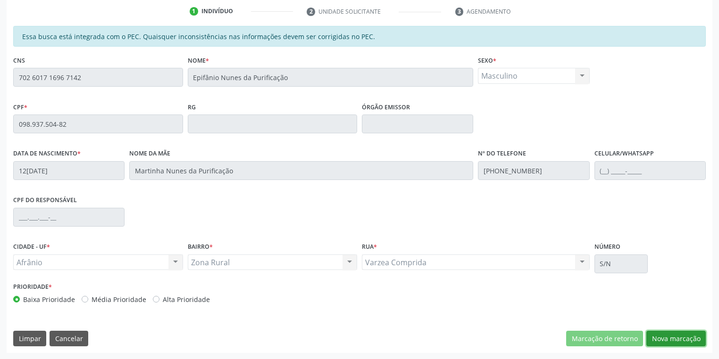
click at [669, 344] on button "Nova marcação" at bounding box center [675, 339] width 59 height 16
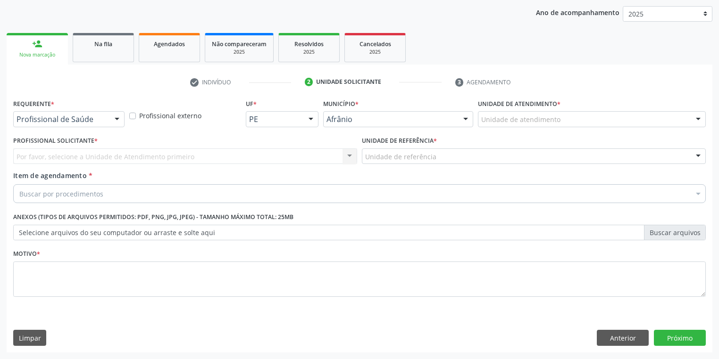
scroll to position [108, 0]
drag, startPoint x: 488, startPoint y: 116, endPoint x: 487, endPoint y: 142, distance: 25.5
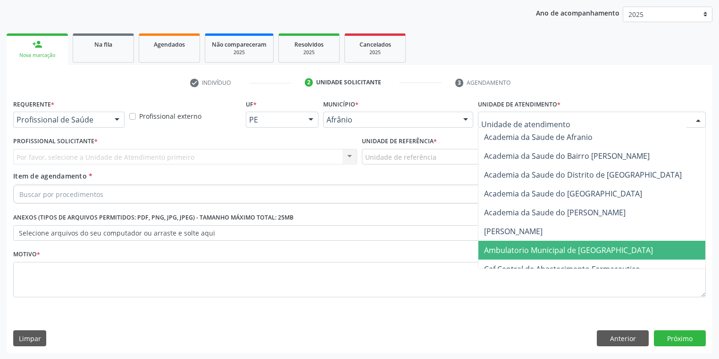
click at [504, 246] on span "Ambulatorio Municipal de [GEOGRAPHIC_DATA]" at bounding box center [568, 250] width 169 height 10
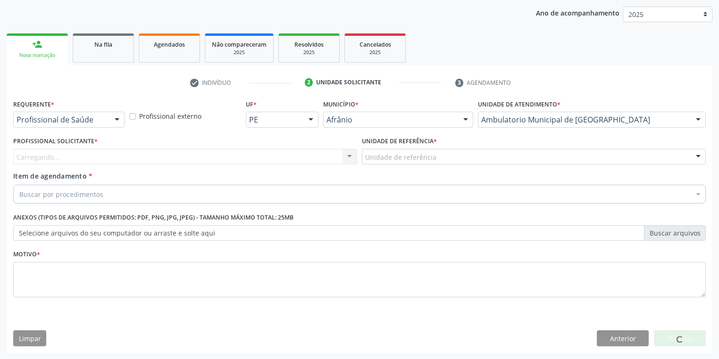
click at [389, 165] on div "Unidade de referência * Unidade de referência ESF de Extrema ESF de Barra das M…" at bounding box center [533, 152] width 348 height 37
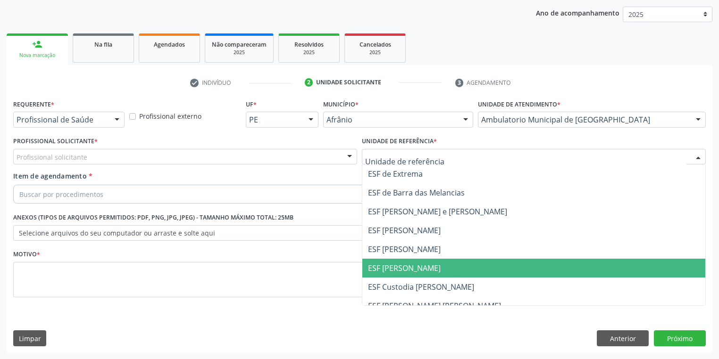
click at [400, 275] on span "ESF [PERSON_NAME]" at bounding box center [533, 268] width 343 height 19
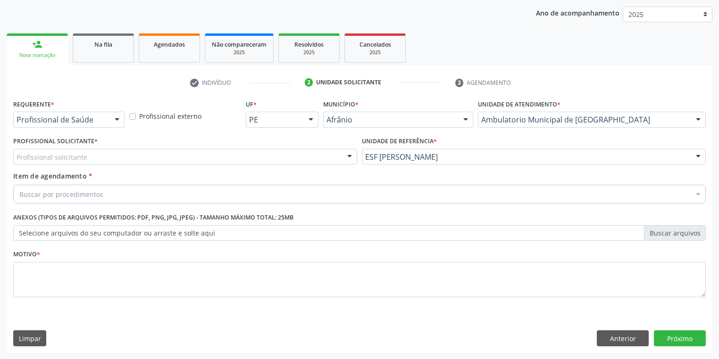
drag, startPoint x: 50, startPoint y: 151, endPoint x: 49, endPoint y: 157, distance: 5.7
click at [49, 151] on div "Profissional solicitante" at bounding box center [185, 157] width 344 height 16
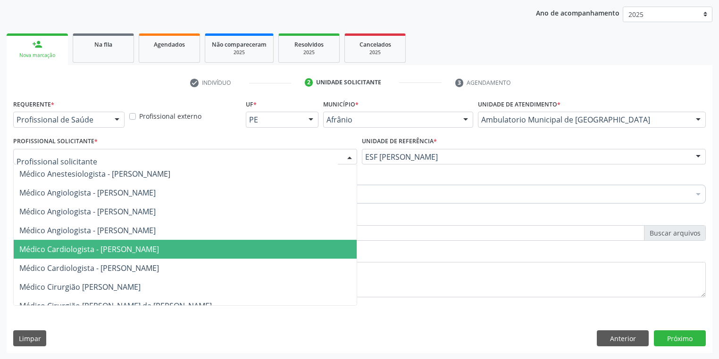
click at [73, 249] on span "Médico Cardiologista - [PERSON_NAME]" at bounding box center [89, 249] width 140 height 10
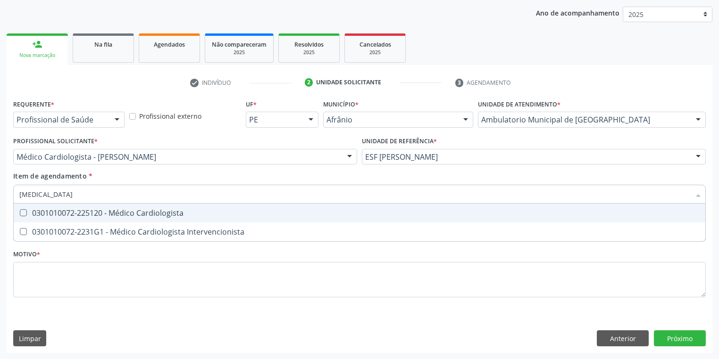
type input "CARDIOLOGISTA"
click at [97, 215] on div "0301010072-225120 - Médico Cardiologista" at bounding box center [359, 213] width 680 height 8
checkbox Cardiologista "true"
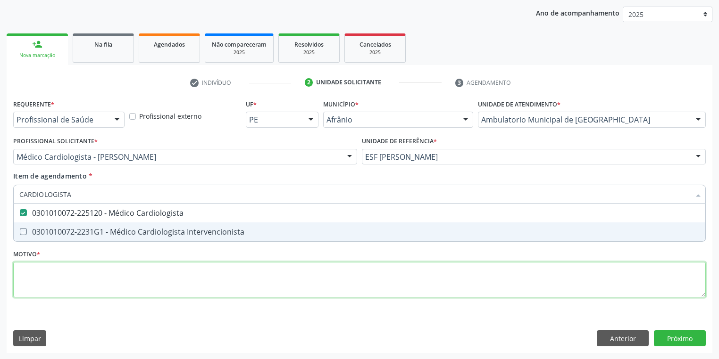
click at [56, 278] on div "Requerente * Profissional de Saúde Profissional de Saúde Paciente Nenhum result…" at bounding box center [359, 204] width 692 height 214
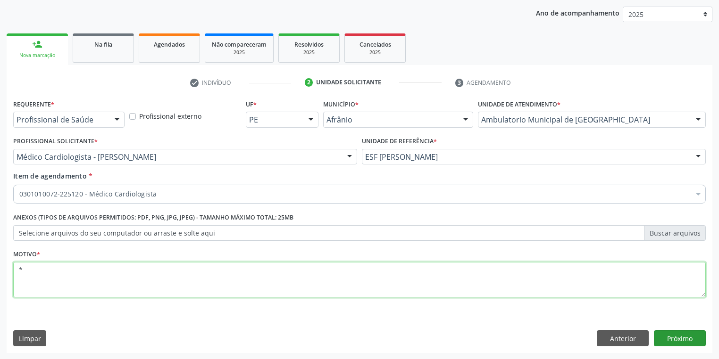
type textarea "*"
click at [690, 335] on button "Próximo" at bounding box center [680, 339] width 52 height 16
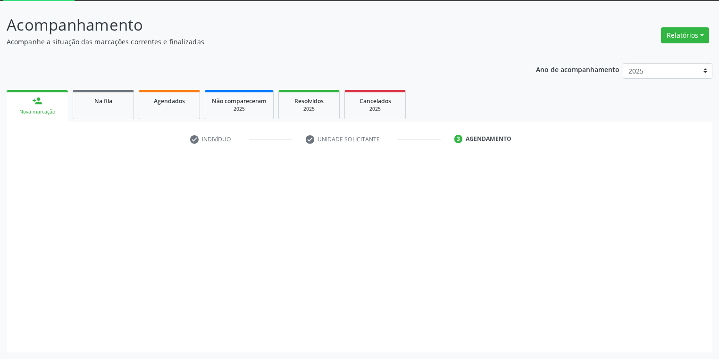
scroll to position [50, 0]
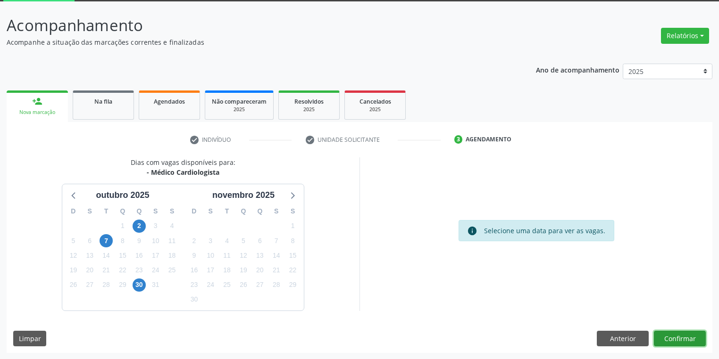
click at [661, 335] on button "Confirmar" at bounding box center [680, 339] width 52 height 16
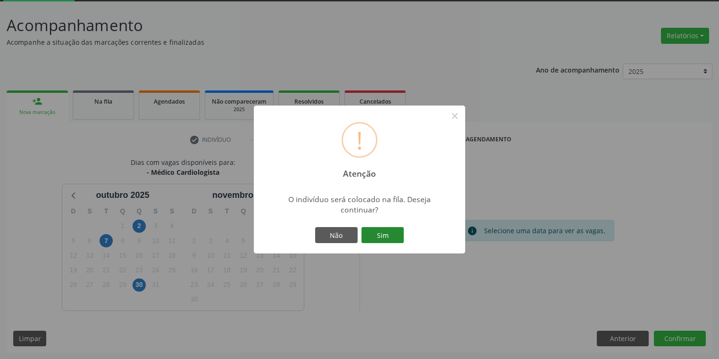
click at [385, 235] on button "Sim" at bounding box center [382, 235] width 42 height 16
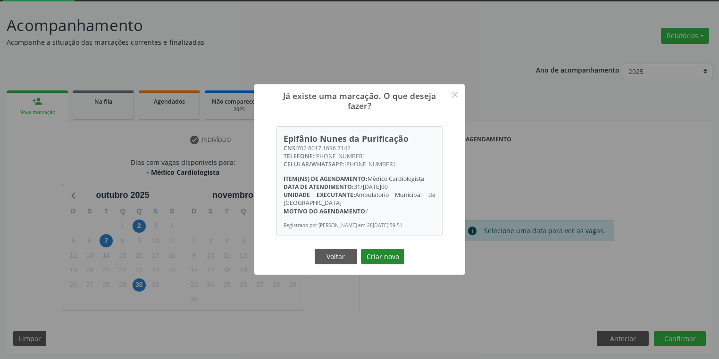
click at [380, 261] on button "Criar novo" at bounding box center [382, 257] width 43 height 16
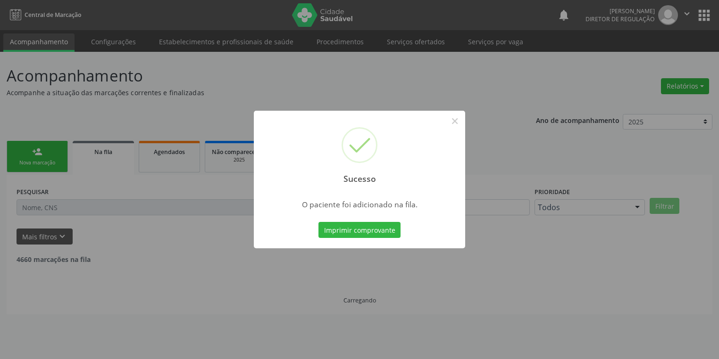
scroll to position [0, 0]
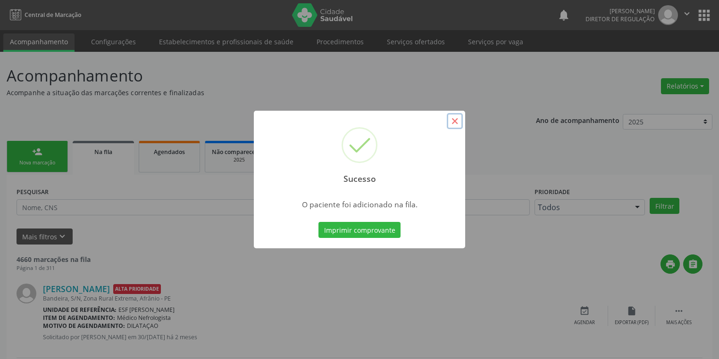
click at [458, 123] on button "×" at bounding box center [455, 121] width 16 height 16
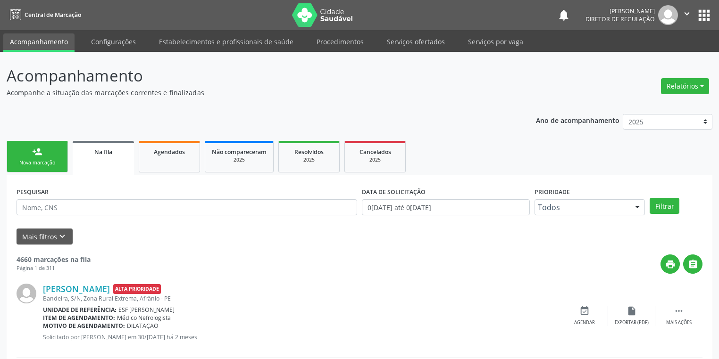
click at [50, 157] on link "person_add Nova marcação" at bounding box center [37, 157] width 61 height 32
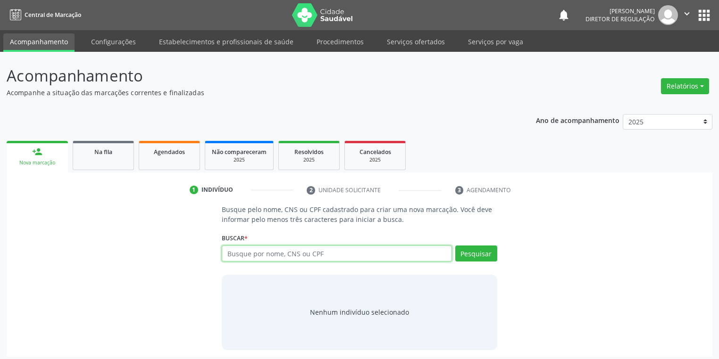
click at [234, 253] on input "text" at bounding box center [337, 254] width 230 height 16
type input "09826155420"
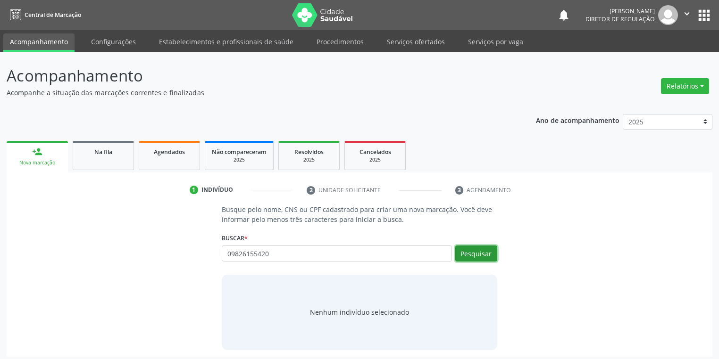
click at [472, 250] on button "Pesquisar" at bounding box center [476, 254] width 42 height 16
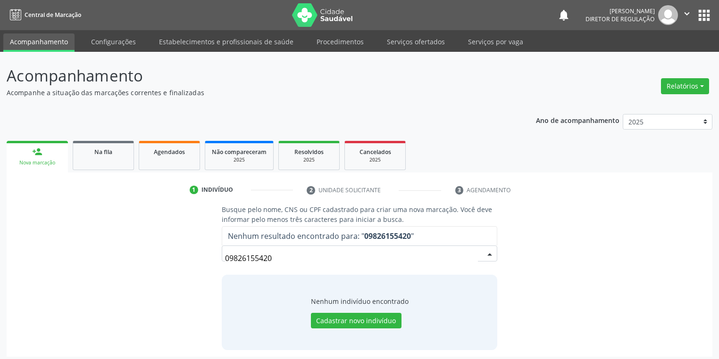
click at [286, 259] on input "09826155420" at bounding box center [351, 258] width 253 height 19
type input "0"
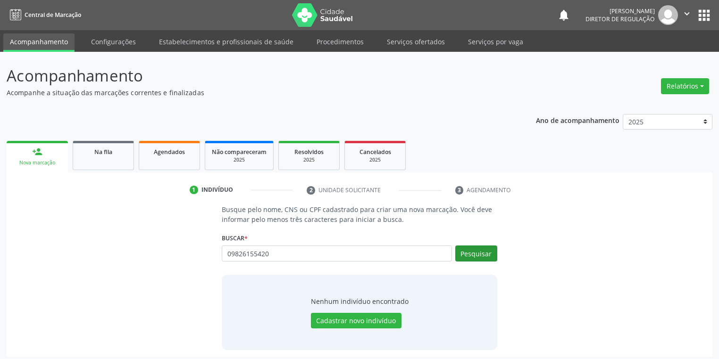
type input "09826155420"
click at [470, 255] on button "Pesquisar" at bounding box center [476, 254] width 42 height 16
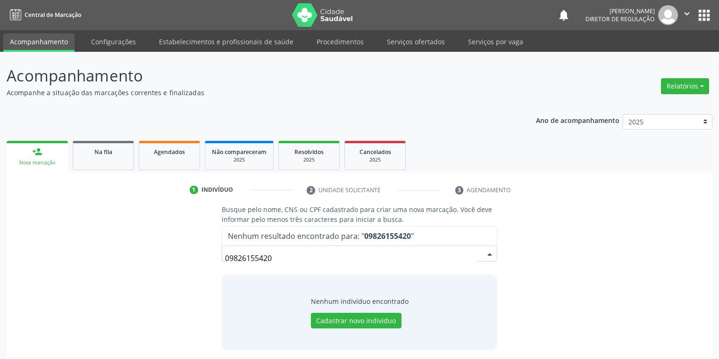
click at [470, 255] on input "09826155420" at bounding box center [351, 258] width 253 height 19
click at [300, 255] on input "09826155420" at bounding box center [351, 258] width 253 height 19
type input "0"
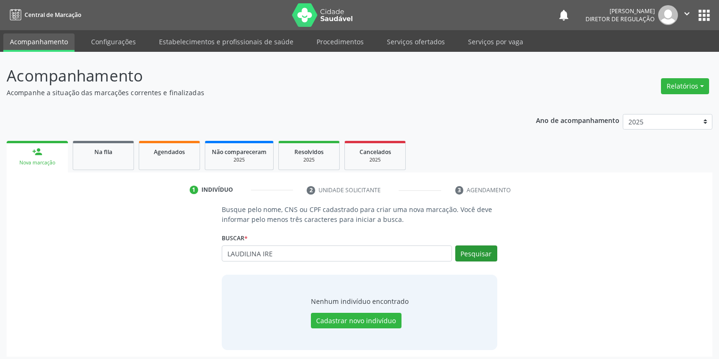
type input "LAUDILINA IRE"
click at [470, 253] on button "Pesquisar" at bounding box center [476, 254] width 42 height 16
click at [463, 253] on button "Pesquisar" at bounding box center [476, 254] width 42 height 16
click at [284, 258] on input "LAUDILINA IRE" at bounding box center [337, 254] width 230 height 16
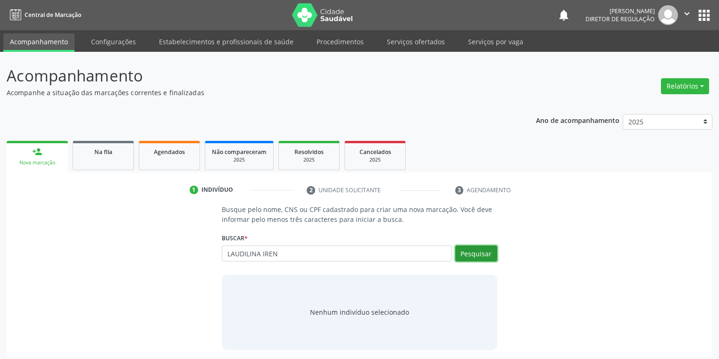
click at [485, 255] on button "Pesquisar" at bounding box center [476, 254] width 42 height 16
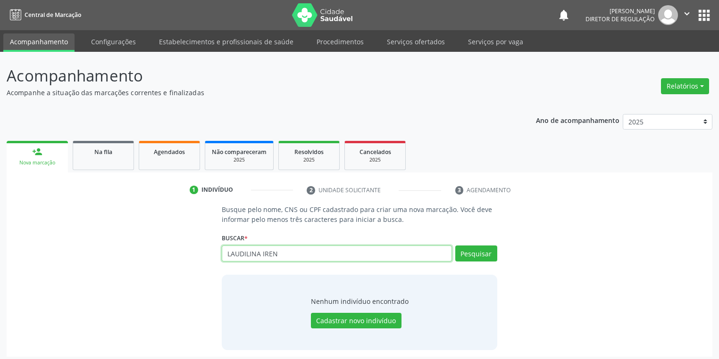
click at [283, 253] on input "LAUDILINA IREN" at bounding box center [337, 254] width 230 height 16
click at [471, 253] on button "Pesquisar" at bounding box center [476, 254] width 42 height 16
click at [269, 252] on input "LAUDELINA" at bounding box center [337, 254] width 230 height 16
type input "L"
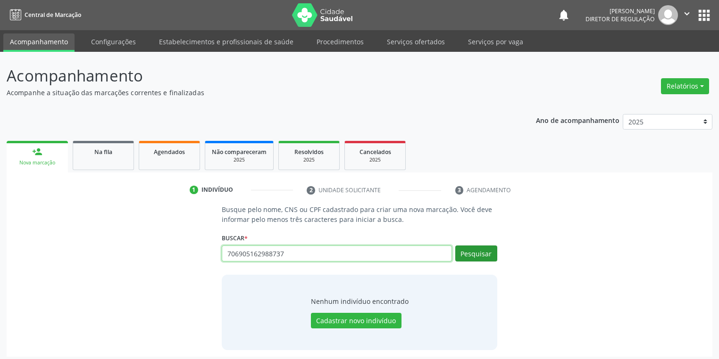
type input "706905162988737"
click at [485, 255] on button "Pesquisar" at bounding box center [476, 254] width 42 height 16
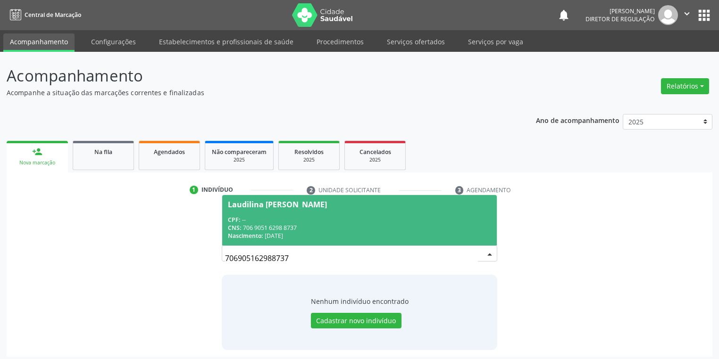
click at [351, 234] on div "Nascimento: 0[DATE]" at bounding box center [359, 236] width 263 height 8
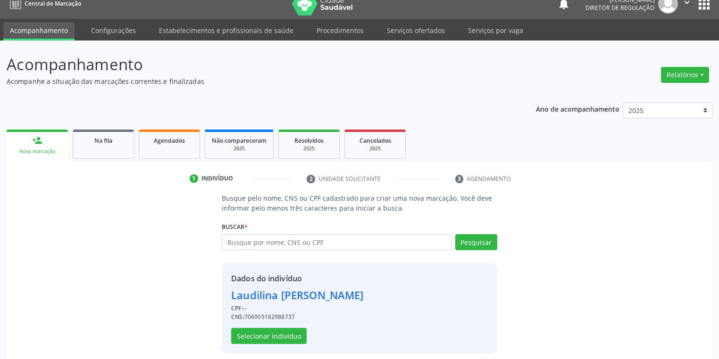
scroll to position [18, 0]
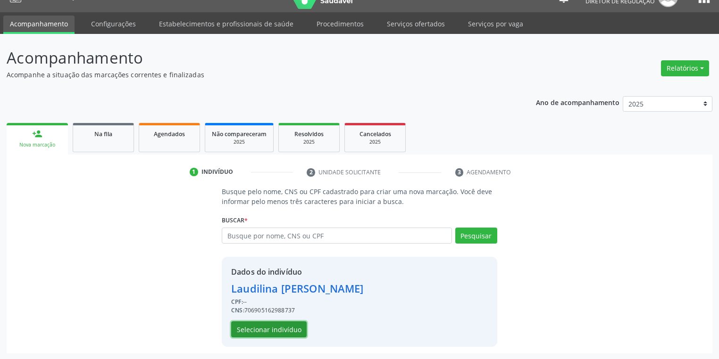
click at [264, 328] on button "Selecionar indivíduo" at bounding box center [268, 330] width 75 height 16
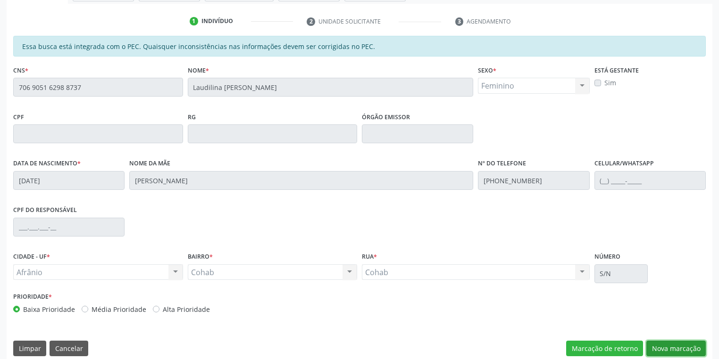
click at [663, 345] on button "Nova marcação" at bounding box center [675, 349] width 59 height 16
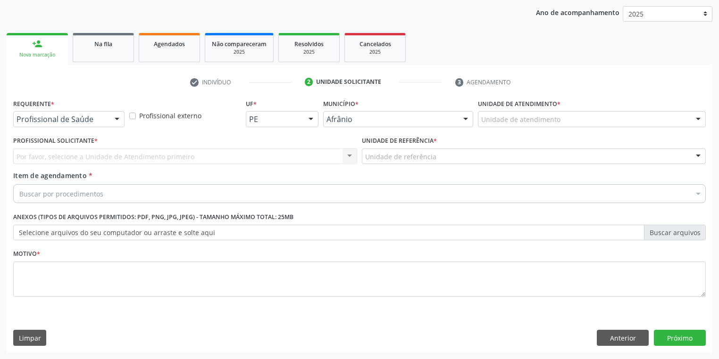
scroll to position [108, 0]
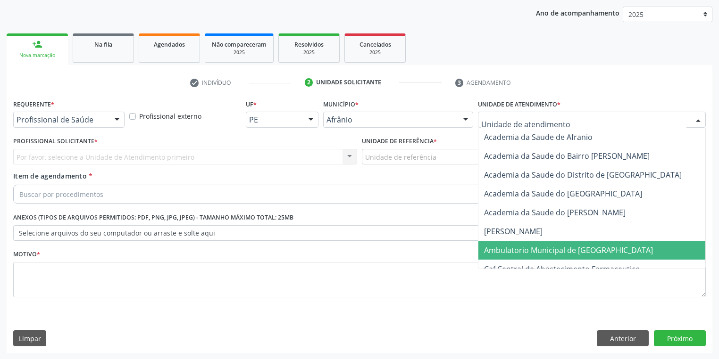
drag, startPoint x: 513, startPoint y: 246, endPoint x: 438, endPoint y: 215, distance: 81.2
click at [509, 245] on span "Ambulatorio Municipal de [GEOGRAPHIC_DATA]" at bounding box center [568, 250] width 169 height 10
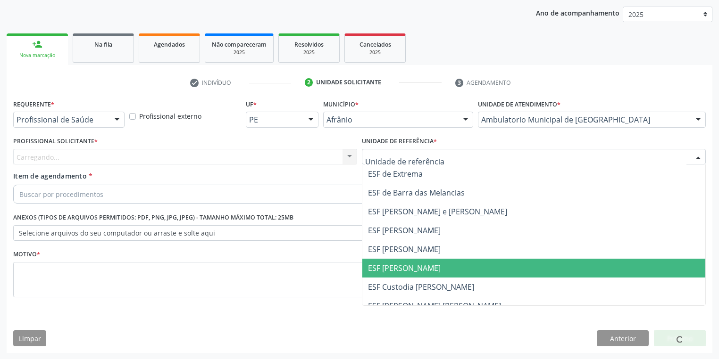
click at [398, 263] on span "ESF [PERSON_NAME]" at bounding box center [404, 268] width 73 height 10
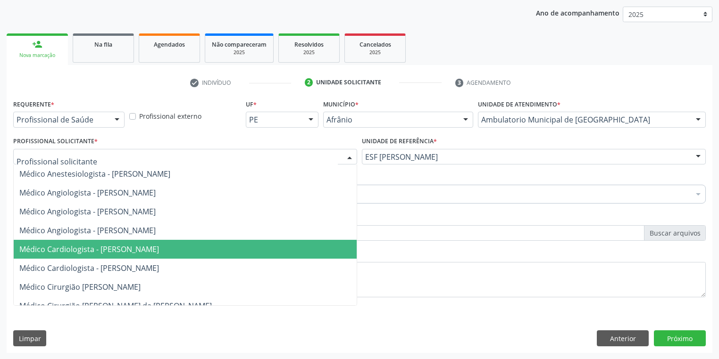
click at [79, 254] on span "Médico Cardiologista - [PERSON_NAME]" at bounding box center [89, 249] width 140 height 10
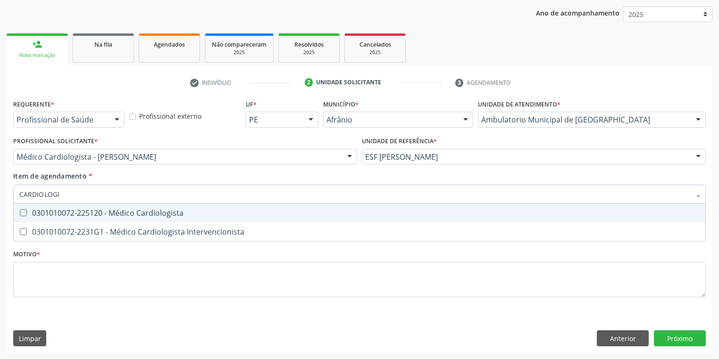
type input "CARDIOLOGIS"
click at [77, 219] on span "0301010072-225120 - Médico Cardiologista" at bounding box center [359, 213] width 691 height 19
checkbox Cardiologista "true"
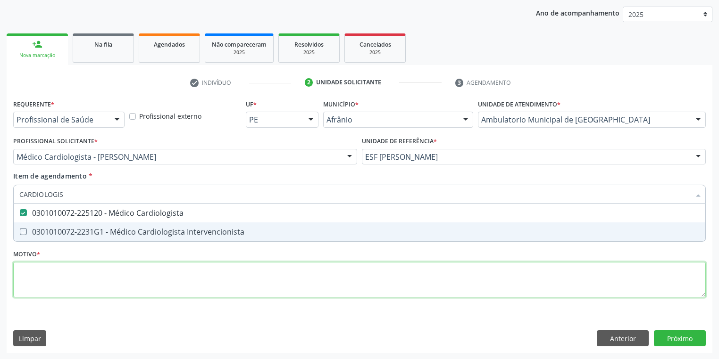
click at [57, 276] on div "Requerente * Profissional de Saúde Profissional de Saúde Paciente Nenhum result…" at bounding box center [359, 204] width 692 height 214
checkbox Intervencionista "true"
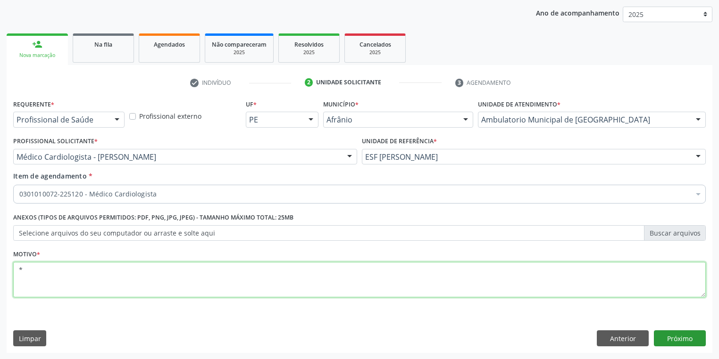
type textarea "*"
click at [681, 335] on button "Próximo" at bounding box center [680, 339] width 52 height 16
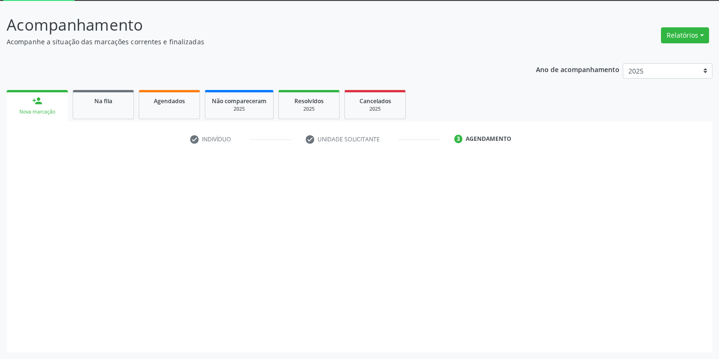
scroll to position [50, 0]
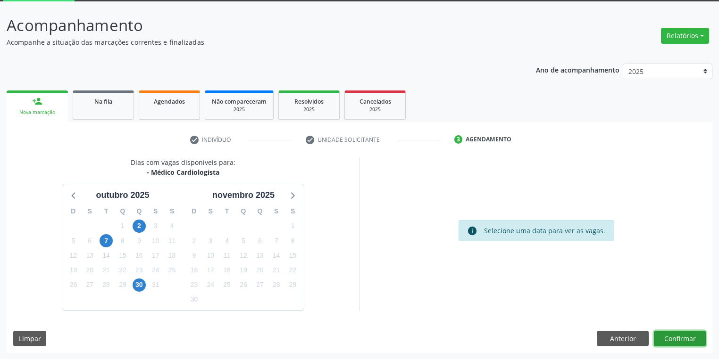
click at [670, 341] on button "Confirmar" at bounding box center [680, 339] width 52 height 16
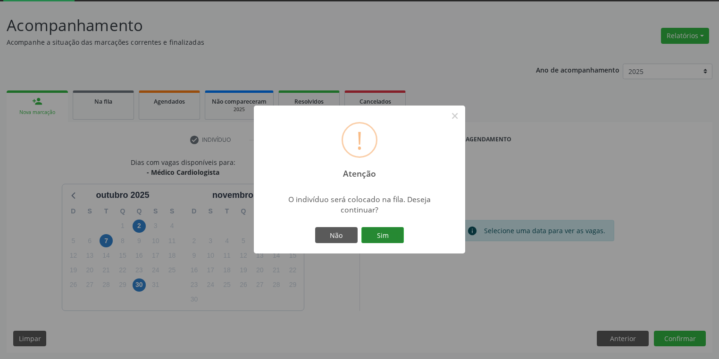
click at [377, 234] on button "Sim" at bounding box center [382, 235] width 42 height 16
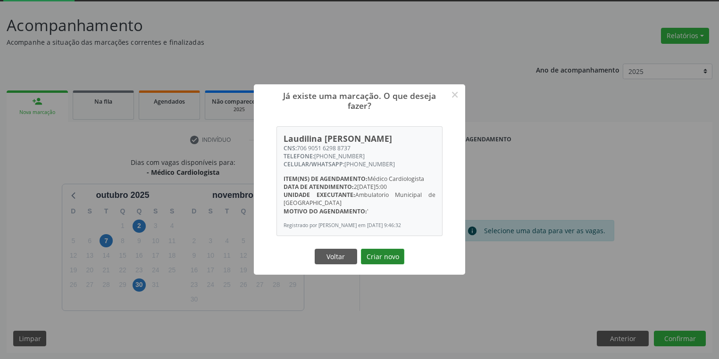
click at [395, 261] on button "Criar novo" at bounding box center [382, 257] width 43 height 16
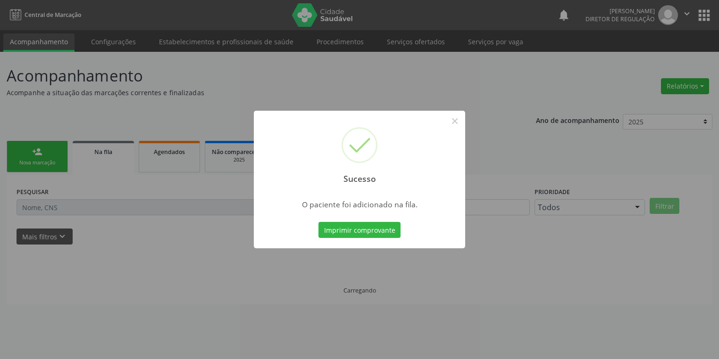
scroll to position [0, 0]
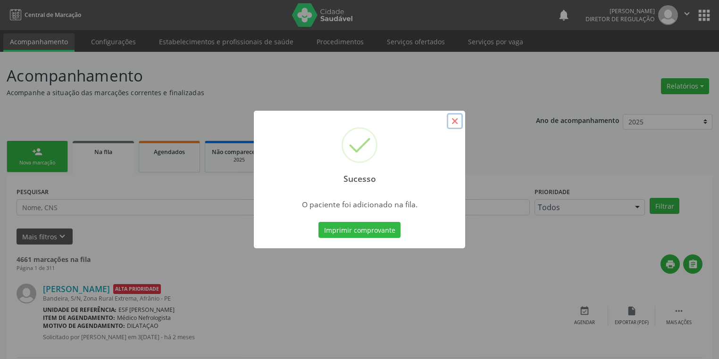
click at [453, 121] on button "×" at bounding box center [455, 121] width 16 height 16
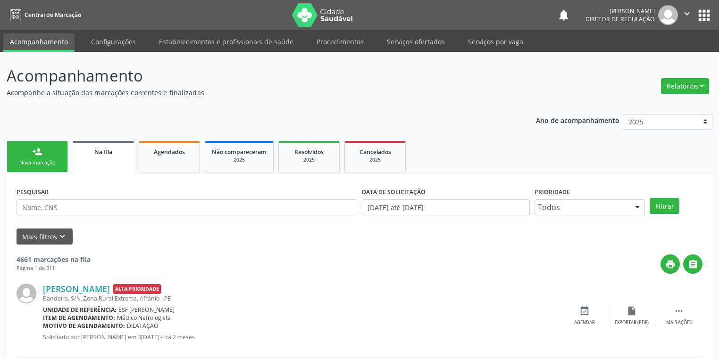
click at [39, 147] on div "person_add" at bounding box center [37, 152] width 10 height 10
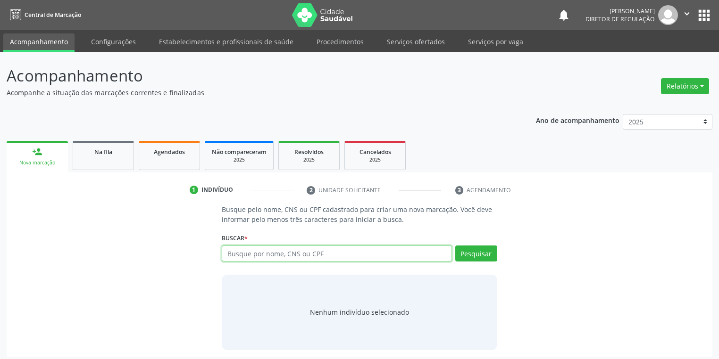
click at [292, 261] on input "text" at bounding box center [337, 254] width 230 height 16
type input "705401465756290"
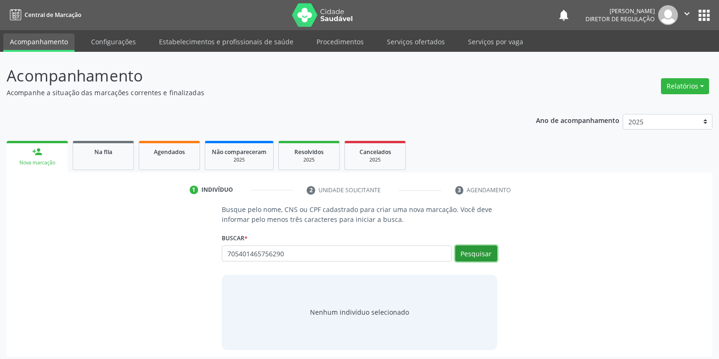
click at [464, 254] on button "Pesquisar" at bounding box center [476, 254] width 42 height 16
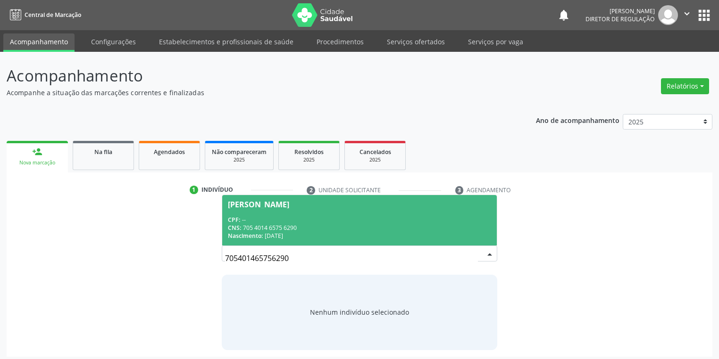
click at [308, 212] on span "[PERSON_NAME] CPF: -- CNS: 705 4014 6575 6290 Nascimento: [DATE]" at bounding box center [359, 220] width 274 height 50
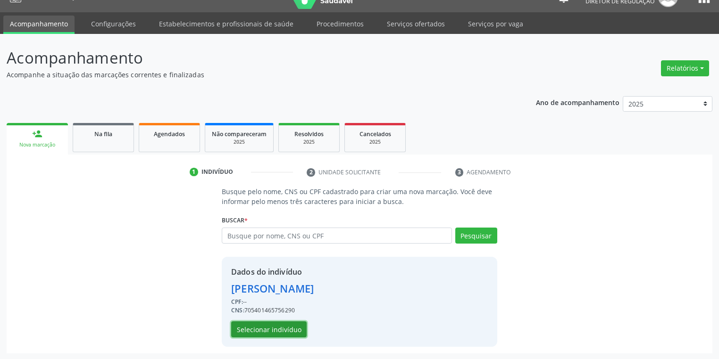
click at [270, 325] on button "Selecionar indivíduo" at bounding box center [268, 330] width 75 height 16
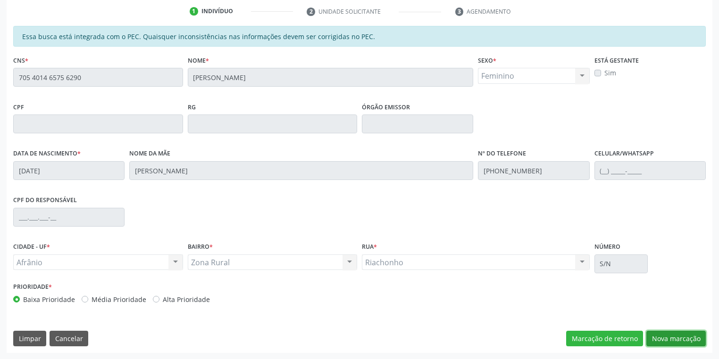
click at [649, 337] on button "Nova marcação" at bounding box center [675, 339] width 59 height 16
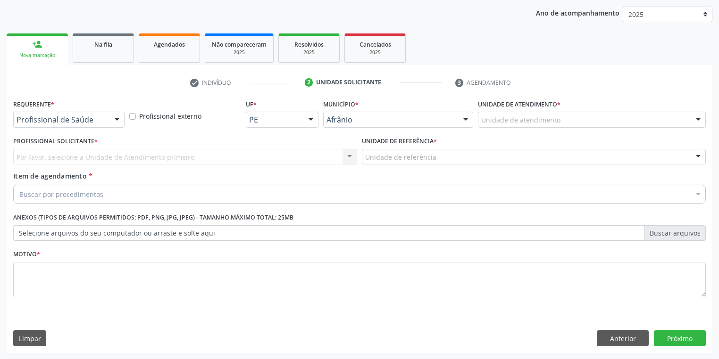
drag, startPoint x: 492, startPoint y: 115, endPoint x: 491, endPoint y: 126, distance: 11.8
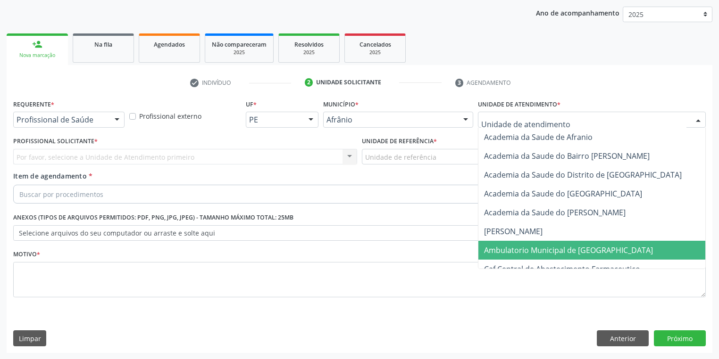
click at [493, 241] on span "Ambulatorio Municipal de [GEOGRAPHIC_DATA]" at bounding box center [593, 250] width 230 height 19
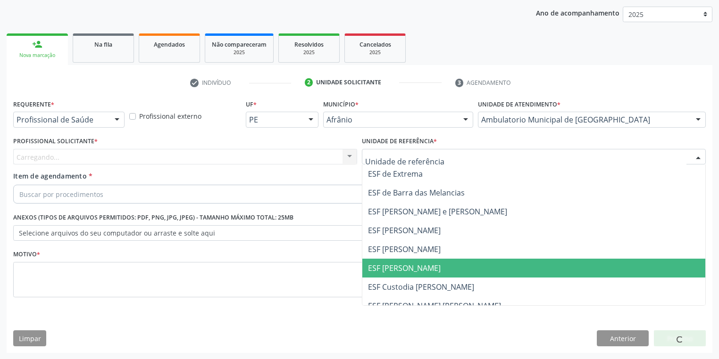
click at [392, 263] on span "ESF [PERSON_NAME]" at bounding box center [404, 268] width 73 height 10
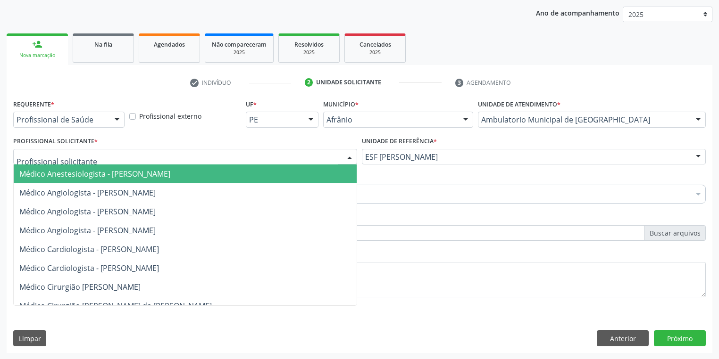
drag, startPoint x: 92, startPoint y: 156, endPoint x: 88, endPoint y: 191, distance: 35.6
click at [91, 156] on div at bounding box center [185, 157] width 344 height 16
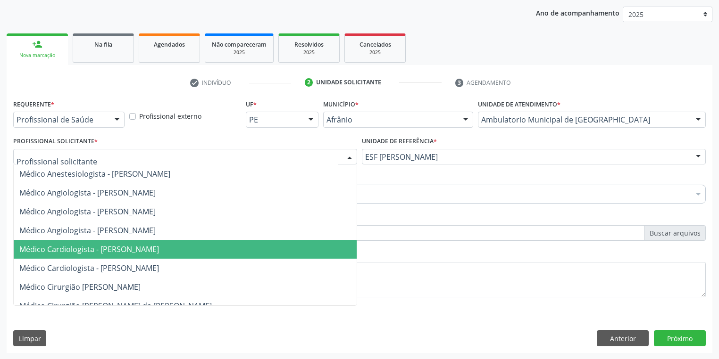
click at [86, 247] on span "Médico Cardiologista - [PERSON_NAME]" at bounding box center [89, 249] width 140 height 10
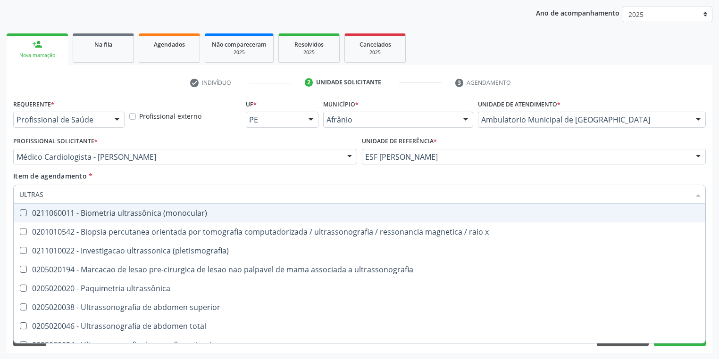
type input "ULTRASS"
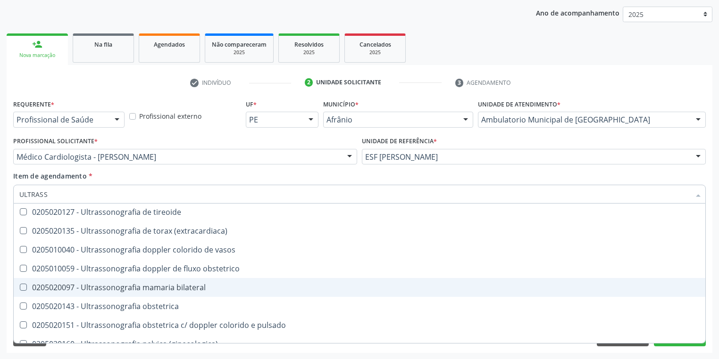
scroll to position [264, 0]
click at [118, 287] on div "0205020143 - Ultrassonografia obstetrica" at bounding box center [359, 289] width 680 height 8
checkbox obstetrica "true"
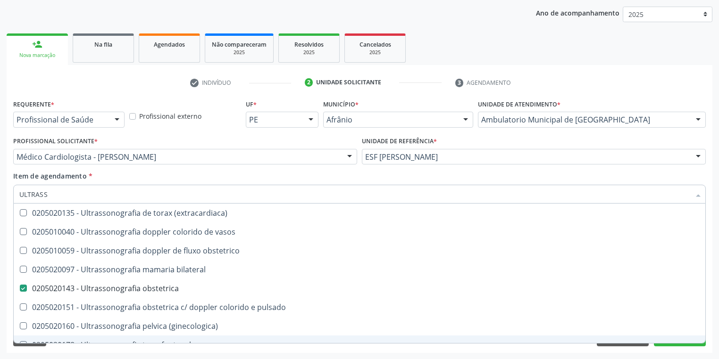
click at [102, 345] on div "Limpar Anterior Próximo" at bounding box center [359, 339] width 692 height 16
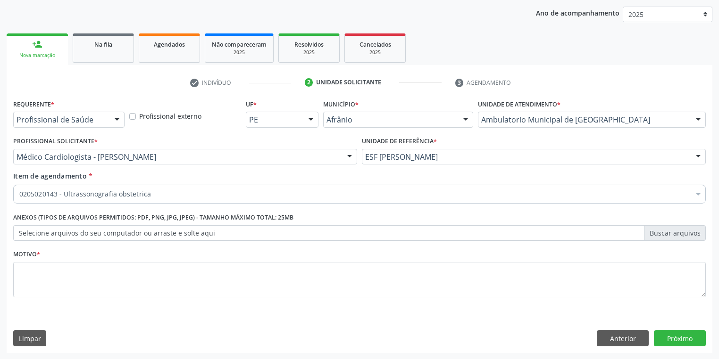
scroll to position [0, 0]
drag, startPoint x: 83, startPoint y: 260, endPoint x: 72, endPoint y: 274, distance: 17.4
click at [82, 261] on div "Motivo *" at bounding box center [359, 273] width 692 height 50
click at [70, 276] on textarea at bounding box center [359, 280] width 692 height 36
type textarea "*"
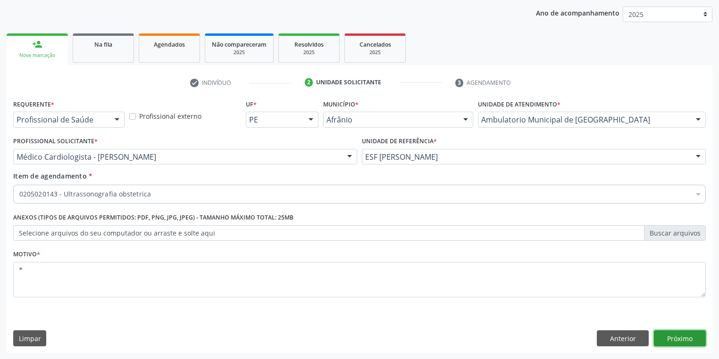
click at [670, 336] on button "Próximo" at bounding box center [680, 339] width 52 height 16
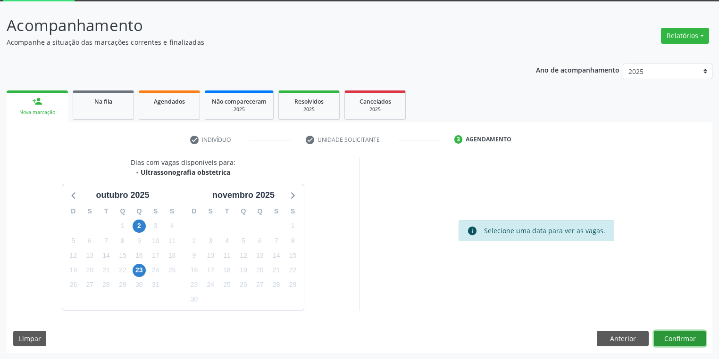
click at [673, 336] on button "Confirmar" at bounding box center [680, 339] width 52 height 16
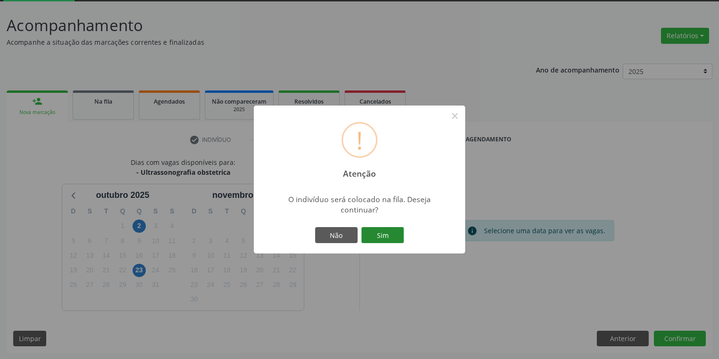
click at [379, 236] on button "Sim" at bounding box center [382, 235] width 42 height 16
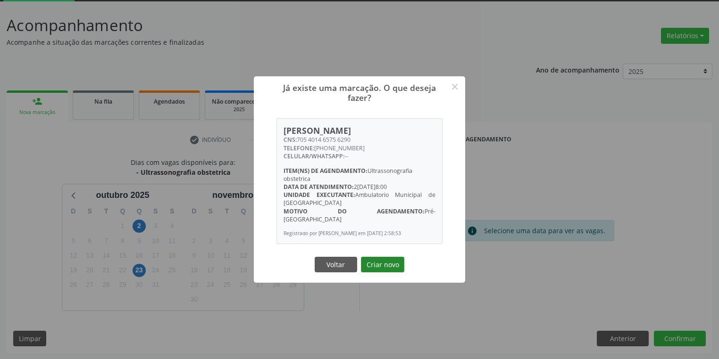
click at [372, 267] on button "Criar novo" at bounding box center [382, 265] width 43 height 16
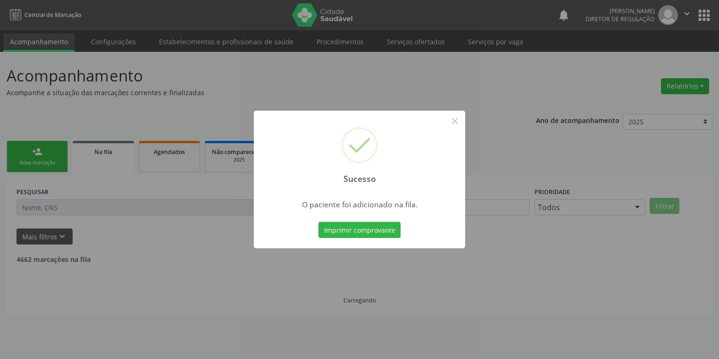
scroll to position [0, 0]
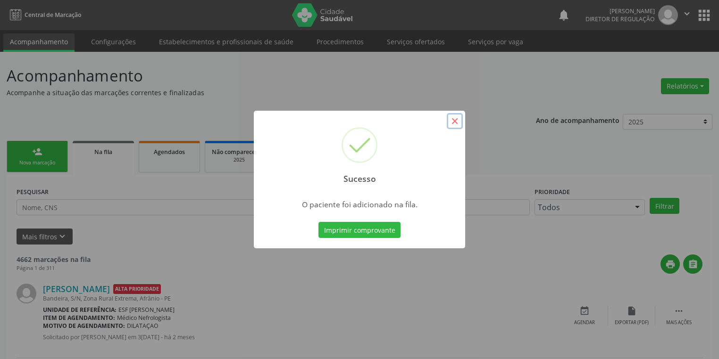
click at [452, 120] on button "×" at bounding box center [455, 121] width 16 height 16
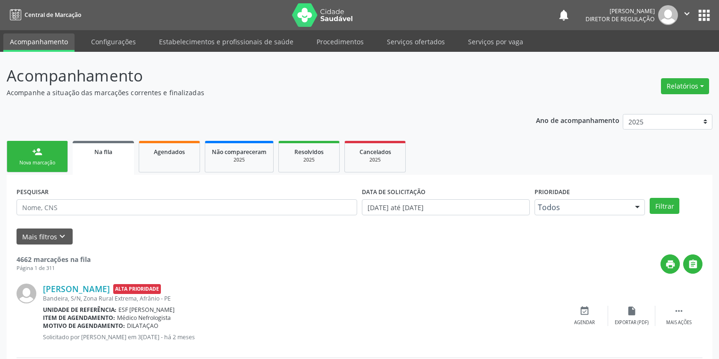
click at [42, 161] on div "Nova marcação" at bounding box center [37, 162] width 47 height 7
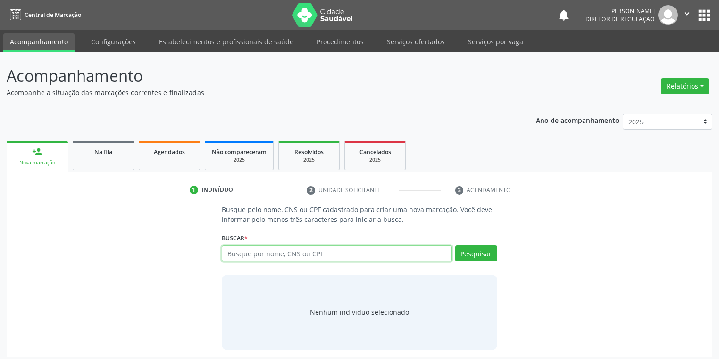
click at [270, 256] on input "text" at bounding box center [337, 254] width 230 height 16
type input "706405115051184"
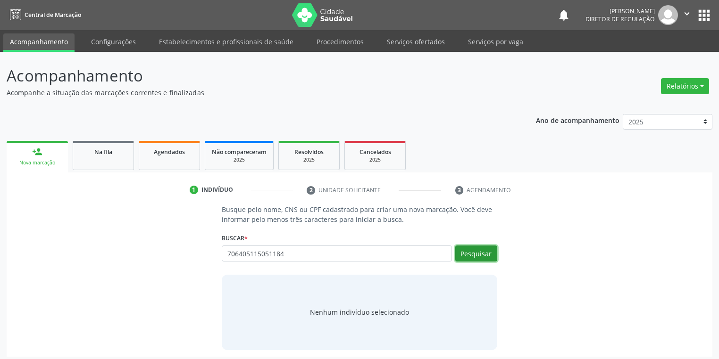
click at [470, 253] on button "Pesquisar" at bounding box center [476, 254] width 42 height 16
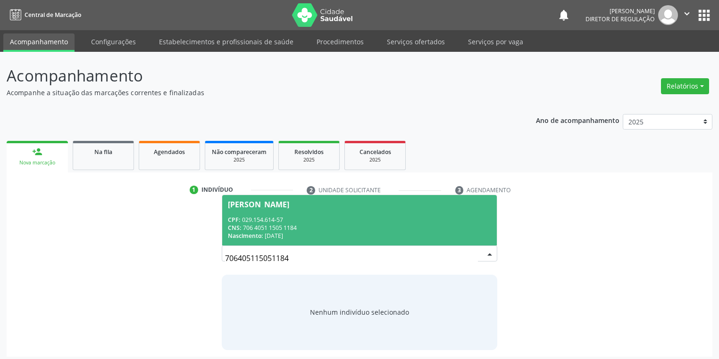
click at [267, 223] on div "CPF: 029.154.614-57" at bounding box center [359, 220] width 263 height 8
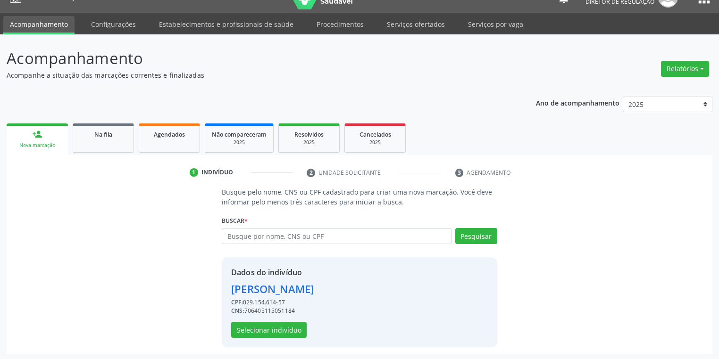
scroll to position [18, 0]
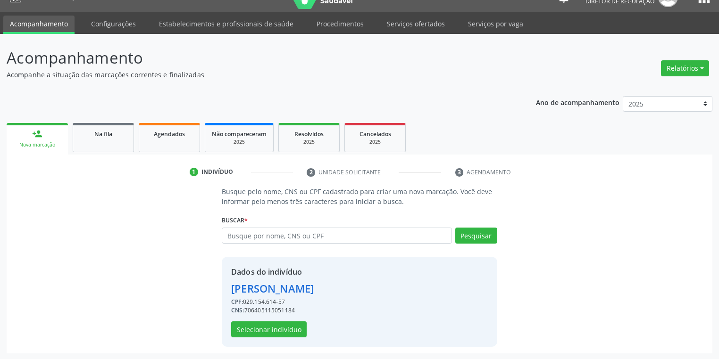
click at [249, 321] on div "Dados do indivíduo [PERSON_NAME] CPF: 029.154.614-57 CNS: 706405115051184 Selec…" at bounding box center [272, 301] width 83 height 71
click at [257, 326] on button "Selecionar indivíduo" at bounding box center [268, 330] width 75 height 16
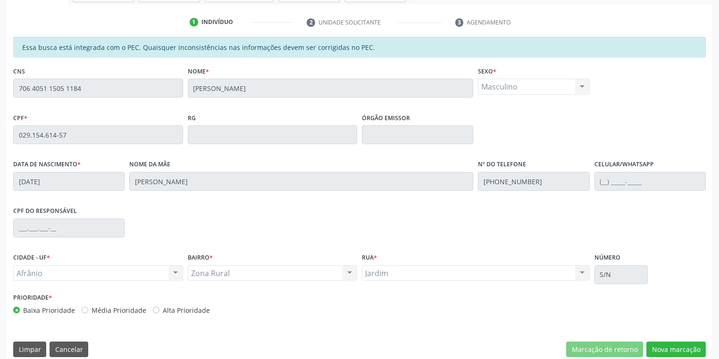
scroll to position [179, 0]
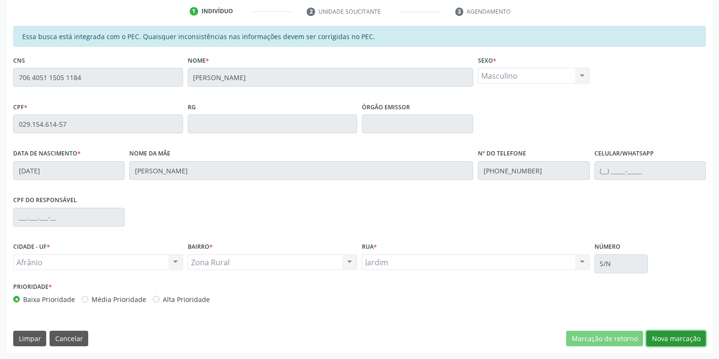
click at [656, 339] on button "Nova marcação" at bounding box center [675, 339] width 59 height 16
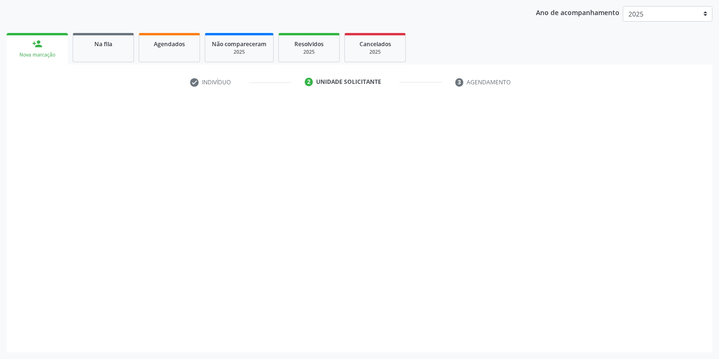
scroll to position [108, 0]
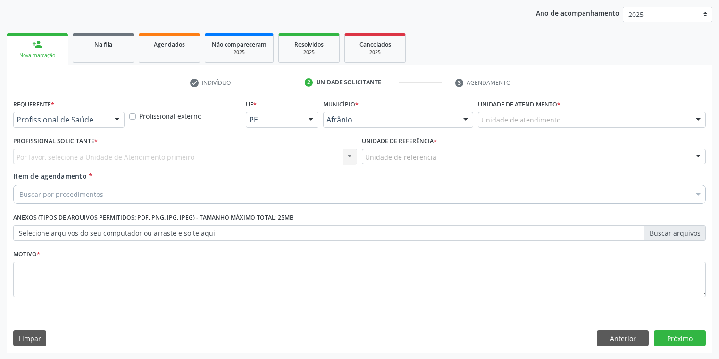
drag, startPoint x: 514, startPoint y: 120, endPoint x: 514, endPoint y: 159, distance: 39.6
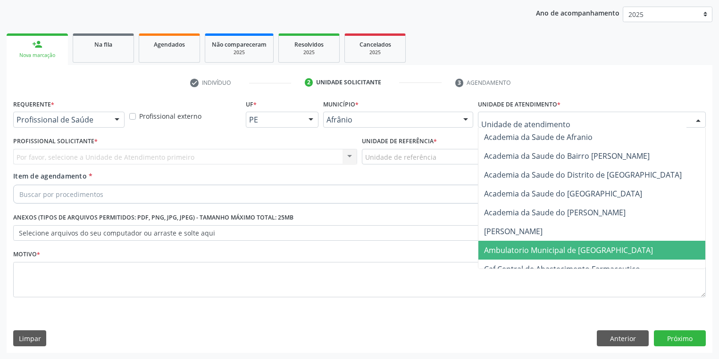
click at [517, 241] on span "Ambulatorio Municipal de [GEOGRAPHIC_DATA]" at bounding box center [593, 250] width 230 height 19
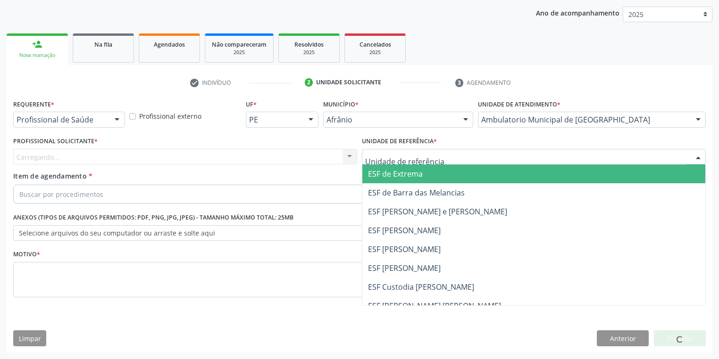
click at [380, 149] on div at bounding box center [534, 157] width 344 height 16
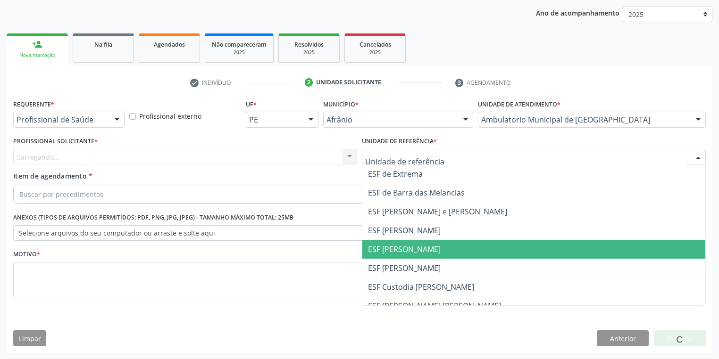
drag, startPoint x: 385, startPoint y: 260, endPoint x: 371, endPoint y: 254, distance: 15.6
click at [383, 260] on span "ESF [PERSON_NAME]" at bounding box center [533, 268] width 343 height 19
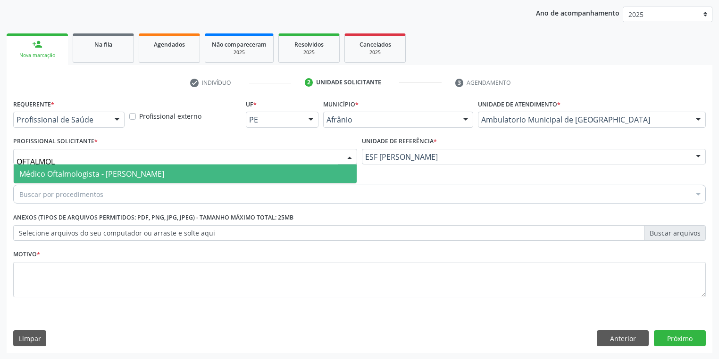
type input "OFTALMOLO"
click at [103, 174] on span "Médico Oftalmologista - [PERSON_NAME]" at bounding box center [91, 174] width 145 height 10
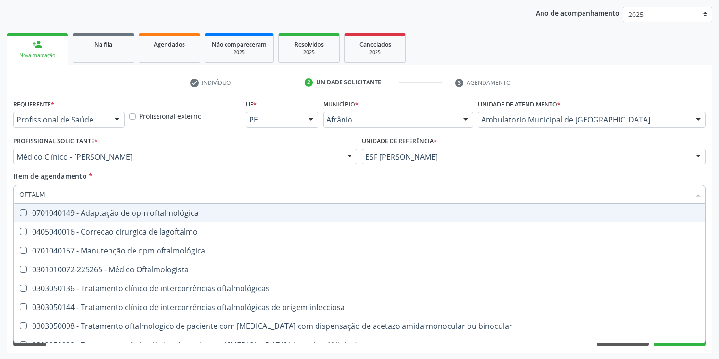
type input "OFTALMO"
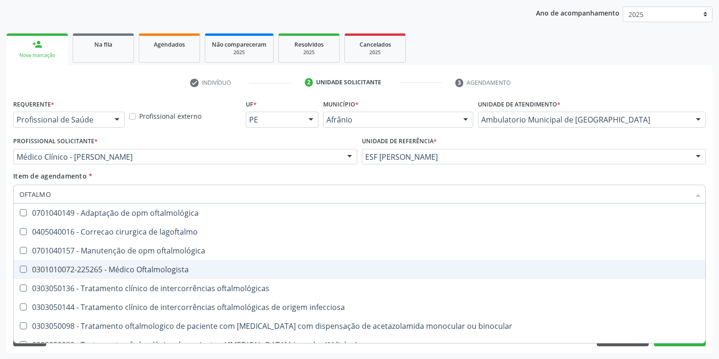
click at [94, 271] on div "0301010072-225265 - Médico Oftalmologista" at bounding box center [359, 270] width 680 height 8
checkbox Oftalmologista "true"
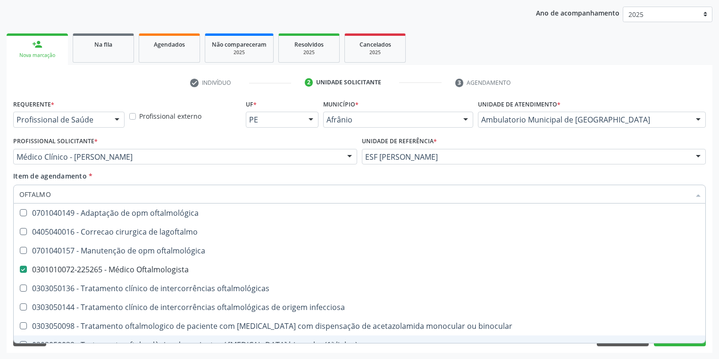
click at [68, 347] on div "Requerente * Profissional de Saúde Profissional de Saúde Paciente Nenhum result…" at bounding box center [359, 225] width 705 height 256
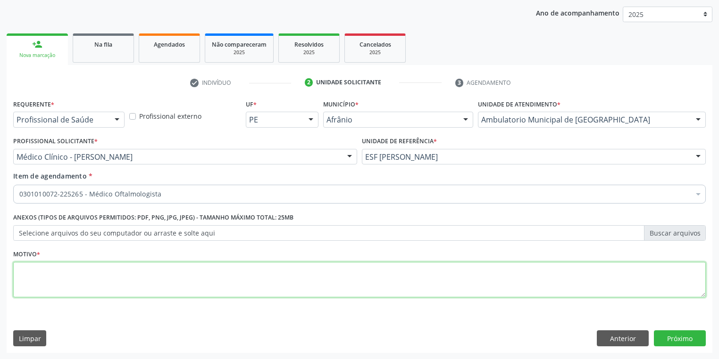
click at [43, 270] on textarea at bounding box center [359, 280] width 692 height 36
type textarea "*"
click at [671, 338] on button "Próximo" at bounding box center [680, 339] width 52 height 16
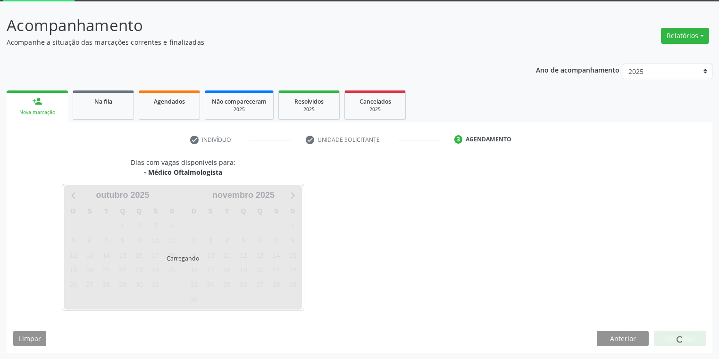
scroll to position [78, 0]
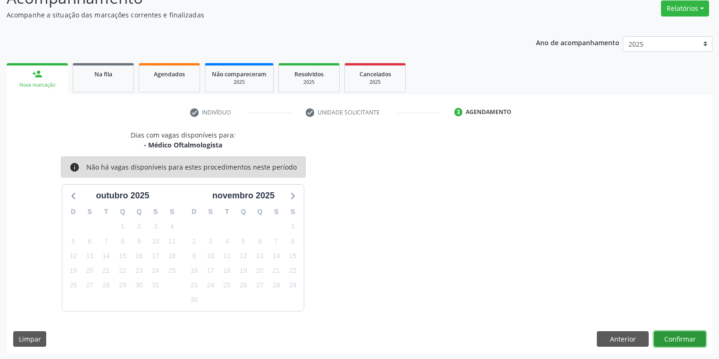
click at [667, 333] on button "Confirmar" at bounding box center [680, 340] width 52 height 16
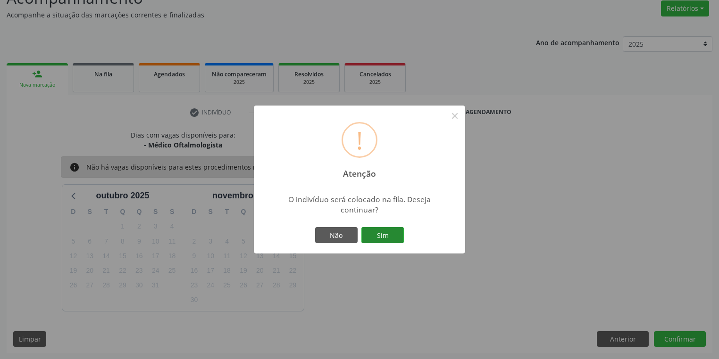
click at [392, 241] on button "Sim" at bounding box center [382, 235] width 42 height 16
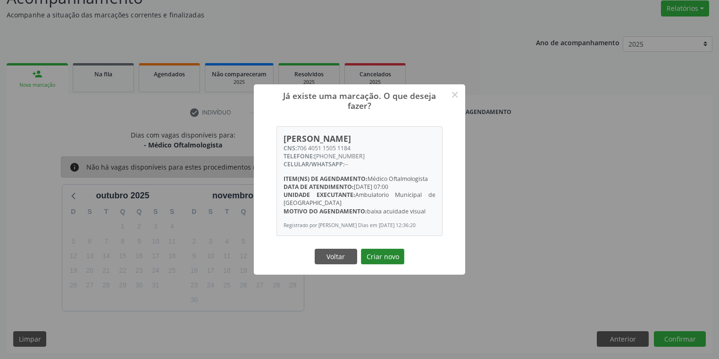
click at [385, 255] on button "Criar novo" at bounding box center [382, 257] width 43 height 16
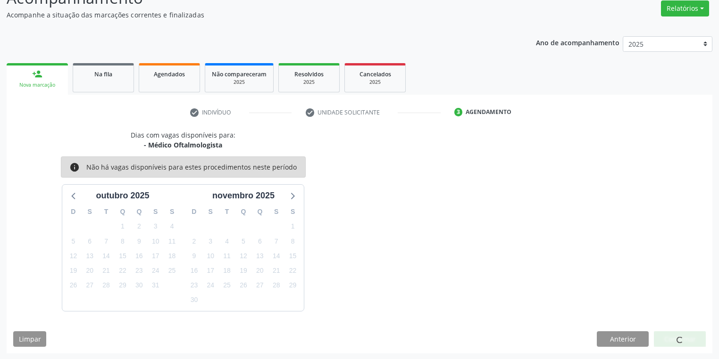
scroll to position [0, 0]
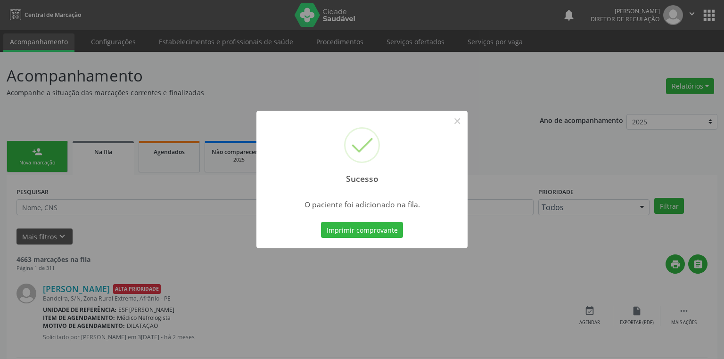
click at [445, 119] on div "Sucesso ×" at bounding box center [362, 151] width 211 height 81
click at [452, 119] on button "×" at bounding box center [455, 121] width 16 height 16
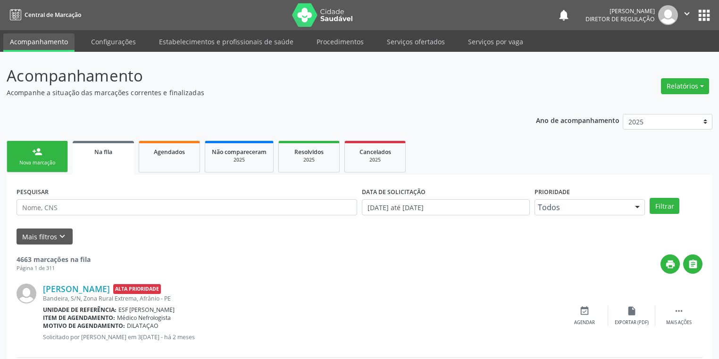
click at [28, 159] on div "Nova marcação" at bounding box center [37, 162] width 47 height 7
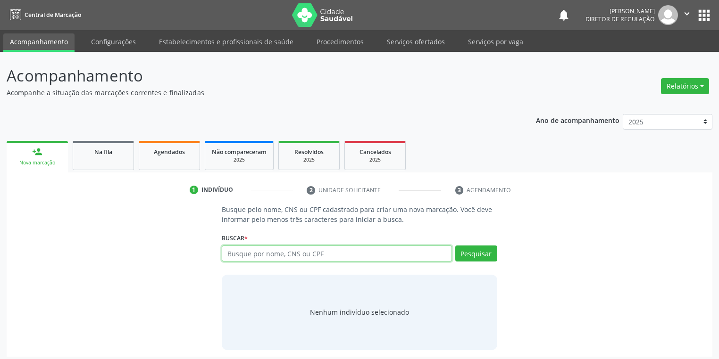
click at [241, 254] on input "text" at bounding box center [337, 254] width 230 height 16
type input "706405115051184"
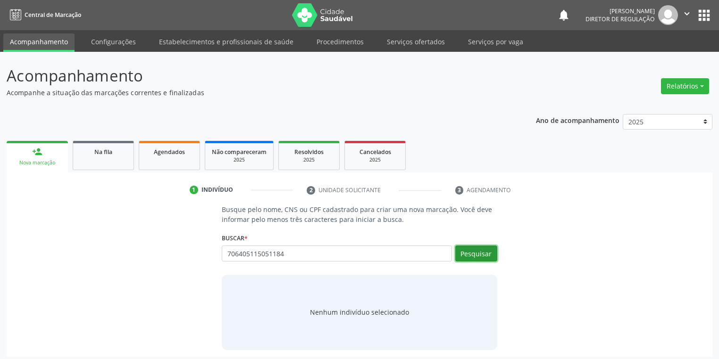
click at [476, 257] on button "Pesquisar" at bounding box center [476, 254] width 42 height 16
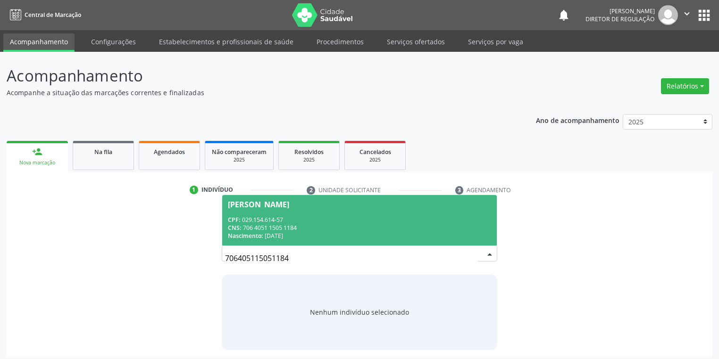
click at [300, 208] on span "Gilvan Vitor Coelho CPF: 029.154.614-57 CNS: 706 4051 1505 1184 Nascimento: 15/…" at bounding box center [359, 220] width 274 height 50
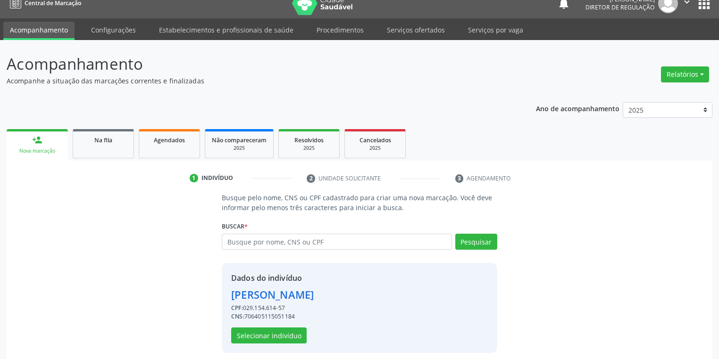
scroll to position [18, 0]
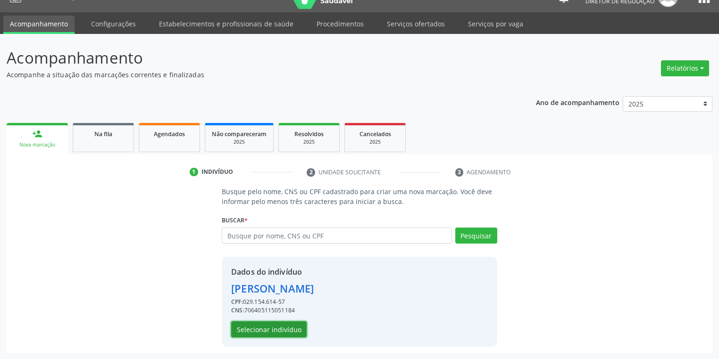
click at [276, 333] on button "Selecionar indivíduo" at bounding box center [268, 330] width 75 height 16
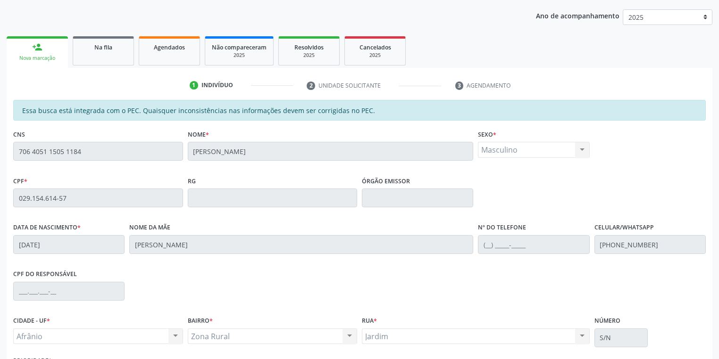
scroll to position [179, 0]
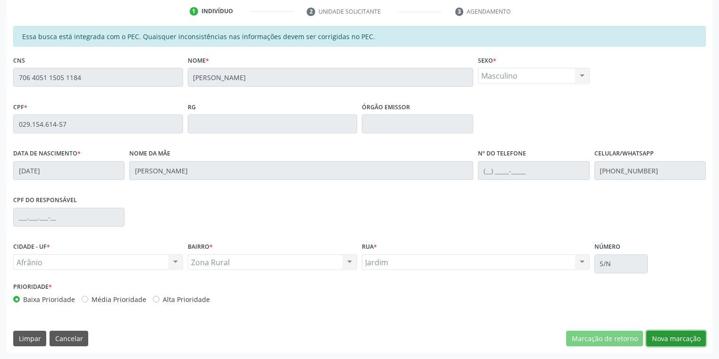
click at [665, 336] on button "Nova marcação" at bounding box center [675, 339] width 59 height 16
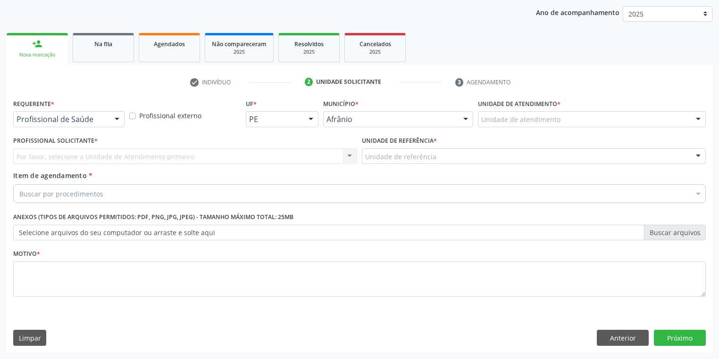
scroll to position [108, 0]
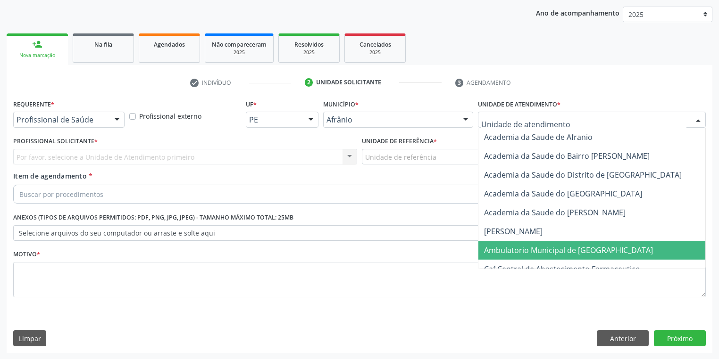
click at [494, 254] on span "Ambulatorio Municipal de [GEOGRAPHIC_DATA]" at bounding box center [568, 250] width 169 height 10
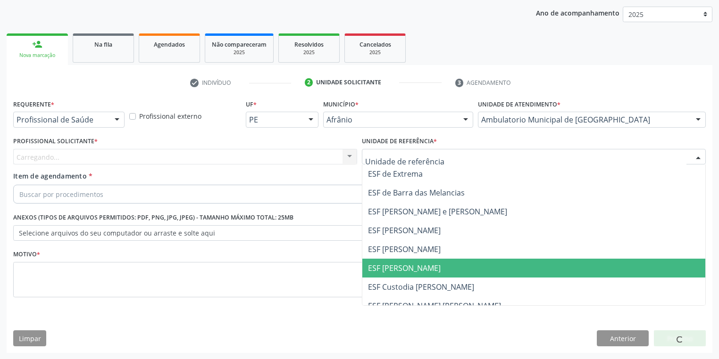
click at [405, 272] on span "ESF [PERSON_NAME]" at bounding box center [404, 268] width 73 height 10
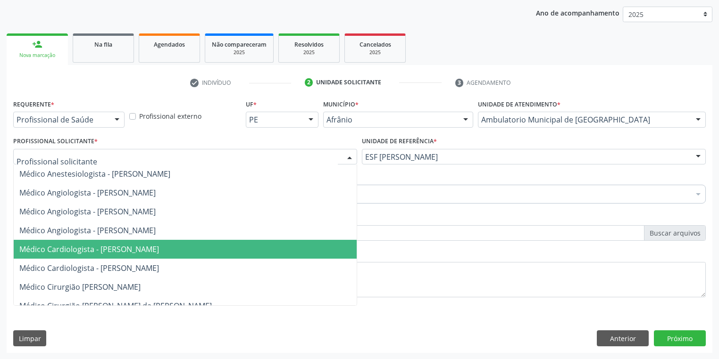
click at [72, 250] on span "Médico Cardiologista - Alysson Rodrigo Ferreira Cavalcanti" at bounding box center [89, 249] width 140 height 10
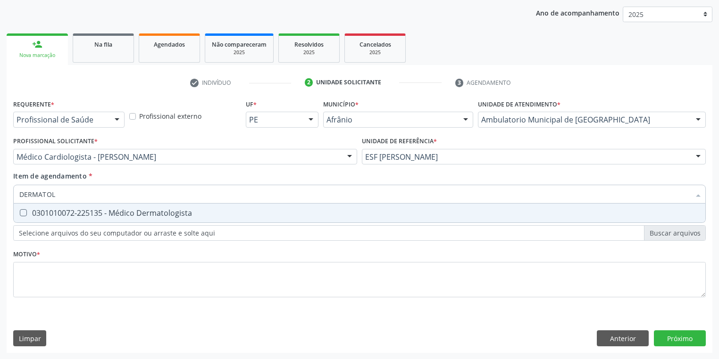
type input "DERMATOLO"
click at [68, 215] on div "0301010072-225135 - Médico Dermatologista" at bounding box center [359, 213] width 680 height 8
checkbox Dermatologista "true"
click at [38, 273] on div "Requerente * Profissional de Saúde Profissional de Saúde Paciente Nenhum result…" at bounding box center [359, 204] width 692 height 214
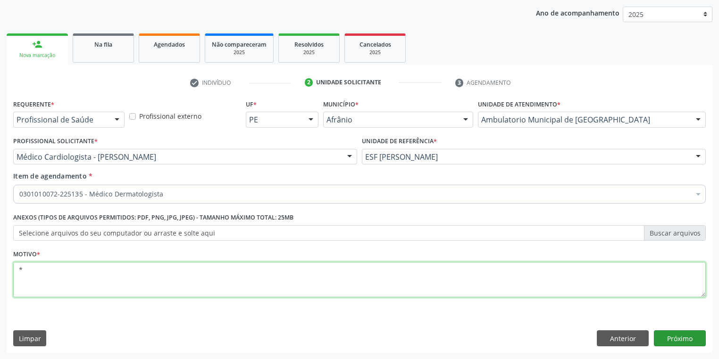
type textarea "*"
click at [662, 339] on button "Próximo" at bounding box center [680, 339] width 52 height 16
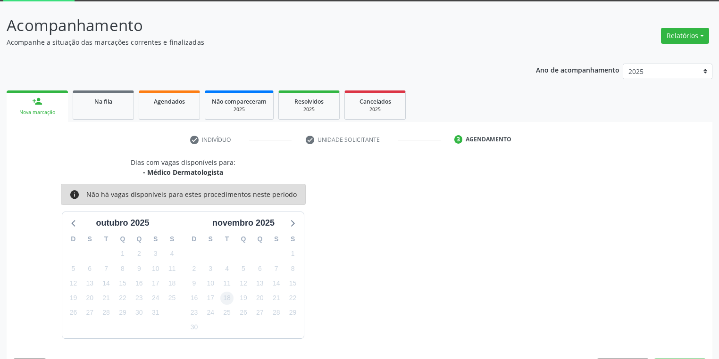
scroll to position [78, 0]
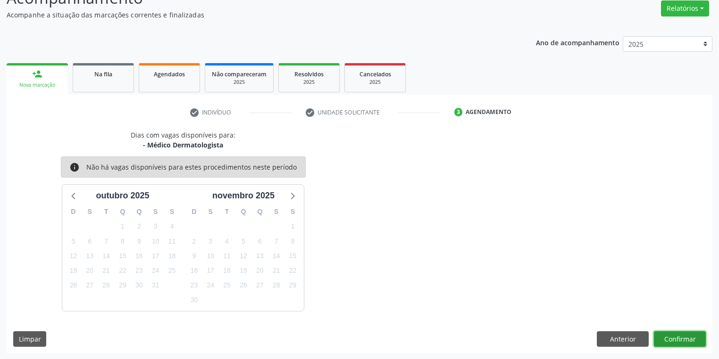
click at [671, 339] on button "Confirmar" at bounding box center [680, 340] width 52 height 16
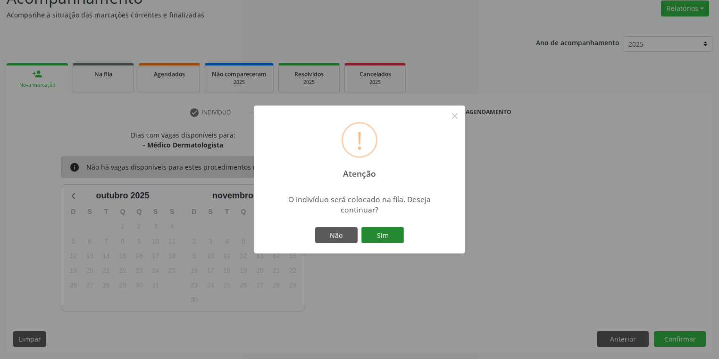
click at [381, 231] on button "Sim" at bounding box center [382, 235] width 42 height 16
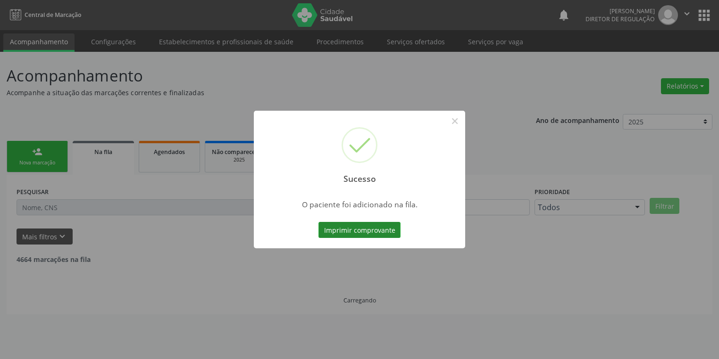
scroll to position [0, 0]
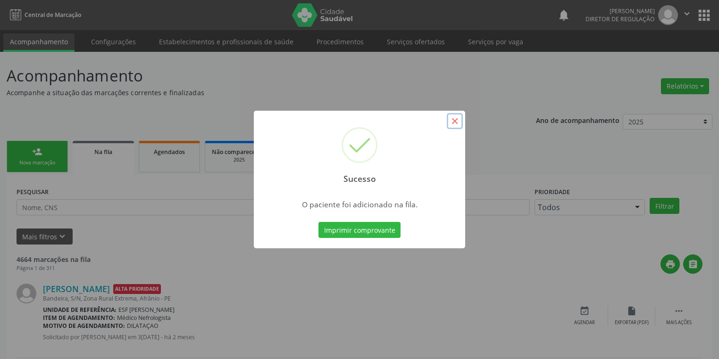
click at [454, 123] on button "×" at bounding box center [455, 121] width 16 height 16
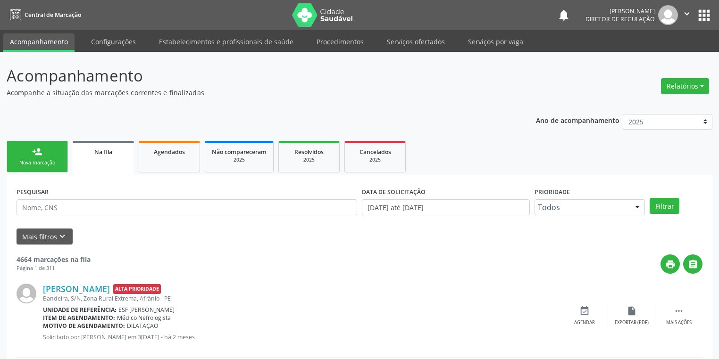
click at [30, 154] on link "person_add Nova marcação" at bounding box center [37, 157] width 61 height 32
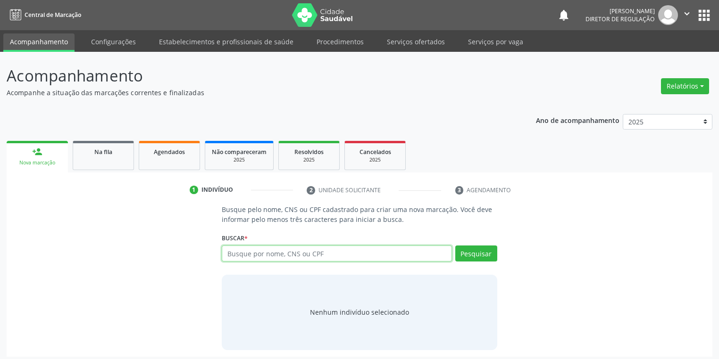
click at [287, 251] on input "text" at bounding box center [337, 254] width 230 height 16
type input "86147913565"
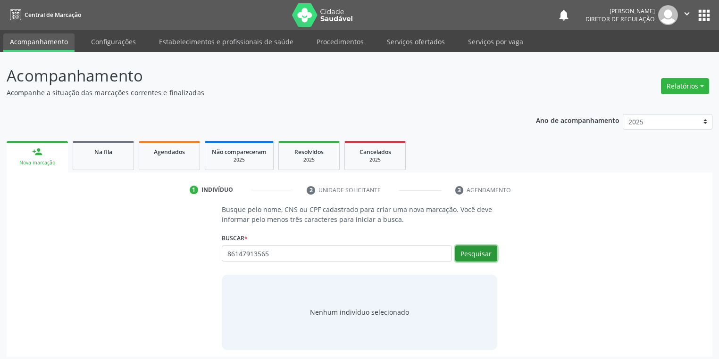
click at [482, 249] on button "Pesquisar" at bounding box center [476, 254] width 42 height 16
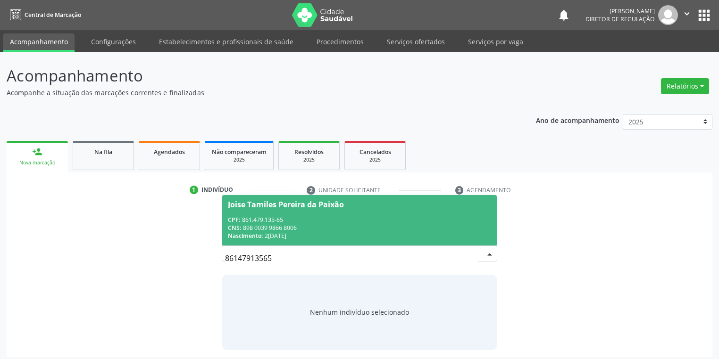
click at [337, 221] on div "CPF: 861.479.135-65" at bounding box center [359, 220] width 263 height 8
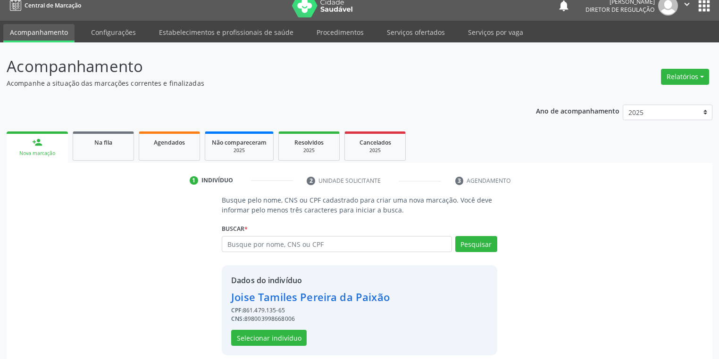
scroll to position [18, 0]
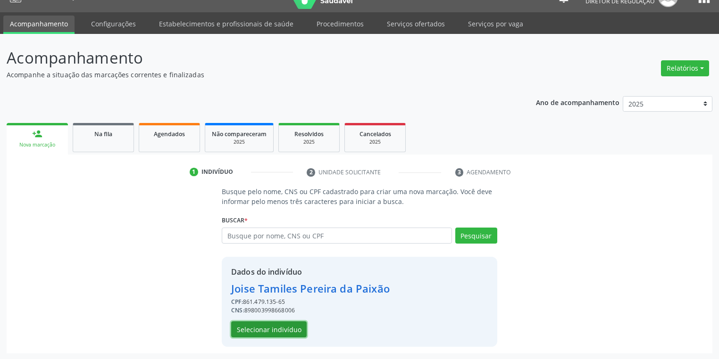
click at [273, 327] on button "Selecionar indivíduo" at bounding box center [268, 330] width 75 height 16
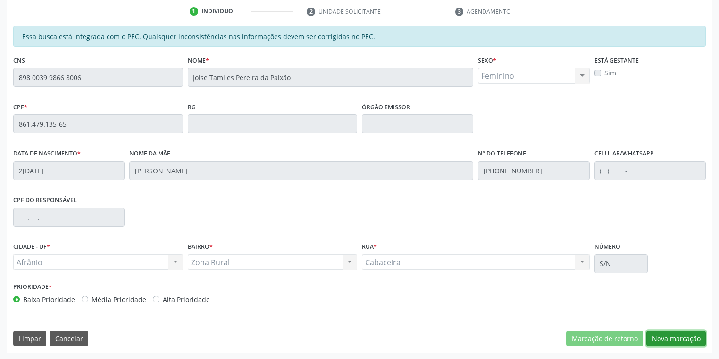
click at [663, 340] on button "Nova marcação" at bounding box center [675, 339] width 59 height 16
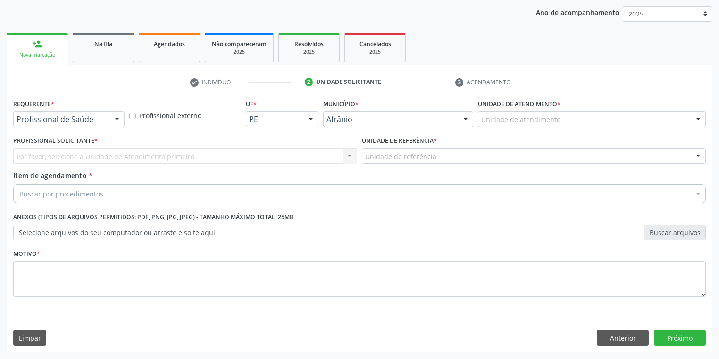
scroll to position [108, 0]
drag, startPoint x: 484, startPoint y: 115, endPoint x: 498, endPoint y: 184, distance: 70.2
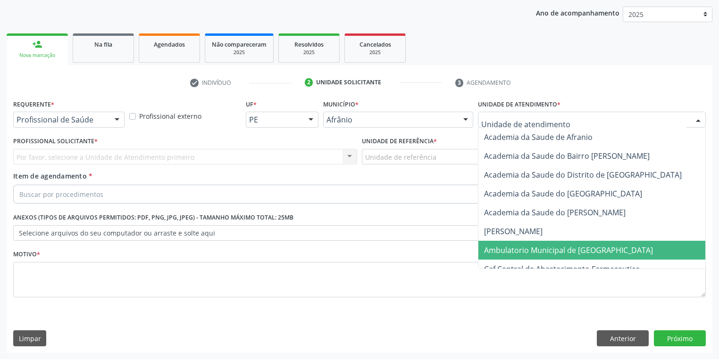
click at [507, 249] on span "Ambulatorio Municipal de [GEOGRAPHIC_DATA]" at bounding box center [568, 250] width 169 height 10
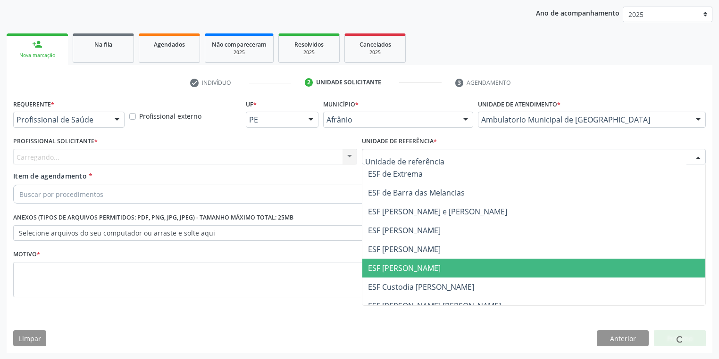
click at [376, 273] on span "ESF [PERSON_NAME]" at bounding box center [533, 268] width 343 height 19
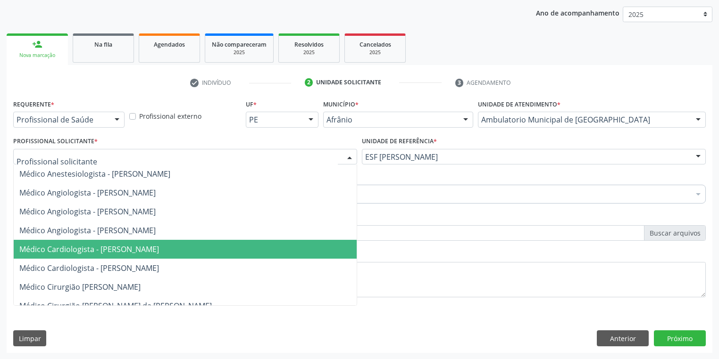
click at [78, 252] on span "Médico Cardiologista - [PERSON_NAME]" at bounding box center [89, 249] width 140 height 10
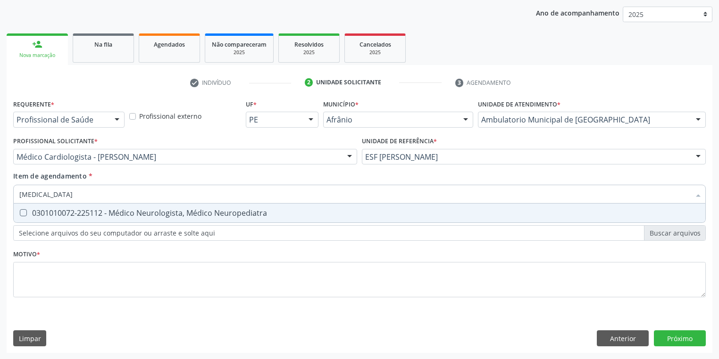
type input "NEUROLOGISTA"
click at [66, 216] on div "0301010072-225112 - Médico Neurologista, Médico Neuropediatra" at bounding box center [359, 213] width 680 height 8
checkbox Neuropediatra "true"
click at [52, 279] on div "Requerente * Profissional de Saúde Profissional de Saúde Paciente Nenhum result…" at bounding box center [359, 204] width 692 height 214
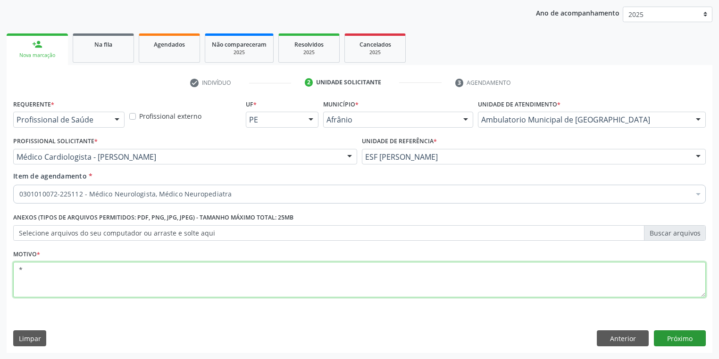
type textarea "*"
click at [681, 340] on button "Próximo" at bounding box center [680, 339] width 52 height 16
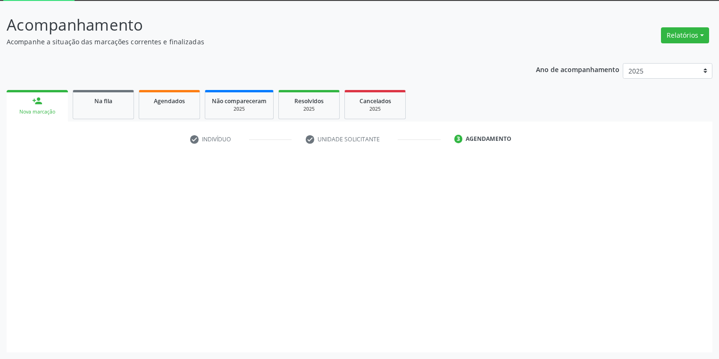
scroll to position [50, 0]
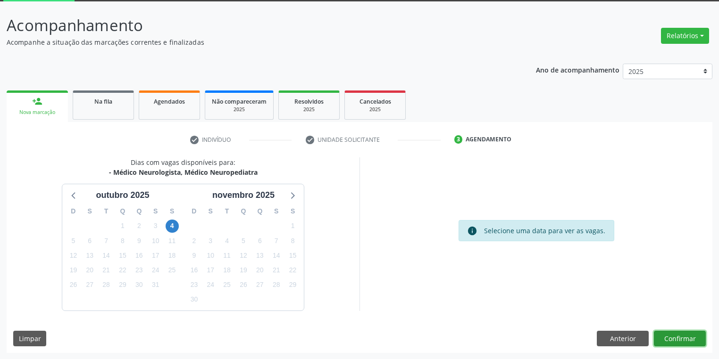
click at [678, 341] on button "Confirmar" at bounding box center [680, 339] width 52 height 16
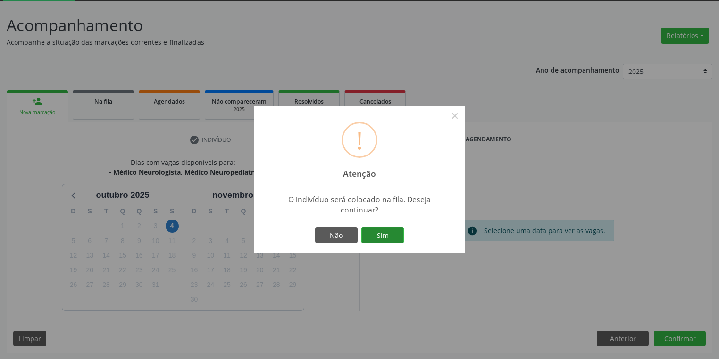
click at [391, 233] on button "Sim" at bounding box center [382, 235] width 42 height 16
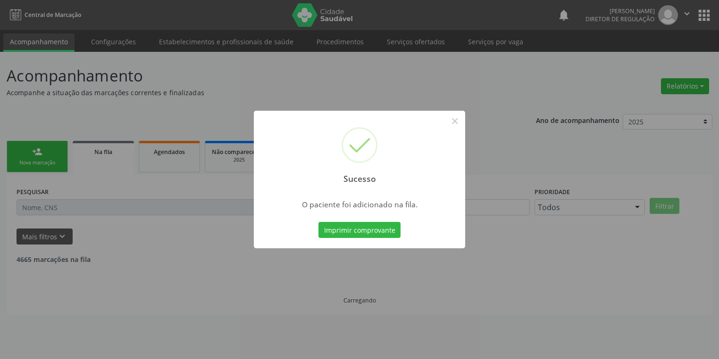
scroll to position [0, 0]
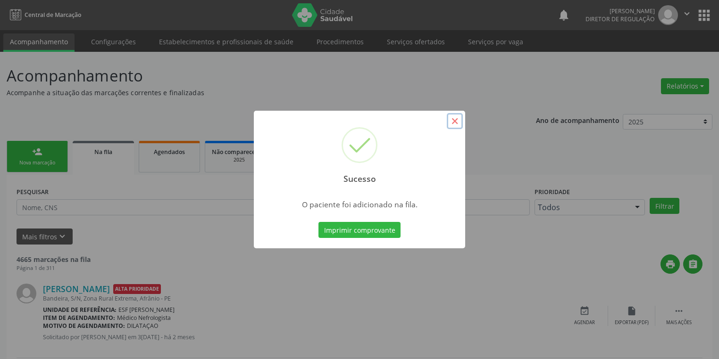
click at [451, 124] on button "×" at bounding box center [455, 121] width 16 height 16
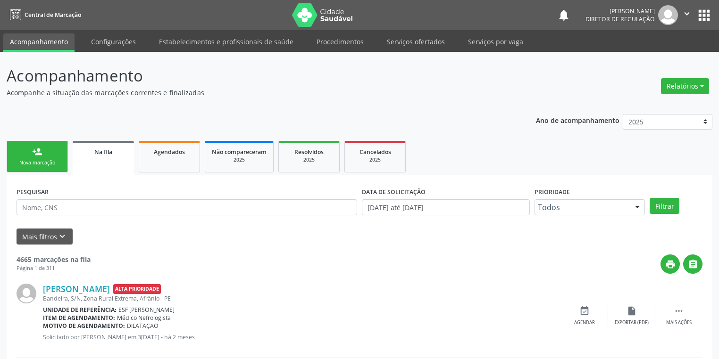
click at [30, 157] on link "person_add Nova marcação" at bounding box center [37, 157] width 61 height 32
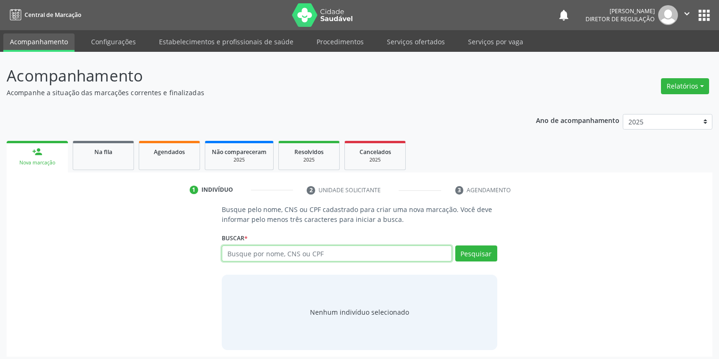
click at [238, 256] on input "text" at bounding box center [337, 254] width 230 height 16
type input "17364010416"
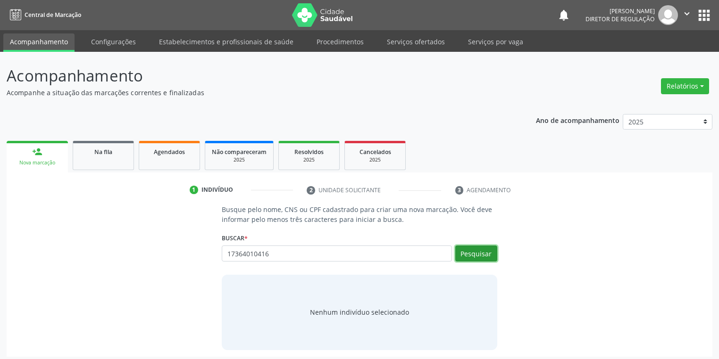
click at [482, 256] on button "Pesquisar" at bounding box center [476, 254] width 42 height 16
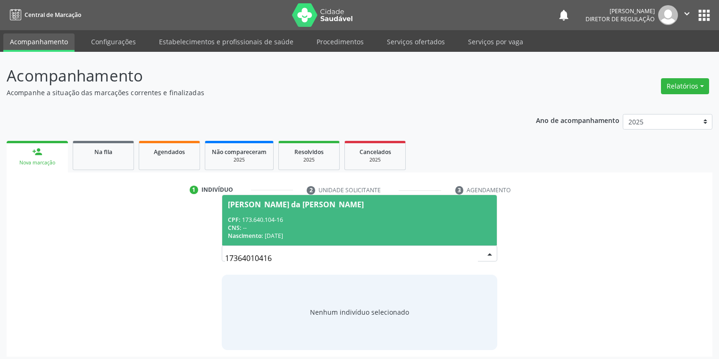
click at [297, 230] on div "CNS: --" at bounding box center [359, 228] width 263 height 8
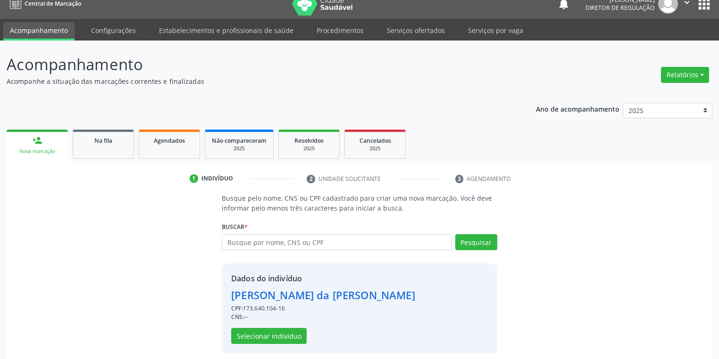
scroll to position [18, 0]
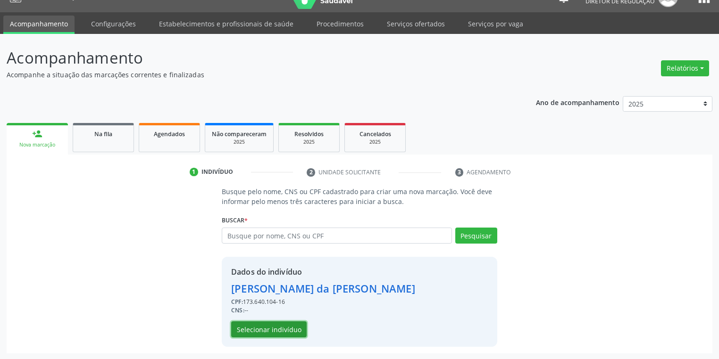
click at [274, 331] on button "Selecionar indivíduo" at bounding box center [268, 330] width 75 height 16
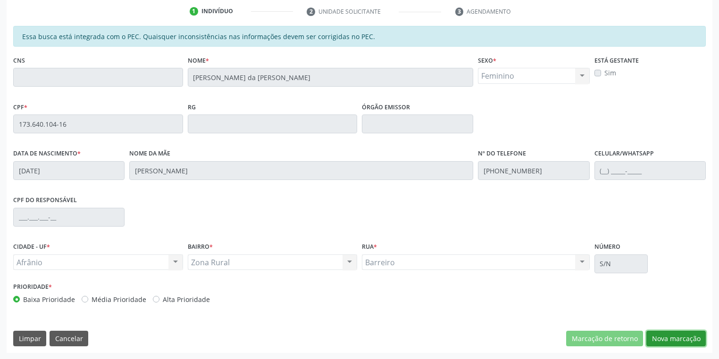
click at [655, 340] on button "Nova marcação" at bounding box center [675, 339] width 59 height 16
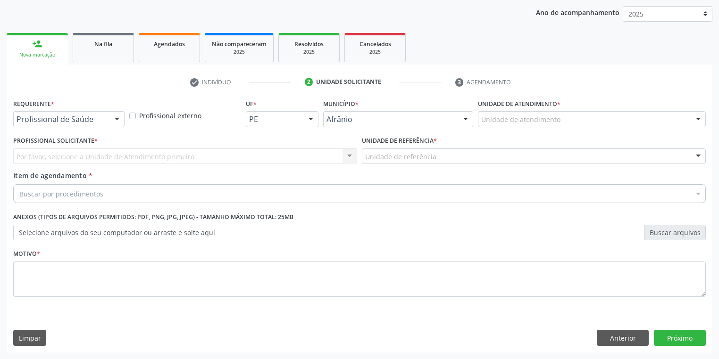
scroll to position [108, 0]
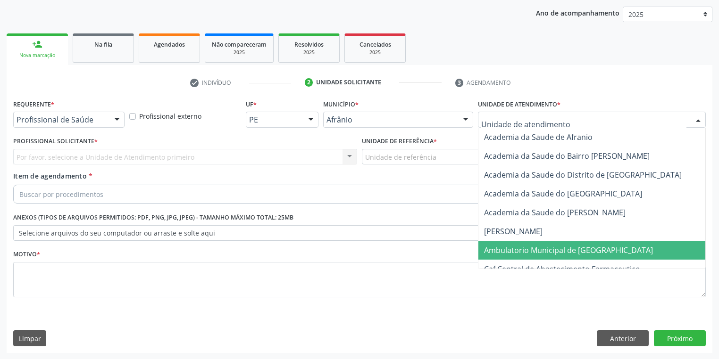
click at [510, 254] on span "Ambulatorio Municipal de [GEOGRAPHIC_DATA]" at bounding box center [568, 250] width 169 height 10
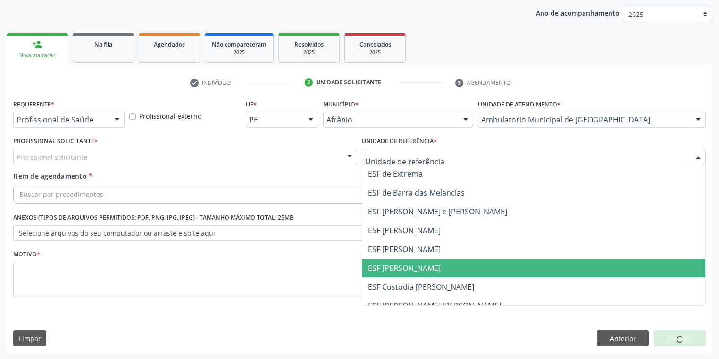
click at [394, 265] on span "ESF [PERSON_NAME]" at bounding box center [404, 268] width 73 height 10
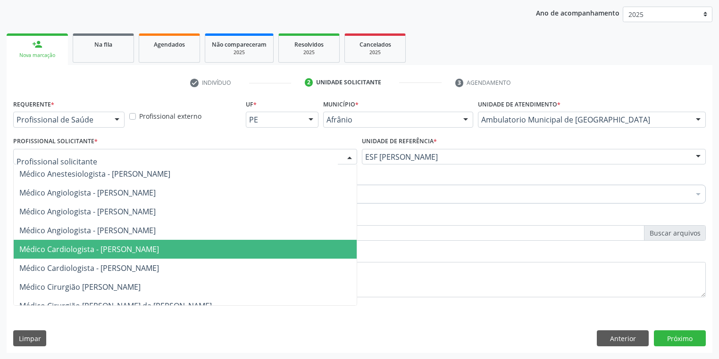
click at [72, 246] on span "Médico Cardiologista - [PERSON_NAME]" at bounding box center [89, 249] width 140 height 10
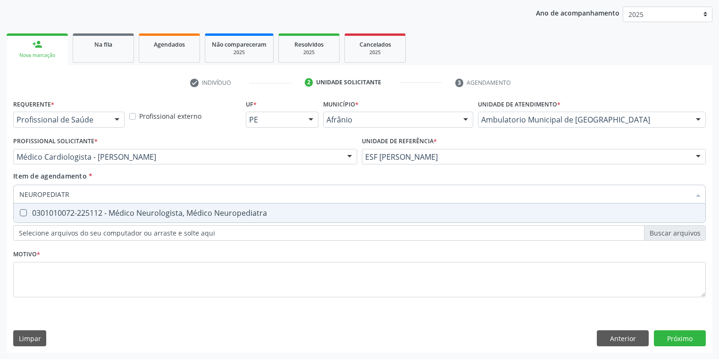
type input "NEUROPEDIATRA"
click at [50, 216] on div "0301010072-225112 - Médico Neurologista, Médico Neuropediatra" at bounding box center [359, 213] width 680 height 8
checkbox Neuropediatra "true"
click at [44, 269] on div "Requerente * Profissional de Saúde Profissional de Saúde Paciente Nenhum result…" at bounding box center [359, 204] width 692 height 214
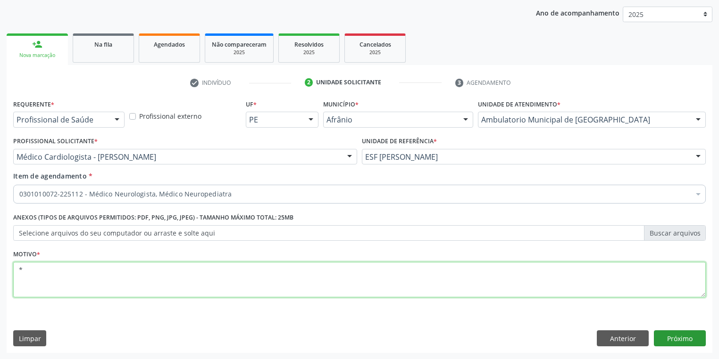
type textarea "*"
click at [664, 338] on button "Próximo" at bounding box center [680, 339] width 52 height 16
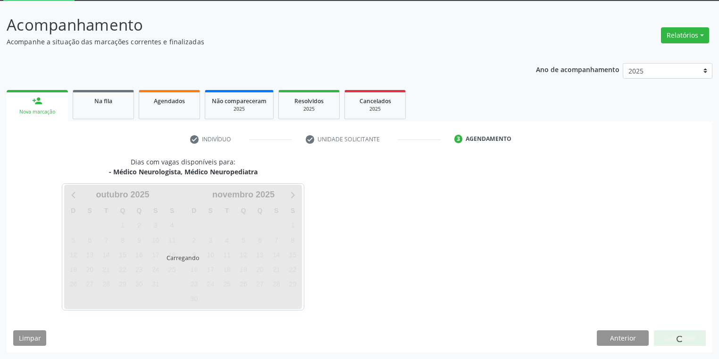
scroll to position [50, 0]
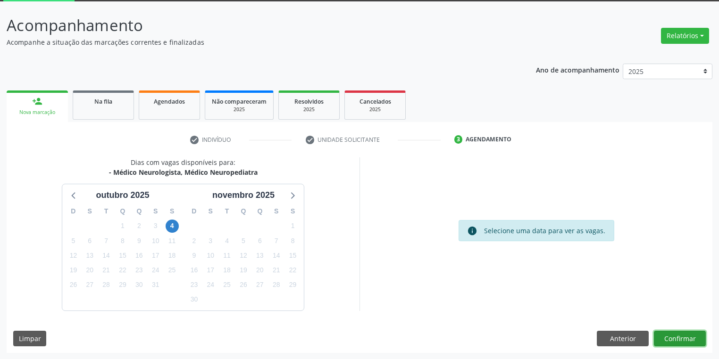
click at [671, 333] on button "Confirmar" at bounding box center [680, 339] width 52 height 16
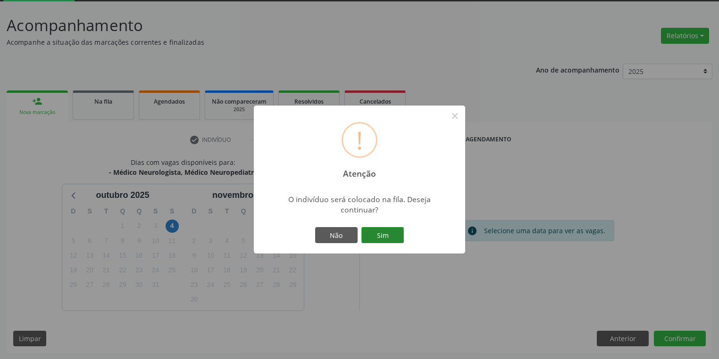
click at [388, 236] on button "Sim" at bounding box center [382, 235] width 42 height 16
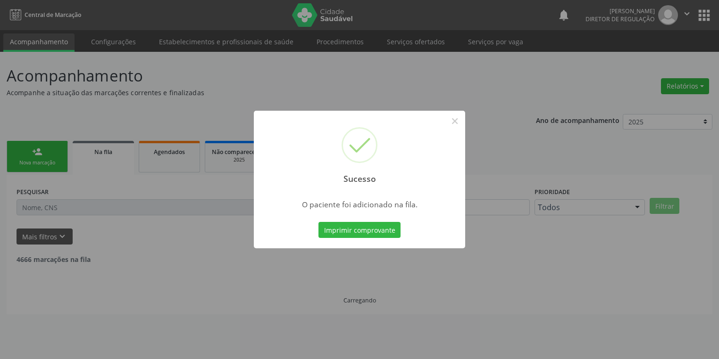
scroll to position [0, 0]
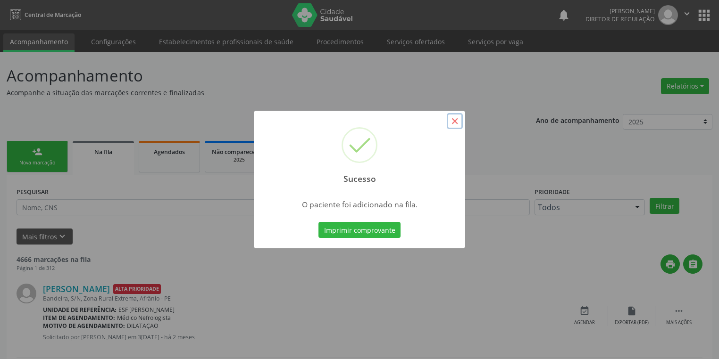
click at [459, 121] on button "×" at bounding box center [455, 121] width 16 height 16
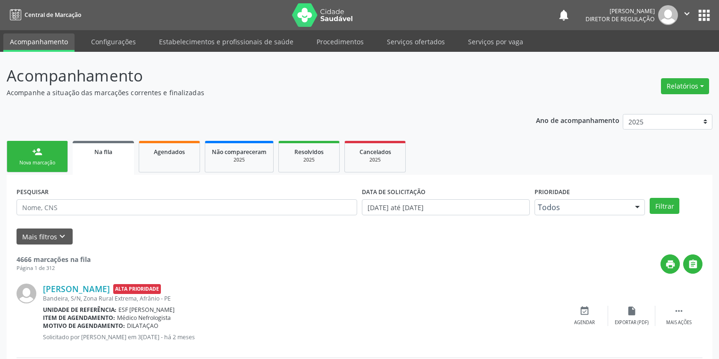
click at [26, 157] on link "person_add Nova marcação" at bounding box center [37, 157] width 61 height 32
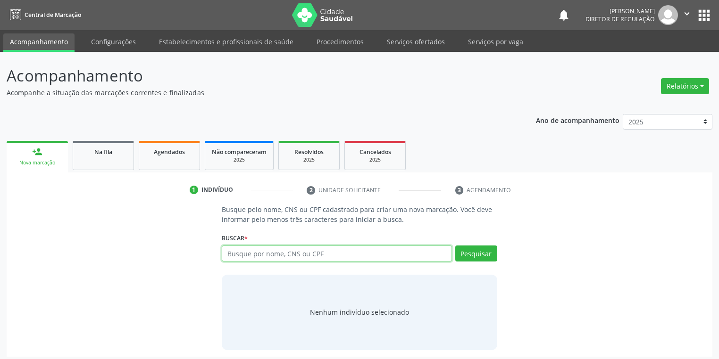
click at [251, 258] on input "text" at bounding box center [337, 254] width 230 height 16
type input "70201636450"
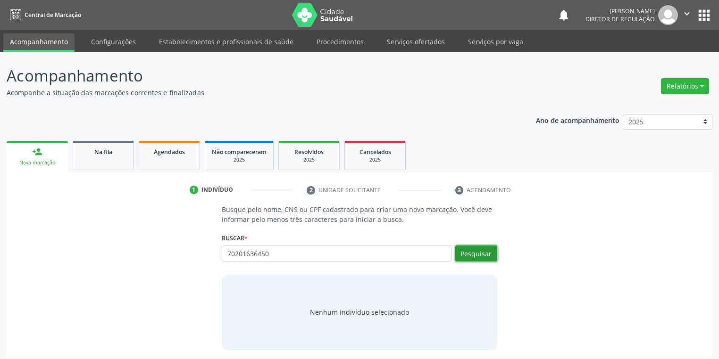
click at [470, 257] on button "Pesquisar" at bounding box center [476, 254] width 42 height 16
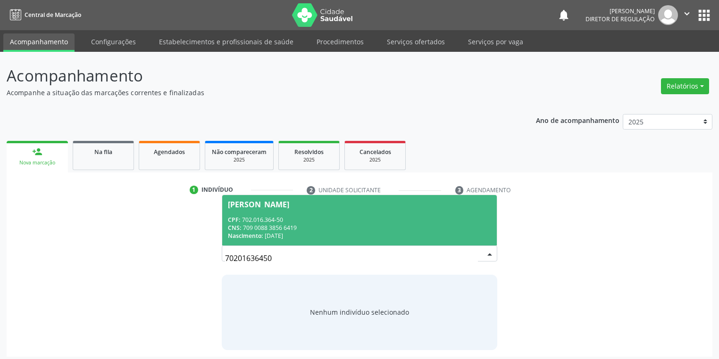
drag, startPoint x: 266, startPoint y: 222, endPoint x: 277, endPoint y: 222, distance: 11.3
click at [266, 222] on div "CPF: 702.016.364-50" at bounding box center [359, 220] width 263 height 8
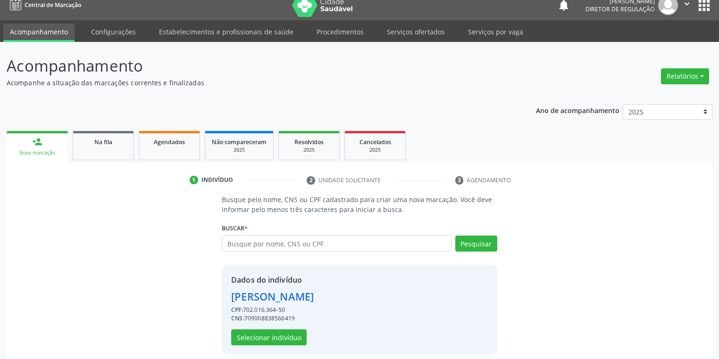
scroll to position [18, 0]
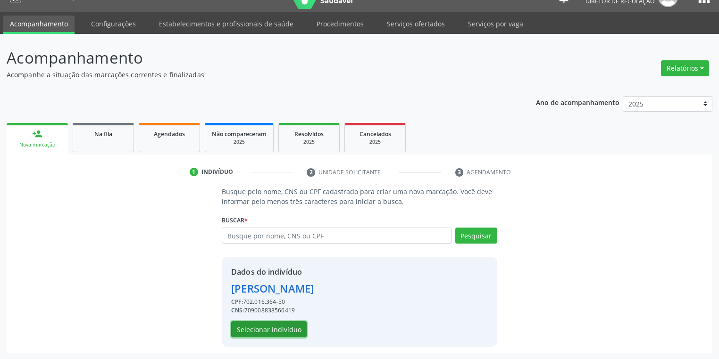
click at [270, 326] on button "Selecionar indivíduo" at bounding box center [268, 330] width 75 height 16
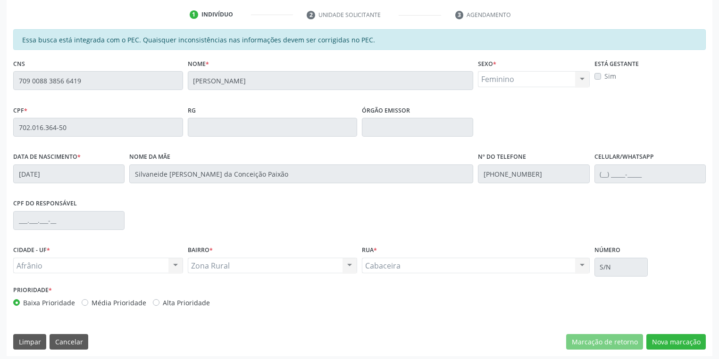
scroll to position [179, 0]
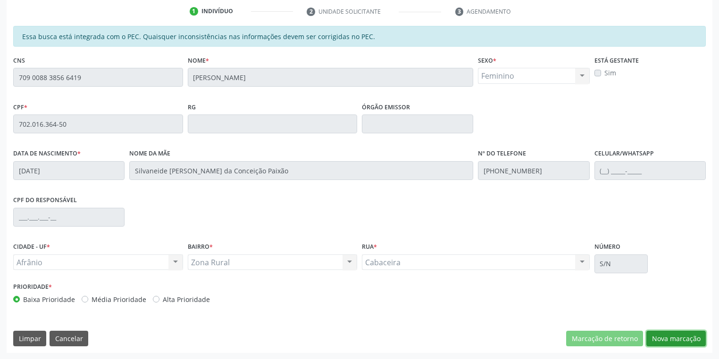
click at [657, 336] on button "Nova marcação" at bounding box center [675, 339] width 59 height 16
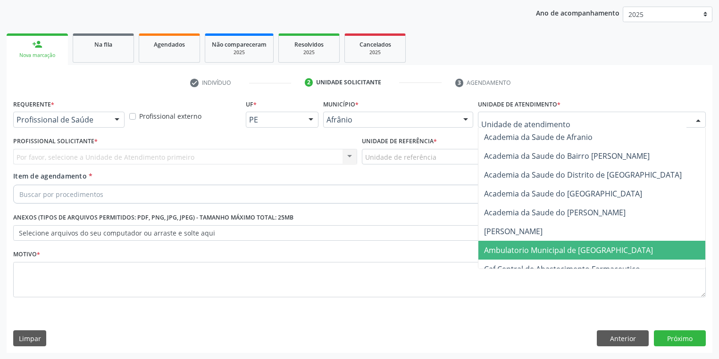
drag, startPoint x: 504, startPoint y: 246, endPoint x: 482, endPoint y: 236, distance: 23.7
click at [503, 246] on span "Ambulatorio Municipal de [GEOGRAPHIC_DATA]" at bounding box center [568, 250] width 169 height 10
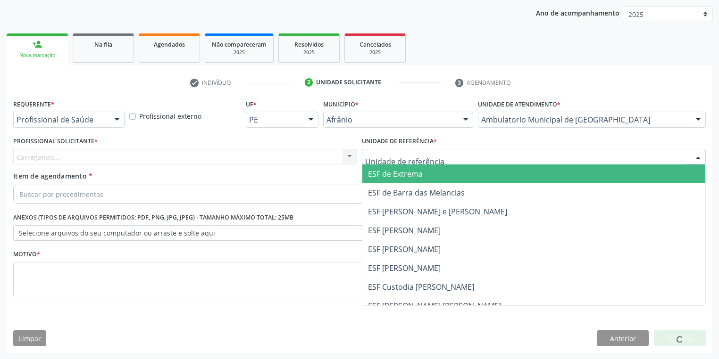
drag, startPoint x: 385, startPoint y: 157, endPoint x: 398, endPoint y: 204, distance: 49.0
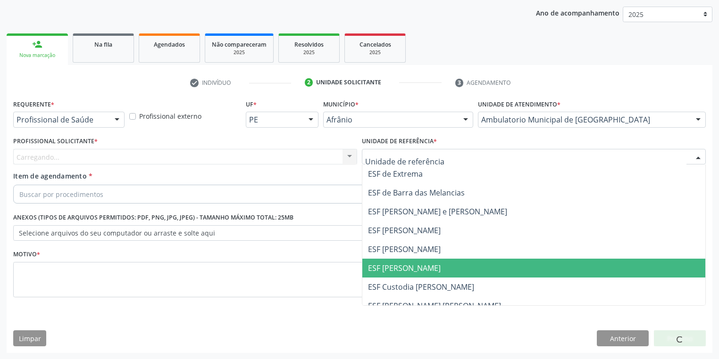
click at [412, 270] on span "ESF [PERSON_NAME]" at bounding box center [404, 268] width 73 height 10
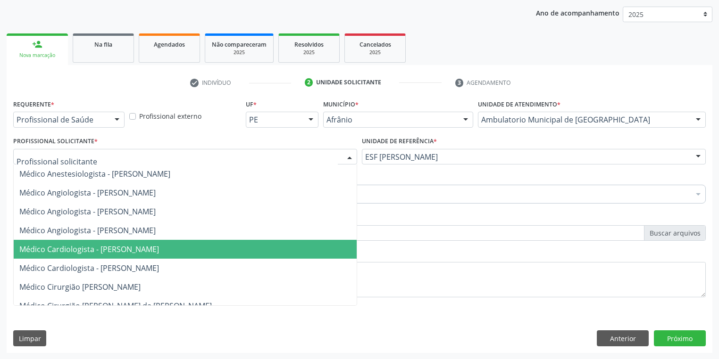
click at [61, 247] on span "Médico Cardiologista - [PERSON_NAME]" at bounding box center [89, 249] width 140 height 10
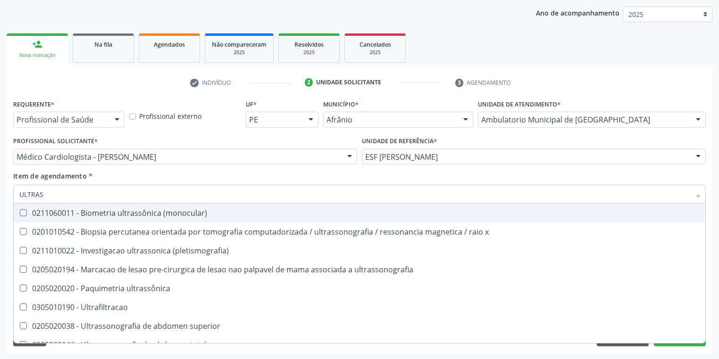
type input "ULTRASS"
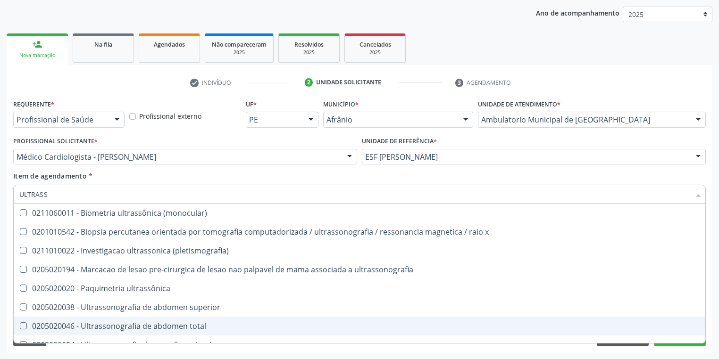
click at [53, 328] on div "0205020046 - Ultrassonografia de abdomen total" at bounding box center [359, 327] width 680 height 8
checkbox total "true"
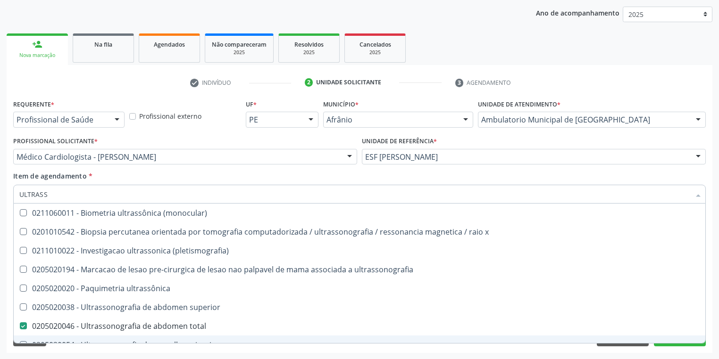
click at [44, 355] on div "Acompanhamento Acompanhe a situação das marcações correntes e finalizadas Relat…" at bounding box center [359, 151] width 719 height 415
checkbox x "true"
checkbox total "false"
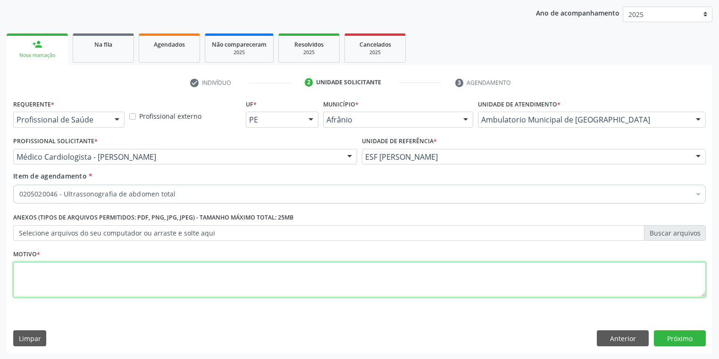
click at [36, 279] on textarea at bounding box center [359, 280] width 692 height 36
type textarea "*"
click at [672, 335] on button "Próximo" at bounding box center [680, 339] width 52 height 16
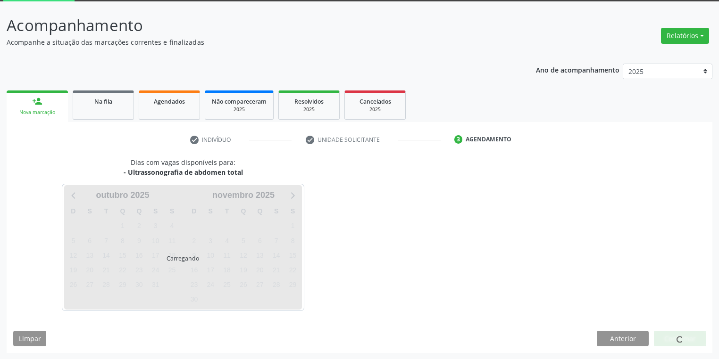
scroll to position [78, 0]
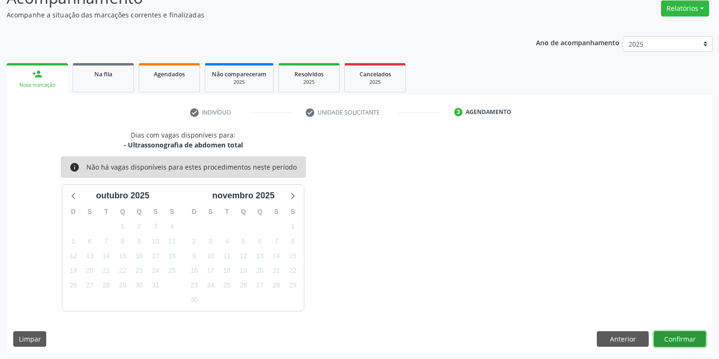
click at [676, 336] on button "Confirmar" at bounding box center [680, 340] width 52 height 16
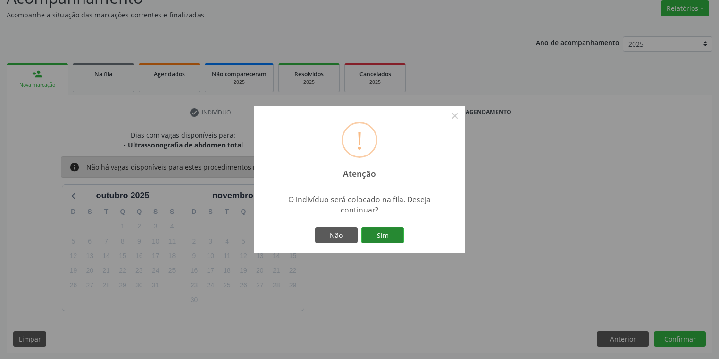
drag, startPoint x: 387, startPoint y: 235, endPoint x: 379, endPoint y: 239, distance: 8.7
click at [387, 235] on button "Sim" at bounding box center [382, 235] width 42 height 16
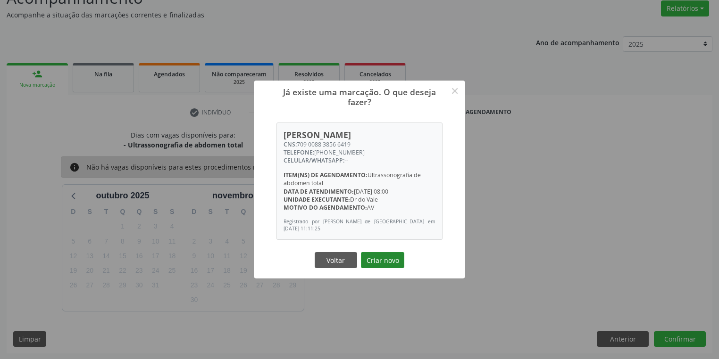
click at [380, 260] on button "Criar novo" at bounding box center [382, 260] width 43 height 16
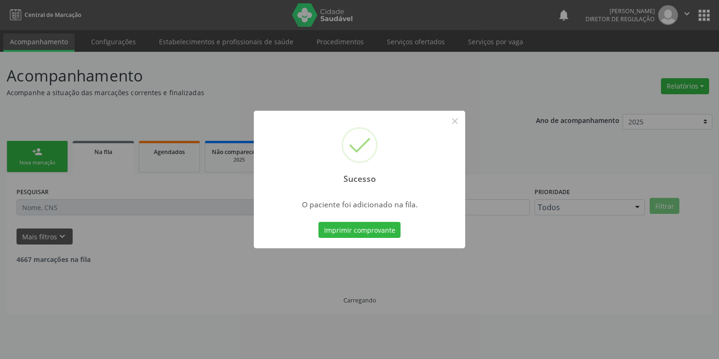
scroll to position [0, 0]
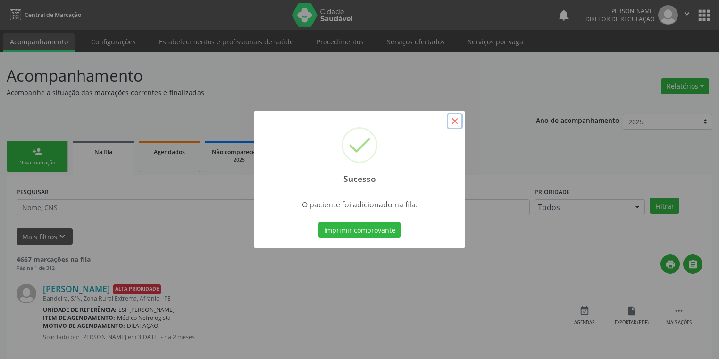
click at [451, 120] on button "×" at bounding box center [455, 121] width 16 height 16
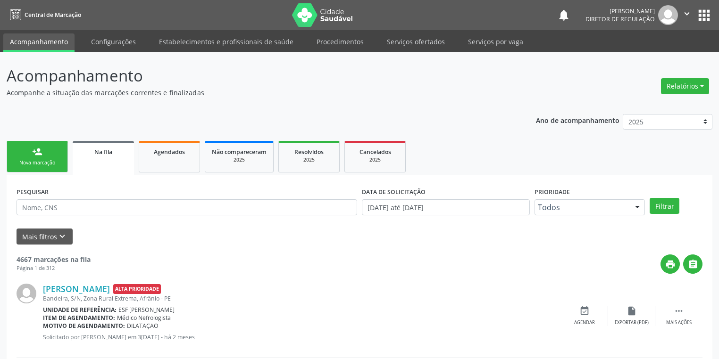
click at [54, 162] on div "Nova marcação" at bounding box center [37, 162] width 47 height 7
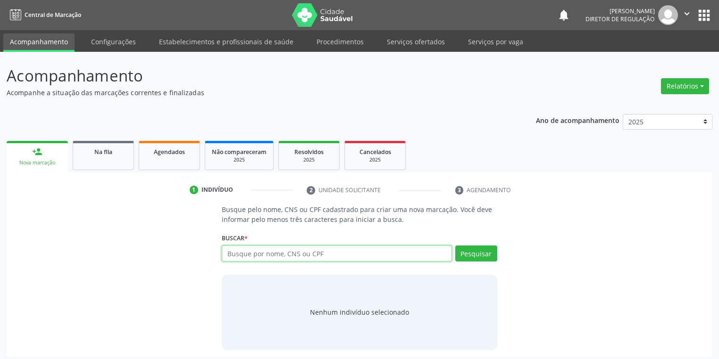
click at [244, 255] on input "text" at bounding box center [337, 254] width 230 height 16
type input "700509182790655"
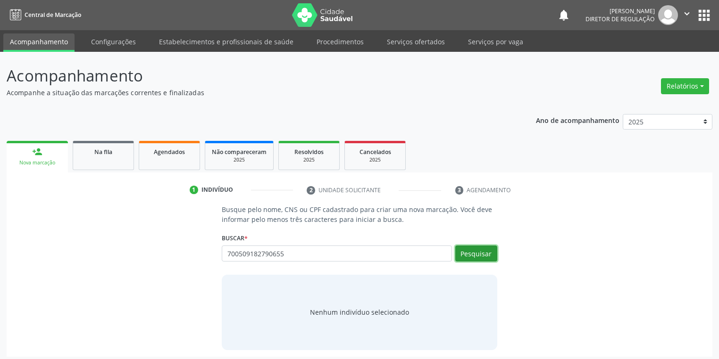
click at [475, 256] on button "Pesquisar" at bounding box center [476, 254] width 42 height 16
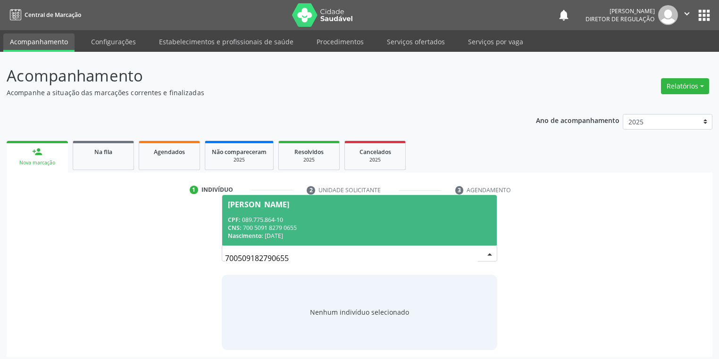
click at [309, 219] on div "CPF: 089.775.864-10" at bounding box center [359, 220] width 263 height 8
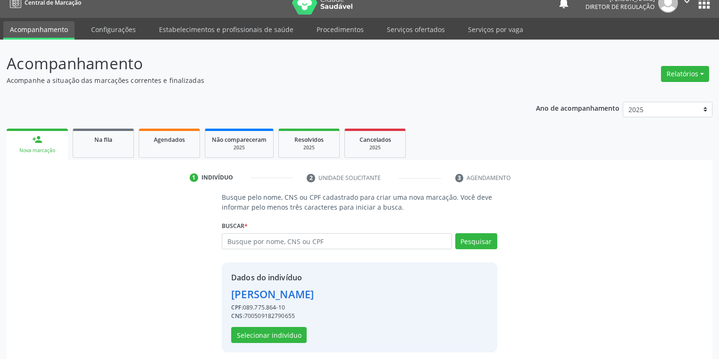
scroll to position [18, 0]
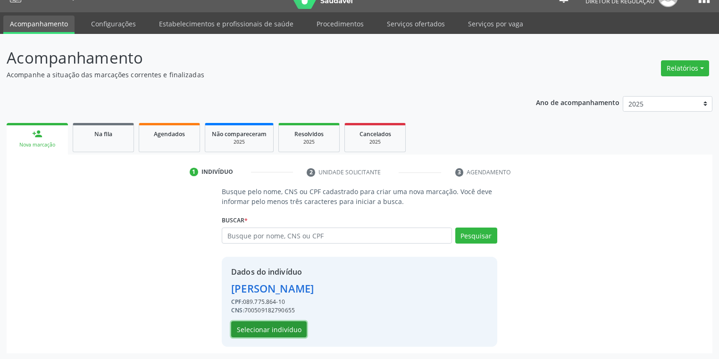
click at [269, 332] on button "Selecionar indivíduo" at bounding box center [268, 330] width 75 height 16
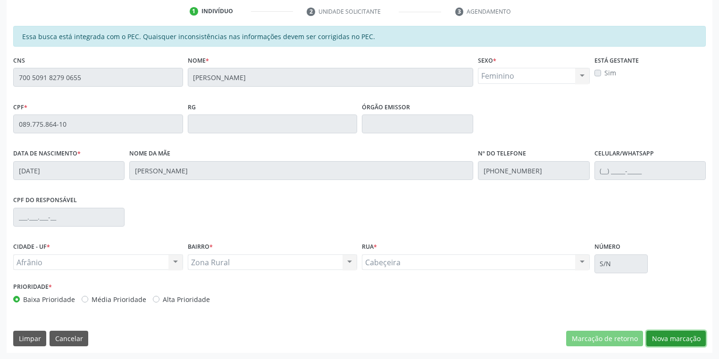
click at [668, 335] on button "Nova marcação" at bounding box center [675, 339] width 59 height 16
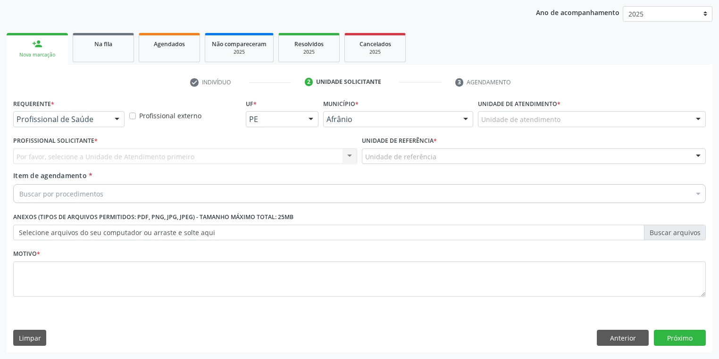
scroll to position [108, 0]
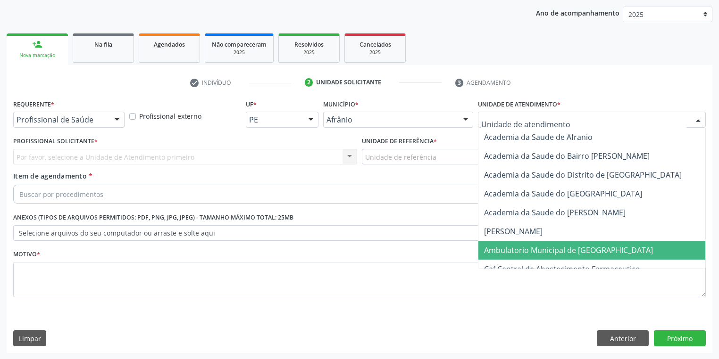
click at [516, 247] on span "Ambulatorio Municipal de [GEOGRAPHIC_DATA]" at bounding box center [568, 250] width 169 height 10
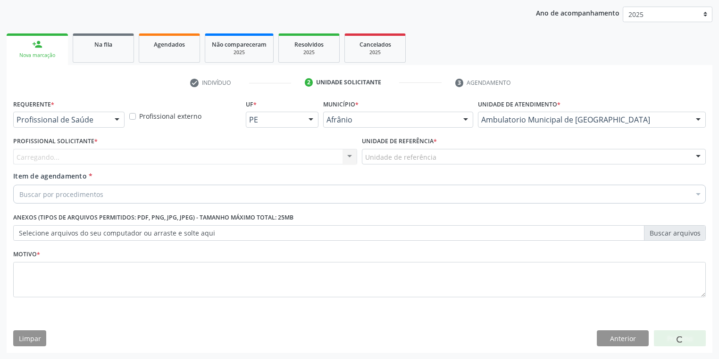
click at [375, 151] on div "Unidade de referência" at bounding box center [534, 157] width 344 height 16
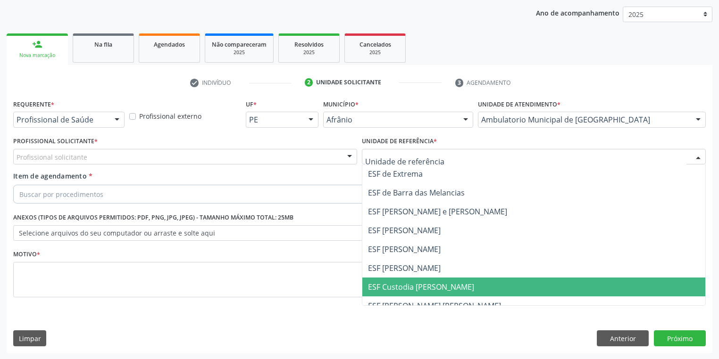
drag, startPoint x: 398, startPoint y: 287, endPoint x: 345, endPoint y: 258, distance: 60.6
click at [398, 287] on span "ESF Custodia [PERSON_NAME]" at bounding box center [421, 287] width 106 height 10
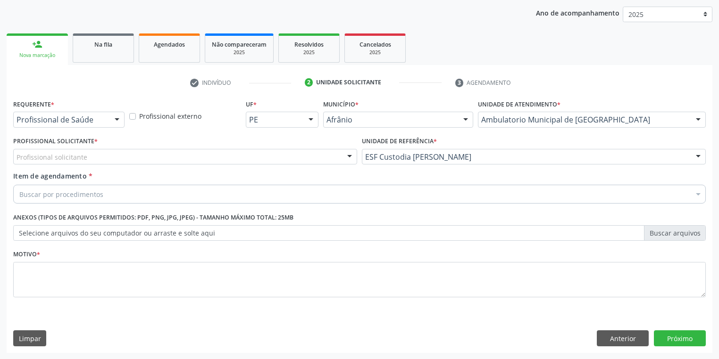
click at [54, 152] on div "Profissional solicitante" at bounding box center [185, 157] width 344 height 16
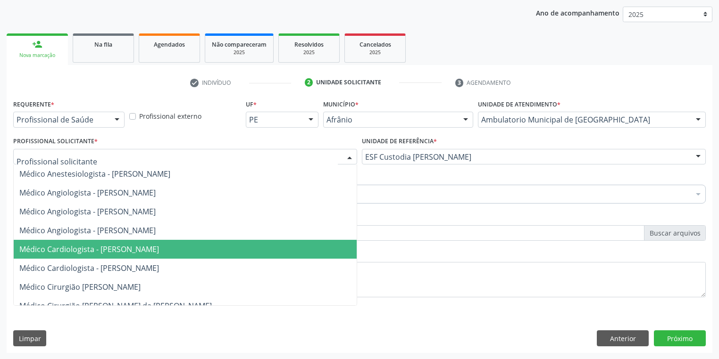
click at [64, 251] on span "Médico Cardiologista - [PERSON_NAME]" at bounding box center [89, 249] width 140 height 10
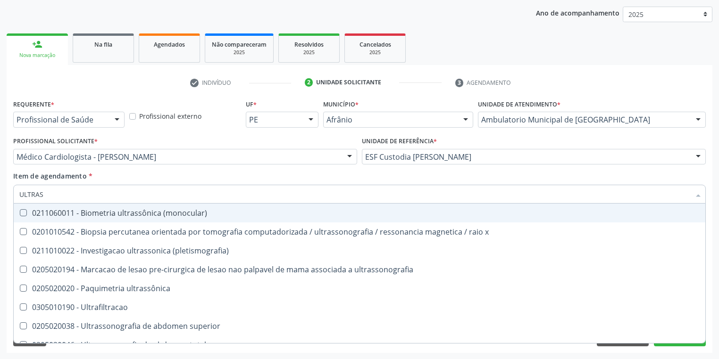
type input "ULTRASS"
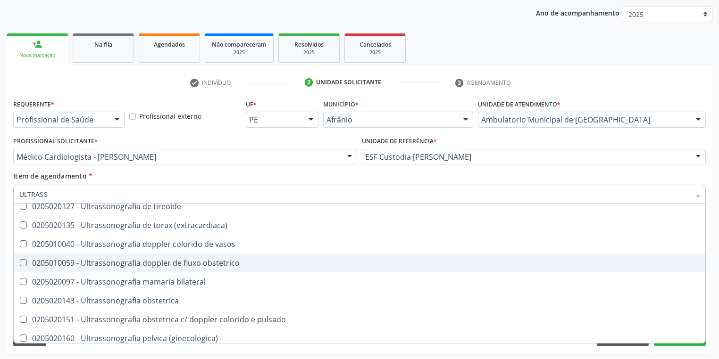
scroll to position [264, 0]
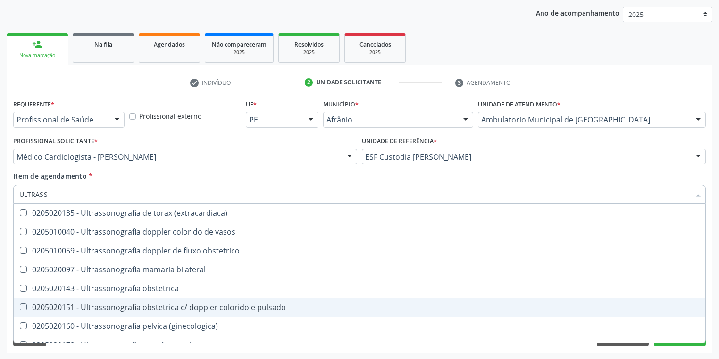
click at [170, 306] on div "0205020151 - Ultrassonografia obstetrica c/ doppler colorido e pulsado" at bounding box center [359, 308] width 680 height 8
checkbox pulsado "true"
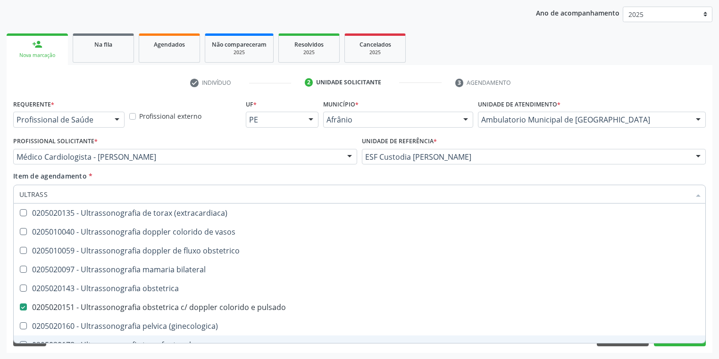
click at [104, 351] on div "Requerente * Profissional de Saúde Profissional de Saúde Paciente Nenhum result…" at bounding box center [359, 225] width 705 height 256
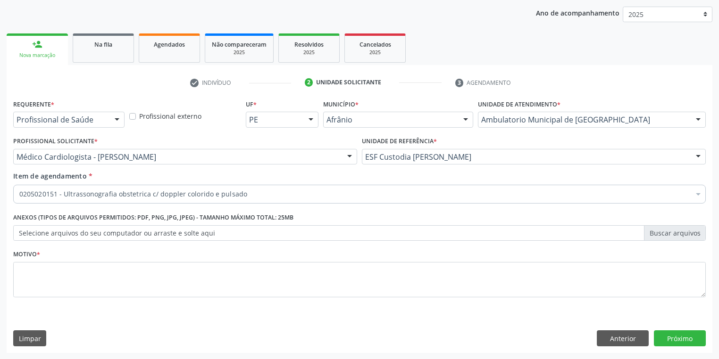
scroll to position [0, 0]
click at [35, 274] on textarea at bounding box center [359, 280] width 692 height 36
type textarea "*"
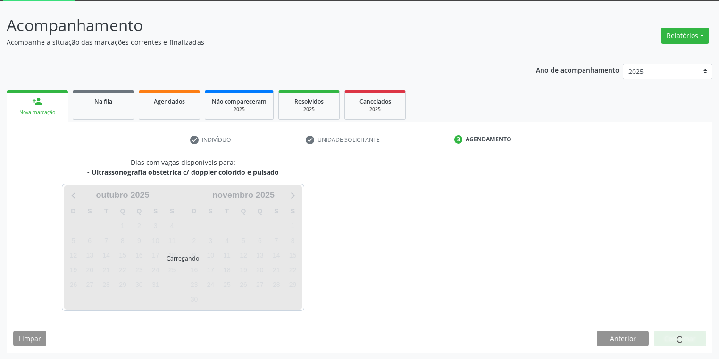
scroll to position [78, 0]
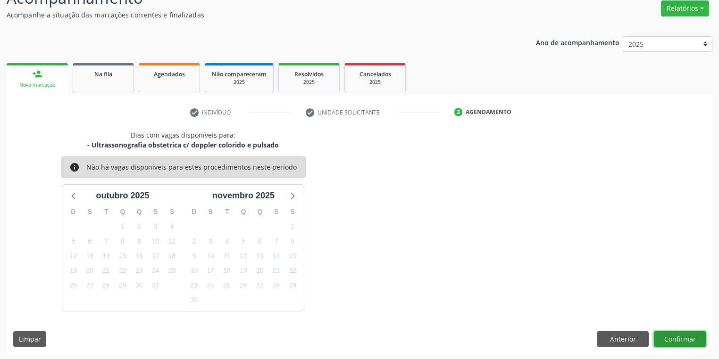
click at [672, 336] on button "Confirmar" at bounding box center [680, 340] width 52 height 16
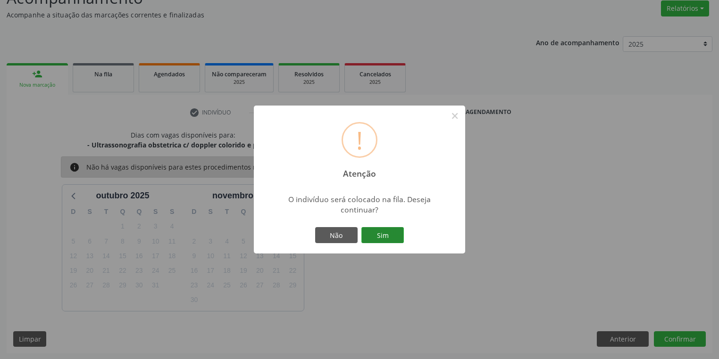
click at [385, 234] on button "Sim" at bounding box center [382, 235] width 42 height 16
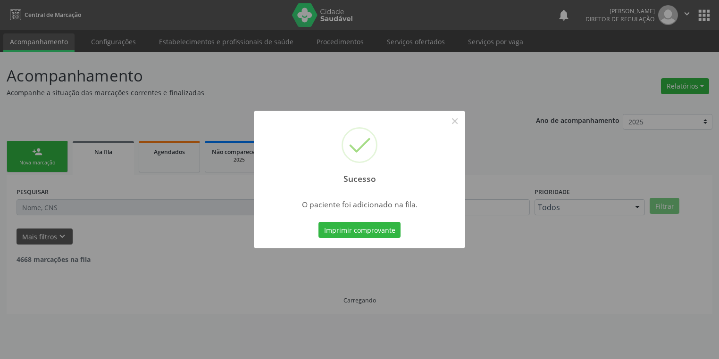
scroll to position [0, 0]
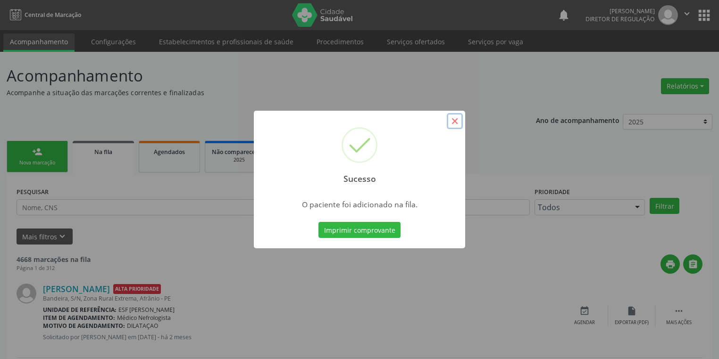
click at [453, 119] on button "×" at bounding box center [455, 121] width 16 height 16
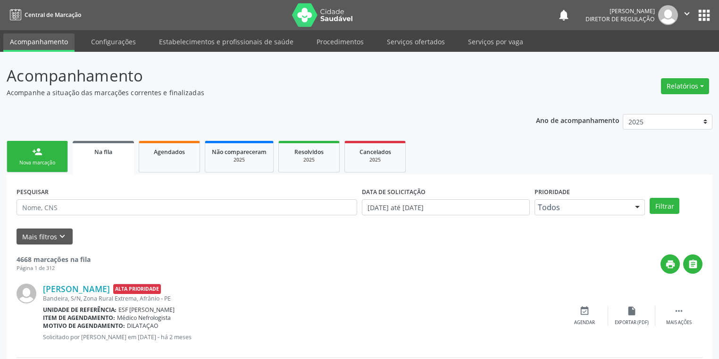
click at [51, 159] on div "Nova marcação" at bounding box center [37, 162] width 47 height 7
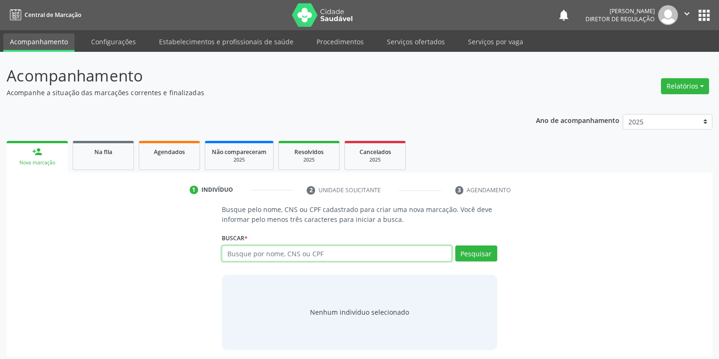
click at [262, 254] on input "text" at bounding box center [337, 254] width 230 height 16
type input "02435835400"
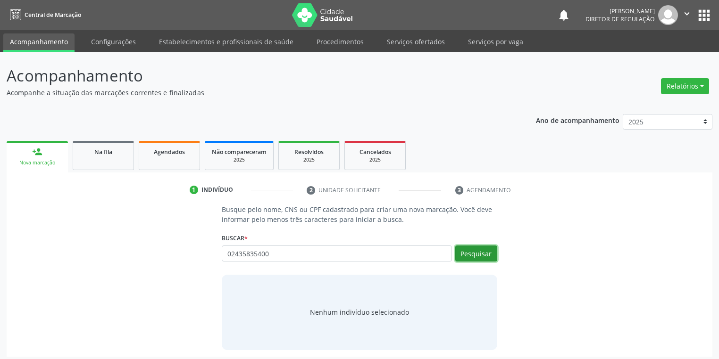
click at [464, 253] on button "Pesquisar" at bounding box center [476, 254] width 42 height 16
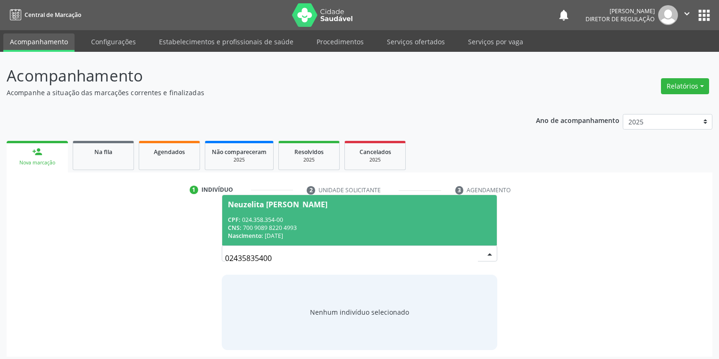
click at [277, 232] on div "Nascimento: 07/02/1976" at bounding box center [359, 236] width 263 height 8
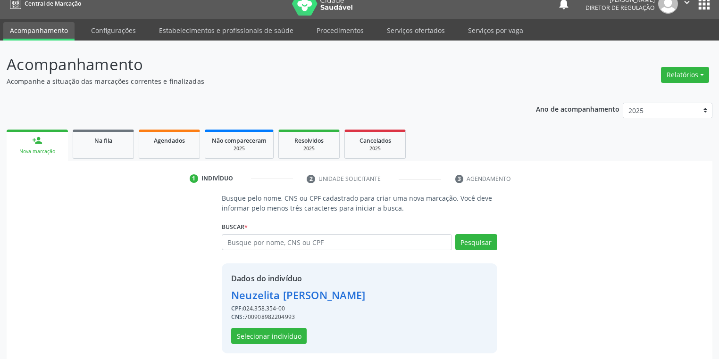
scroll to position [18, 0]
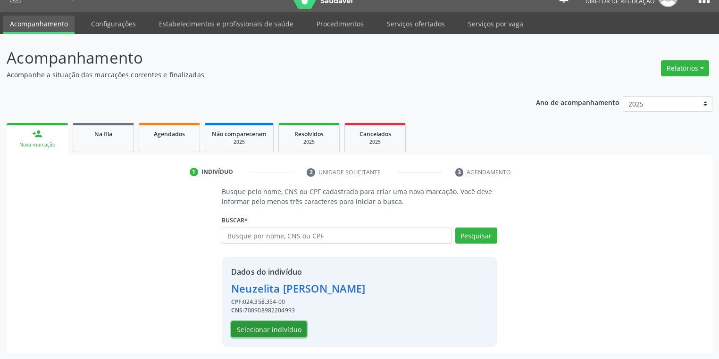
click at [249, 326] on button "Selecionar indivíduo" at bounding box center [268, 330] width 75 height 16
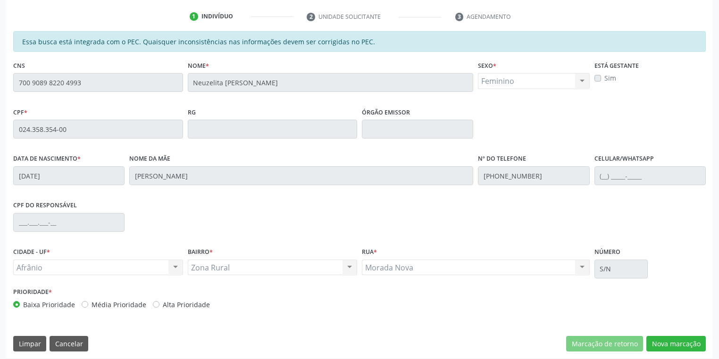
scroll to position [179, 0]
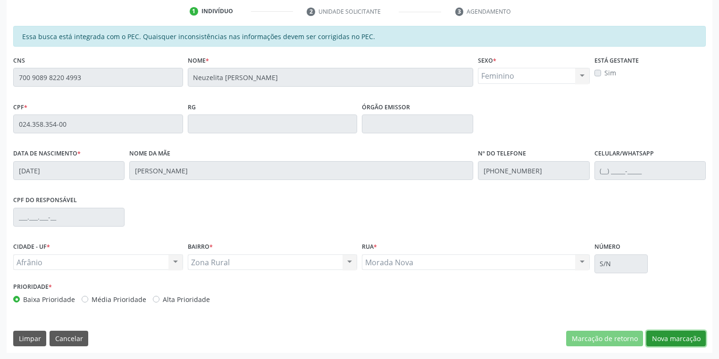
click at [670, 335] on button "Nova marcação" at bounding box center [675, 339] width 59 height 16
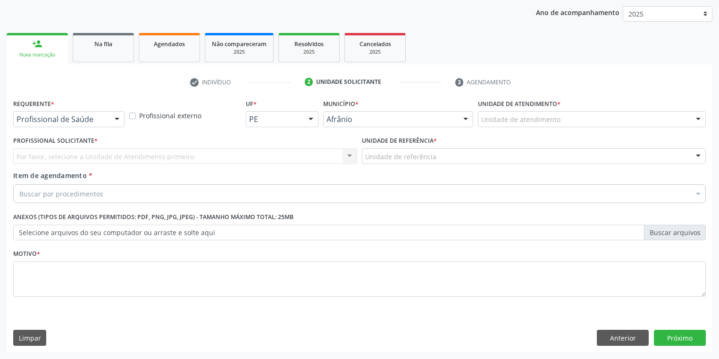
scroll to position [108, 0]
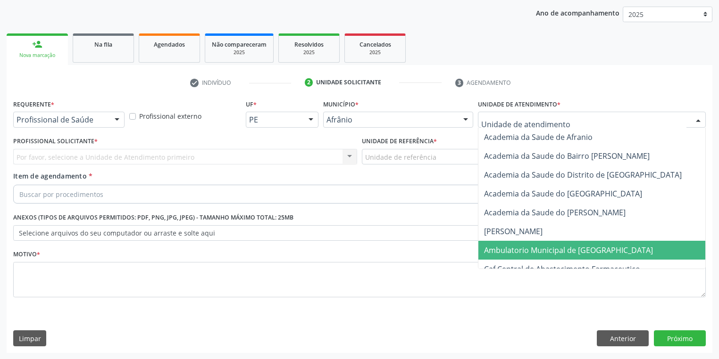
click at [526, 249] on span "Ambulatorio Municipal de [GEOGRAPHIC_DATA]" at bounding box center [568, 250] width 169 height 10
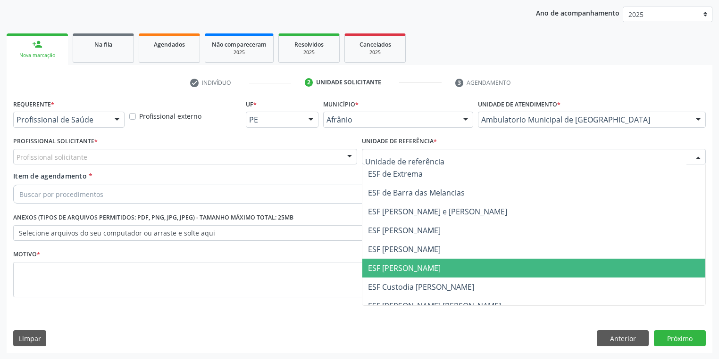
click at [393, 266] on span "ESF [PERSON_NAME]" at bounding box center [404, 268] width 73 height 10
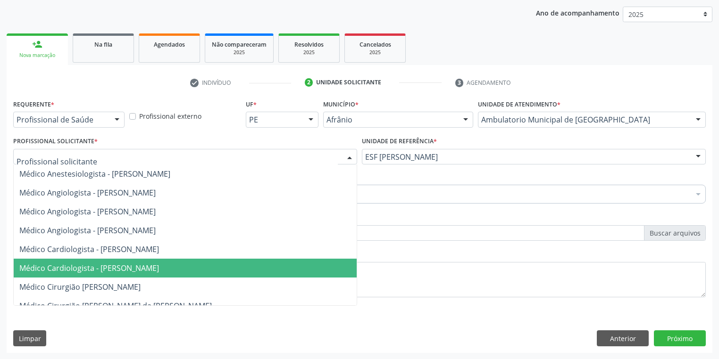
click at [82, 264] on span "Médico Cardiologista - Anderson da Costa Armstrong" at bounding box center [89, 268] width 140 height 10
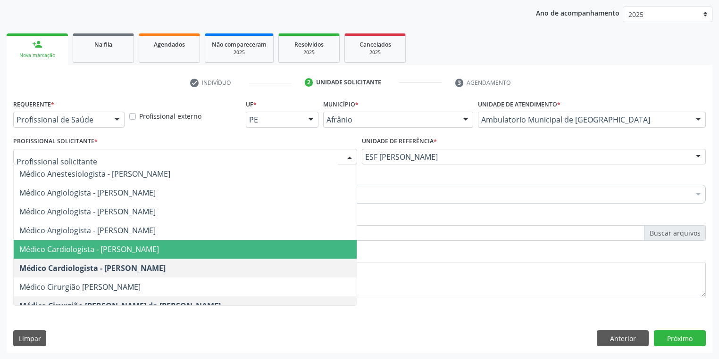
click at [94, 242] on span "Médico Cardiologista - Alysson Rodrigo Ferreira Cavalcanti" at bounding box center [185, 249] width 343 height 19
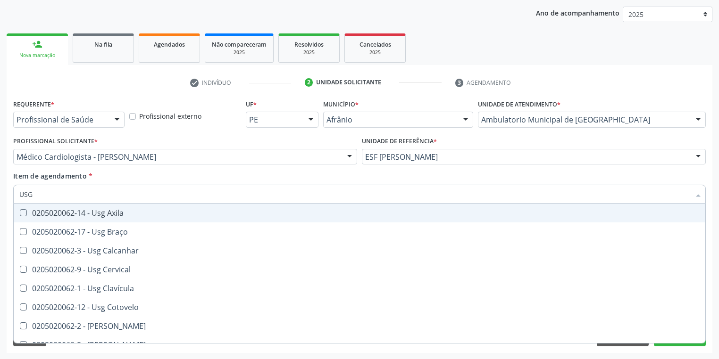
type input "USG O"
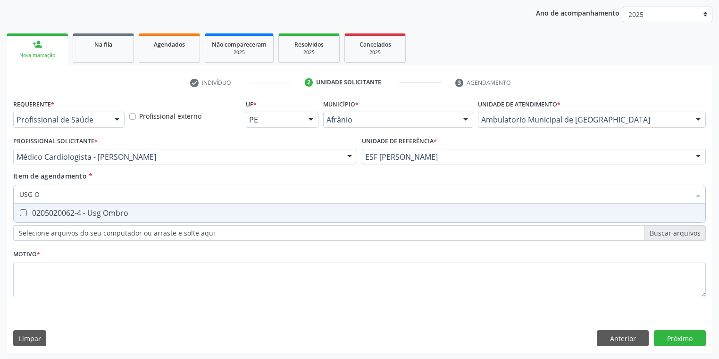
click at [45, 213] on div "0205020062-4 - Usg Ombro" at bounding box center [359, 213] width 680 height 8
checkbox Ombro "true"
click at [37, 276] on div "Requerente * Profissional de Saúde Profissional de Saúde Paciente Nenhum result…" at bounding box center [359, 204] width 692 height 214
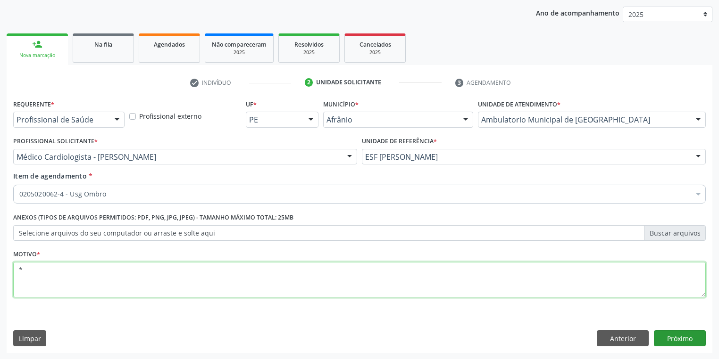
type textarea "*"
click at [664, 337] on button "Próximo" at bounding box center [680, 339] width 52 height 16
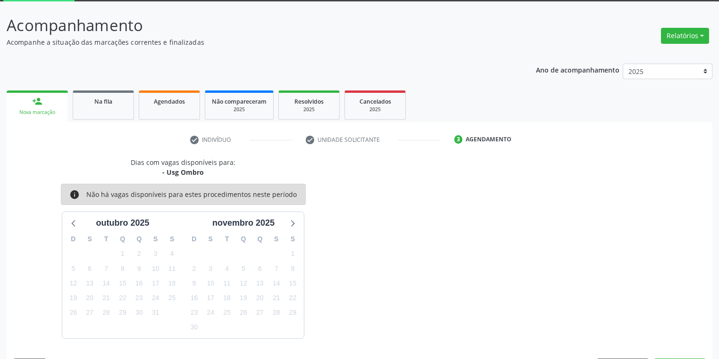
scroll to position [78, 0]
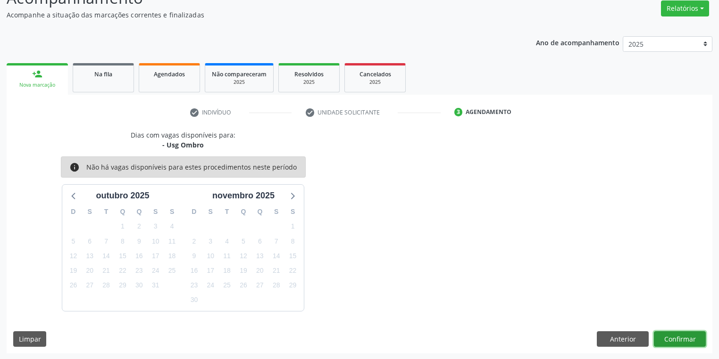
click at [665, 334] on button "Confirmar" at bounding box center [680, 340] width 52 height 16
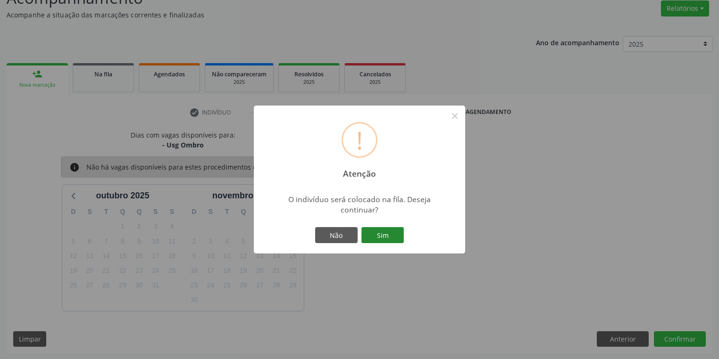
click at [385, 235] on button "Sim" at bounding box center [382, 235] width 42 height 16
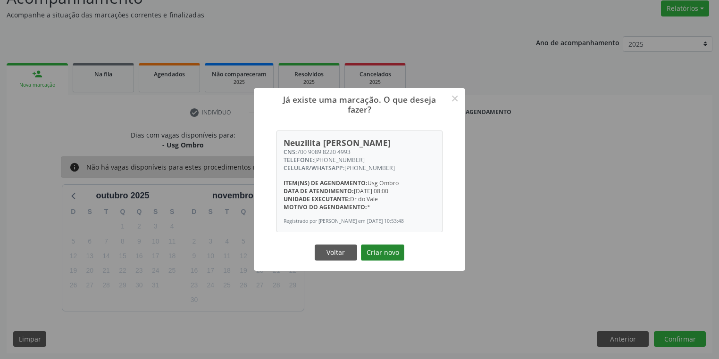
click at [371, 255] on button "Criar novo" at bounding box center [382, 253] width 43 height 16
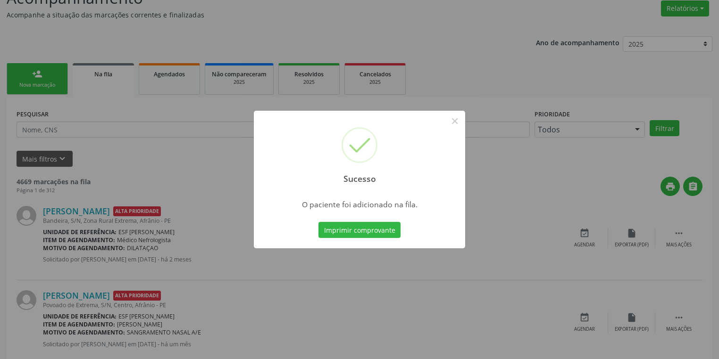
scroll to position [0, 0]
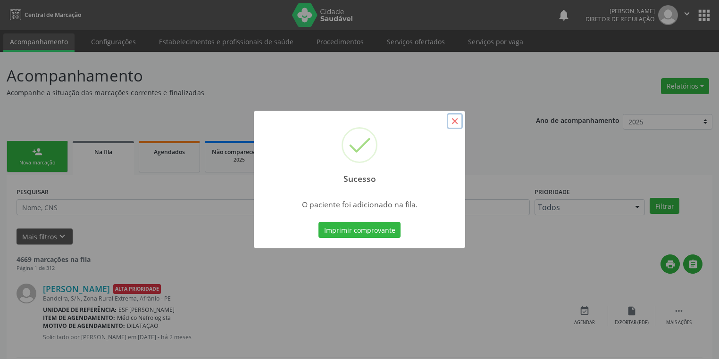
drag, startPoint x: 453, startPoint y: 123, endPoint x: 435, endPoint y: 123, distance: 17.4
click at [452, 123] on button "×" at bounding box center [455, 121] width 16 height 16
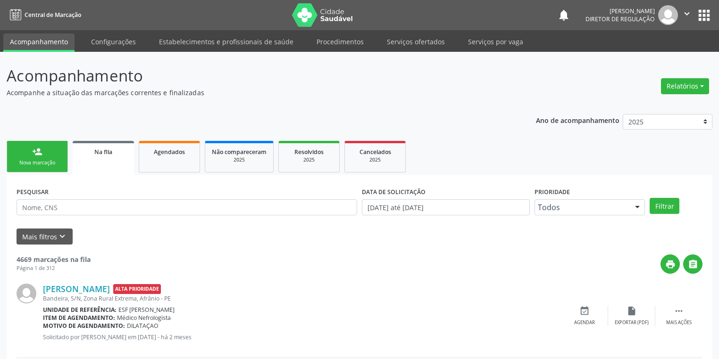
click at [43, 161] on div "Nova marcação" at bounding box center [37, 162] width 47 height 7
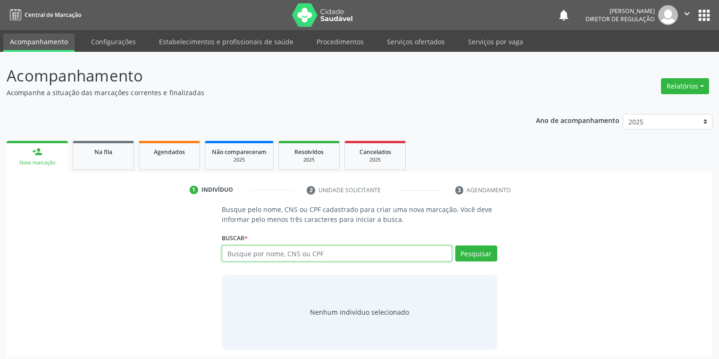
click at [240, 251] on input "text" at bounding box center [337, 254] width 230 height 16
type input "13830582455"
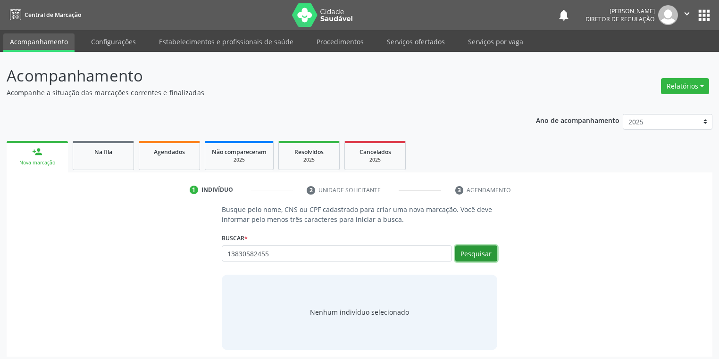
click at [470, 253] on button "Pesquisar" at bounding box center [476, 254] width 42 height 16
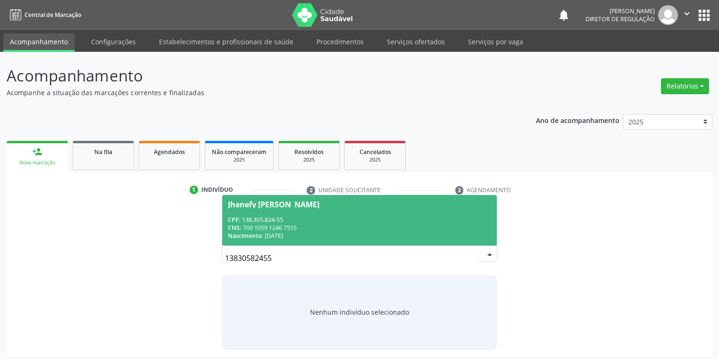
click at [326, 216] on div "CPF: 138.305.824-55" at bounding box center [359, 220] width 263 height 8
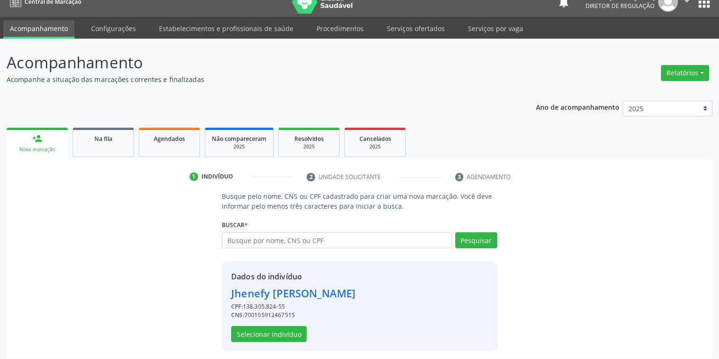
scroll to position [18, 0]
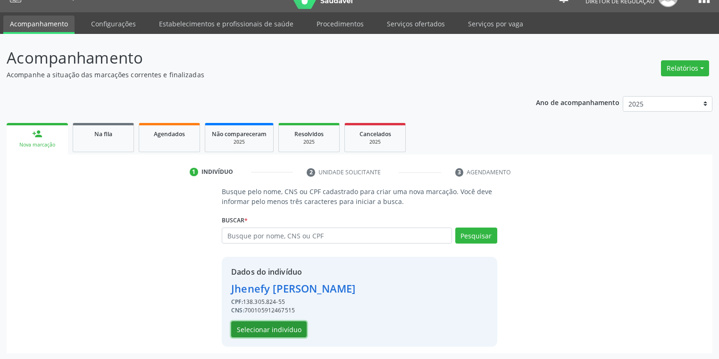
click at [261, 332] on button "Selecionar indivíduo" at bounding box center [268, 330] width 75 height 16
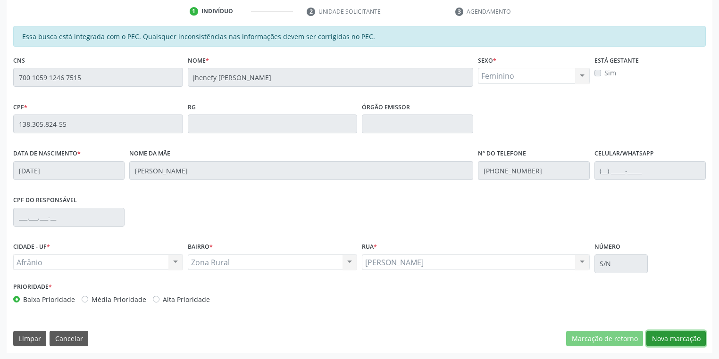
click at [660, 337] on button "Nova marcação" at bounding box center [675, 339] width 59 height 16
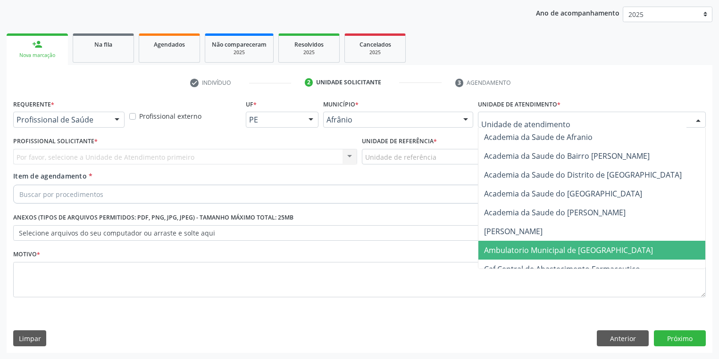
click at [514, 246] on span "Ambulatorio Municipal de [GEOGRAPHIC_DATA]" at bounding box center [568, 250] width 169 height 10
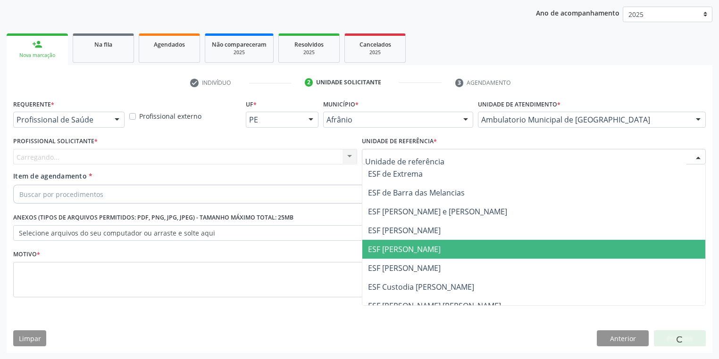
click at [394, 256] on span "ESF [PERSON_NAME]" at bounding box center [533, 249] width 343 height 19
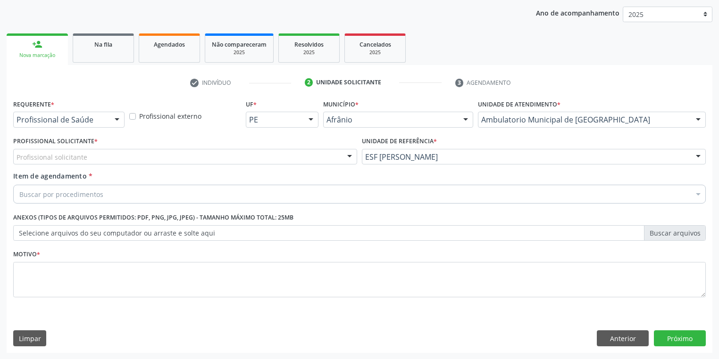
drag, startPoint x: 87, startPoint y: 153, endPoint x: 86, endPoint y: 161, distance: 8.1
click at [87, 155] on div "Profissional solicitante" at bounding box center [185, 157] width 344 height 16
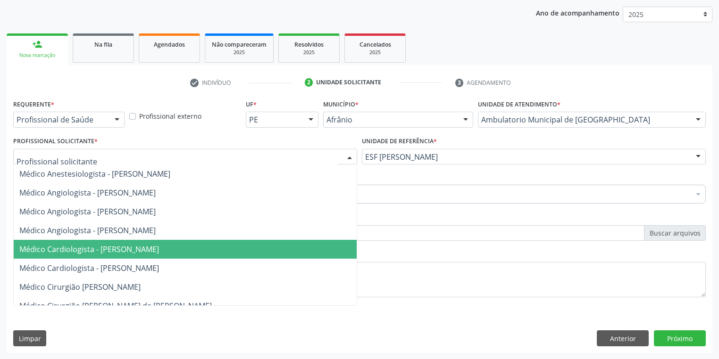
click at [92, 245] on span "Médico Cardiologista - [PERSON_NAME]" at bounding box center [89, 249] width 140 height 10
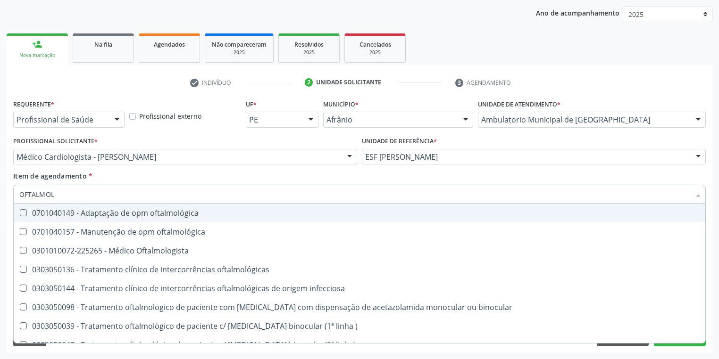
type input "OFTALMOLO"
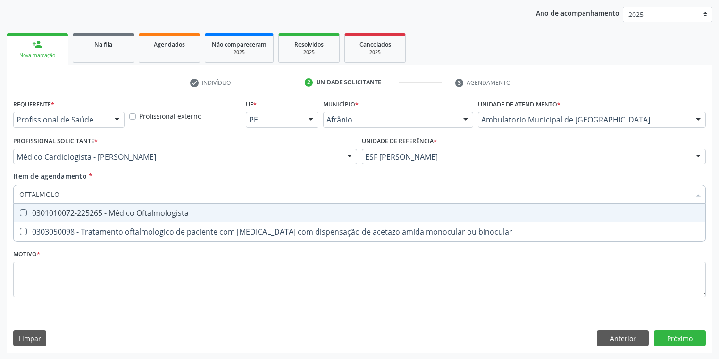
click at [63, 212] on div "0301010072-225265 - Médico Oftalmologista" at bounding box center [359, 213] width 680 height 8
checkbox Oftalmologista "true"
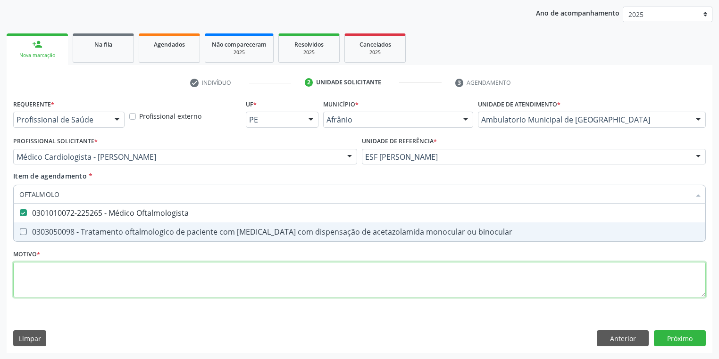
click at [50, 274] on div "Requerente * Profissional de Saúde Profissional de Saúde Paciente Nenhum result…" at bounding box center [359, 204] width 692 height 214
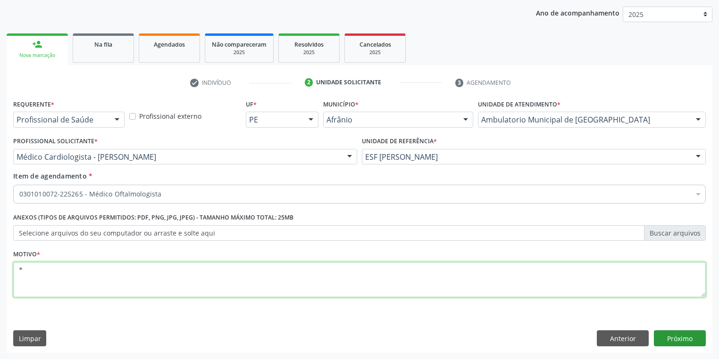
type textarea "*"
click at [676, 344] on button "Próximo" at bounding box center [680, 339] width 52 height 16
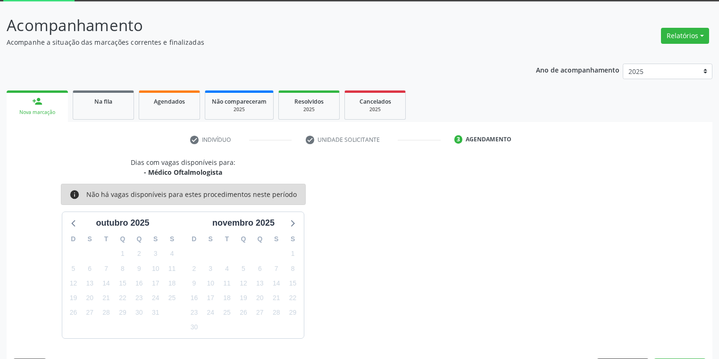
scroll to position [78, 0]
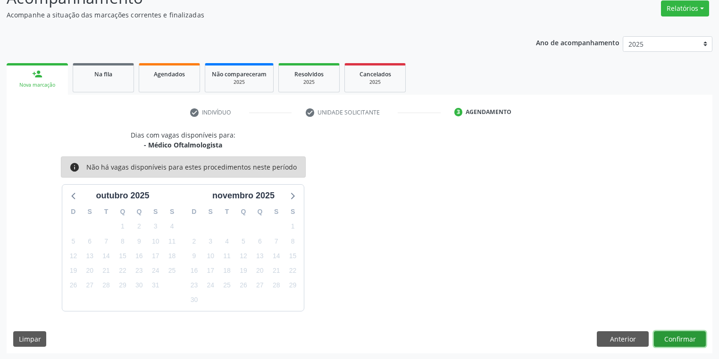
click at [671, 337] on button "Confirmar" at bounding box center [680, 340] width 52 height 16
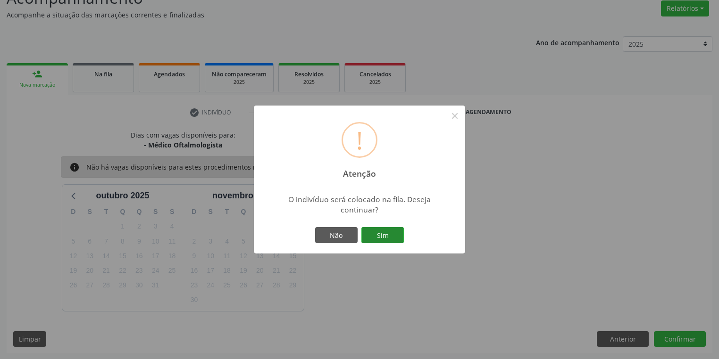
click at [379, 236] on button "Sim" at bounding box center [382, 235] width 42 height 16
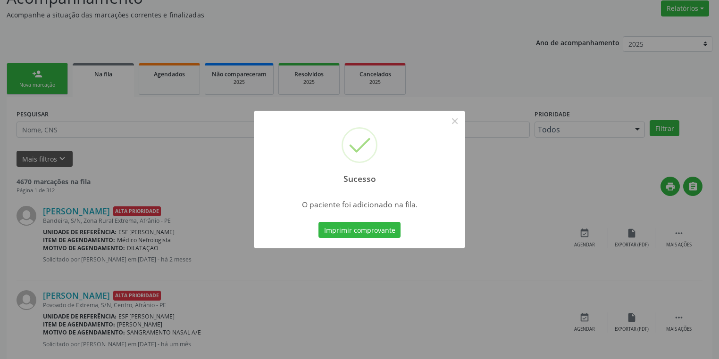
scroll to position [0, 0]
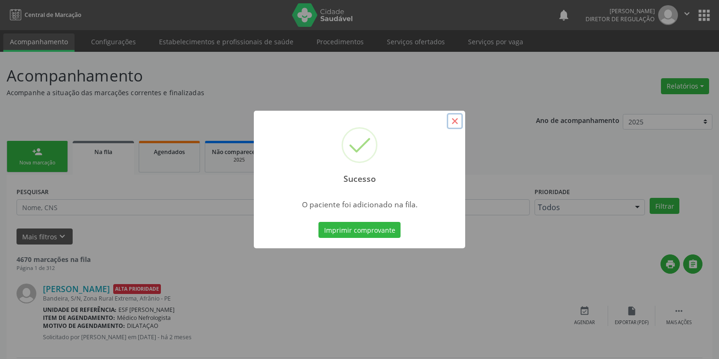
click at [453, 121] on button "×" at bounding box center [455, 121] width 16 height 16
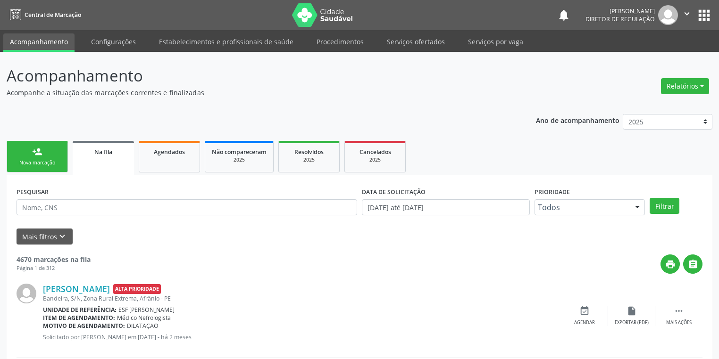
click at [51, 155] on link "person_add Nova marcação" at bounding box center [37, 157] width 61 height 32
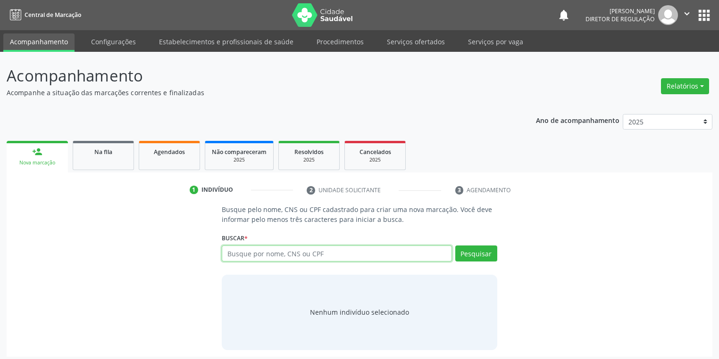
click at [245, 250] on input "text" at bounding box center [337, 254] width 230 height 16
type input "16624612401"
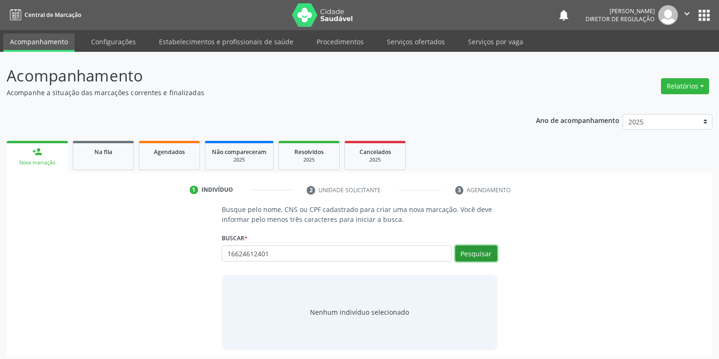
click at [464, 254] on button "Pesquisar" at bounding box center [476, 254] width 42 height 16
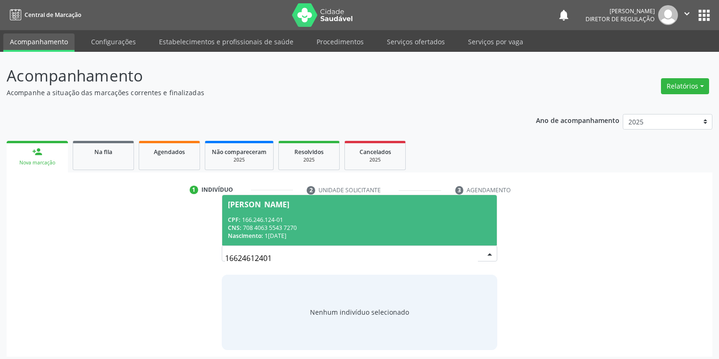
click at [262, 220] on div "CPF: 166.246.124-01" at bounding box center [359, 220] width 263 height 8
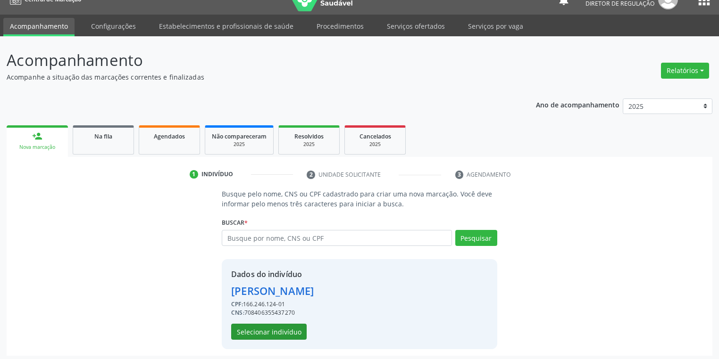
scroll to position [18, 0]
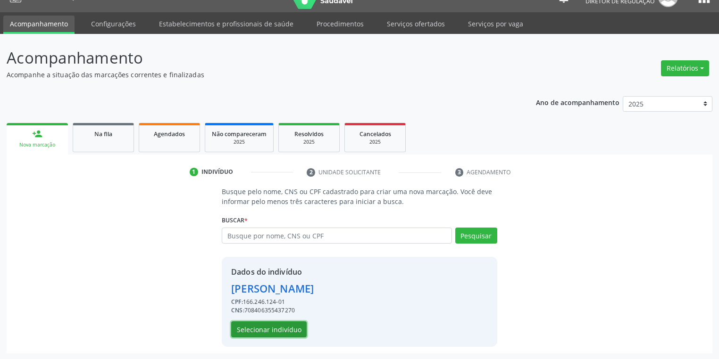
click at [262, 332] on button "Selecionar indivíduo" at bounding box center [268, 330] width 75 height 16
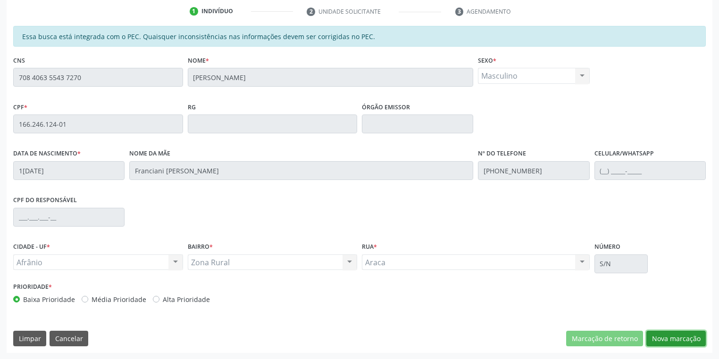
click at [659, 340] on button "Nova marcação" at bounding box center [675, 339] width 59 height 16
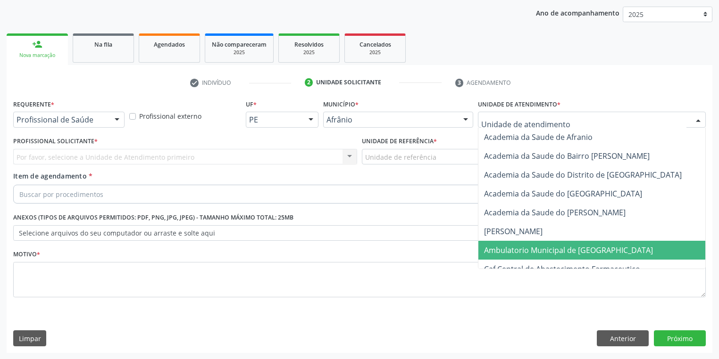
drag, startPoint x: 509, startPoint y: 249, endPoint x: 466, endPoint y: 232, distance: 45.5
click at [507, 249] on span "Ambulatorio Municipal de [GEOGRAPHIC_DATA]" at bounding box center [568, 250] width 169 height 10
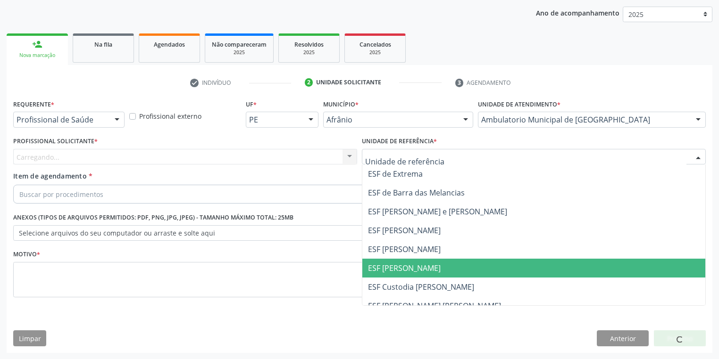
click at [413, 274] on span "ESF [PERSON_NAME]" at bounding box center [533, 268] width 343 height 19
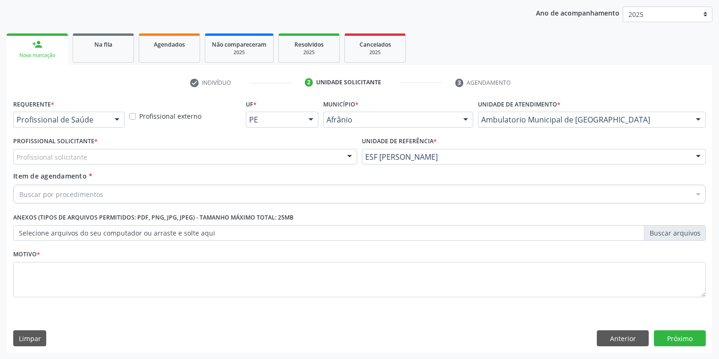
click at [75, 163] on div "Profissional solicitante" at bounding box center [185, 157] width 344 height 16
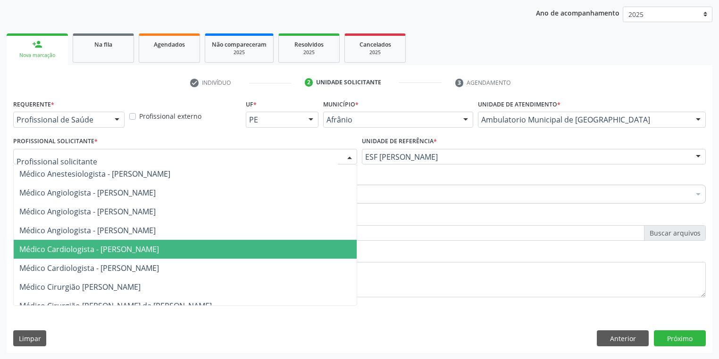
click at [102, 251] on span "Médico Cardiologista - [PERSON_NAME]" at bounding box center [89, 249] width 140 height 10
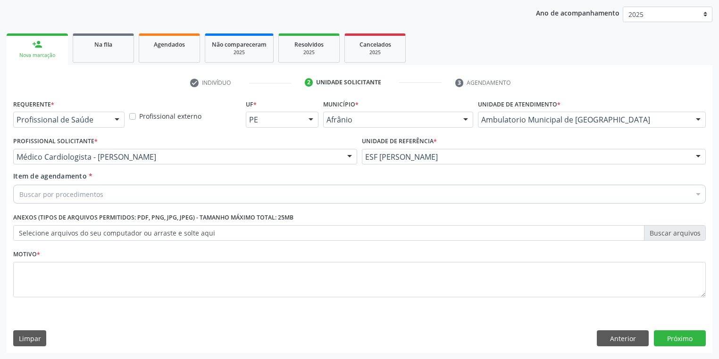
click at [63, 199] on div "Buscar por procedimentos" at bounding box center [359, 194] width 692 height 19
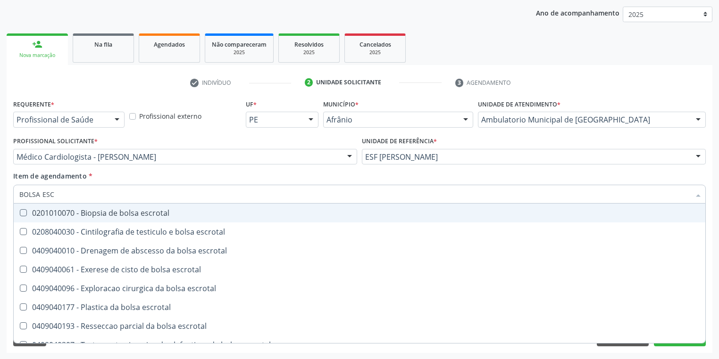
type input "BOLSA ESCR"
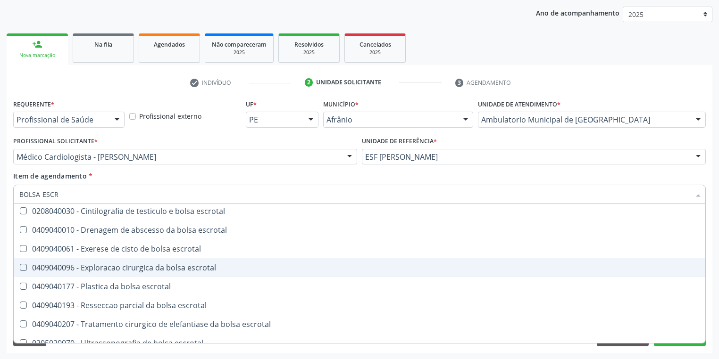
scroll to position [30, 0]
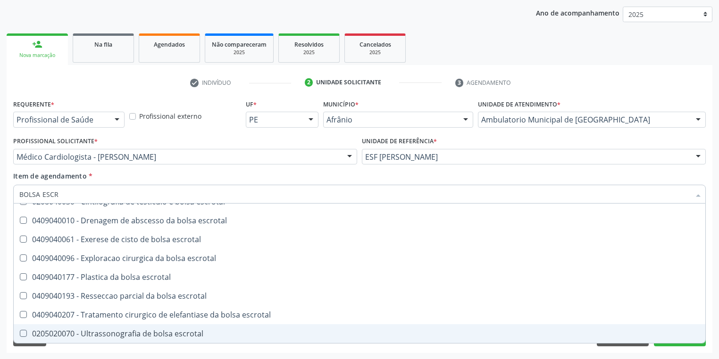
click at [110, 335] on div "0205020070 - Ultrassonografia de bolsa escrotal" at bounding box center [359, 334] width 680 height 8
checkbox escrotal "true"
click at [56, 348] on div "Requerente * Profissional de Saúde Profissional de Saúde Paciente Nenhum result…" at bounding box center [359, 225] width 705 height 256
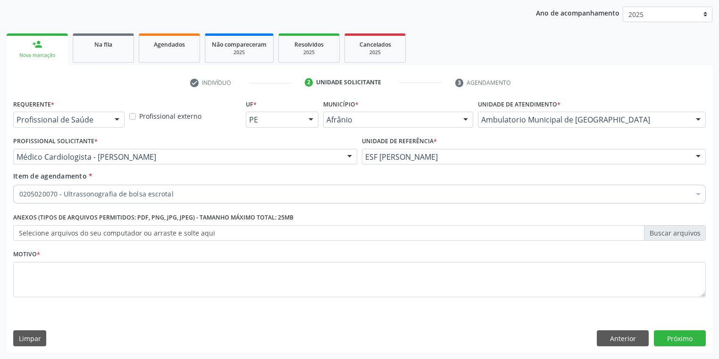
scroll to position [0, 0]
click at [51, 289] on textarea at bounding box center [359, 280] width 692 height 36
type textarea "*"
click at [682, 338] on button "Próximo" at bounding box center [680, 339] width 52 height 16
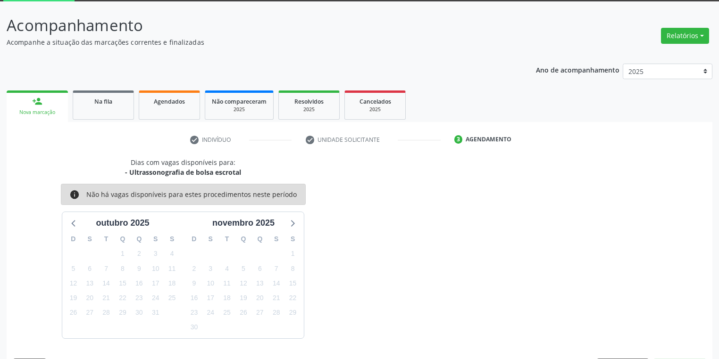
scroll to position [78, 0]
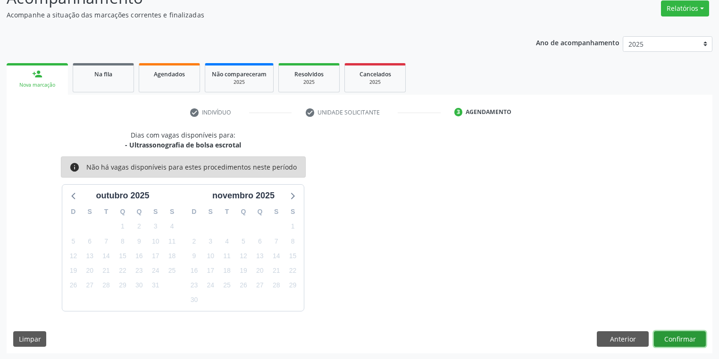
click at [676, 336] on button "Confirmar" at bounding box center [680, 340] width 52 height 16
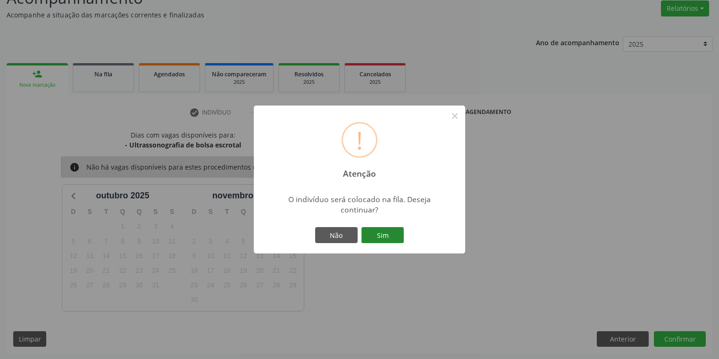
click at [387, 232] on button "Sim" at bounding box center [382, 235] width 42 height 16
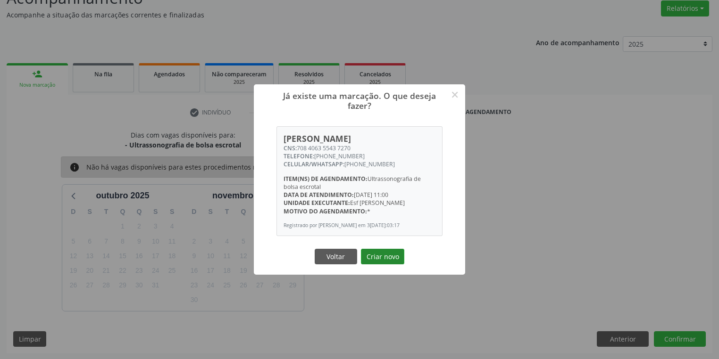
click at [389, 258] on button "Criar novo" at bounding box center [382, 257] width 43 height 16
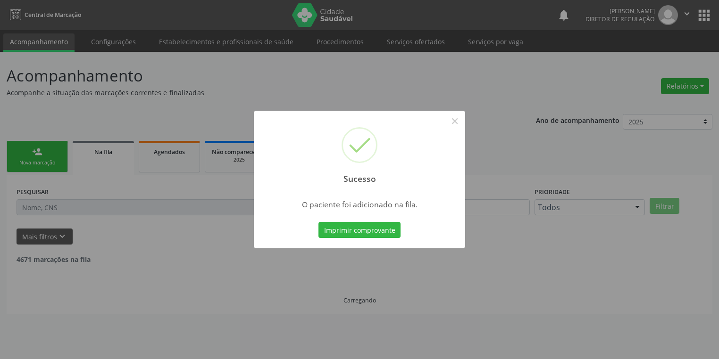
scroll to position [0, 0]
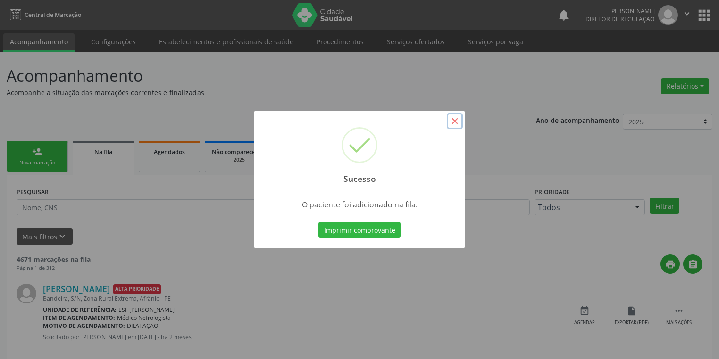
click at [458, 121] on button "×" at bounding box center [455, 121] width 16 height 16
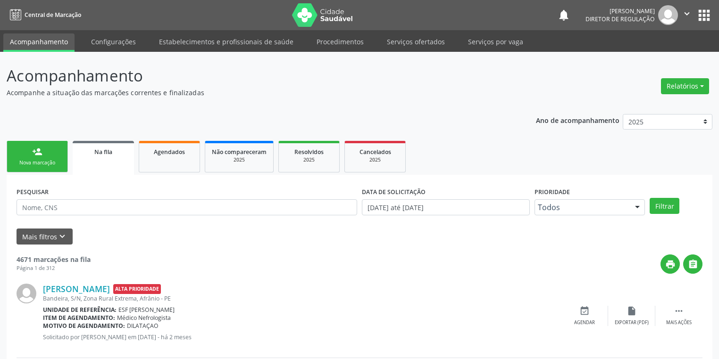
click at [52, 151] on link "person_add Nova marcação" at bounding box center [37, 157] width 61 height 32
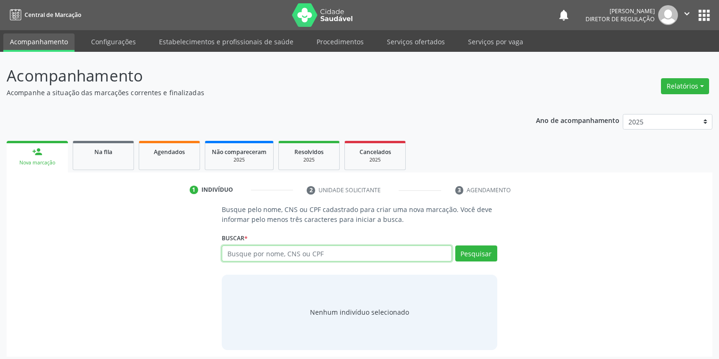
click at [250, 252] on input "text" at bounding box center [337, 254] width 230 height 16
drag, startPoint x: 478, startPoint y: 254, endPoint x: 470, endPoint y: 255, distance: 8.1
click at [478, 254] on button "Pesquisar" at bounding box center [476, 254] width 42 height 16
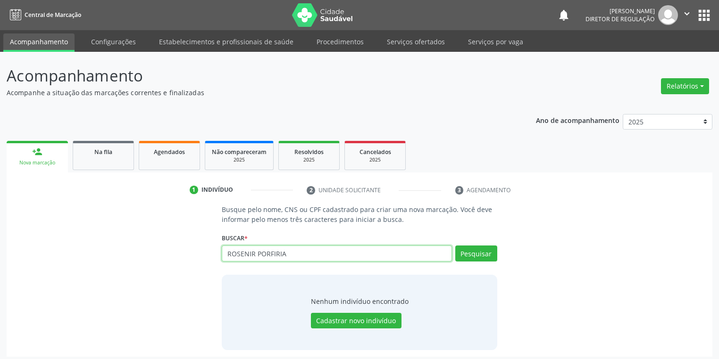
click at [310, 256] on input "ROSENIR PORFIRIA" at bounding box center [337, 254] width 230 height 16
type input "R"
type input "PORFIRIA DE BRITO"
click at [466, 253] on button "Pesquisar" at bounding box center [476, 254] width 42 height 16
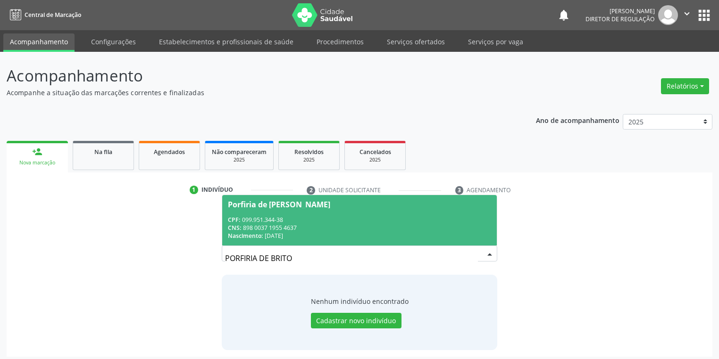
click at [316, 225] on div "CNS: 898 0037 1955 4637" at bounding box center [359, 228] width 263 height 8
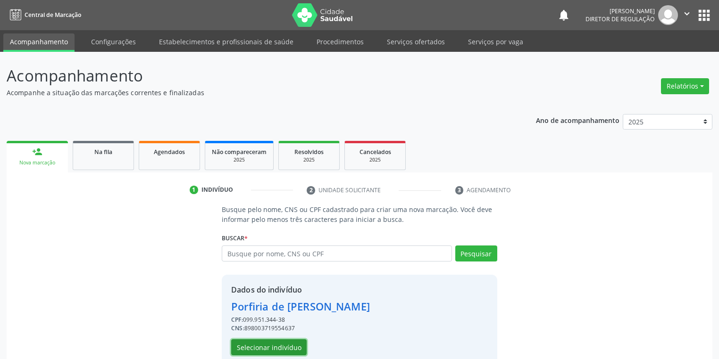
click at [264, 343] on button "Selecionar indivíduo" at bounding box center [268, 348] width 75 height 16
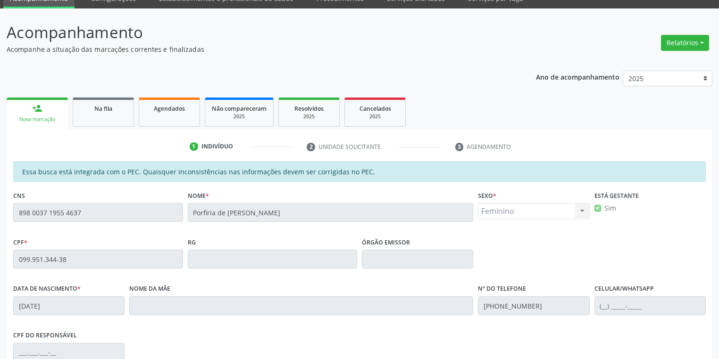
scroll to position [179, 0]
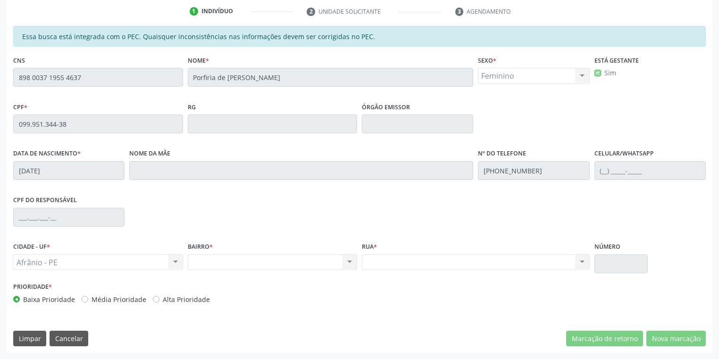
click at [4, 81] on div "Acompanhamento Acompanhe a situação das marcações correntes e finalizadas Relat…" at bounding box center [359, 116] width 719 height 487
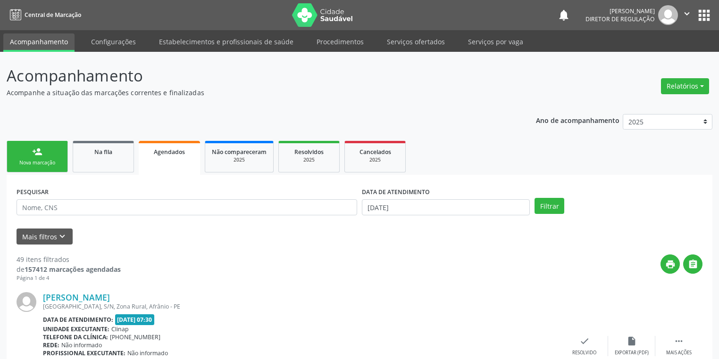
click at [49, 160] on div "Nova marcação" at bounding box center [37, 162] width 47 height 7
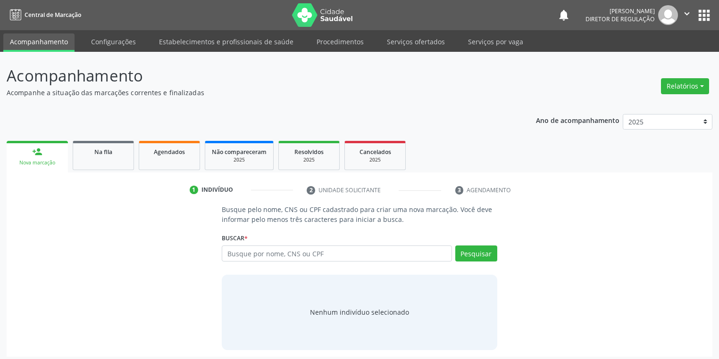
click at [49, 160] on div "Nova marcação" at bounding box center [37, 162] width 48 height 7
click at [240, 249] on input "text" at bounding box center [337, 254] width 230 height 16
type input "09995134438"
click at [468, 255] on button "Pesquisar" at bounding box center [476, 254] width 42 height 16
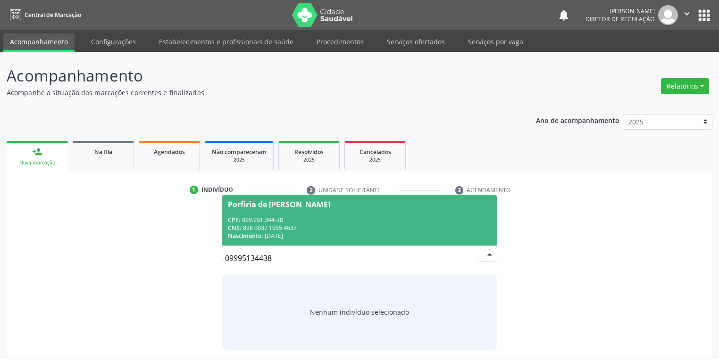
click at [286, 204] on div "Porfiria de [PERSON_NAME]" at bounding box center [279, 205] width 102 height 8
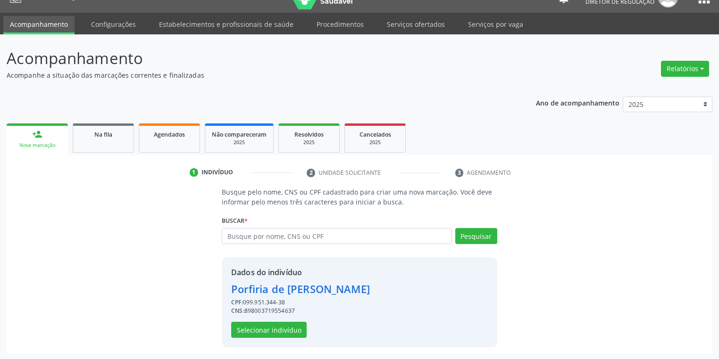
scroll to position [18, 0]
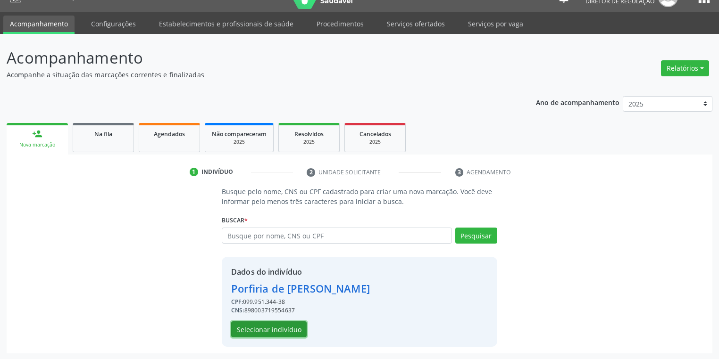
click at [272, 323] on button "Selecionar indivíduo" at bounding box center [268, 330] width 75 height 16
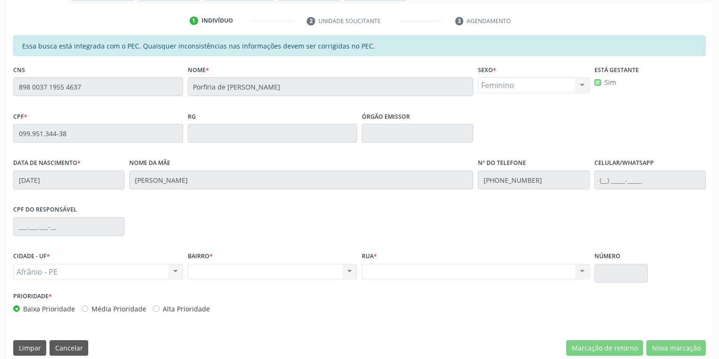
scroll to position [179, 0]
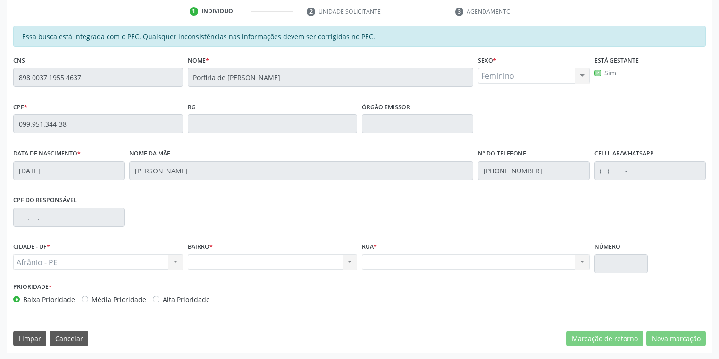
click at [0, 81] on div "Acompanhamento Acompanhe a situação das marcações correntes e finalizadas Relat…" at bounding box center [359, 116] width 719 height 487
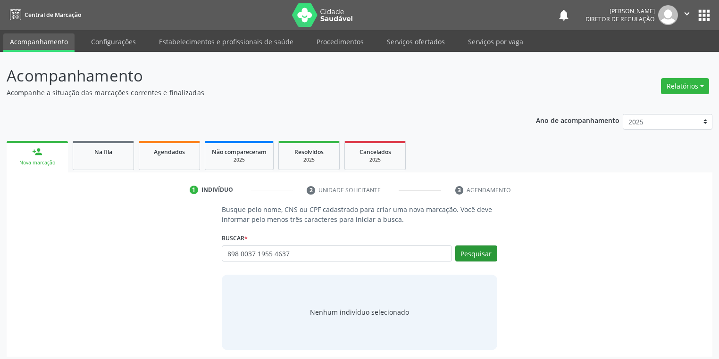
type input "898 0037 1955 4637"
click at [470, 249] on button "Pesquisar" at bounding box center [476, 254] width 42 height 16
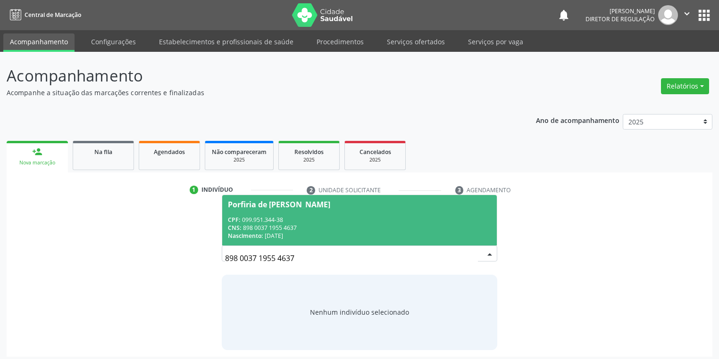
click at [278, 212] on span "Porfiria de [PERSON_NAME] CPF: 099.951.344-38 CNS: 898 0037 1955 4637 Nasciment…" at bounding box center [359, 220] width 274 height 50
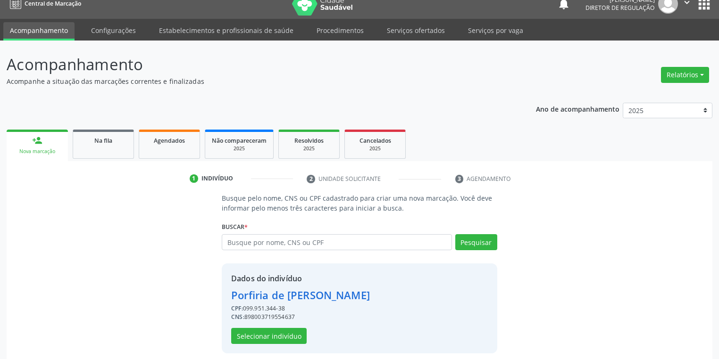
scroll to position [18, 0]
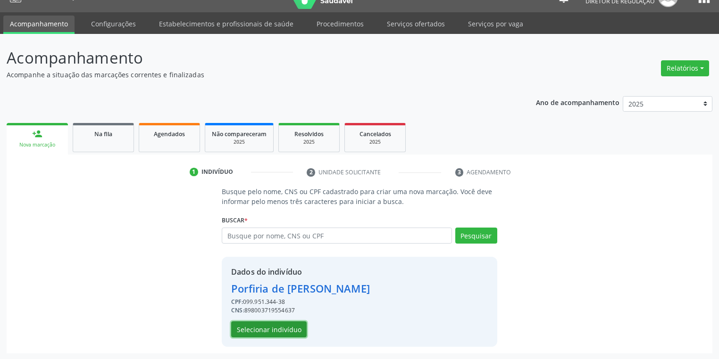
click at [258, 328] on button "Selecionar indivíduo" at bounding box center [268, 330] width 75 height 16
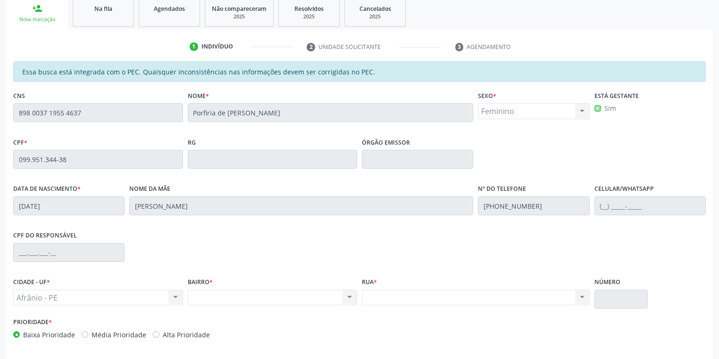
scroll to position [179, 0]
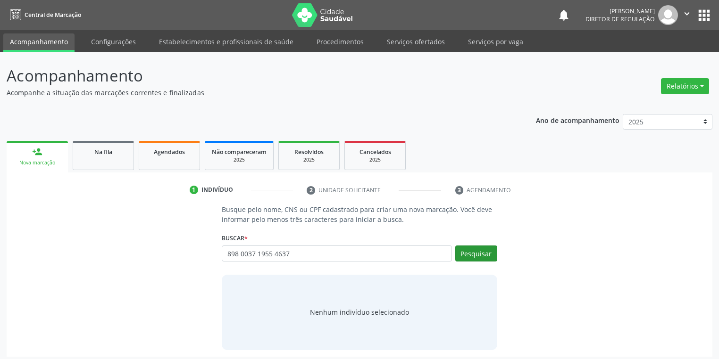
type input "898 0037 1955 4637"
click at [474, 250] on button "Pesquisar" at bounding box center [476, 254] width 42 height 16
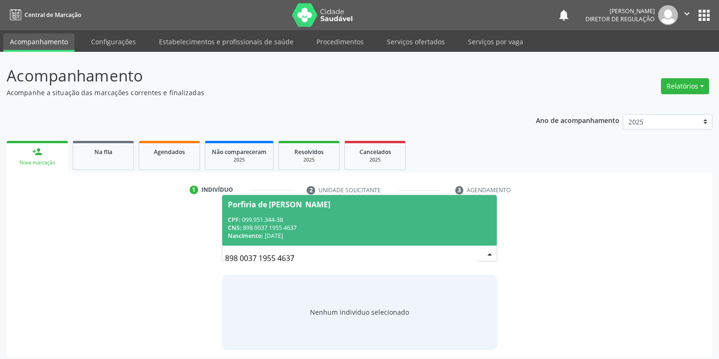
click at [310, 222] on div "CPF: 099.951.344-38" at bounding box center [359, 220] width 263 height 8
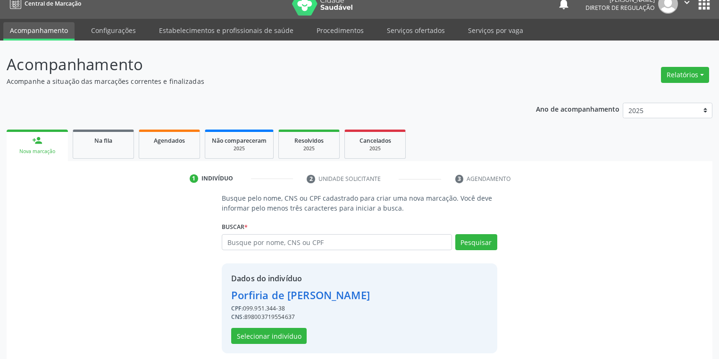
scroll to position [18, 0]
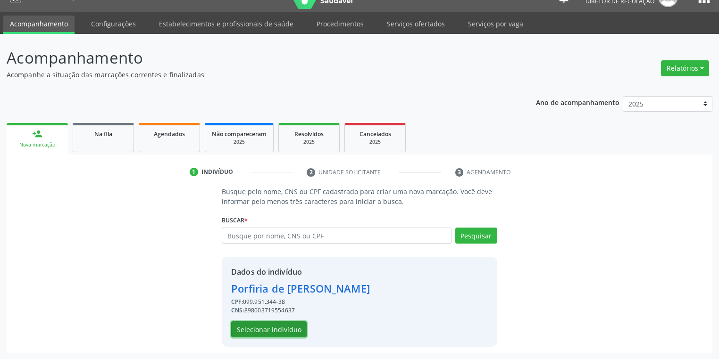
click at [269, 324] on button "Selecionar indivíduo" at bounding box center [268, 330] width 75 height 16
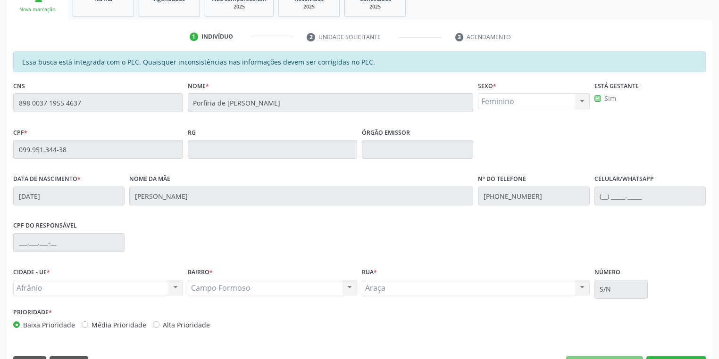
scroll to position [179, 0]
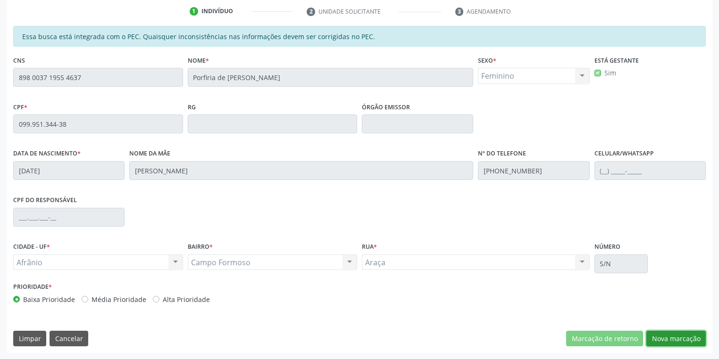
drag, startPoint x: 655, startPoint y: 340, endPoint x: 644, endPoint y: 326, distance: 17.7
click at [655, 340] on button "Nova marcação" at bounding box center [675, 339] width 59 height 16
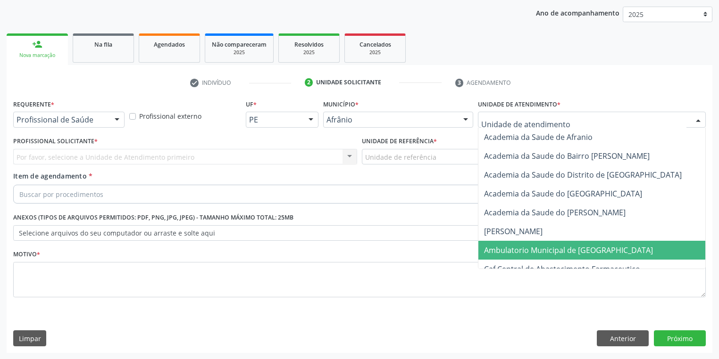
click at [502, 242] on span "Ambulatorio Municipal de [GEOGRAPHIC_DATA]" at bounding box center [593, 250] width 230 height 19
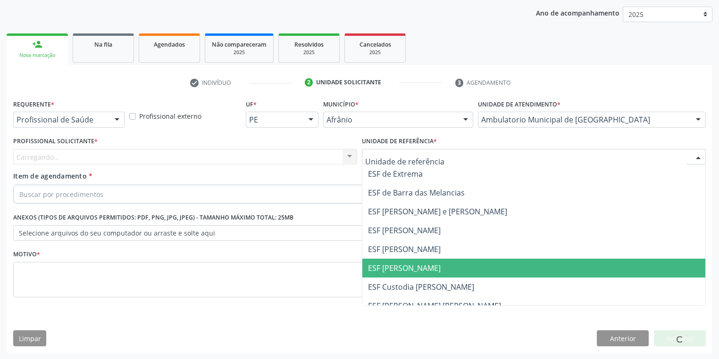
drag, startPoint x: 394, startPoint y: 268, endPoint x: 377, endPoint y: 263, distance: 18.2
click at [394, 268] on span "ESF [PERSON_NAME]" at bounding box center [404, 268] width 73 height 10
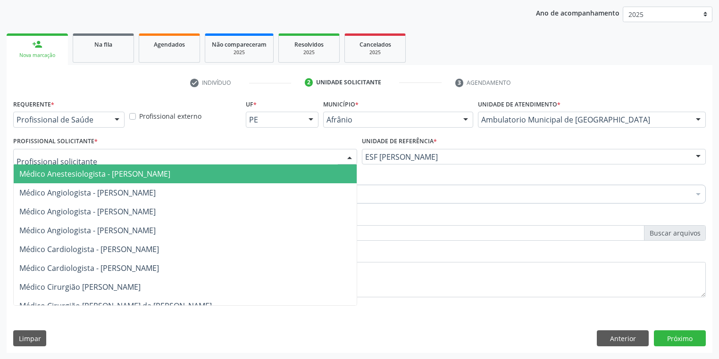
click at [85, 151] on div at bounding box center [185, 157] width 344 height 16
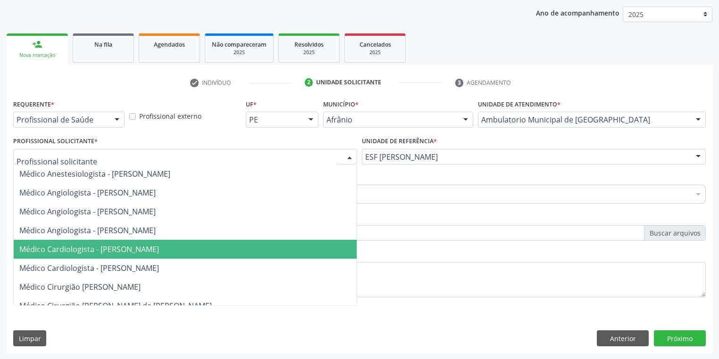
click at [111, 252] on span "Médico Cardiologista - [PERSON_NAME]" at bounding box center [89, 249] width 140 height 10
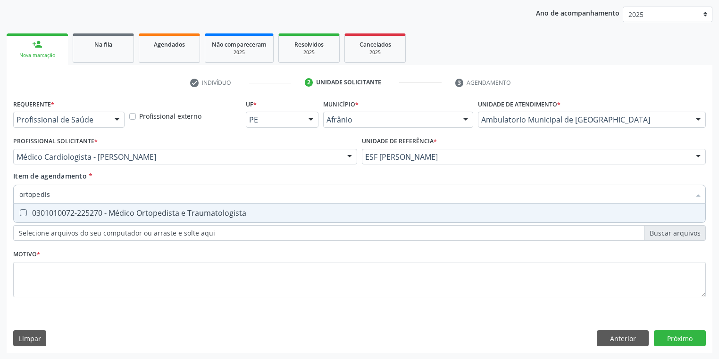
type input "ortopedist"
click at [48, 215] on div "0301010072-225270 - Médico Ortopedista e Traumatologista" at bounding box center [359, 213] width 680 height 8
checkbox Traumatologista "true"
click at [49, 272] on div "Requerente * Profissional de Saúde Profissional de Saúde Paciente Nenhum result…" at bounding box center [359, 204] width 692 height 214
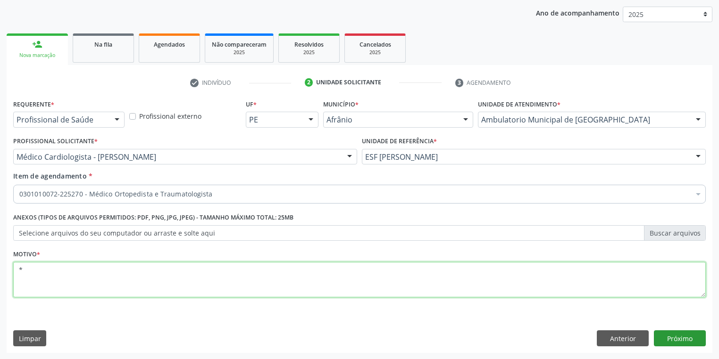
type textarea "*"
click at [675, 337] on button "Próximo" at bounding box center [680, 339] width 52 height 16
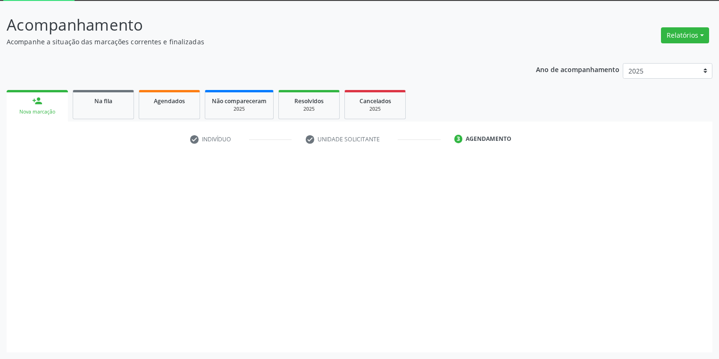
scroll to position [50, 0]
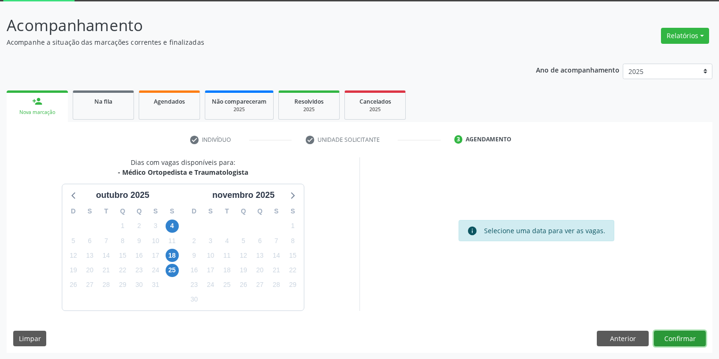
click at [664, 338] on button "Confirmar" at bounding box center [680, 339] width 52 height 16
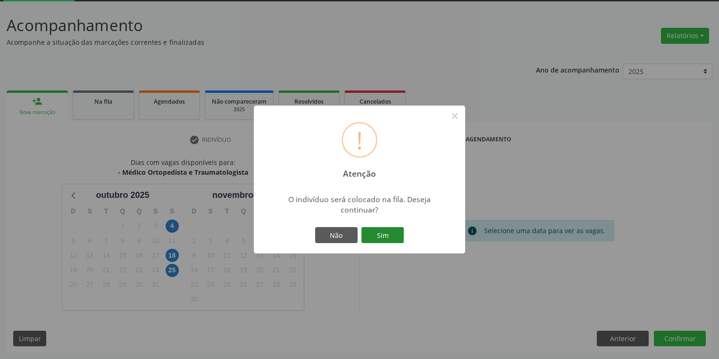
click at [378, 235] on button "Sim" at bounding box center [382, 235] width 42 height 16
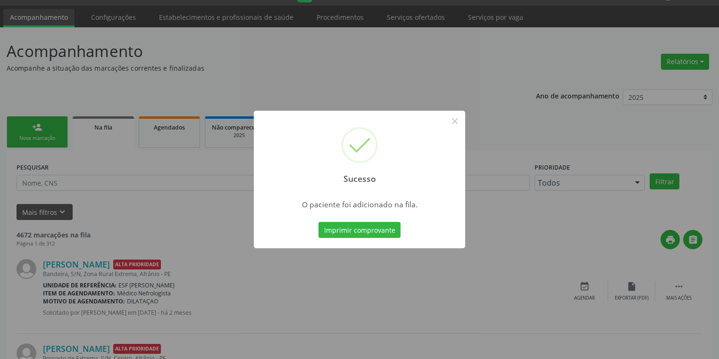
scroll to position [38, 0]
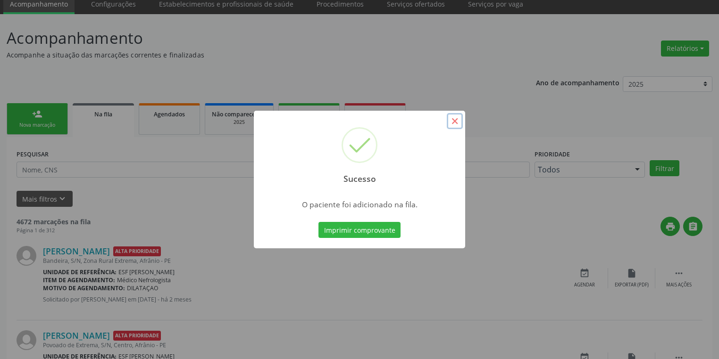
click at [453, 121] on button "×" at bounding box center [455, 121] width 16 height 16
